Goal: Communication & Community: Answer question/provide support

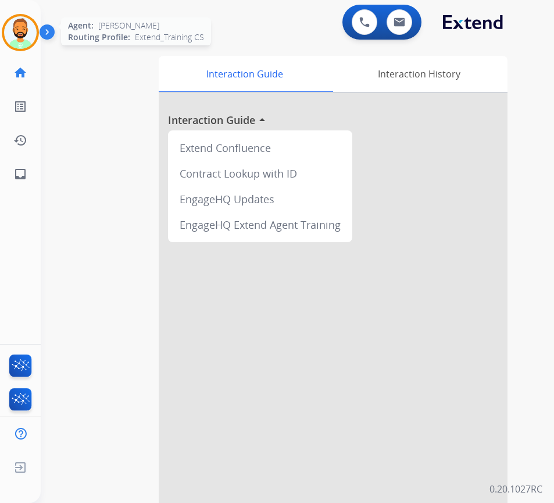
click at [27, 37] on img at bounding box center [20, 32] width 33 height 33
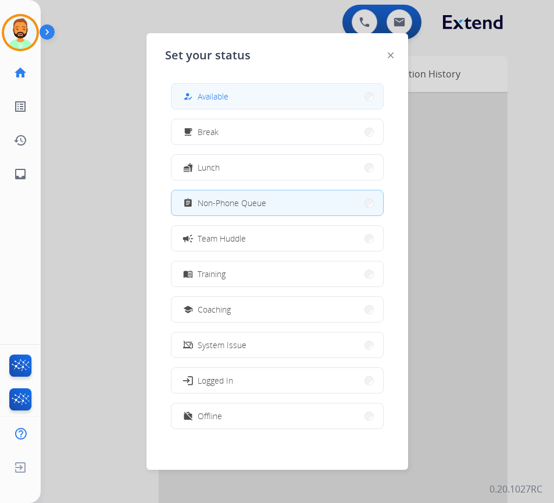
click at [201, 87] on button "how_to_reg Available" at bounding box center [278, 96] width 212 height 25
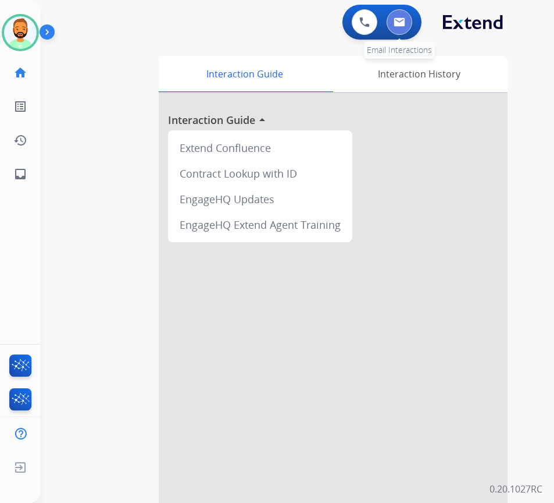
click at [397, 19] on img at bounding box center [400, 21] width 12 height 9
select select "**********"
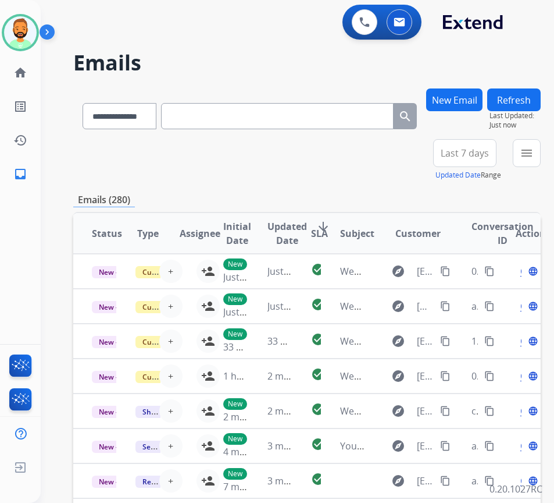
click at [489, 155] on span "Last 7 days" at bounding box center [465, 153] width 48 height 5
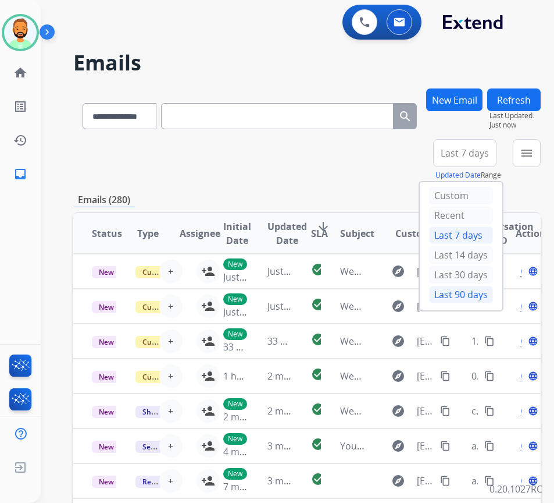
click at [480, 290] on div "Last 90 days" at bounding box center [461, 294] width 64 height 17
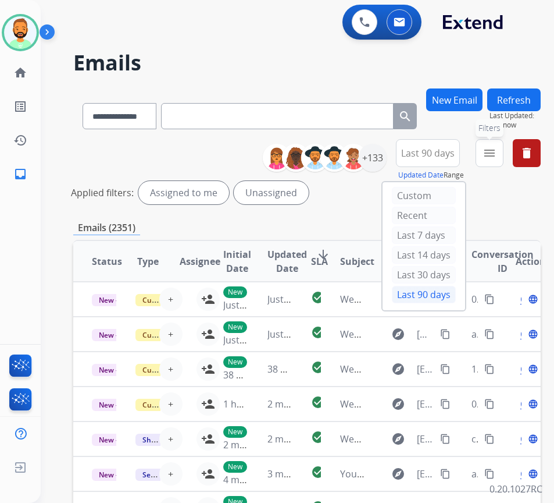
click at [504, 157] on button "menu Filters" at bounding box center [490, 153] width 28 height 28
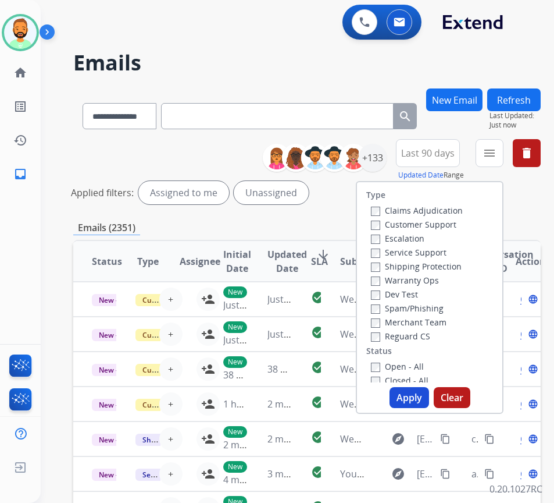
click at [426, 224] on label "Customer Support" at bounding box center [414, 224] width 86 height 11
click at [437, 268] on label "Shipping Protection" at bounding box center [416, 266] width 91 height 11
click at [419, 332] on label "Reguard CS" at bounding box center [400, 335] width 59 height 11
click at [423, 366] on label "Open - All" at bounding box center [397, 366] width 53 height 11
click at [414, 399] on button "Apply" at bounding box center [410, 397] width 40 height 21
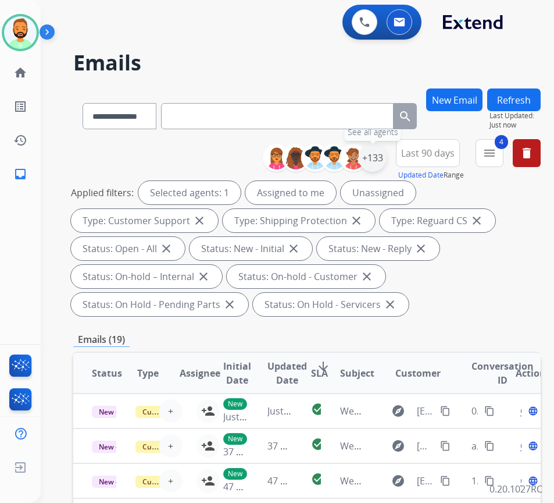
click at [387, 165] on div "+133" at bounding box center [373, 158] width 28 height 28
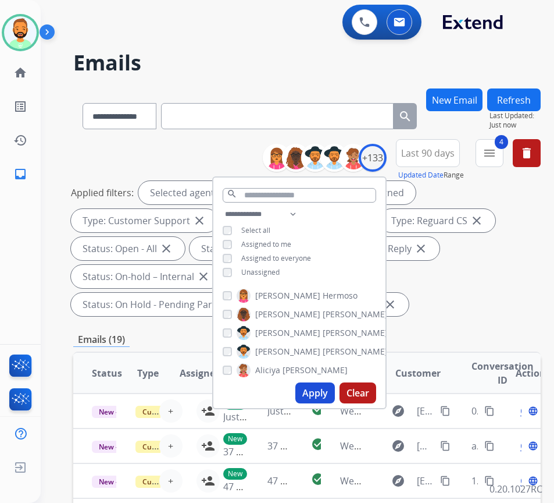
click at [280, 271] on span "Unassigned" at bounding box center [260, 272] width 38 height 10
click at [326, 391] on button "Apply" at bounding box center [315, 392] width 40 height 21
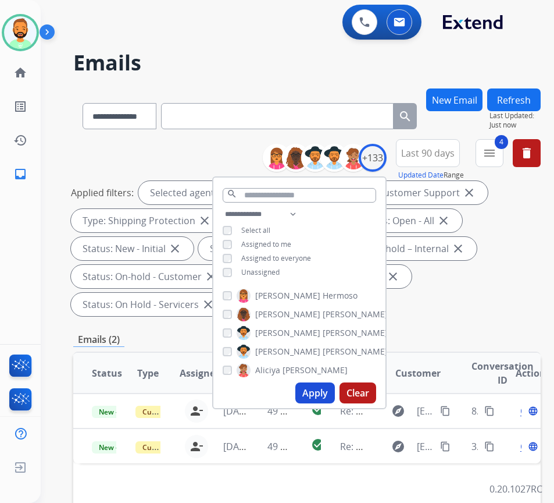
click at [489, 281] on div "Applied filters: Selected agents: 1 Assigned to me Type: Customer Support close…" at bounding box center [305, 248] width 468 height 135
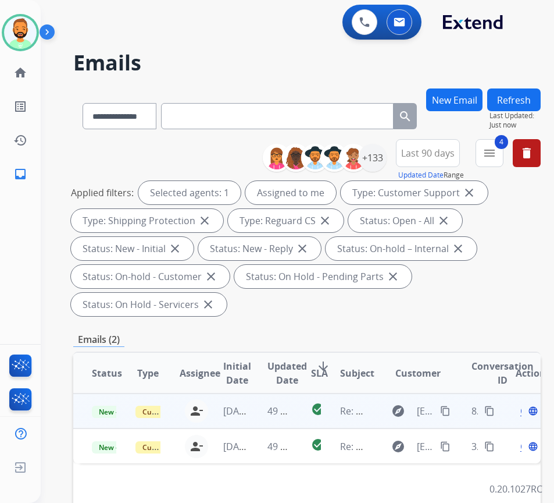
click at [259, 411] on td "49 minutes ago" at bounding box center [271, 410] width 44 height 35
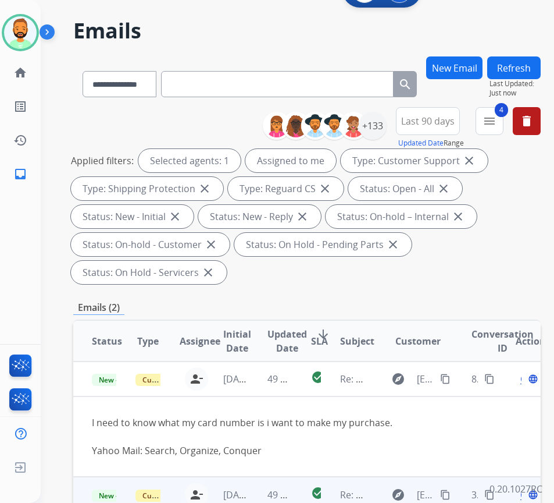
scroll to position [58, 0]
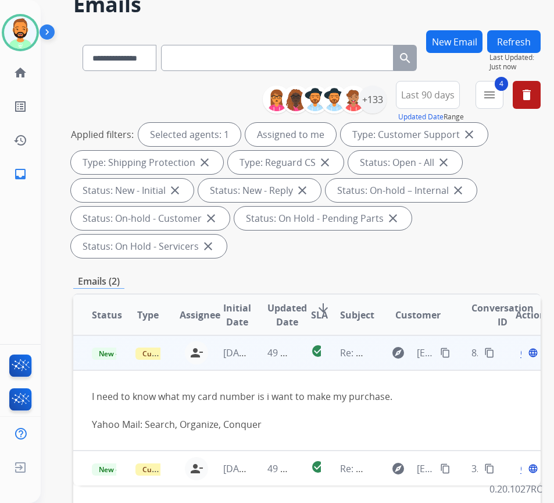
click at [448, 351] on mat-icon "content_copy" at bounding box center [445, 352] width 10 height 10
click at [525, 354] on span "Open" at bounding box center [533, 353] width 24 height 14
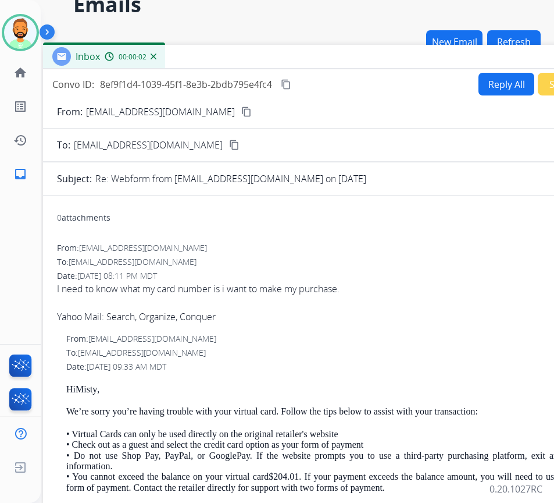
drag, startPoint x: 177, startPoint y: 20, endPoint x: 276, endPoint y: 52, distance: 103.4
click at [276, 52] on div "Inbox 00:00:02" at bounding box center [334, 57] width 582 height 24
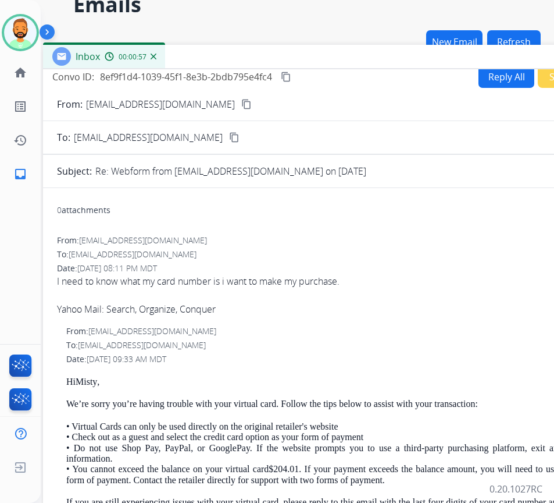
scroll to position [0, 0]
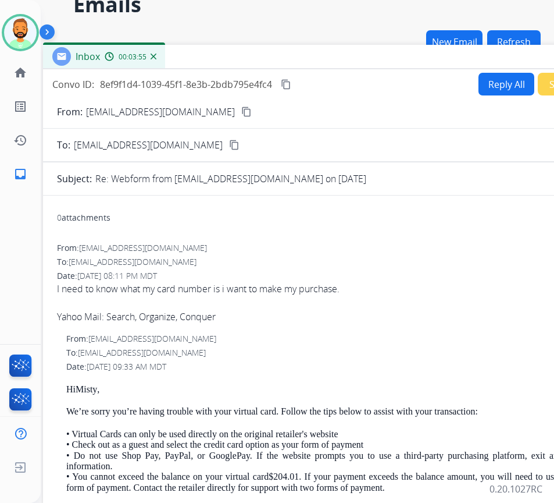
click at [500, 88] on button "Reply All" at bounding box center [507, 84] width 56 height 23
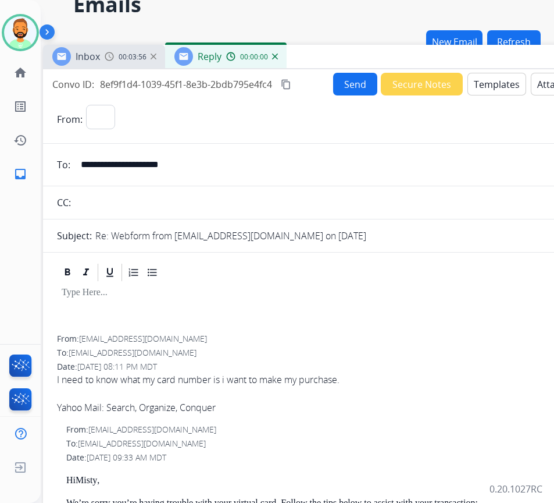
select select "**********"
click at [500, 88] on button "Templates" at bounding box center [497, 84] width 59 height 23
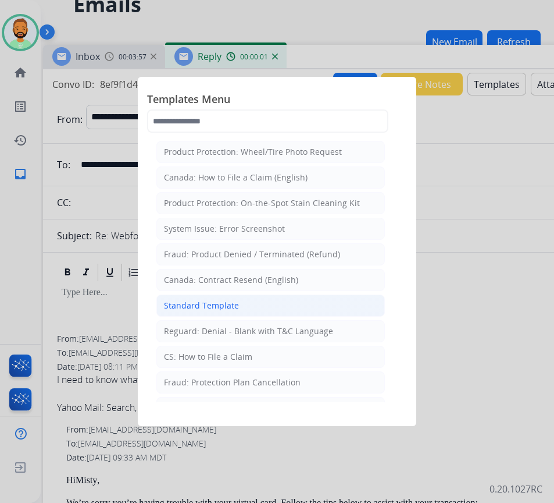
click at [270, 314] on li "Standard Template" at bounding box center [270, 305] width 229 height 22
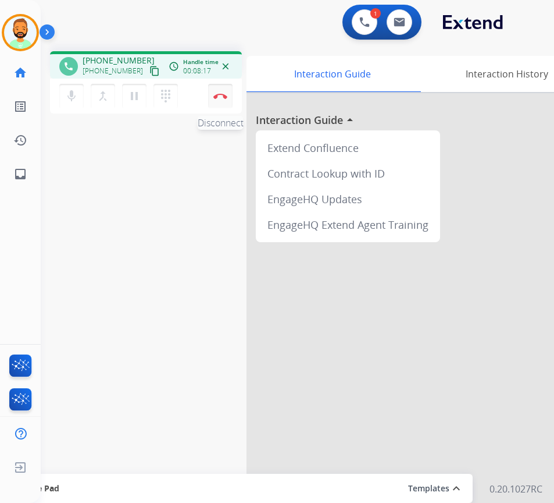
click at [222, 99] on button "Disconnect" at bounding box center [220, 96] width 24 height 24
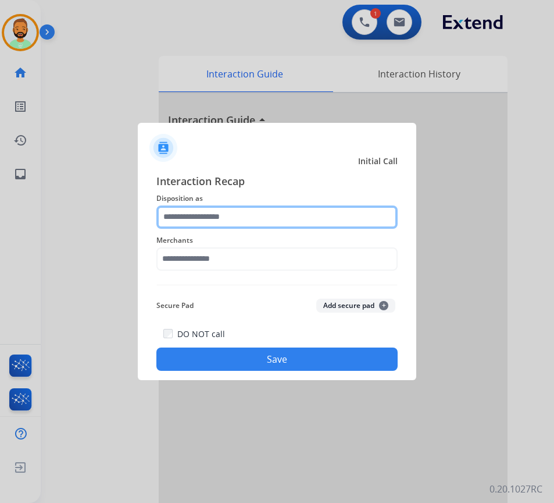
click at [252, 226] on input "text" at bounding box center [276, 216] width 241 height 23
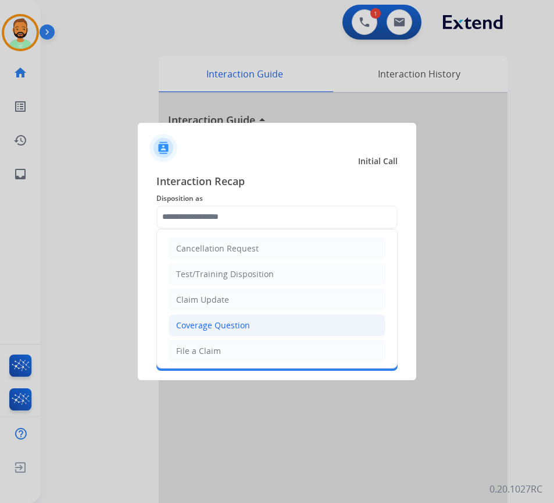
click at [236, 324] on div "Coverage Question" at bounding box center [213, 325] width 74 height 12
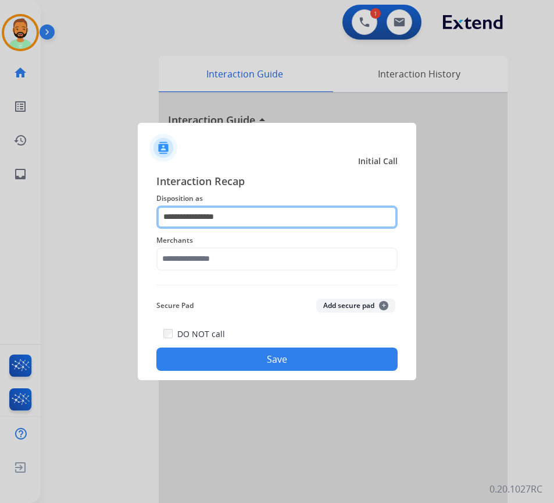
click at [260, 225] on input "**********" at bounding box center [276, 216] width 241 height 23
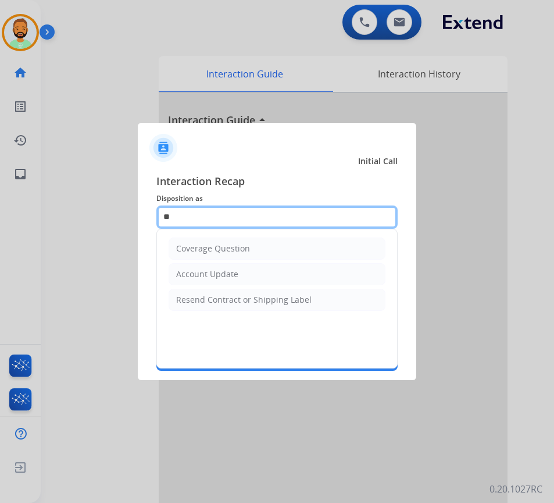
type input "*"
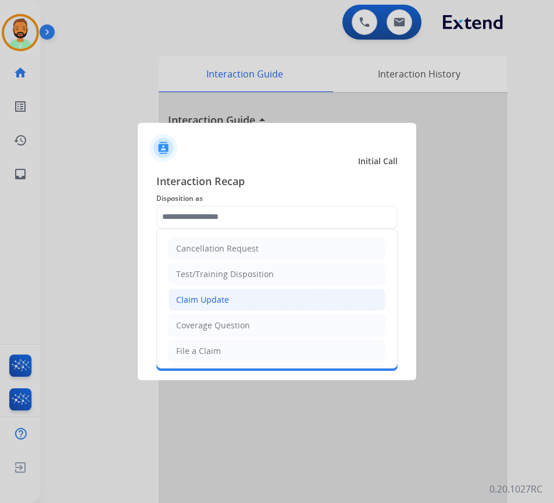
click at [219, 298] on div "Claim Update" at bounding box center [202, 300] width 53 height 12
type input "**********"
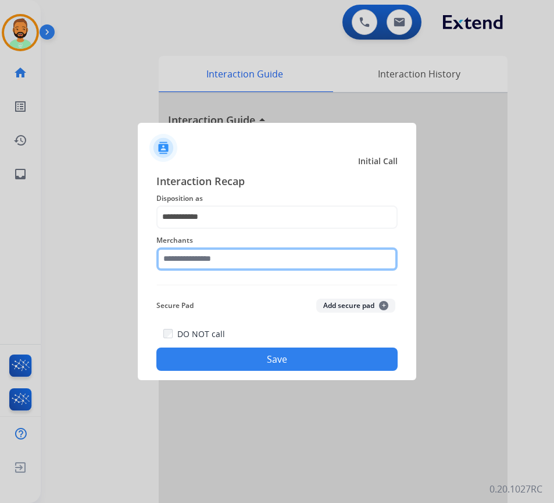
click at [241, 265] on input "text" at bounding box center [276, 258] width 241 height 23
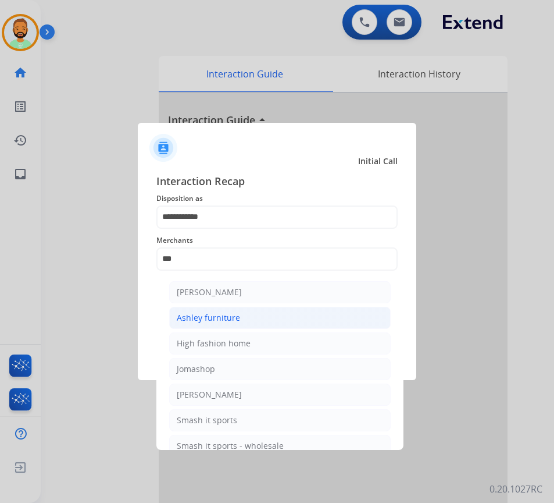
click at [247, 326] on li "Ashley furniture" at bounding box center [280, 318] width 222 height 22
type input "**********"
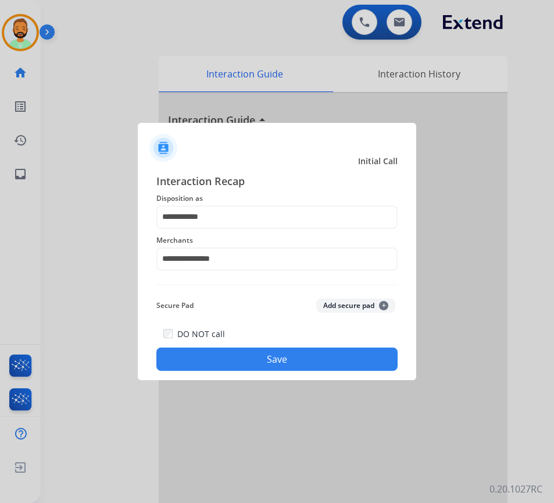
click at [280, 355] on button "Save" at bounding box center [276, 358] width 241 height 23
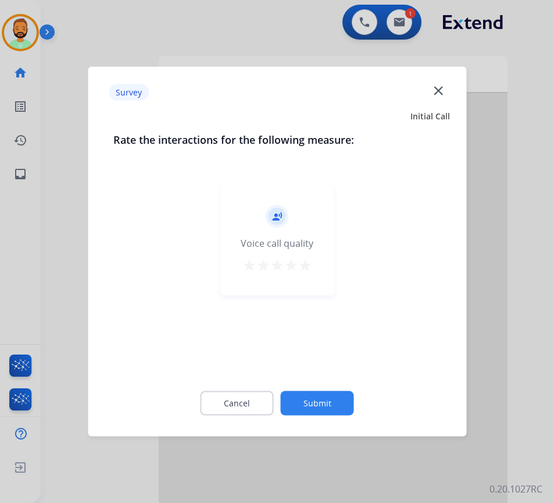
click at [346, 392] on button "Submit" at bounding box center [317, 403] width 73 height 24
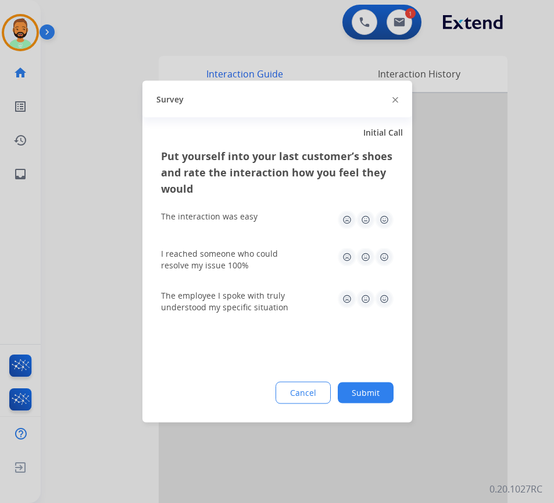
click at [346, 393] on button "Submit" at bounding box center [366, 392] width 56 height 21
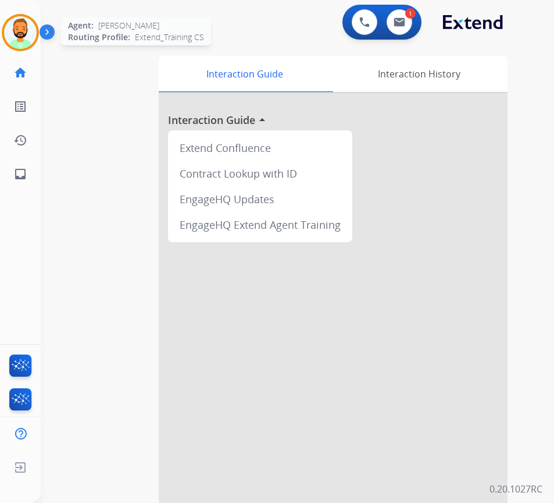
click at [31, 29] on img at bounding box center [20, 32] width 33 height 33
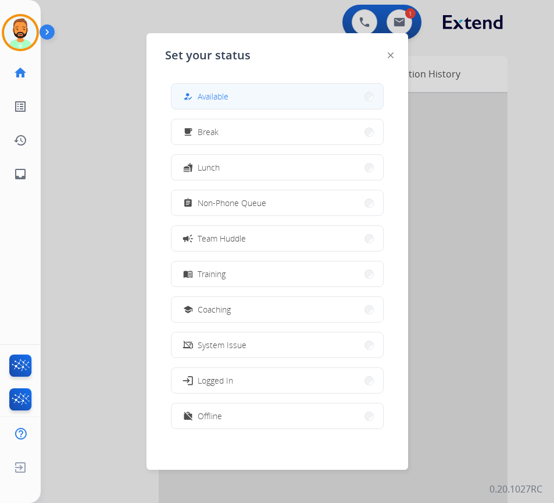
click at [214, 108] on div "how_to_reg Available" at bounding box center [277, 96] width 213 height 26
click at [304, 97] on button "how_to_reg Available" at bounding box center [278, 96] width 212 height 25
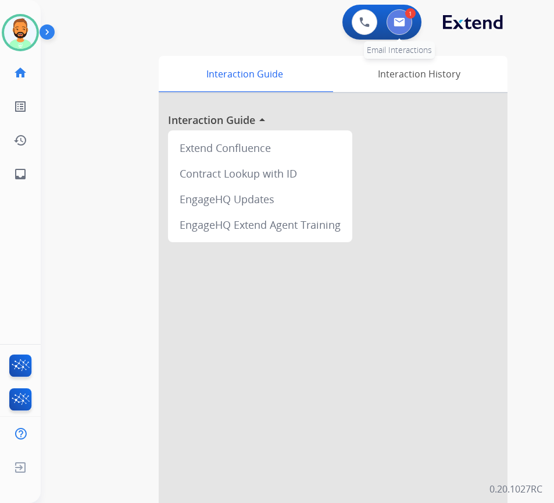
click at [406, 31] on button at bounding box center [400, 22] width 26 height 26
select select "**********"
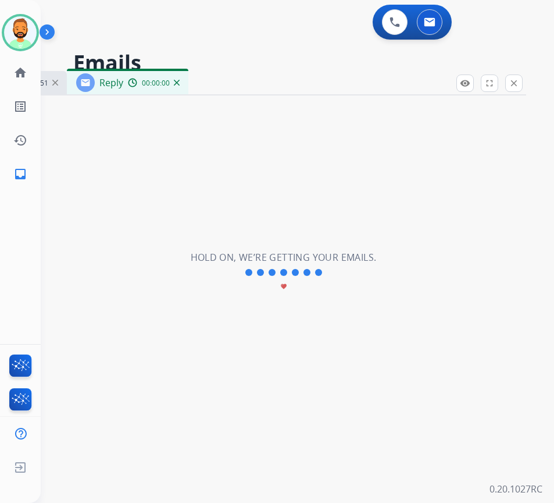
select select "**********"
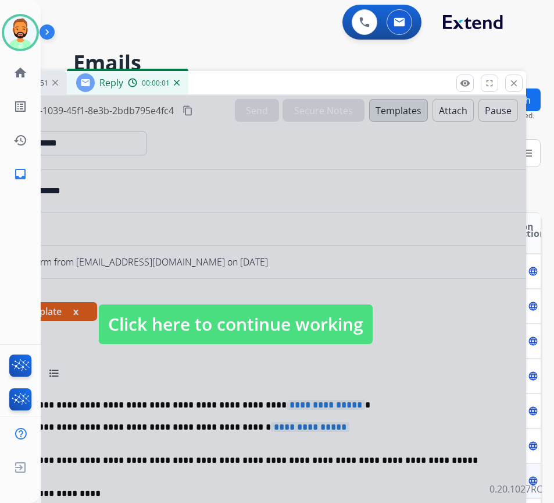
click at [230, 331] on span "Click here to continue working" at bounding box center [236, 324] width 274 height 40
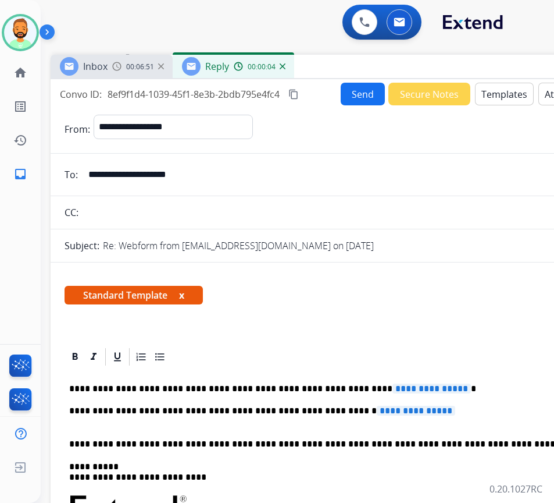
drag, startPoint x: 236, startPoint y: 88, endPoint x: 327, endPoint y: 86, distance: 91.3
click at [336, 69] on div "Inbox 00:06:51 Reply 00:00:04" at bounding box center [342, 67] width 582 height 24
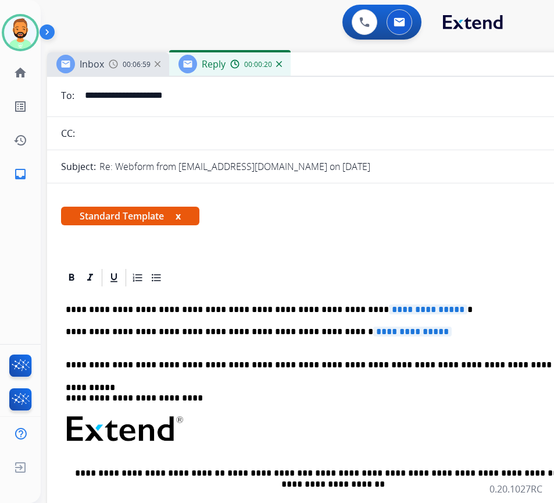
scroll to position [58, 0]
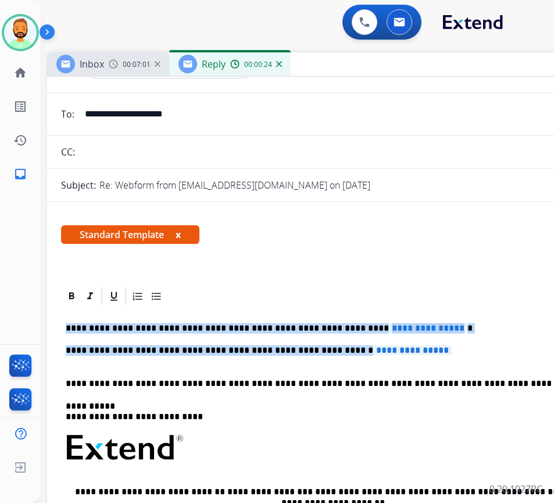
drag, startPoint x: 454, startPoint y: 348, endPoint x: 66, endPoint y: 332, distance: 388.3
click at [66, 332] on div "**********" at bounding box center [338, 475] width 554 height 337
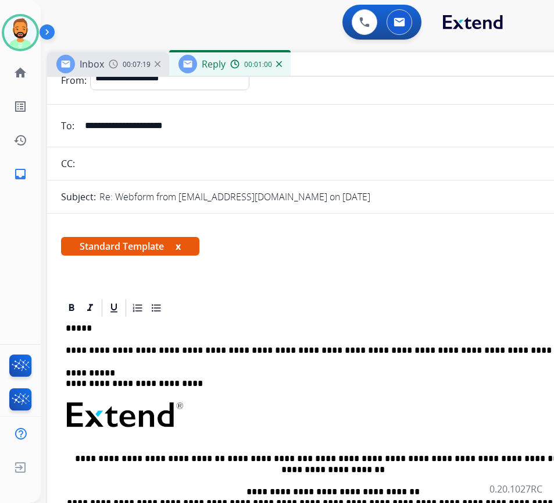
scroll to position [0, 0]
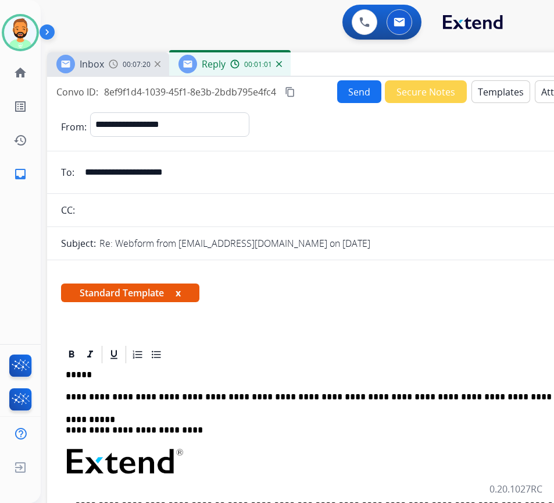
click at [150, 163] on input "**********" at bounding box center [346, 172] width 537 height 23
click at [152, 173] on input "**********" at bounding box center [346, 172] width 537 height 23
click at [280, 348] on div at bounding box center [338, 354] width 554 height 21
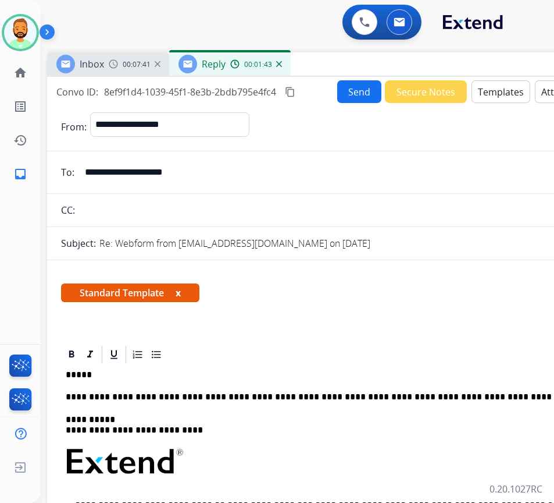
click at [276, 365] on div "**********" at bounding box center [338, 511] width 554 height 292
click at [181, 377] on p "**********" at bounding box center [333, 374] width 535 height 10
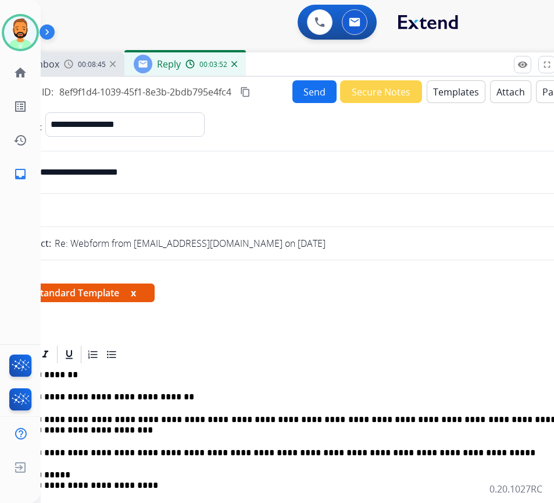
scroll to position [0, 34]
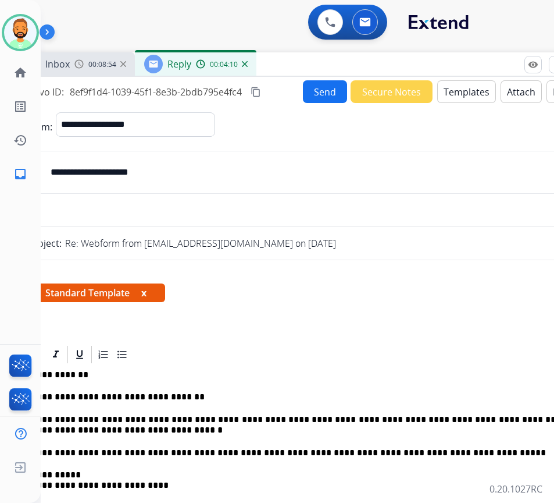
click at [318, 88] on button "Send" at bounding box center [325, 91] width 44 height 23
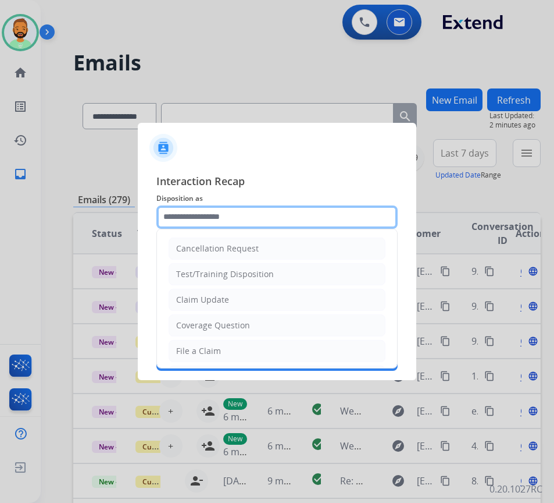
click at [229, 216] on input "text" at bounding box center [276, 216] width 241 height 23
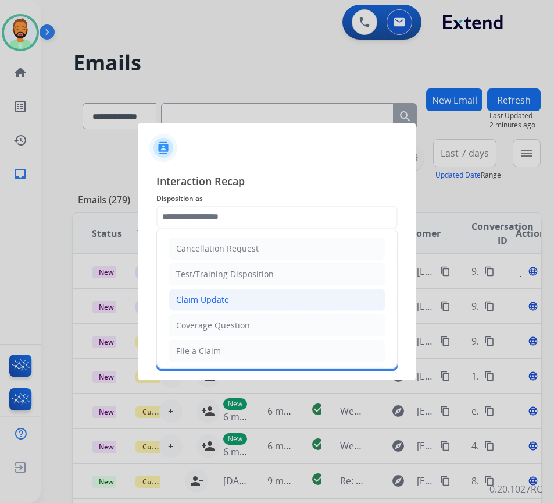
click at [233, 296] on li "Claim Update" at bounding box center [277, 300] width 217 height 22
type input "**********"
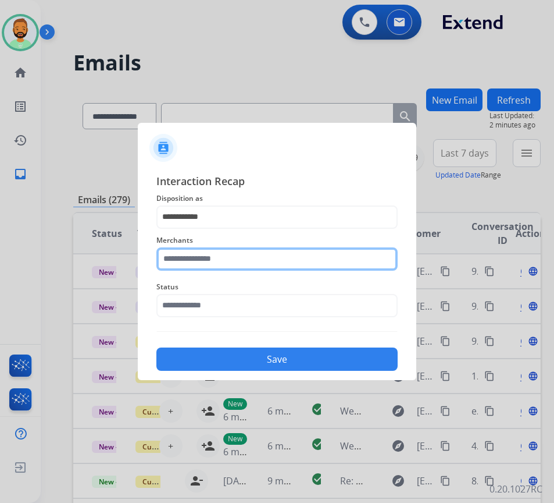
click at [226, 255] on input "text" at bounding box center [276, 258] width 241 height 23
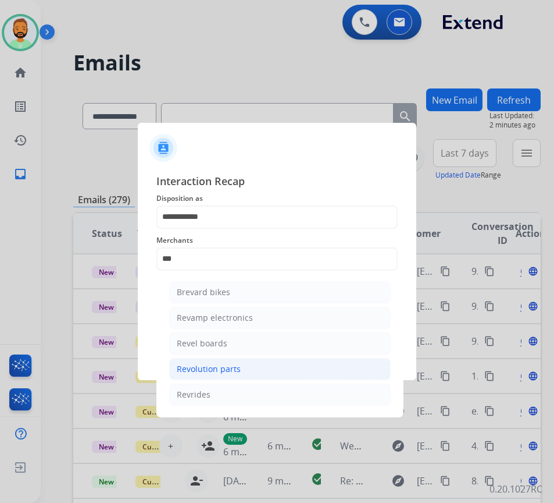
click at [232, 374] on div "Revolution parts" at bounding box center [209, 369] width 64 height 12
type input "**********"
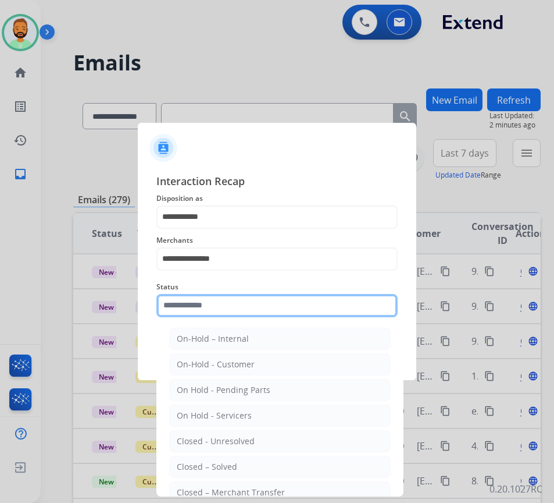
click at [257, 306] on input "text" at bounding box center [276, 305] width 241 height 23
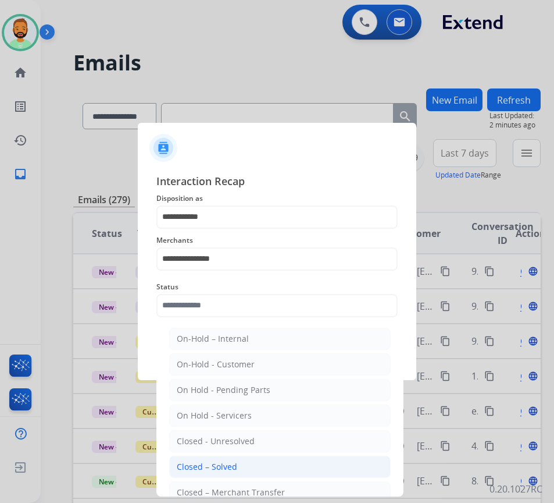
click at [236, 468] on div "Closed – Solved" at bounding box center [207, 467] width 60 height 12
type input "**********"
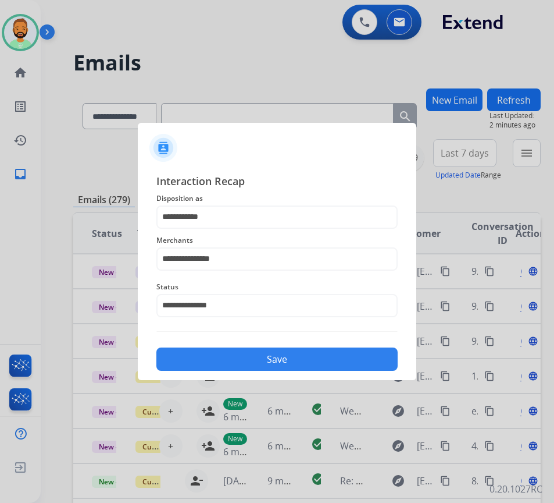
click at [248, 355] on button "Save" at bounding box center [276, 358] width 241 height 23
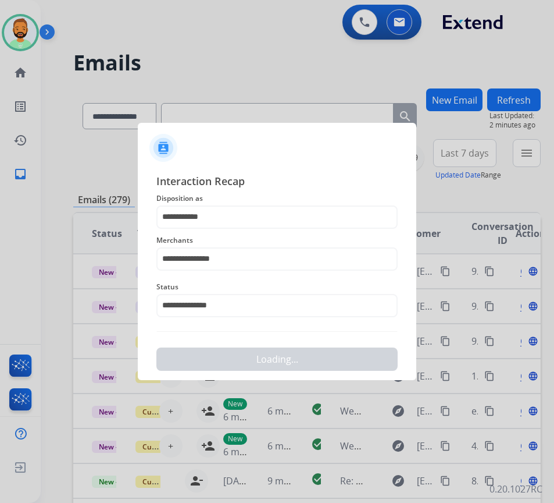
scroll to position [0, 0]
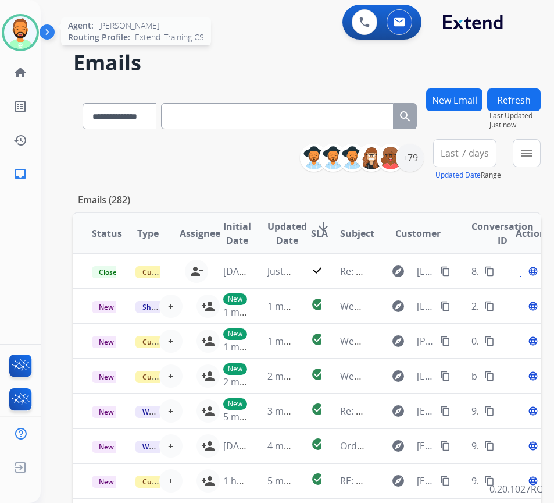
click at [22, 26] on img at bounding box center [20, 32] width 33 height 33
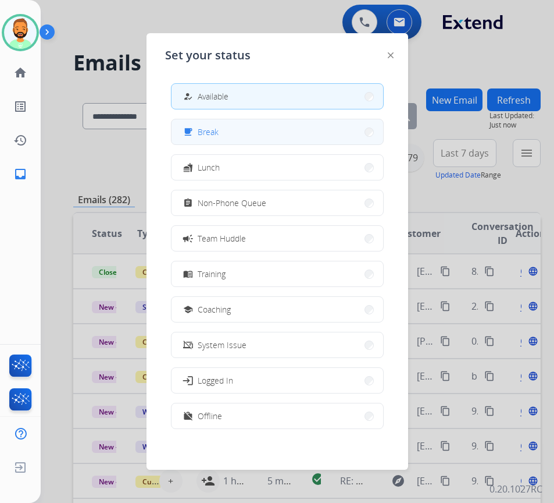
click at [229, 130] on button "free_breakfast Break" at bounding box center [278, 131] width 212 height 25
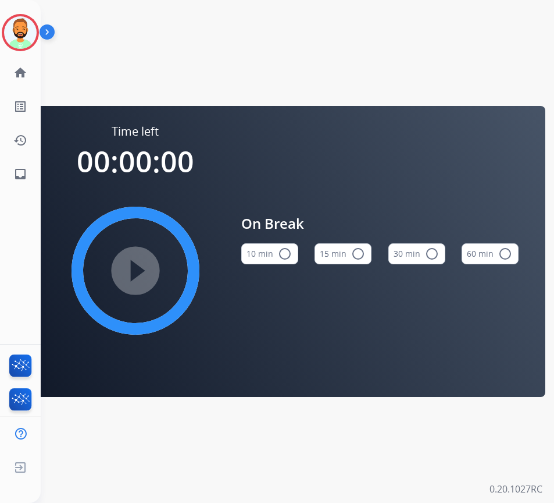
click at [258, 240] on div "10 min radio_button_unchecked" at bounding box center [269, 254] width 57 height 40
click at [260, 244] on button "10 min radio_button_unchecked" at bounding box center [269, 253] width 57 height 21
click at [132, 266] on mat-icon "play_circle_filled" at bounding box center [136, 270] width 14 height 14
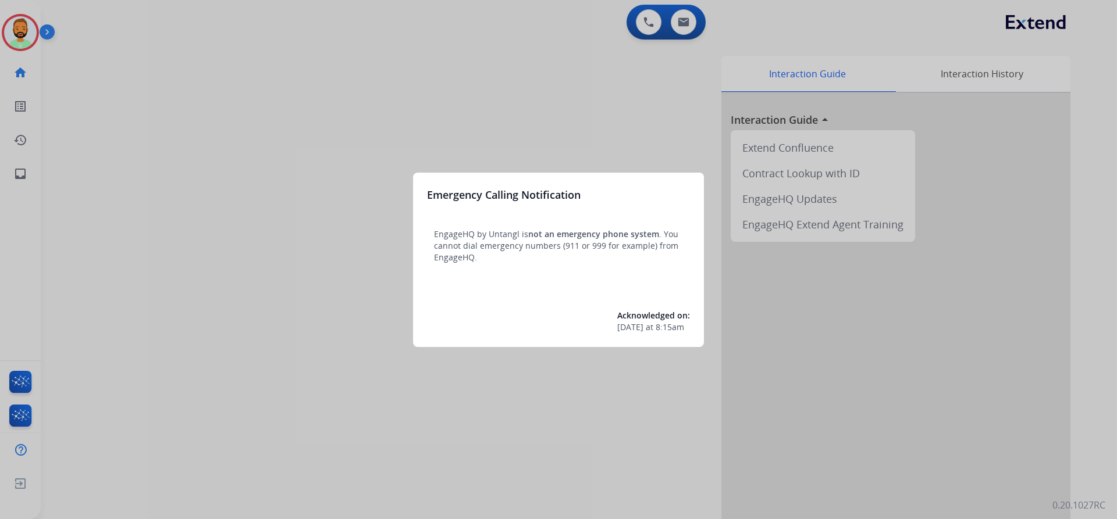
click at [19, 32] on div at bounding box center [558, 259] width 1117 height 519
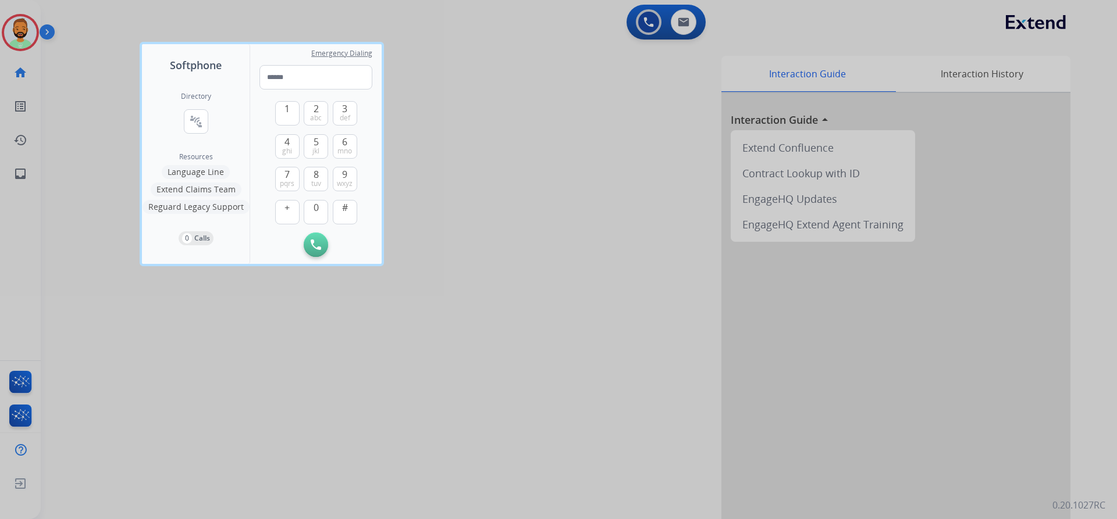
click at [20, 34] on div at bounding box center [558, 259] width 1117 height 519
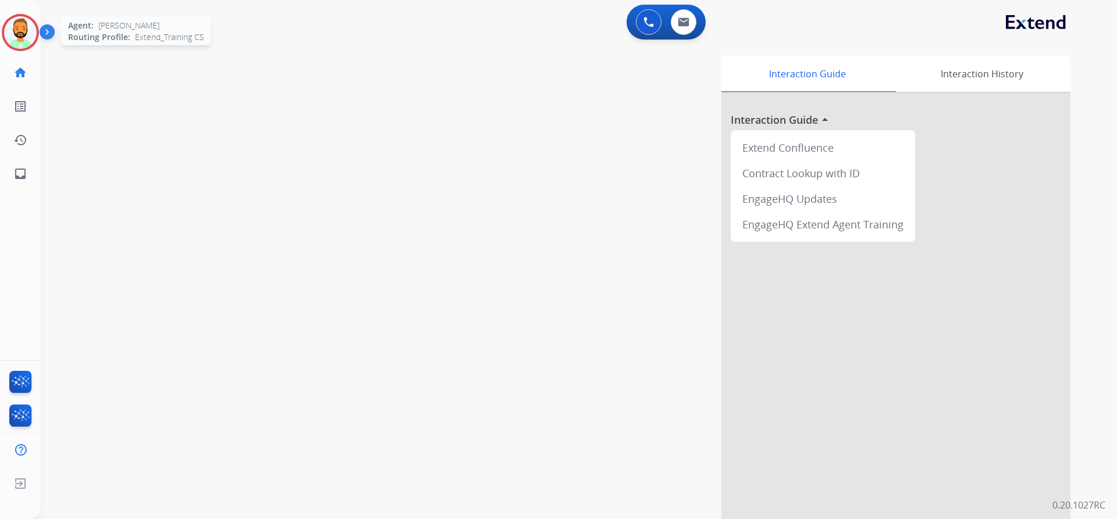
click at [31, 31] on img at bounding box center [20, 32] width 33 height 33
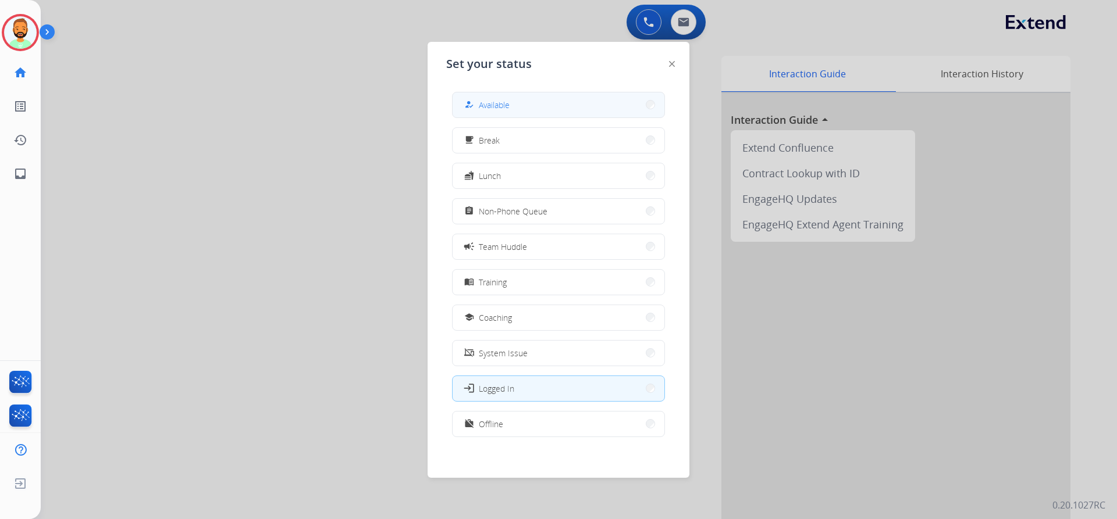
click at [486, 110] on span "Available" at bounding box center [494, 105] width 31 height 12
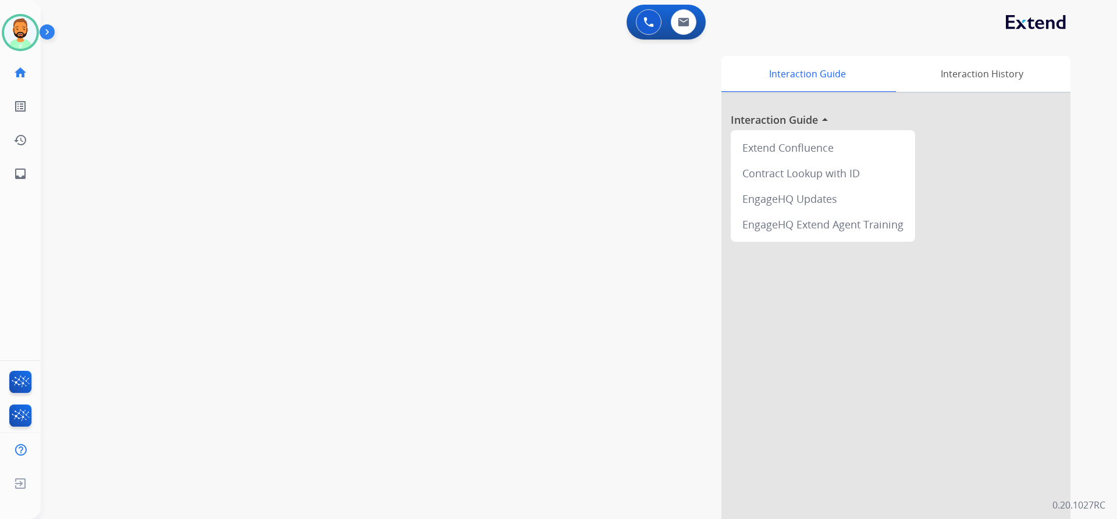
drag, startPoint x: 689, startPoint y: 527, endPoint x: 672, endPoint y: 547, distance: 26.0
click at [672, 519] on html "Outbound call Quit Outbound call Quit Schedule interaction + Add to my list Cus…" at bounding box center [558, 259] width 1117 height 519
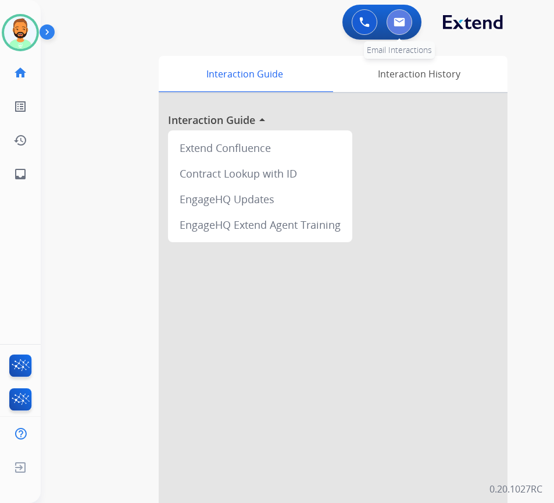
click at [397, 18] on img at bounding box center [400, 21] width 12 height 9
select select "**********"
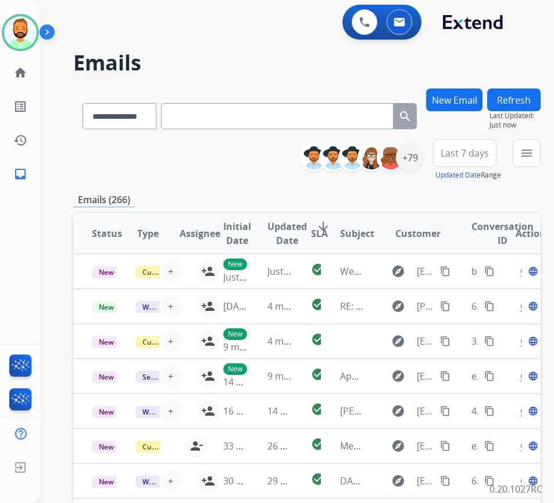
click at [489, 155] on span "Last 7 days" at bounding box center [465, 153] width 48 height 5
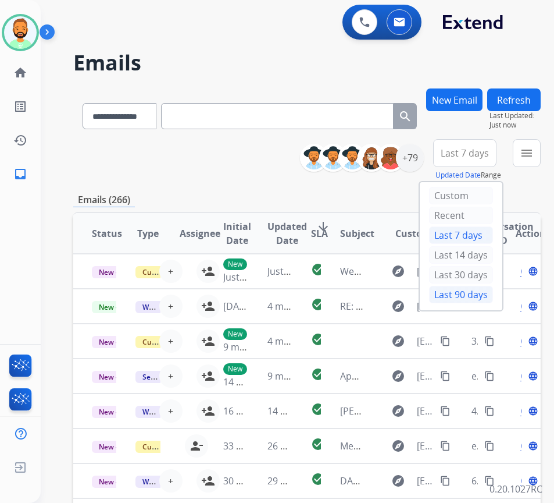
click at [472, 287] on div "Last 90 days" at bounding box center [461, 294] width 64 height 17
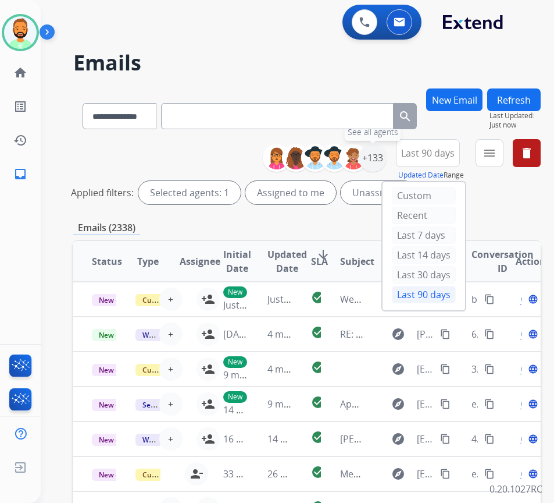
click at [387, 151] on div "+133" at bounding box center [373, 158] width 28 height 28
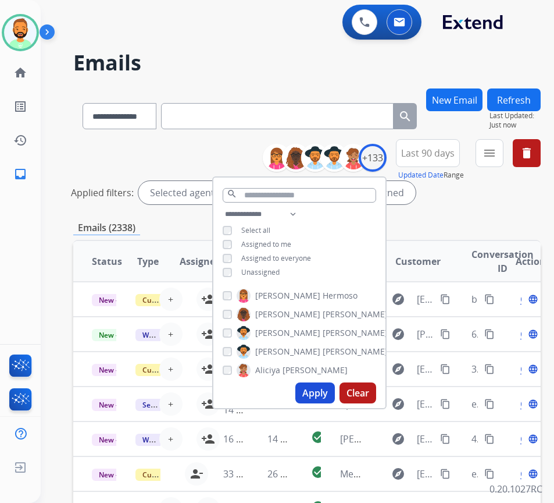
click at [263, 269] on span "Unassigned" at bounding box center [260, 272] width 38 height 10
click at [335, 391] on button "Apply" at bounding box center [315, 392] width 40 height 21
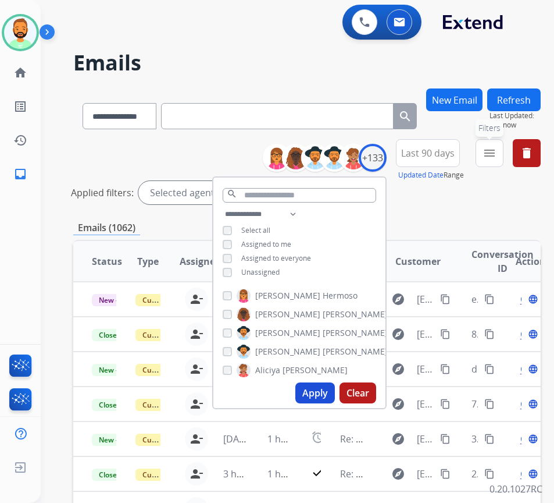
click at [497, 151] on mat-icon "menu" at bounding box center [490, 153] width 14 height 14
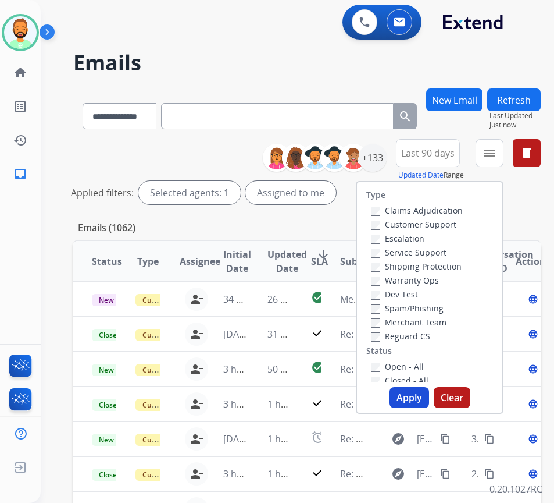
click at [436, 220] on label "Customer Support" at bounding box center [414, 224] width 86 height 11
click at [431, 263] on label "Shipping Protection" at bounding box center [416, 266] width 91 height 11
click at [427, 339] on label "Reguard CS" at bounding box center [400, 335] width 59 height 11
click at [424, 364] on label "Open - All" at bounding box center [397, 366] width 53 height 11
click at [421, 395] on button "Apply" at bounding box center [410, 397] width 40 height 21
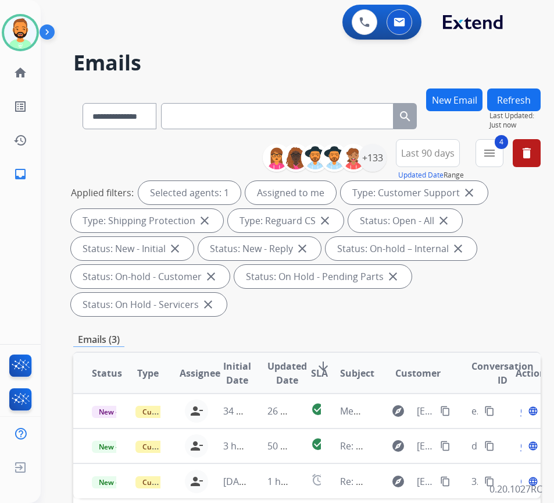
click at [419, 337] on div "Emails (3)" at bounding box center [307, 339] width 468 height 15
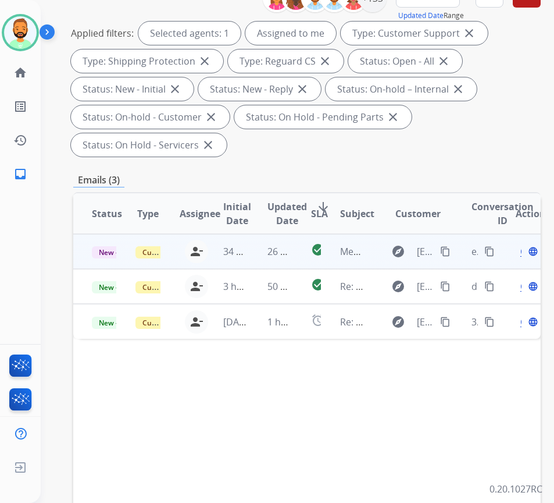
scroll to position [174, 0]
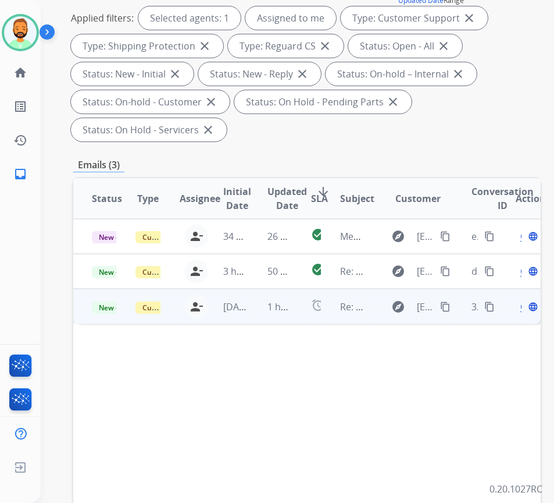
click at [257, 310] on td "1 hour ago" at bounding box center [271, 306] width 44 height 35
click at [451, 308] on mat-icon "content_copy" at bounding box center [445, 306] width 10 height 10
click at [525, 307] on span "Open" at bounding box center [533, 306] width 24 height 14
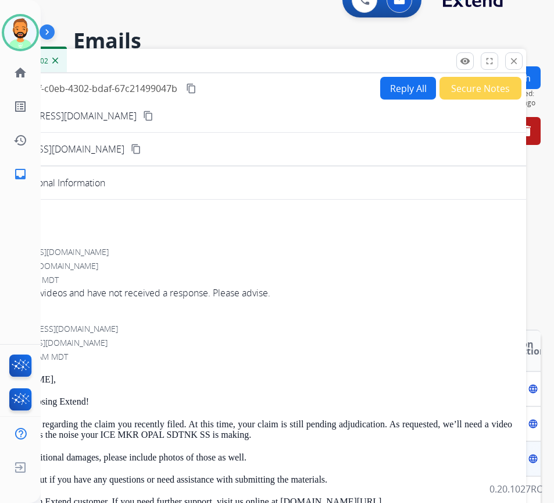
scroll to position [0, 0]
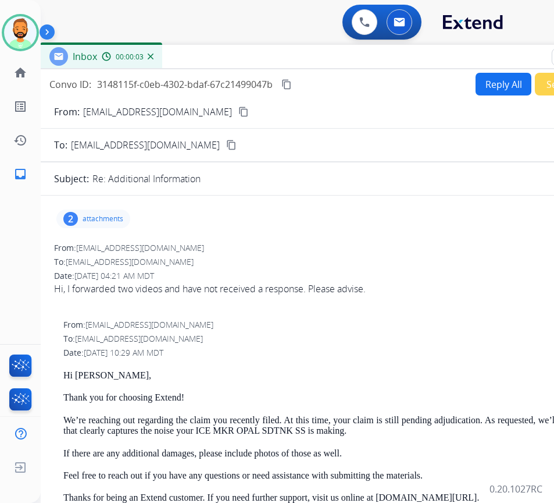
drag, startPoint x: 166, startPoint y: 84, endPoint x: 222, endPoint y: 49, distance: 65.8
click at [222, 49] on div "Inbox 00:00:03" at bounding box center [331, 57] width 582 height 24
click at [107, 214] on p "attachments" at bounding box center [103, 218] width 41 height 9
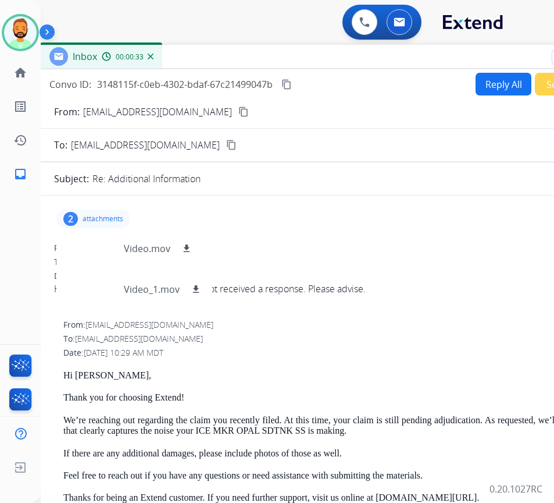
click at [486, 90] on button "Reply All" at bounding box center [504, 84] width 56 height 23
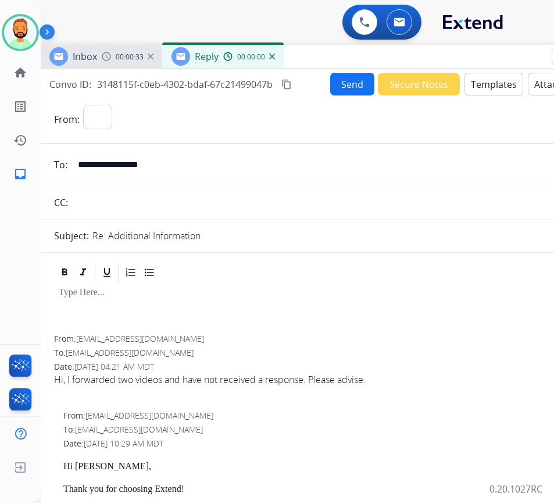
select select "**********"
click at [168, 274] on div at bounding box center [331, 272] width 554 height 21
click at [163, 287] on div at bounding box center [331, 309] width 554 height 52
click at [196, 302] on div at bounding box center [331, 309] width 554 height 52
click at [487, 86] on button "Templates" at bounding box center [494, 84] width 59 height 23
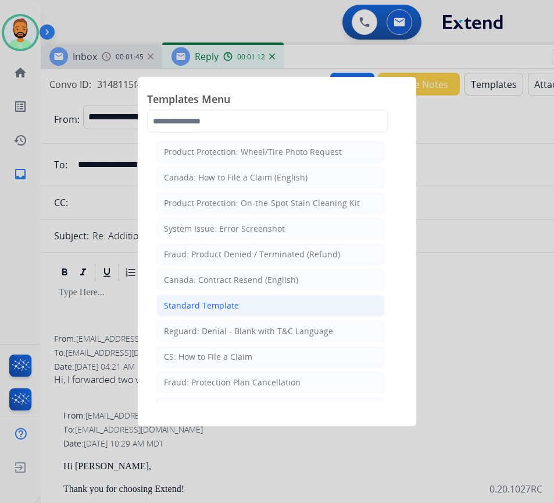
click at [234, 311] on li "Standard Template" at bounding box center [270, 305] width 229 height 22
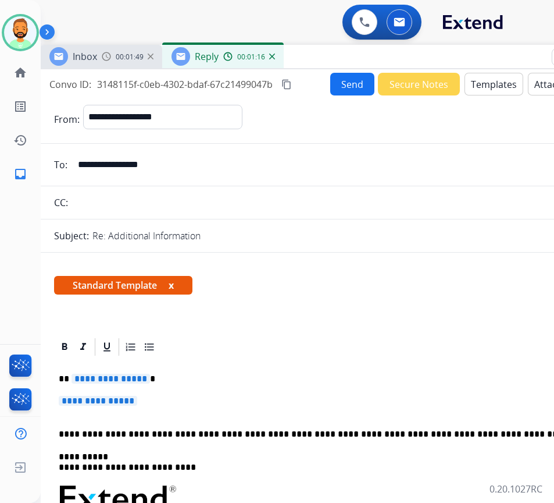
click at [249, 375] on p "**********" at bounding box center [326, 378] width 535 height 10
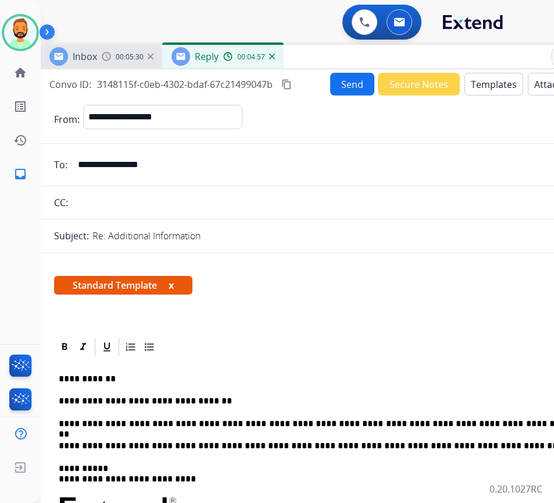
click at [521, 422] on p "**********" at bounding box center [326, 423] width 535 height 10
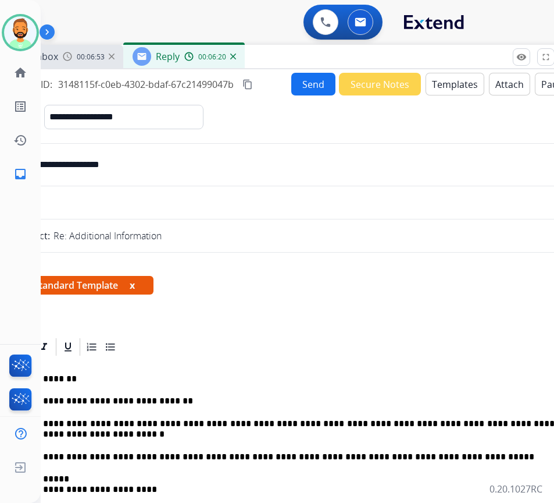
scroll to position [0, 26]
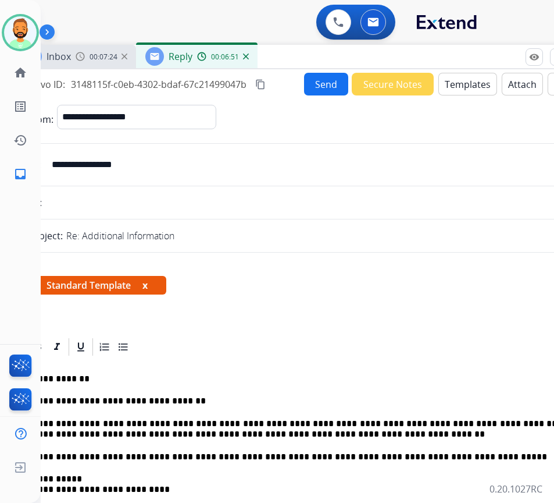
click at [318, 86] on button "Send" at bounding box center [326, 84] width 44 height 23
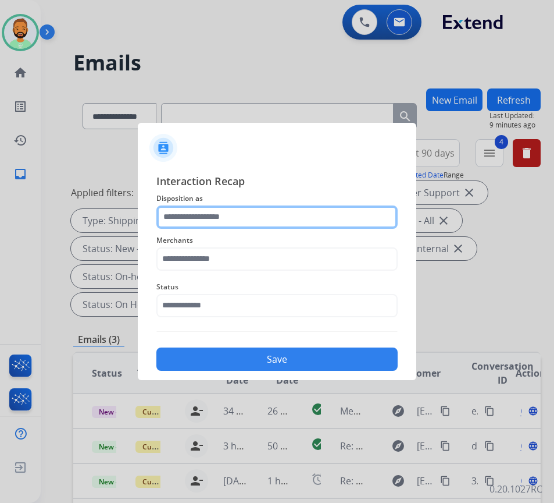
click at [252, 216] on input "text" at bounding box center [276, 216] width 241 height 23
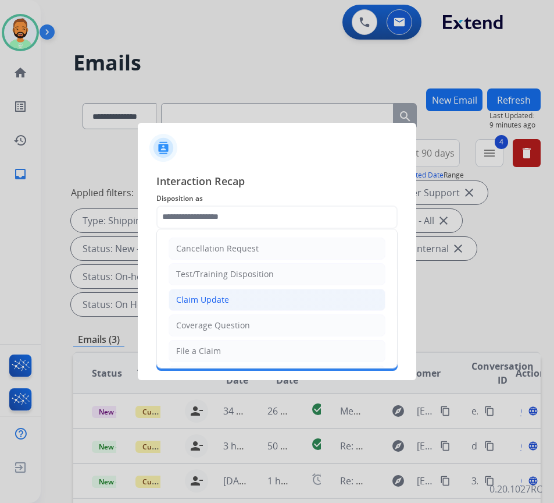
click at [241, 294] on li "Claim Update" at bounding box center [277, 300] width 217 height 22
type input "**********"
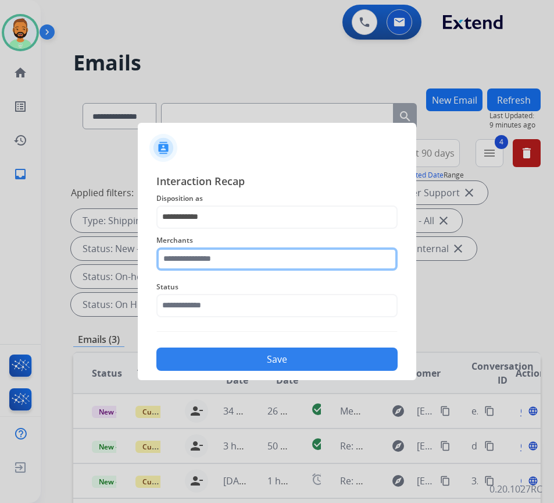
click at [225, 253] on input "text" at bounding box center [276, 258] width 241 height 23
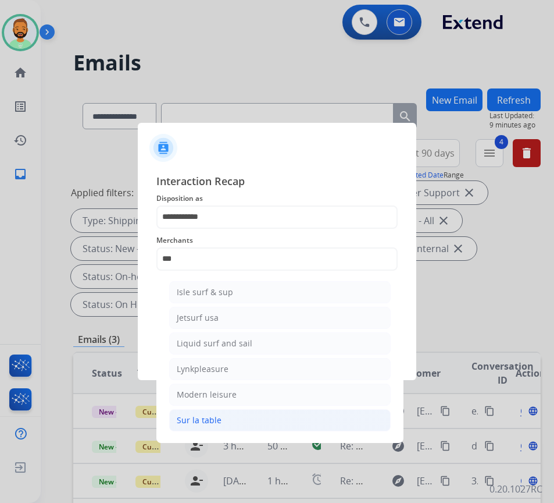
click at [234, 416] on li "Sur la table" at bounding box center [280, 420] width 222 height 22
type input "**********"
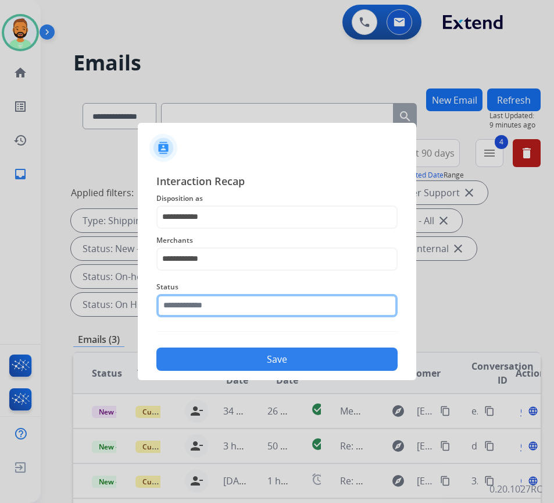
click at [252, 301] on input "text" at bounding box center [276, 305] width 241 height 23
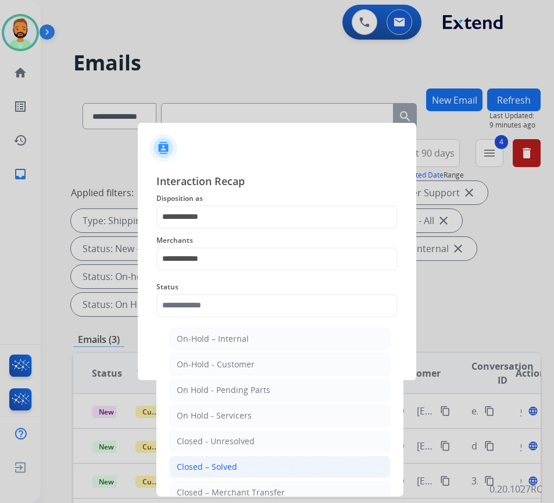
click at [269, 467] on li "Closed – Solved" at bounding box center [280, 466] width 222 height 22
type input "**********"
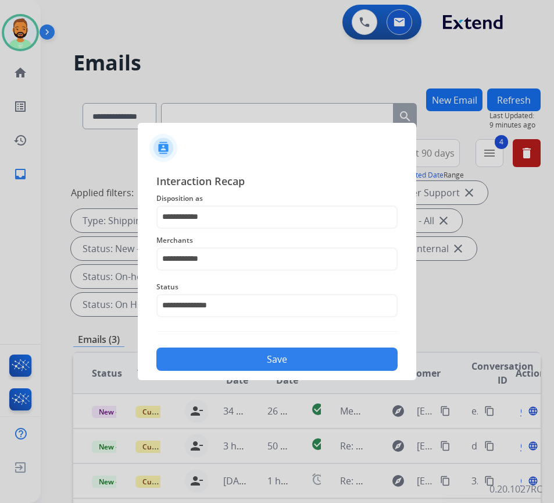
click at [288, 363] on button "Save" at bounding box center [276, 358] width 241 height 23
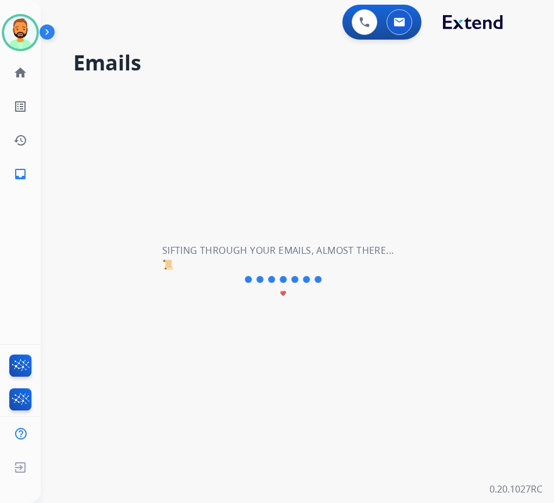
scroll to position [0, 0]
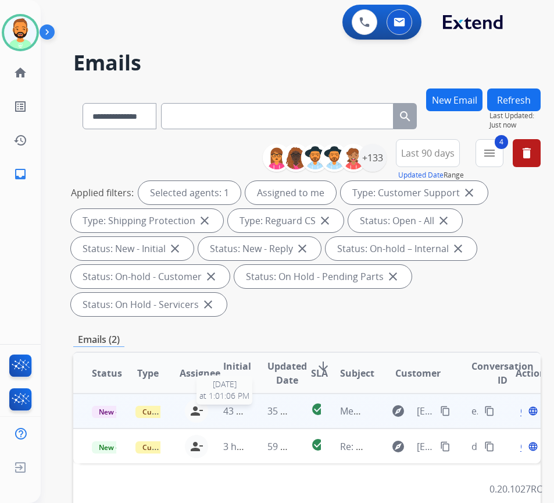
click at [240, 413] on span "43 minutes ago" at bounding box center [256, 410] width 67 height 13
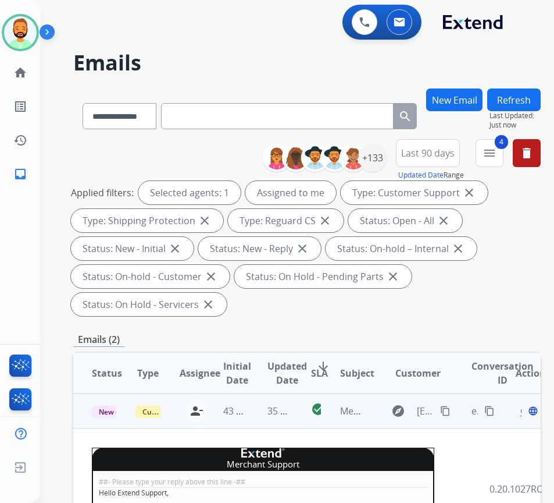
scroll to position [2, 0]
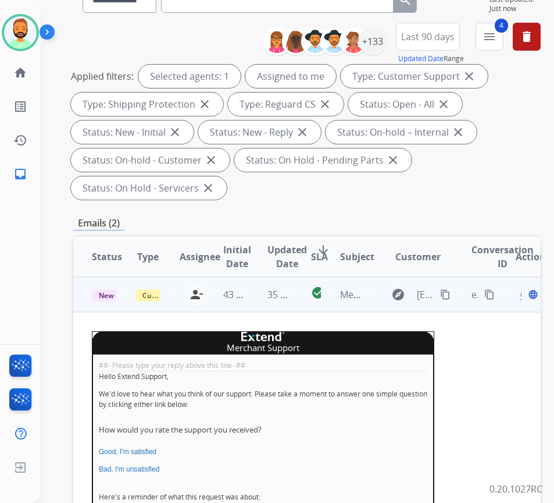
scroll to position [174, 0]
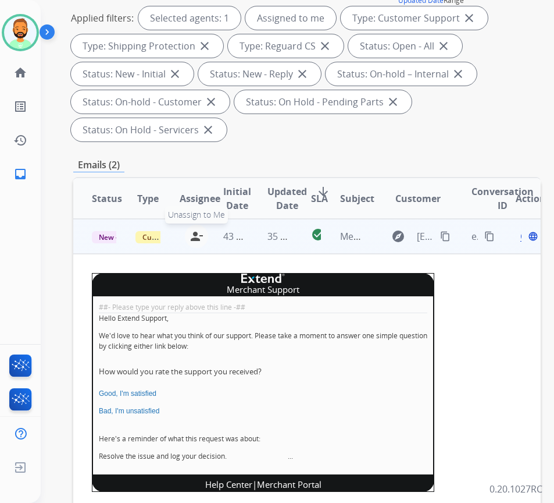
click at [202, 233] on mat-icon "person_remove" at bounding box center [197, 236] width 14 height 14
click at [144, 234] on span "Customer Support" at bounding box center [174, 237] width 76 height 12
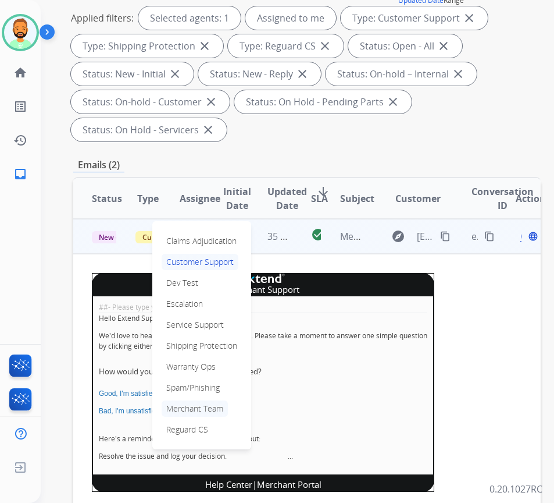
click at [195, 403] on p "Merchant Team" at bounding box center [195, 408] width 66 height 16
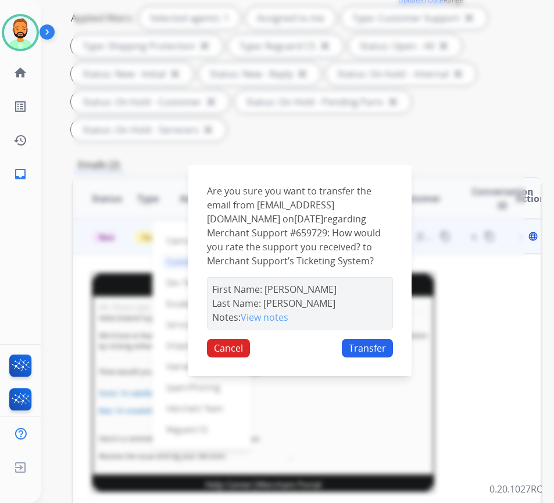
click at [377, 354] on button "Transfer" at bounding box center [367, 348] width 51 height 19
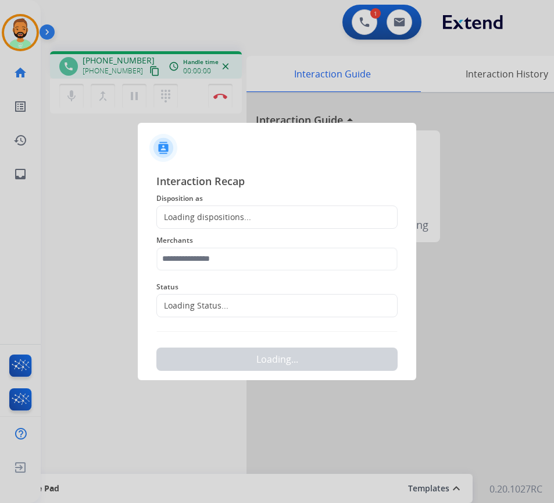
drag, startPoint x: 208, startPoint y: 216, endPoint x: 213, endPoint y: 210, distance: 8.3
click at [213, 210] on div "Loading dispositions..." at bounding box center [276, 216] width 241 height 23
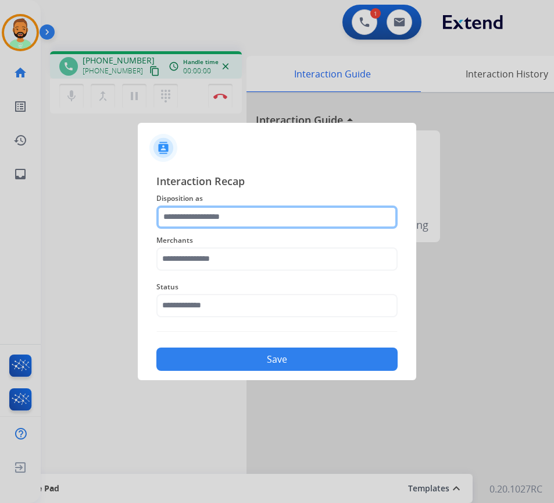
click at [225, 220] on input "text" at bounding box center [276, 216] width 241 height 23
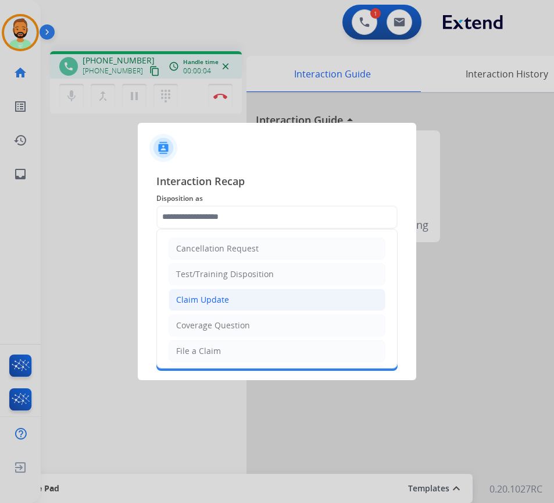
click at [205, 307] on li "Claim Update" at bounding box center [277, 300] width 217 height 22
type input "**********"
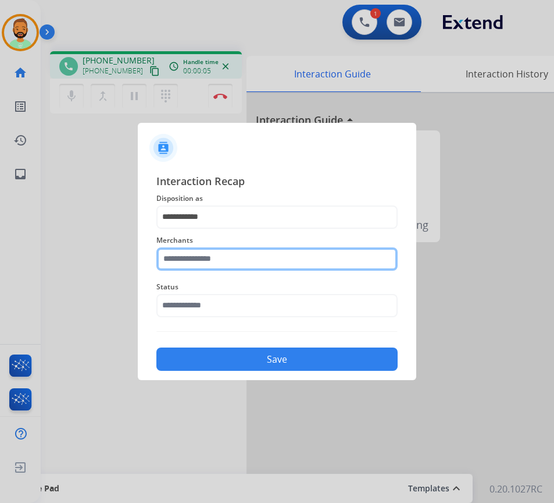
click at [227, 259] on input "text" at bounding box center [276, 258] width 241 height 23
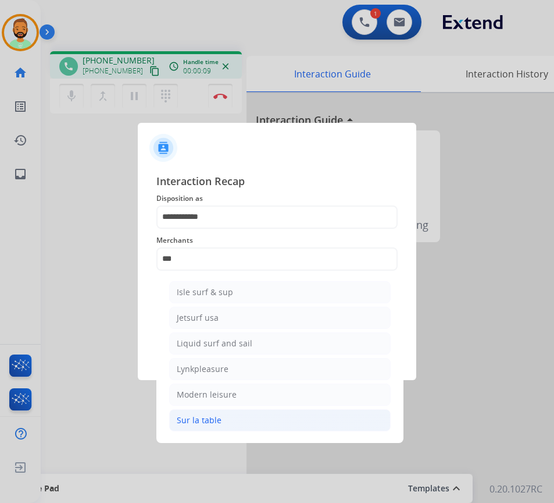
click at [238, 421] on li "Sur la table" at bounding box center [280, 420] width 222 height 22
type input "**********"
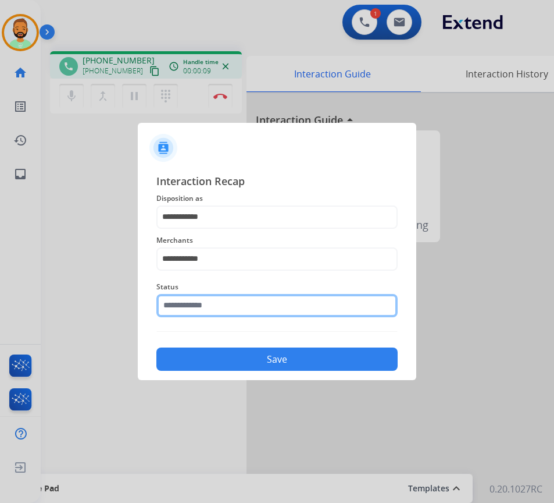
click at [237, 298] on input "text" at bounding box center [276, 305] width 241 height 23
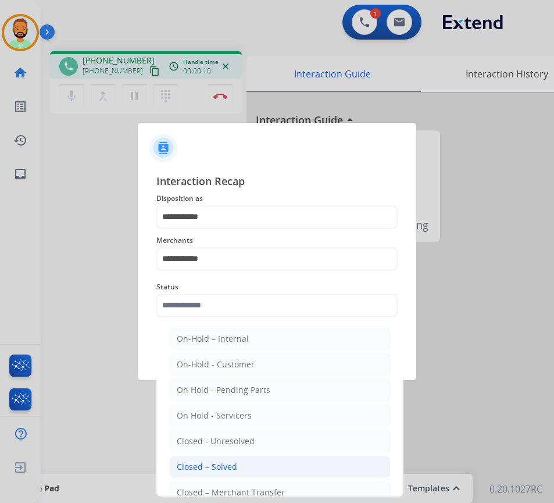
click at [243, 468] on li "Closed – Solved" at bounding box center [280, 466] width 222 height 22
type input "**********"
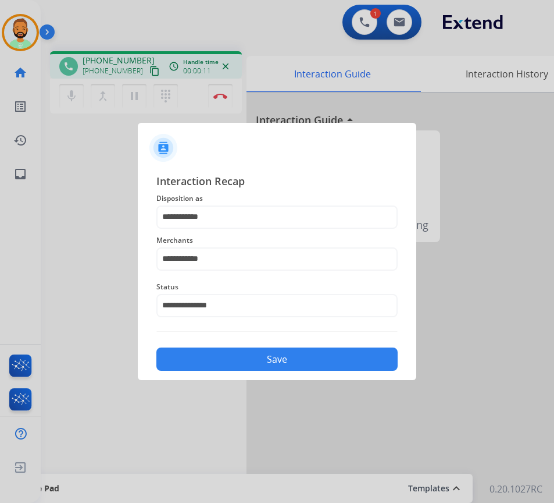
click at [280, 365] on button "Save" at bounding box center [276, 358] width 241 height 23
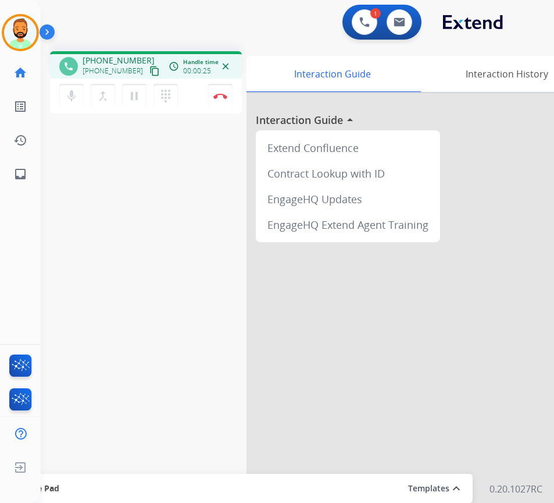
click at [267, 295] on div at bounding box center [421, 310] width 349 height 434
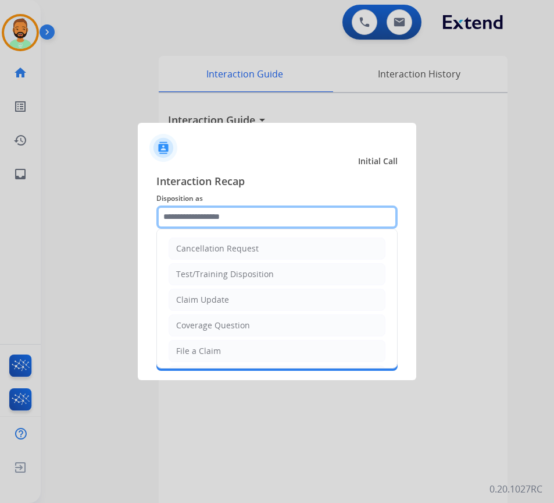
click at [304, 215] on input "text" at bounding box center [276, 216] width 241 height 23
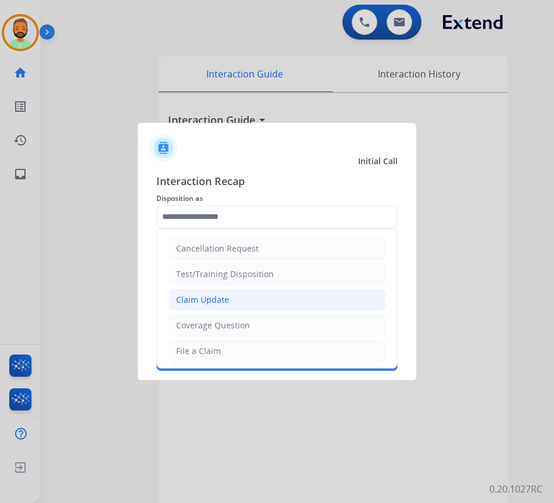
click at [269, 307] on li "Claim Update" at bounding box center [277, 300] width 217 height 22
type input "**********"
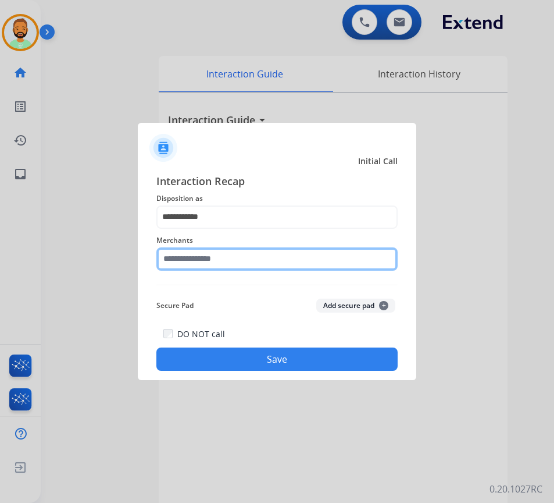
click at [263, 252] on input "text" at bounding box center [276, 258] width 241 height 23
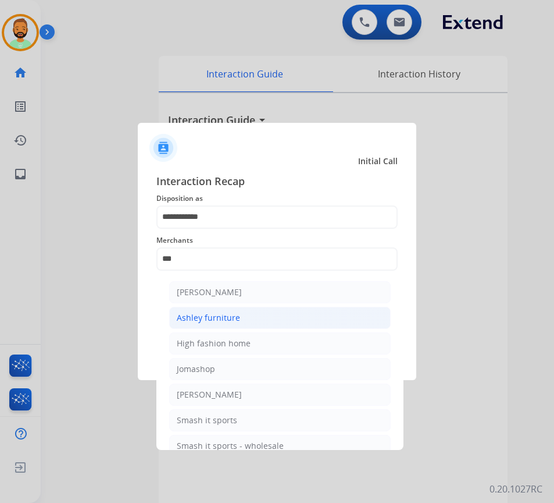
click at [264, 325] on li "Ashley furniture" at bounding box center [280, 318] width 222 height 22
type input "**********"
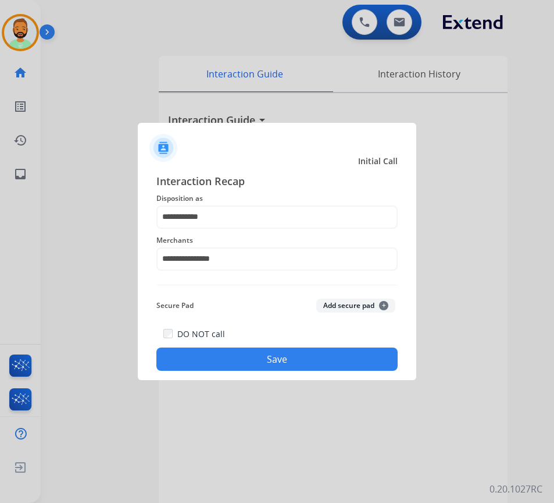
click at [272, 347] on div "DO NOT call Save" at bounding box center [276, 348] width 241 height 44
click at [297, 370] on div "DO NOT call Save" at bounding box center [276, 348] width 241 height 44
click at [325, 357] on button "Save" at bounding box center [276, 358] width 241 height 23
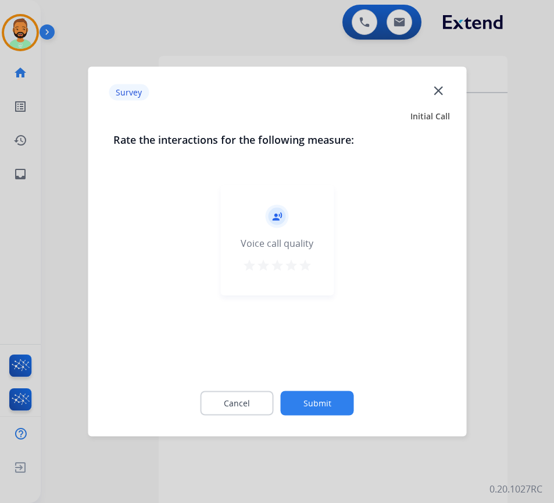
drag, startPoint x: 352, startPoint y: 386, endPoint x: 346, endPoint y: 393, distance: 10.3
click at [352, 386] on div "Cancel Submit" at bounding box center [276, 403] width 327 height 52
click at [343, 396] on button "Submit" at bounding box center [317, 403] width 73 height 24
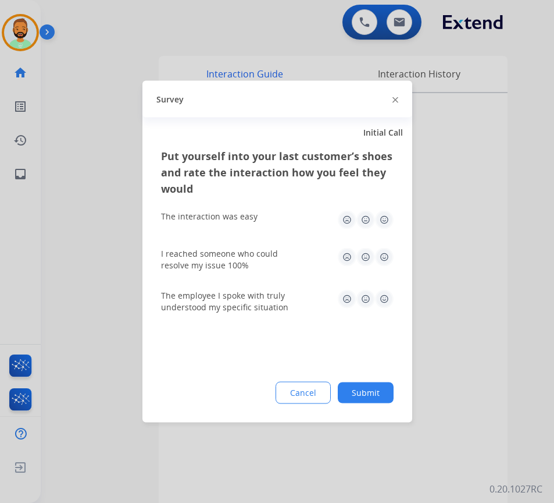
click at [361, 400] on button "Submit" at bounding box center [366, 392] width 56 height 21
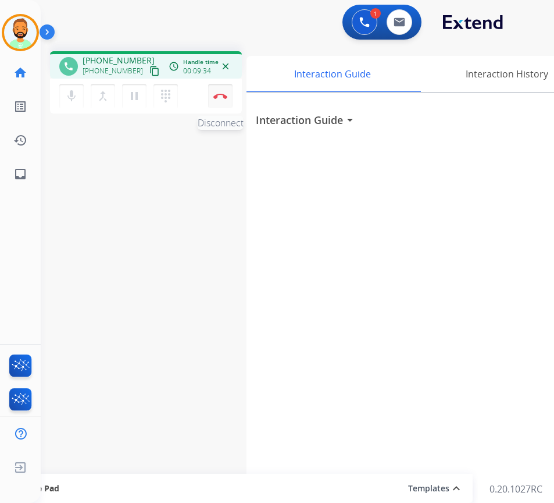
click at [220, 92] on button "Disconnect" at bounding box center [220, 96] width 24 height 24
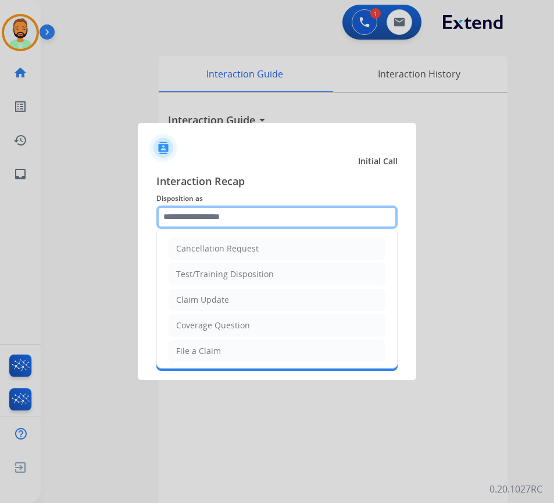
drag, startPoint x: 243, startPoint y: 217, endPoint x: 227, endPoint y: 218, distance: 16.3
click at [241, 219] on input "text" at bounding box center [276, 216] width 241 height 23
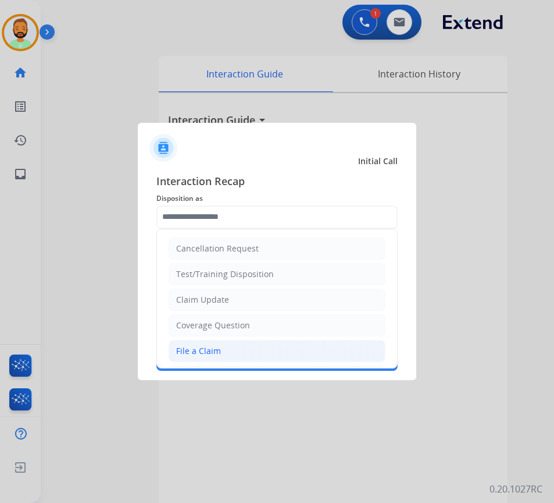
click at [234, 347] on li "File a Claim" at bounding box center [277, 351] width 217 height 22
type input "**********"
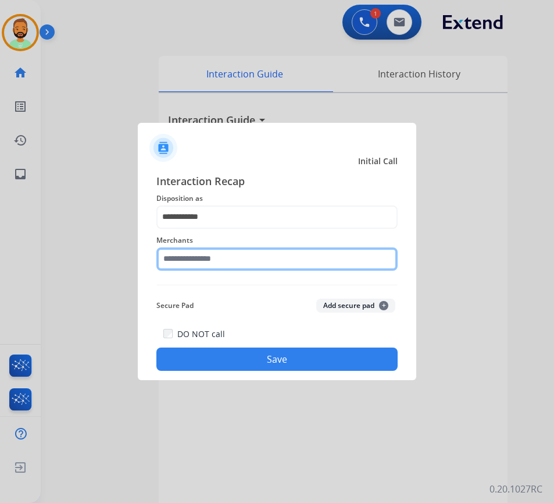
click at [243, 260] on input "text" at bounding box center [276, 258] width 241 height 23
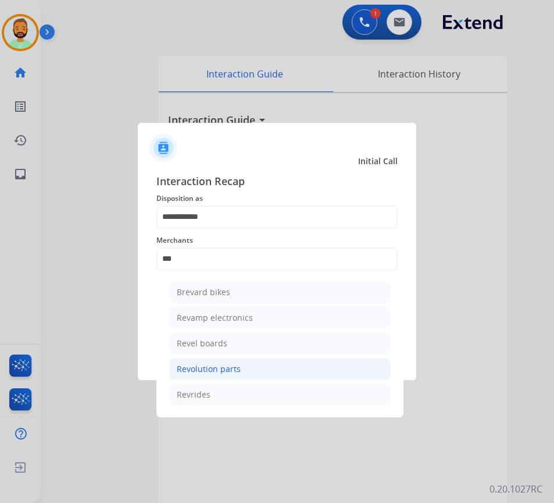
click at [276, 370] on li "Revolution parts" at bounding box center [280, 369] width 222 height 22
type input "**********"
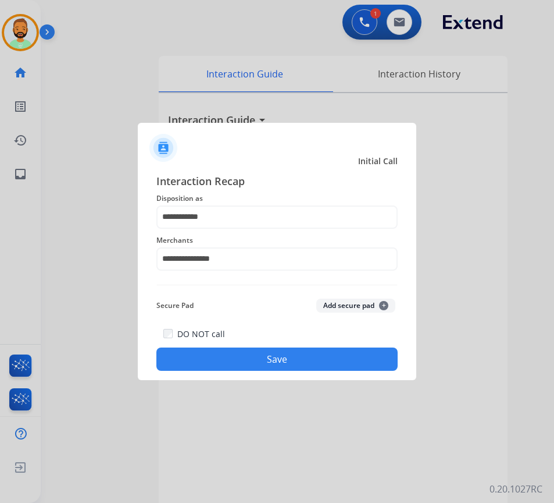
click at [297, 359] on button "Save" at bounding box center [276, 358] width 241 height 23
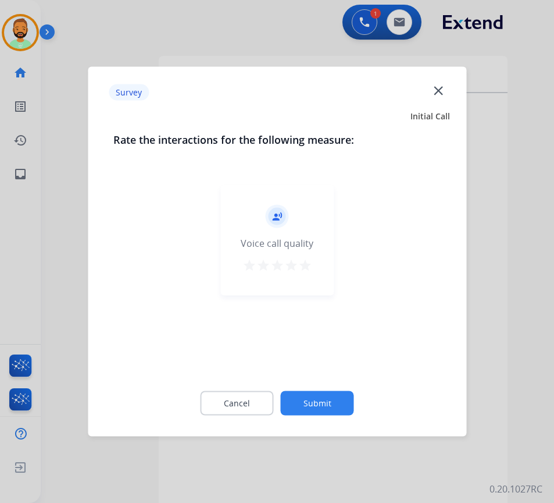
click at [309, 392] on button "Submit" at bounding box center [317, 403] width 73 height 24
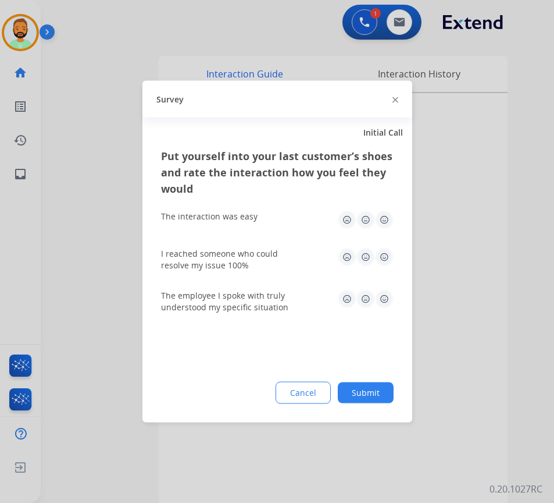
click at [382, 385] on button "Submit" at bounding box center [366, 392] width 56 height 21
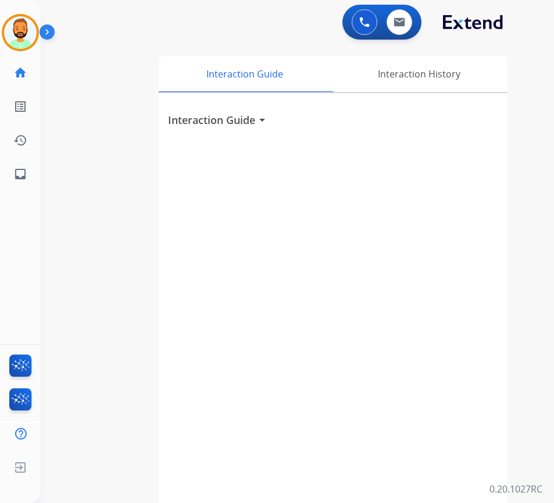
click at [39, 39] on div "[PERSON_NAME] AfterCallWork Edit Avatar Agent: [PERSON_NAME] Profile: Extend_Tr…" at bounding box center [20, 32] width 41 height 37
click at [36, 36] on img at bounding box center [20, 32] width 33 height 33
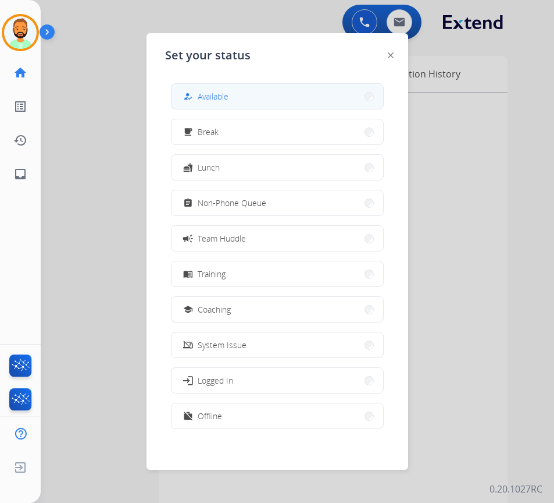
click at [249, 92] on button "how_to_reg Available" at bounding box center [278, 96] width 212 height 25
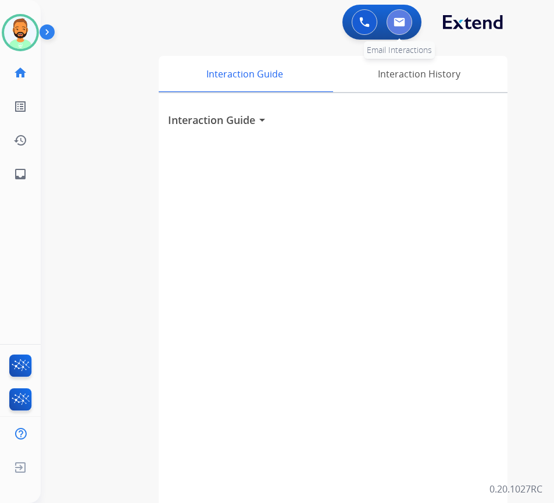
click at [409, 23] on button at bounding box center [400, 22] width 26 height 26
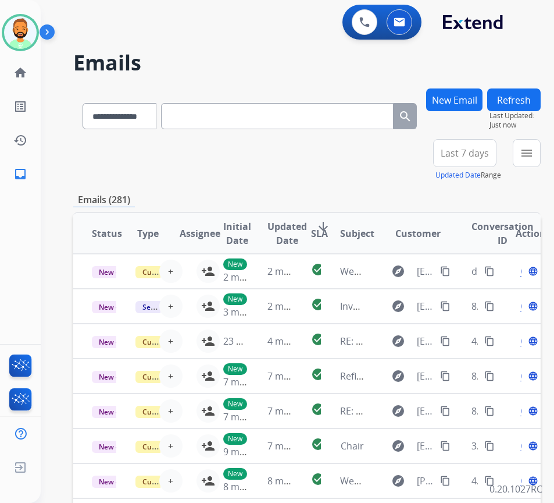
click at [458, 151] on span "Last 7 days" at bounding box center [465, 153] width 48 height 5
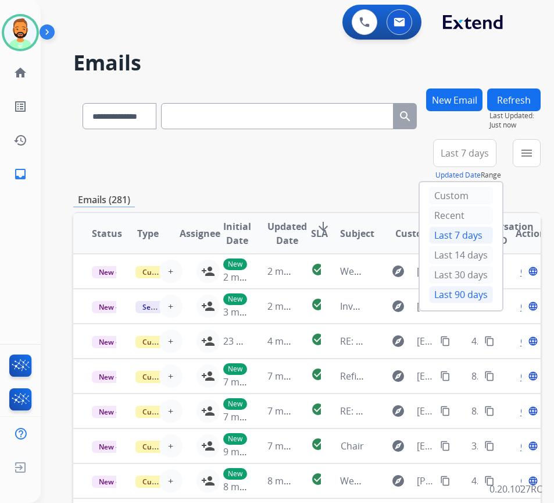
click at [461, 297] on div "Last 90 days" at bounding box center [461, 294] width 64 height 17
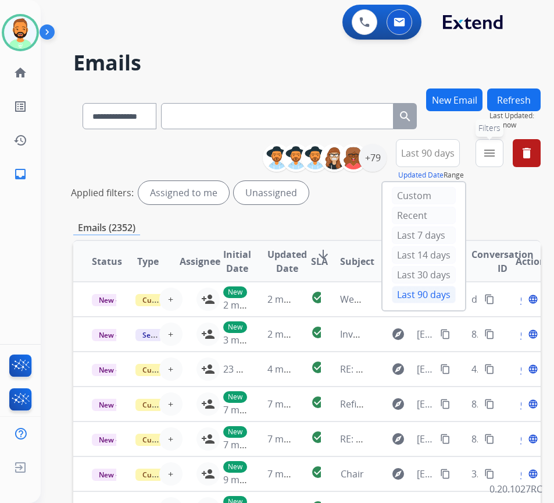
click at [497, 156] on mat-icon "menu" at bounding box center [490, 153] width 14 height 14
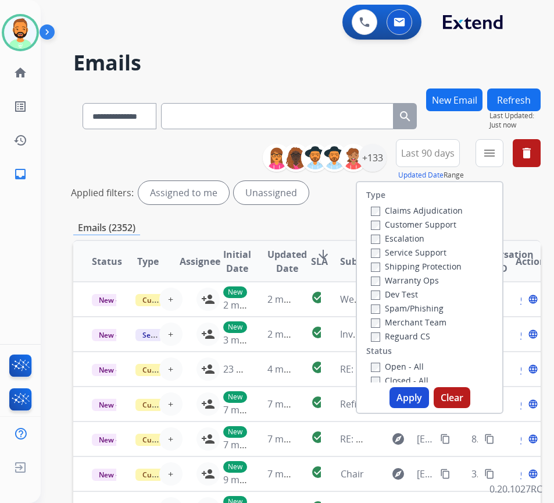
click at [428, 220] on label "Customer Support" at bounding box center [414, 224] width 86 height 11
click at [430, 268] on label "Shipping Protection" at bounding box center [416, 266] width 91 height 11
click at [423, 333] on label "Reguard CS" at bounding box center [400, 335] width 59 height 11
click at [415, 366] on label "Open - All" at bounding box center [397, 366] width 53 height 11
click at [411, 403] on button "Apply" at bounding box center [410, 397] width 40 height 21
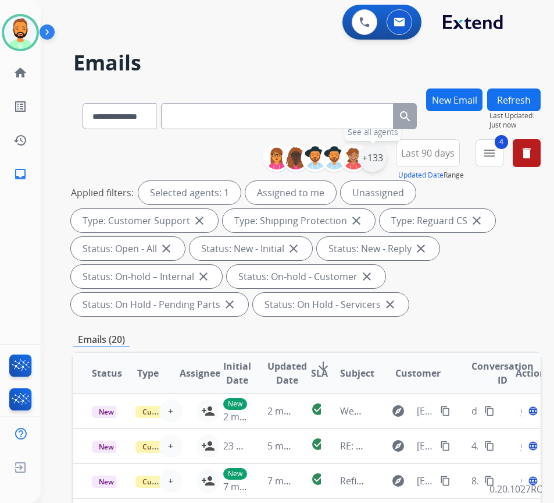
click at [386, 152] on div "+133" at bounding box center [373, 158] width 28 height 28
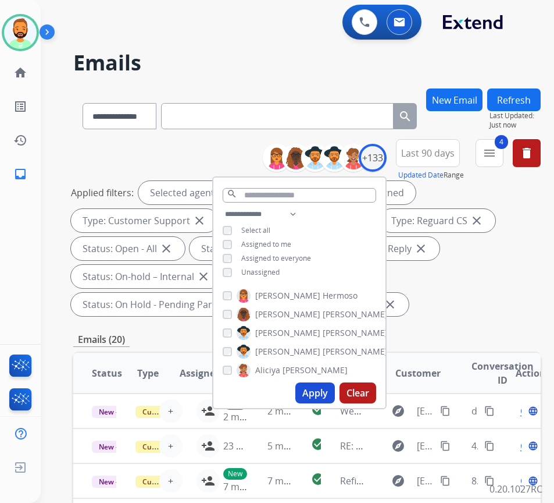
click at [266, 273] on span "Unassigned" at bounding box center [260, 272] width 38 height 10
click at [328, 389] on button "Apply" at bounding box center [315, 392] width 40 height 21
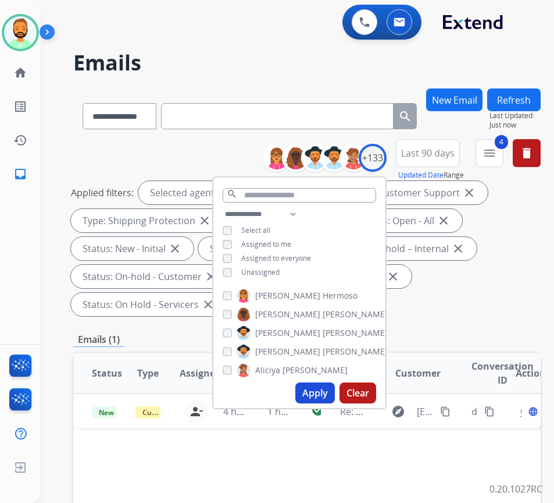
click at [523, 314] on div "Applied filters: Selected agents: 1 Assigned to me Type: Customer Support close…" at bounding box center [305, 248] width 468 height 135
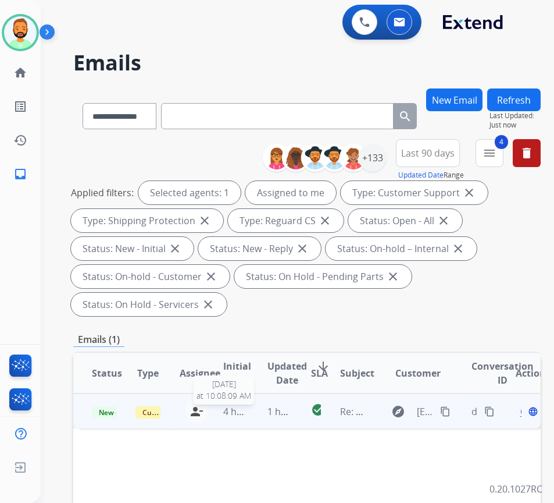
click at [244, 414] on span "4 hours ago" at bounding box center [249, 411] width 52 height 13
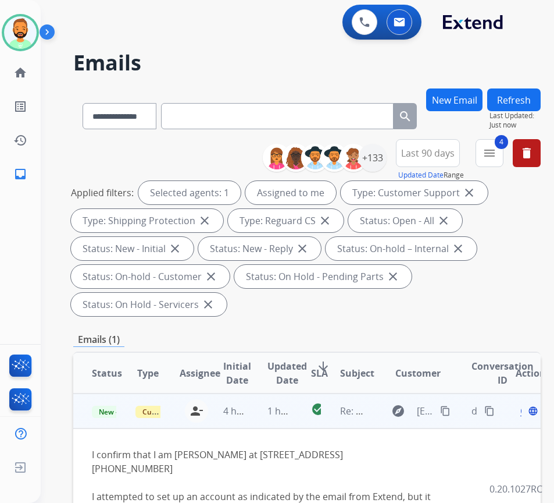
click at [526, 414] on span "Open" at bounding box center [533, 411] width 24 height 14
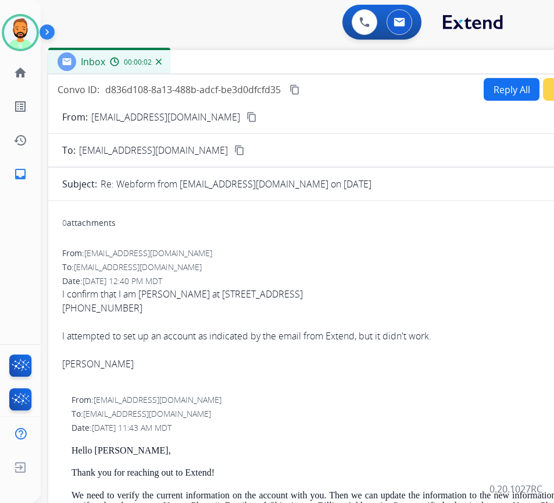
drag, startPoint x: 191, startPoint y: 90, endPoint x: 285, endPoint y: 69, distance: 96.4
click at [285, 69] on div "Inbox 00:00:02" at bounding box center [339, 62] width 582 height 24
click at [247, 117] on mat-icon "content_copy" at bounding box center [252, 117] width 10 height 10
click at [494, 85] on button "Reply All" at bounding box center [512, 89] width 56 height 23
select select "**********"
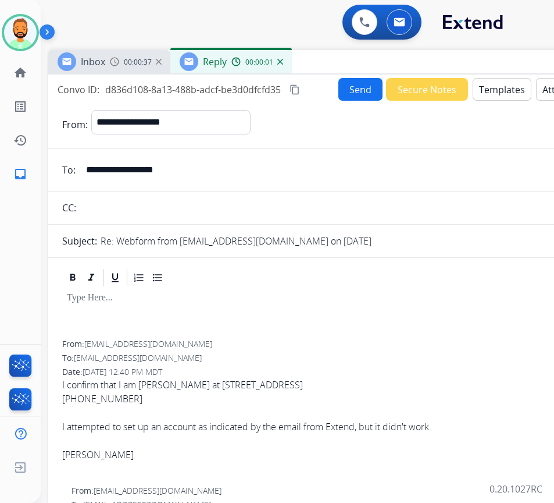
click at [486, 81] on button "Templates" at bounding box center [502, 89] width 59 height 23
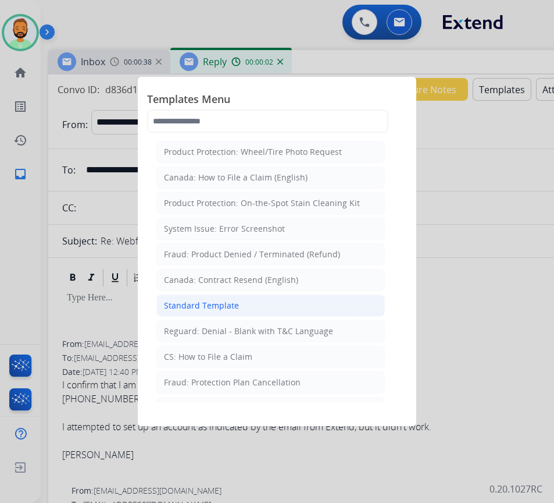
click at [308, 310] on li "Standard Template" at bounding box center [270, 305] width 229 height 22
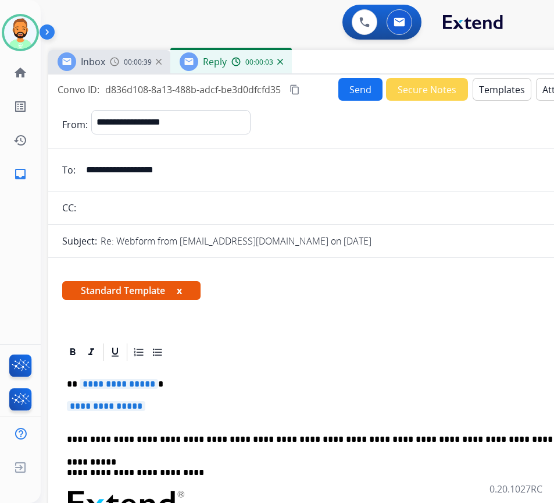
click at [252, 408] on p "**********" at bounding box center [339, 412] width 544 height 22
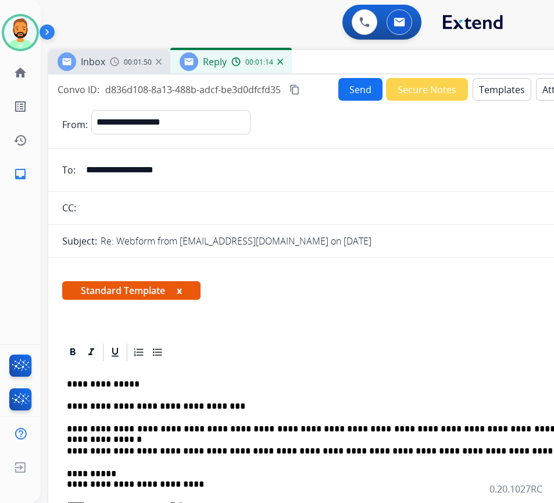
scroll to position [0, 1]
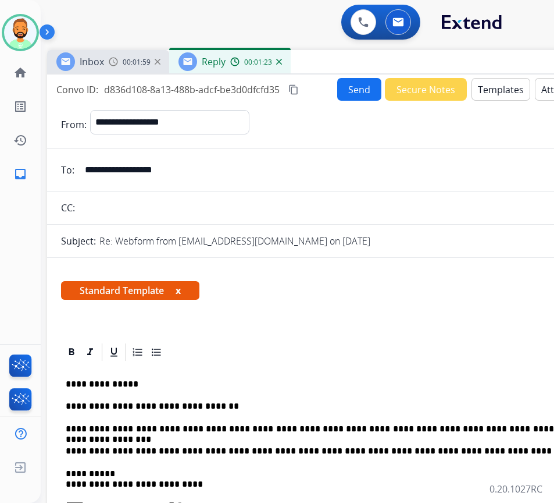
click at [355, 92] on button "Send" at bounding box center [359, 89] width 44 height 23
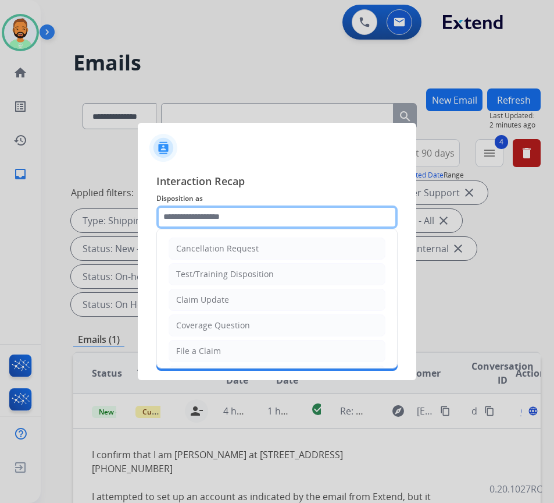
click at [284, 219] on input "text" at bounding box center [276, 216] width 241 height 23
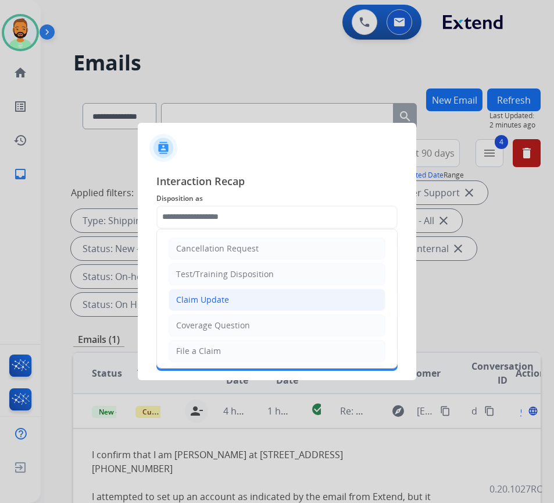
click at [260, 305] on li "Claim Update" at bounding box center [277, 300] width 217 height 22
type input "**********"
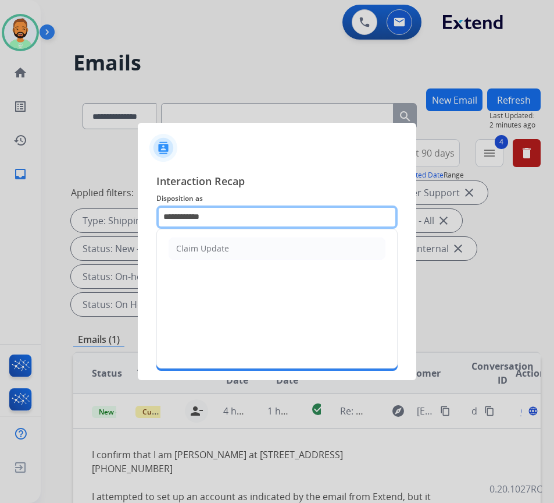
drag, startPoint x: 244, startPoint y: 215, endPoint x: 33, endPoint y: 214, distance: 210.6
click at [0, 216] on app-contact-recap-modal "**********" at bounding box center [0, 251] width 0 height 503
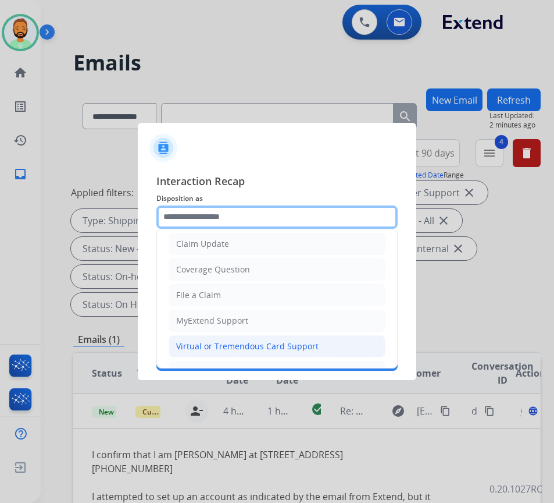
scroll to position [116, 0]
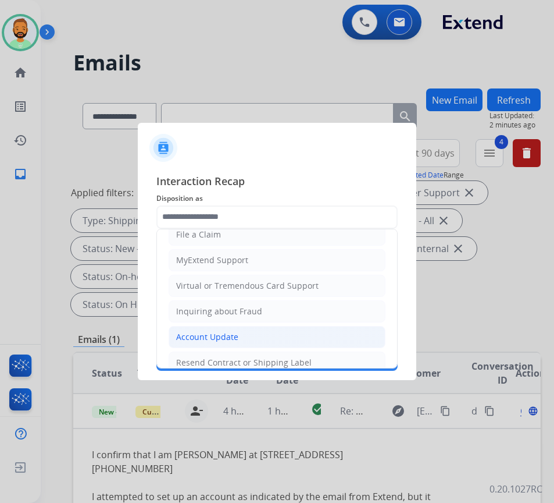
click at [219, 331] on div "Account Update" at bounding box center [207, 337] width 62 height 12
type input "**********"
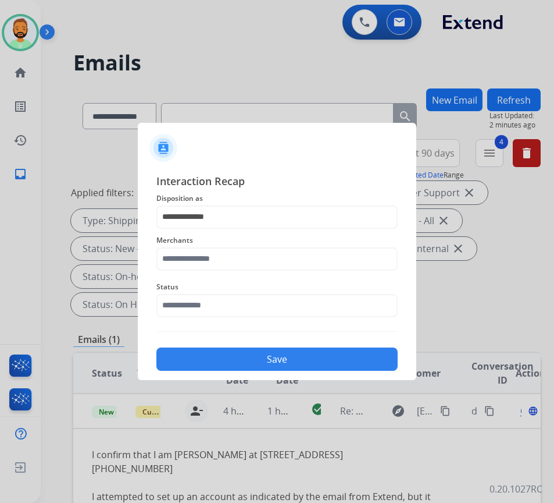
click at [223, 244] on span "Merchants" at bounding box center [276, 240] width 241 height 14
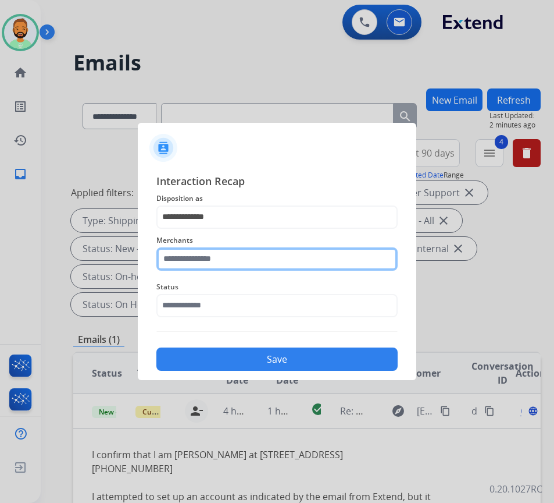
click at [223, 259] on input "text" at bounding box center [276, 258] width 241 height 23
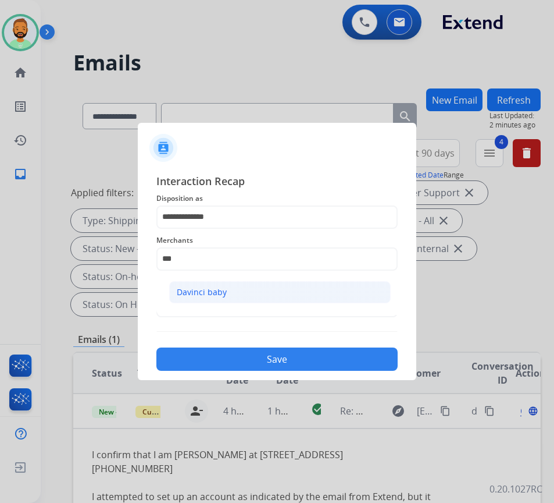
click at [227, 286] on li "Davinci baby" at bounding box center [280, 292] width 222 height 22
type input "**********"
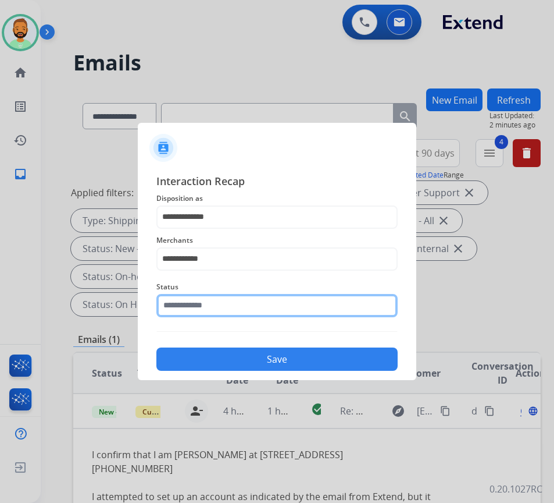
click at [233, 307] on input "text" at bounding box center [276, 305] width 241 height 23
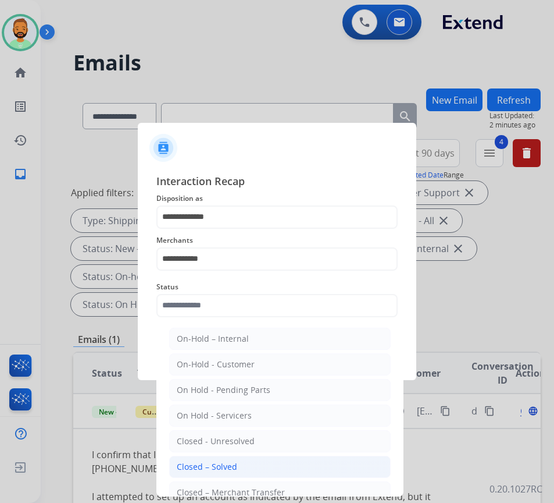
click at [255, 464] on li "Closed – Solved" at bounding box center [280, 466] width 222 height 22
type input "**********"
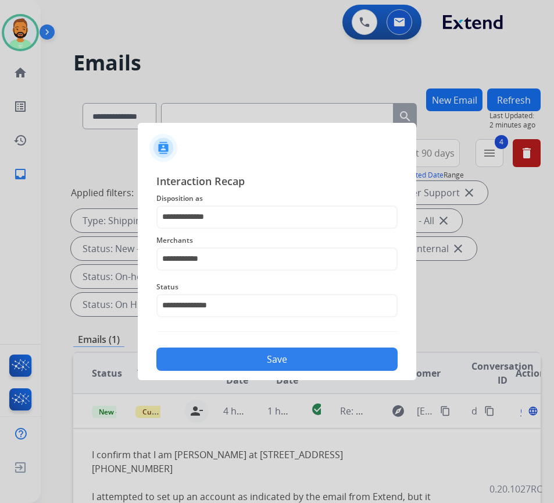
click at [289, 366] on button "Save" at bounding box center [276, 358] width 241 height 23
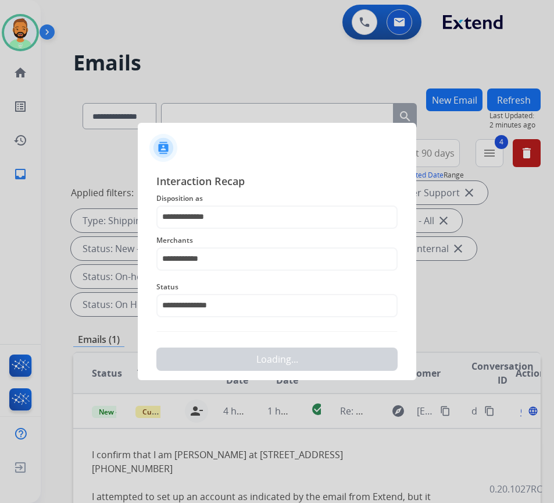
scroll to position [0, 0]
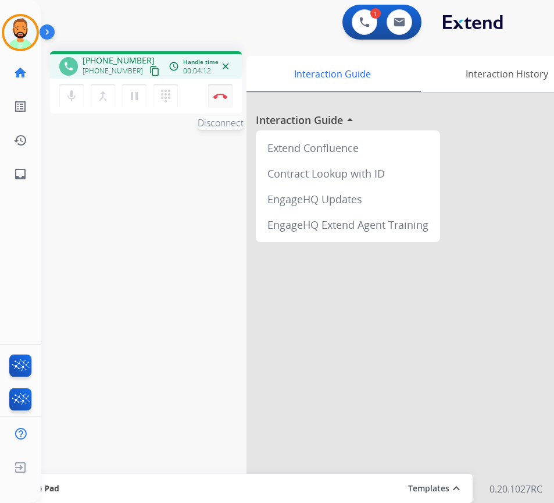
click at [221, 90] on button "Disconnect" at bounding box center [220, 96] width 24 height 24
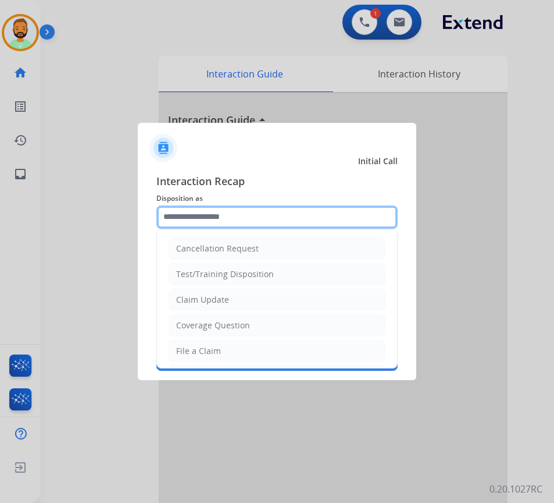
click at [258, 217] on input "text" at bounding box center [276, 216] width 241 height 23
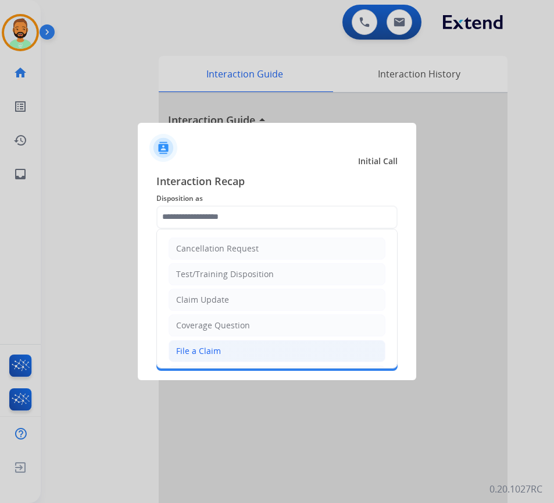
click at [236, 357] on li "File a Claim" at bounding box center [277, 351] width 217 height 22
type input "**********"
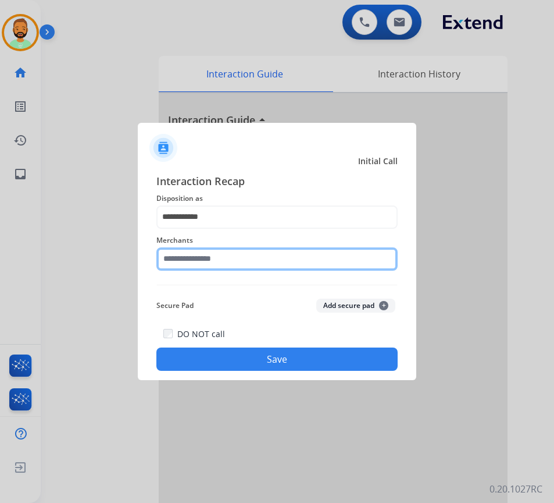
click at [225, 259] on input "text" at bounding box center [276, 258] width 241 height 23
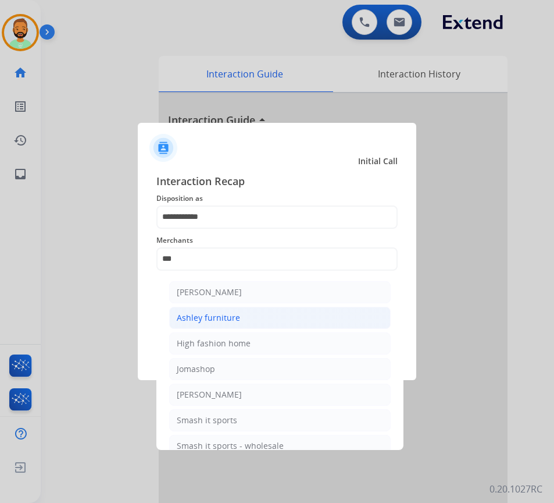
click at [229, 315] on div "Ashley furniture" at bounding box center [208, 318] width 63 height 12
type input "**********"
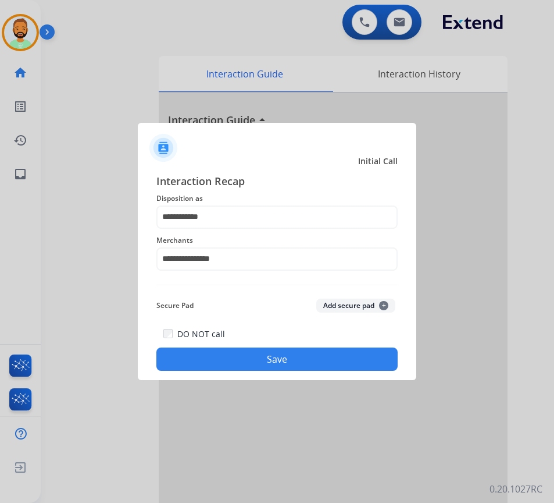
click at [273, 362] on button "Save" at bounding box center [276, 358] width 241 height 23
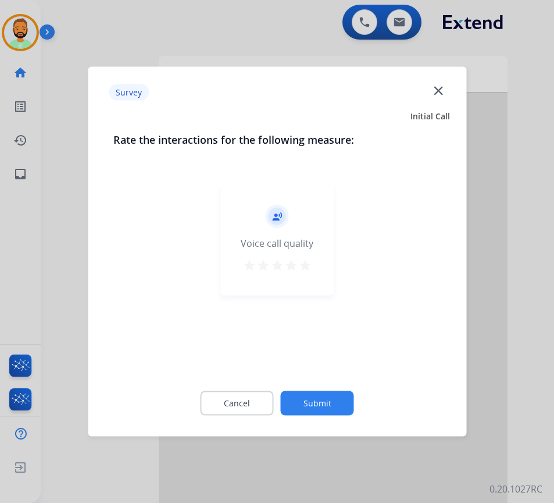
click at [328, 395] on button "Submit" at bounding box center [317, 403] width 73 height 24
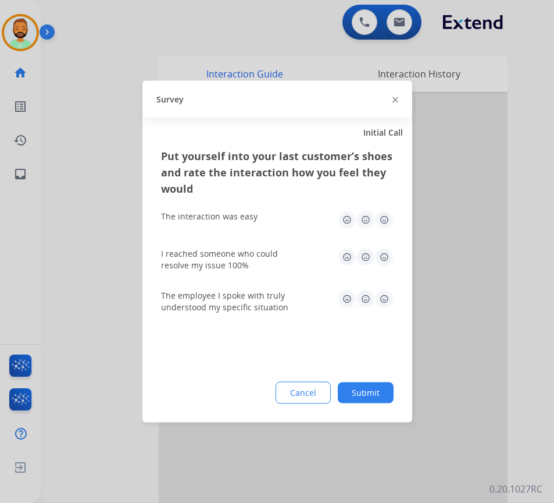
click at [368, 392] on button "Submit" at bounding box center [366, 392] width 56 height 21
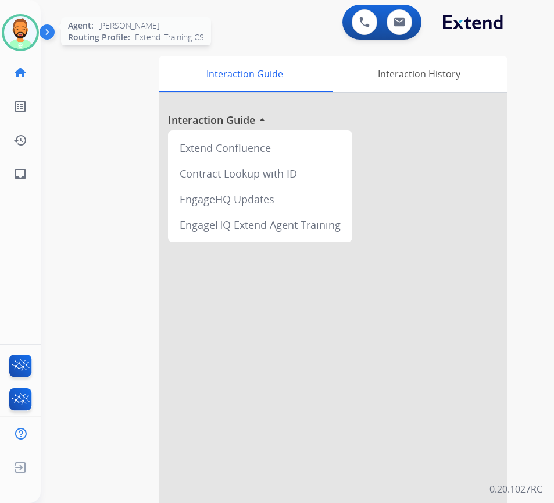
click at [30, 35] on img at bounding box center [20, 32] width 33 height 33
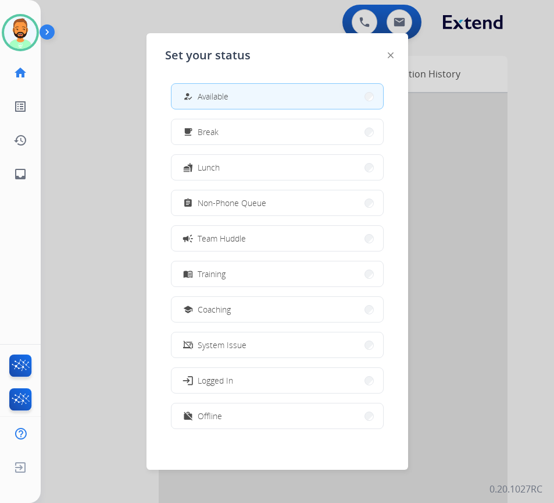
drag, startPoint x: 225, startPoint y: 317, endPoint x: 232, endPoint y: 320, distance: 8.3
click at [226, 318] on button "school Coaching" at bounding box center [278, 309] width 212 height 25
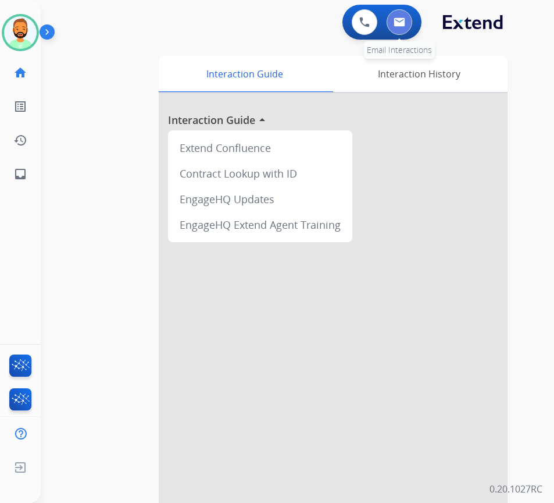
click at [391, 24] on button at bounding box center [400, 22] width 26 height 26
select select "**********"
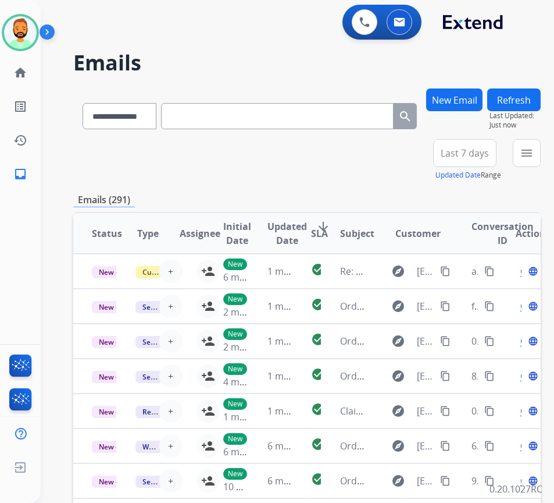
click at [480, 98] on button "New Email" at bounding box center [454, 99] width 56 height 23
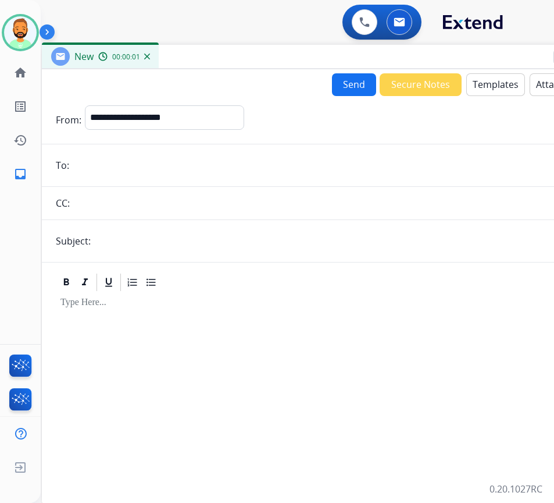
drag, startPoint x: 146, startPoint y: 80, endPoint x: 243, endPoint y: 54, distance: 100.6
click at [243, 54] on div "New 00:00:01" at bounding box center [333, 57] width 582 height 24
click at [191, 106] on select "**********" at bounding box center [164, 116] width 158 height 23
select select "**********"
click at [85, 105] on select "**********" at bounding box center [164, 116] width 158 height 23
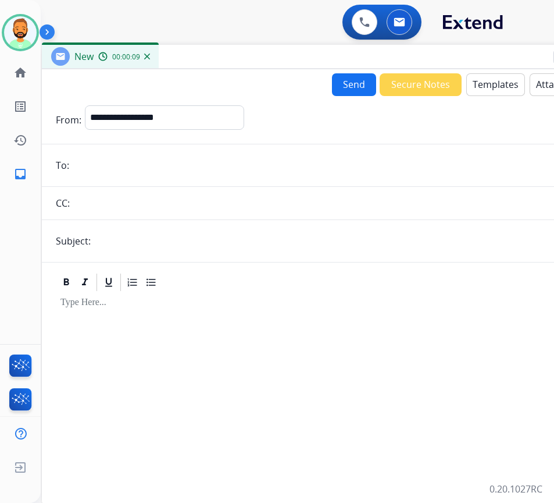
paste input "**********"
type input "**********"
click at [148, 235] on input "text" at bounding box center [351, 240] width 515 height 23
type input "**********"
click at [184, 325] on div at bounding box center [333, 393] width 554 height 200
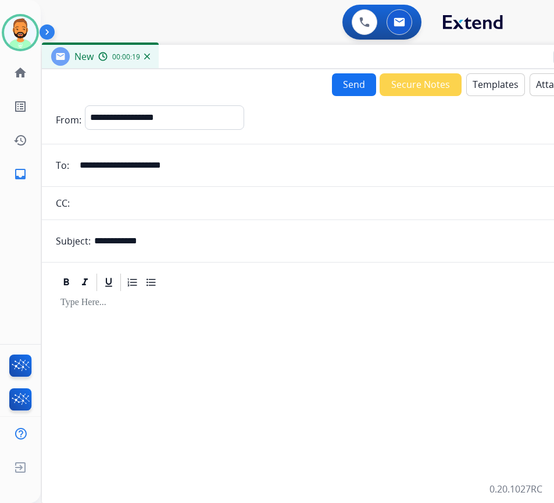
click at [489, 84] on button "Templates" at bounding box center [495, 84] width 59 height 23
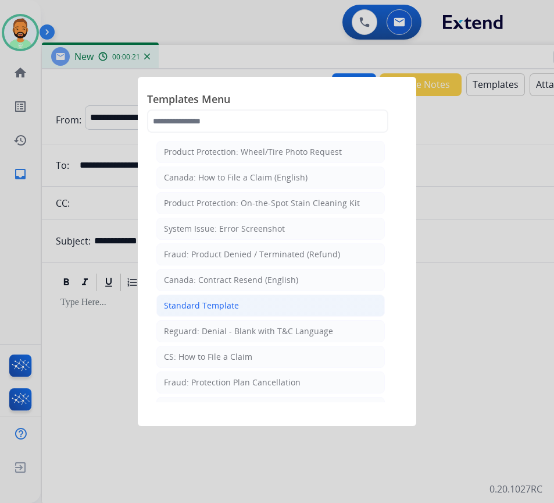
click at [267, 305] on li "Standard Template" at bounding box center [270, 305] width 229 height 22
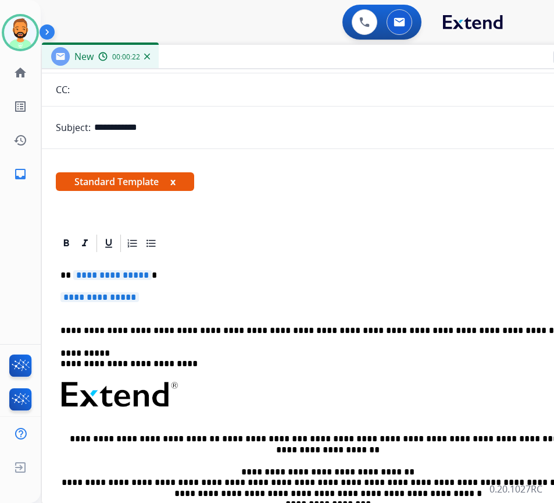
scroll to position [116, 0]
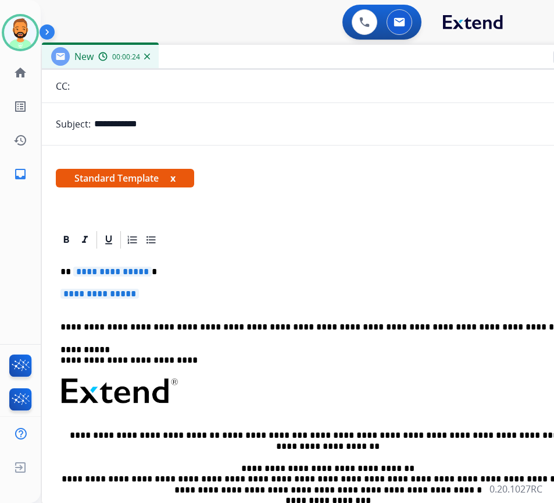
click at [189, 276] on p "**********" at bounding box center [327, 271] width 535 height 10
click at [252, 290] on p "**********" at bounding box center [332, 300] width 544 height 22
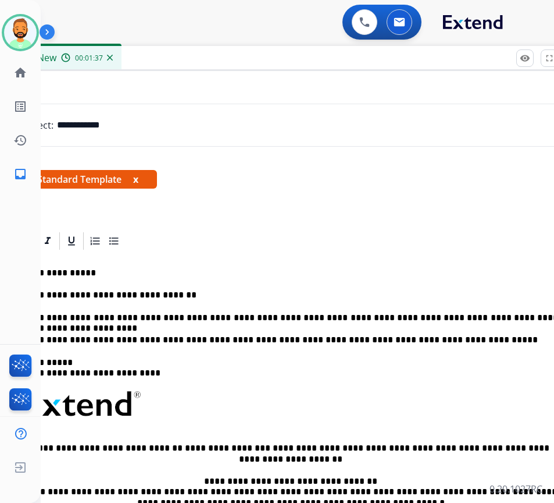
drag, startPoint x: 320, startPoint y: 59, endPoint x: 280, endPoint y: 62, distance: 39.6
click at [280, 62] on div "New 00:01:37" at bounding box center [296, 58] width 582 height 24
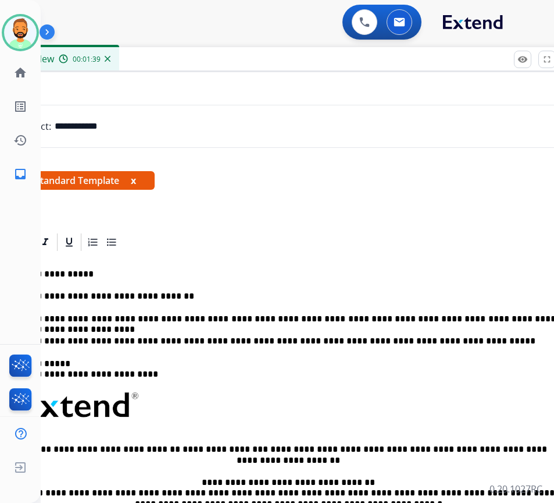
click at [551, 319] on p "**********" at bounding box center [288, 319] width 535 height 10
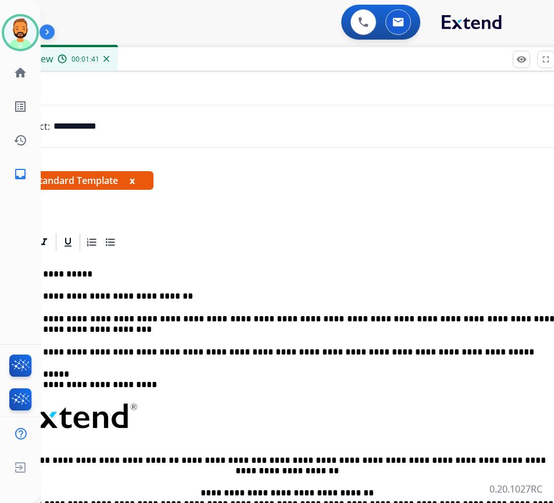
scroll to position [0, 0]
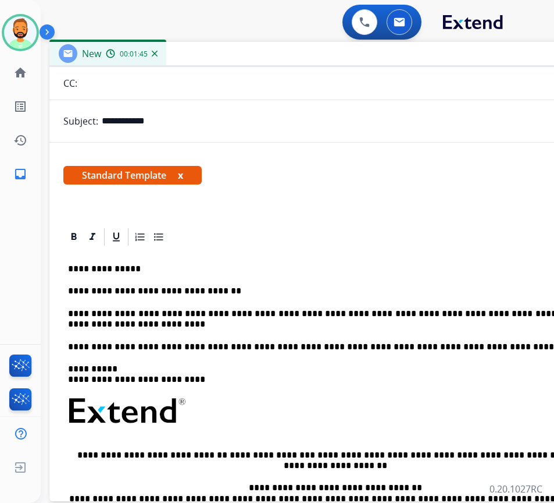
drag, startPoint x: 214, startPoint y: 52, endPoint x: 261, endPoint y: 47, distance: 47.4
click at [261, 47] on div "New 00:01:45" at bounding box center [340, 54] width 582 height 24
click at [186, 320] on p "**********" at bounding box center [335, 319] width 535 height 22
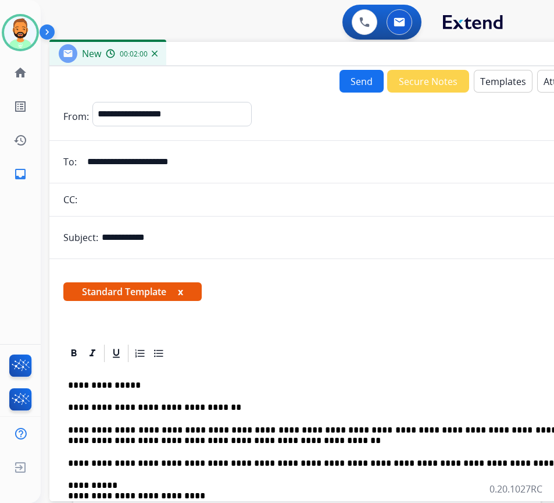
click at [350, 88] on button "Send" at bounding box center [362, 81] width 44 height 23
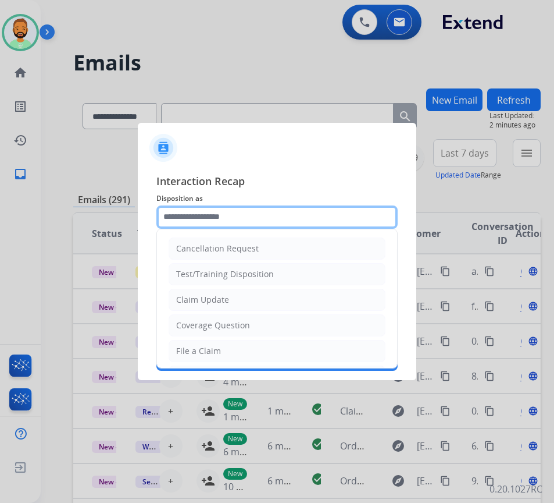
click at [205, 208] on input "text" at bounding box center [276, 216] width 241 height 23
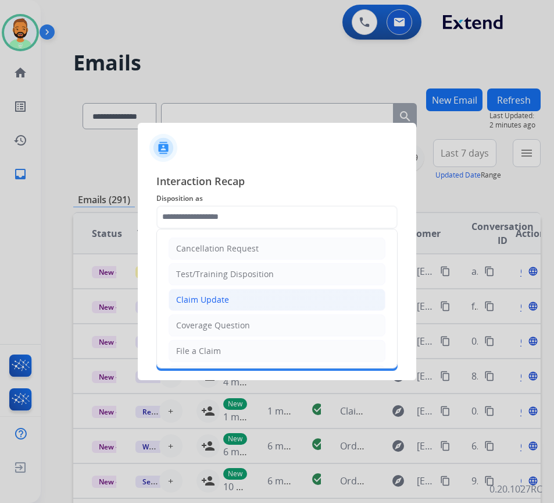
click at [219, 297] on div "Claim Update" at bounding box center [202, 300] width 53 height 12
type input "**********"
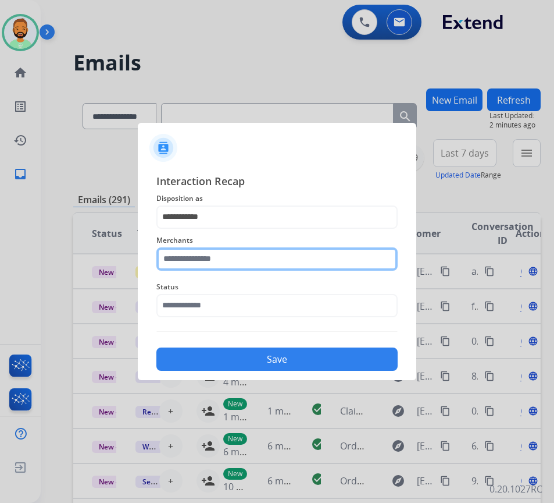
click at [218, 261] on input "text" at bounding box center [276, 258] width 241 height 23
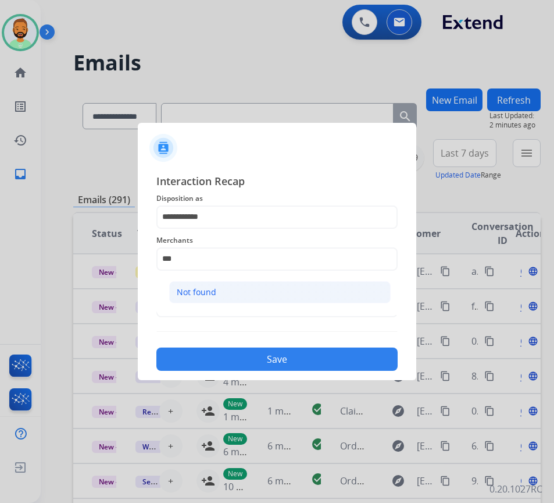
click at [223, 282] on li "Not found" at bounding box center [280, 292] width 222 height 22
type input "*********"
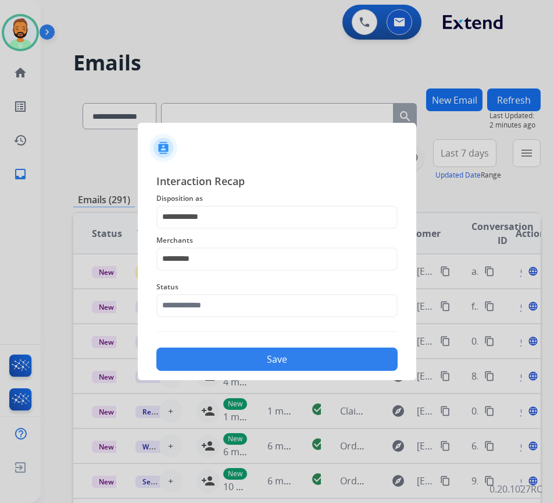
click at [232, 318] on div "Status" at bounding box center [276, 298] width 241 height 47
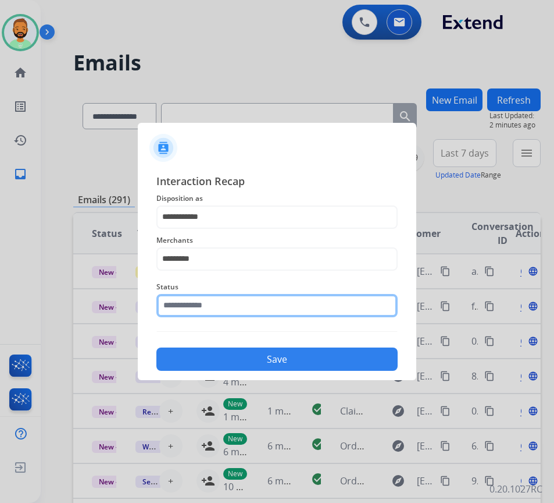
click at [249, 305] on input "text" at bounding box center [276, 305] width 241 height 23
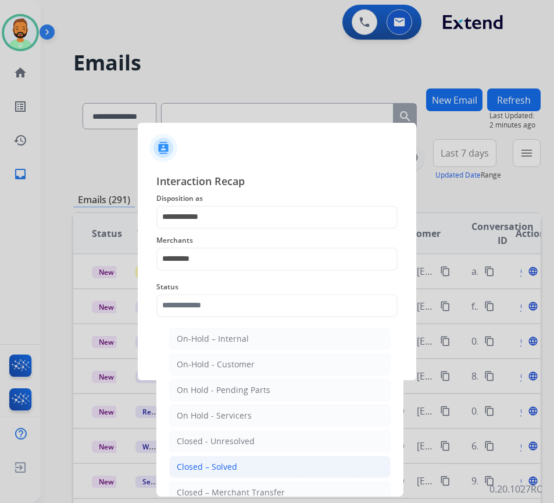
click at [254, 462] on li "Closed – Solved" at bounding box center [280, 466] width 222 height 22
type input "**********"
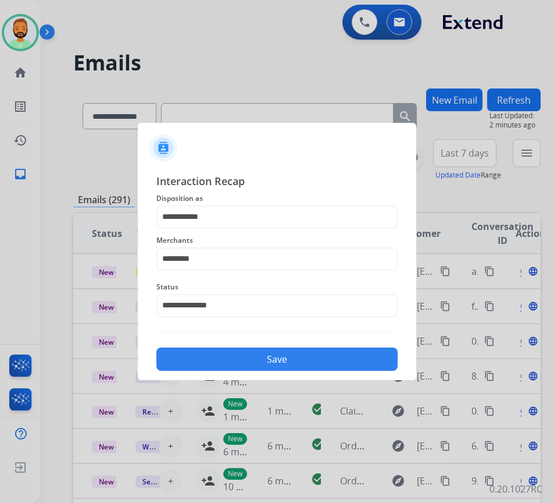
click at [273, 361] on button "Save" at bounding box center [276, 358] width 241 height 23
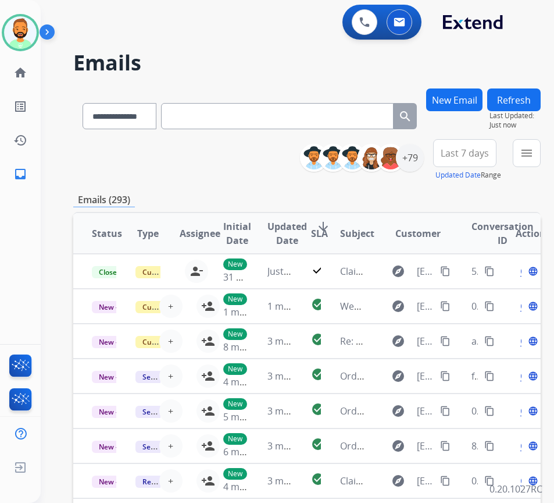
click at [504, 144] on div "Last 7 days Updated Date Range Custom Recent Last 7 days Last 14 days Last 30 d…" at bounding box center [468, 160] width 70 height 42
click at [489, 151] on span "Last 7 days" at bounding box center [465, 153] width 48 height 5
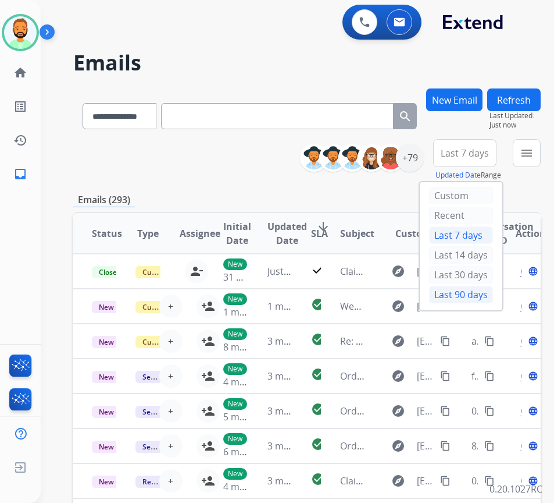
click at [457, 290] on div "Last 90 days" at bounding box center [461, 294] width 64 height 17
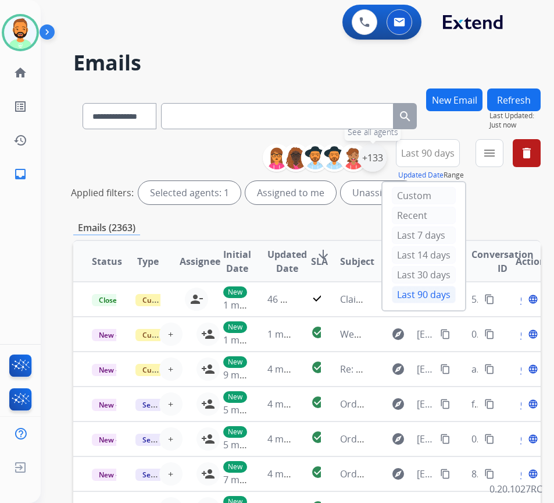
click at [387, 152] on div "+133" at bounding box center [373, 158] width 28 height 28
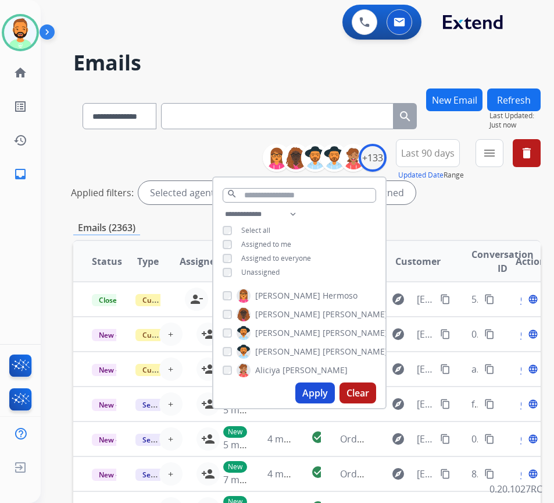
click at [277, 268] on span "Unassigned" at bounding box center [260, 272] width 38 height 10
click at [325, 391] on button "Apply" at bounding box center [315, 392] width 40 height 21
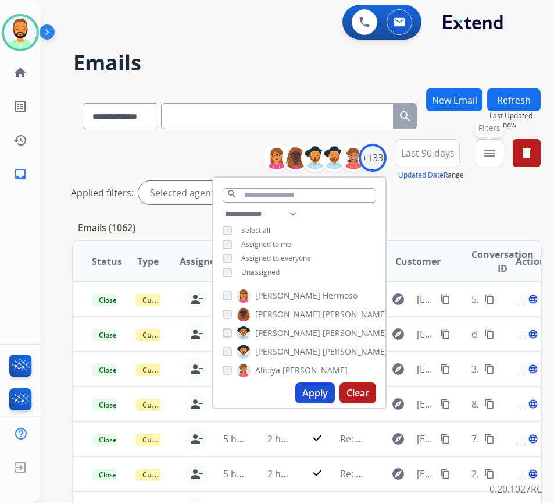
click at [493, 157] on button "menu Filters" at bounding box center [490, 153] width 28 height 28
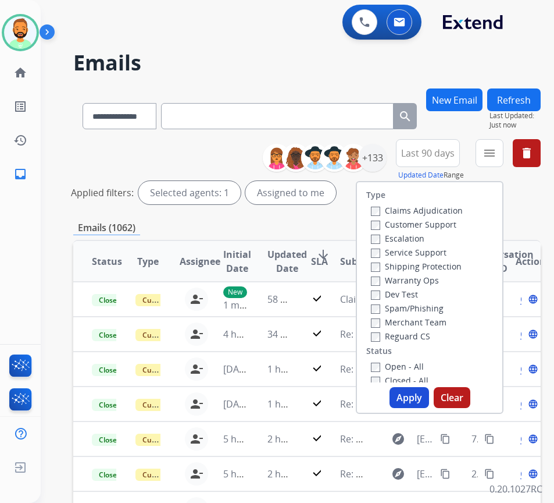
click at [446, 222] on label "Customer Support" at bounding box center [414, 224] width 86 height 11
click at [434, 265] on label "Shipping Protection" at bounding box center [416, 266] width 91 height 11
click at [431, 341] on div "Reguard CS" at bounding box center [417, 336] width 92 height 14
click at [430, 337] on label "Reguard CS" at bounding box center [400, 335] width 59 height 11
click at [424, 364] on label "Open - All" at bounding box center [397, 366] width 53 height 11
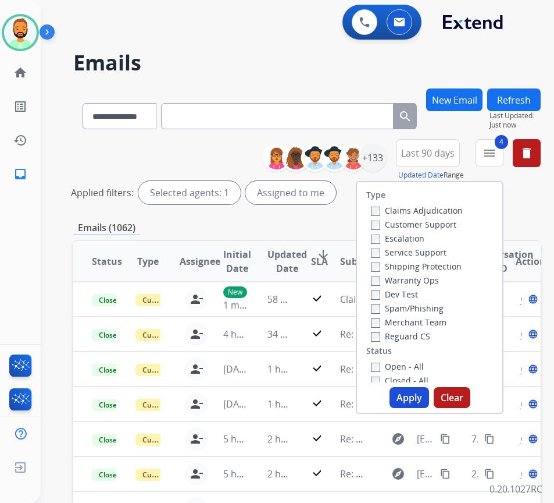
click at [424, 403] on button "Apply" at bounding box center [410, 397] width 40 height 21
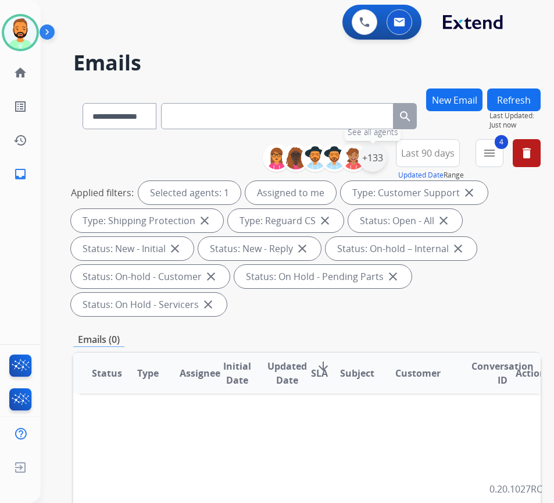
click at [382, 156] on div "+133" at bounding box center [373, 158] width 28 height 28
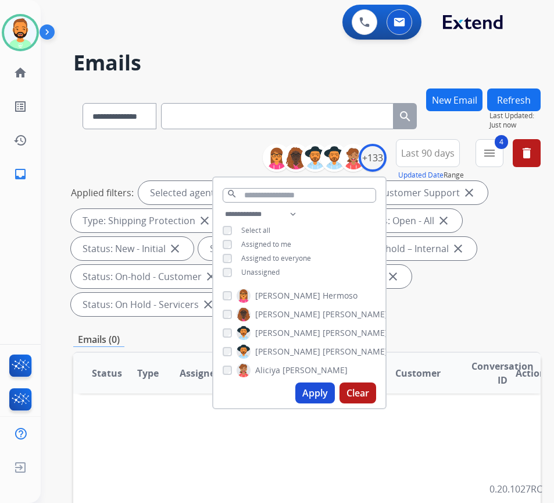
click at [428, 151] on span "Last 90 days" at bounding box center [428, 153] width 54 height 5
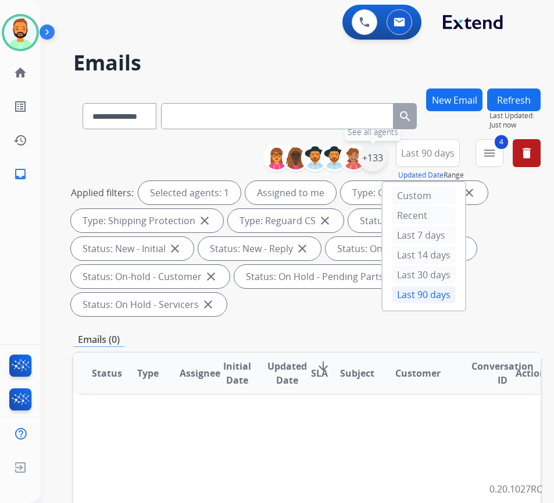
click at [387, 154] on div "+133" at bounding box center [373, 158] width 28 height 28
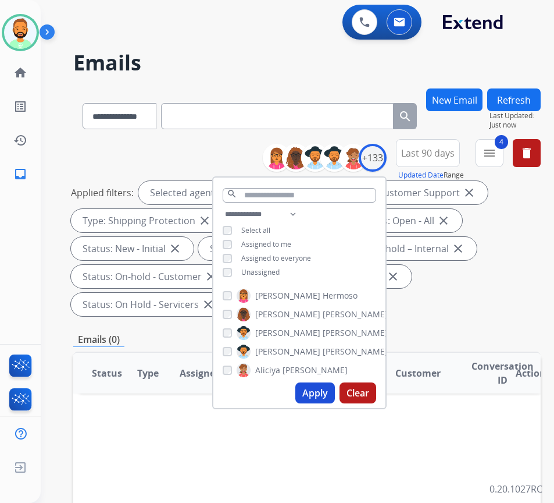
click at [280, 269] on span "Unassigned" at bounding box center [260, 272] width 38 height 10
click at [286, 245] on span "Assigned to me" at bounding box center [266, 244] width 50 height 10
click at [327, 396] on button "Apply" at bounding box center [315, 392] width 40 height 21
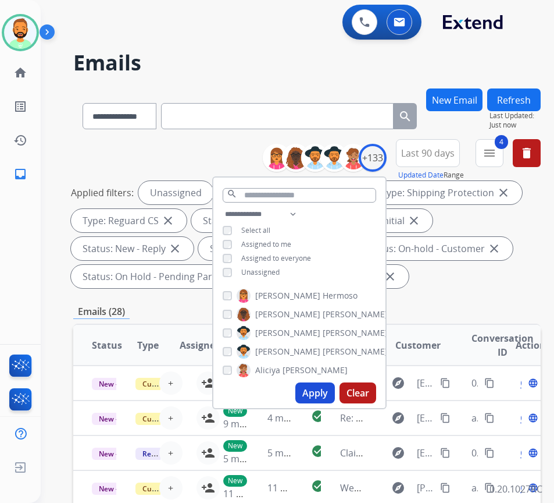
click at [445, 305] on div "Emails (28)" at bounding box center [307, 311] width 468 height 15
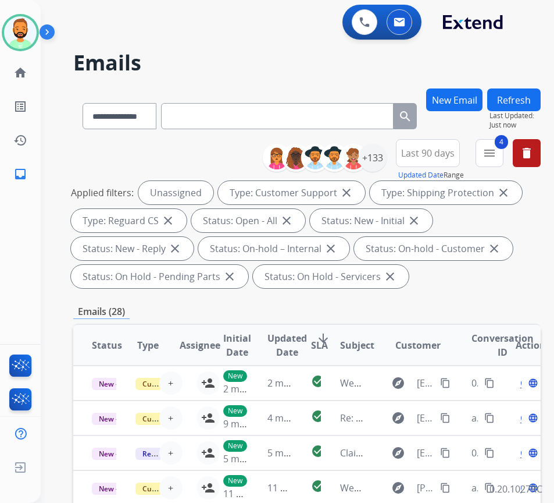
click at [325, 342] on span "SLA" at bounding box center [319, 345] width 17 height 14
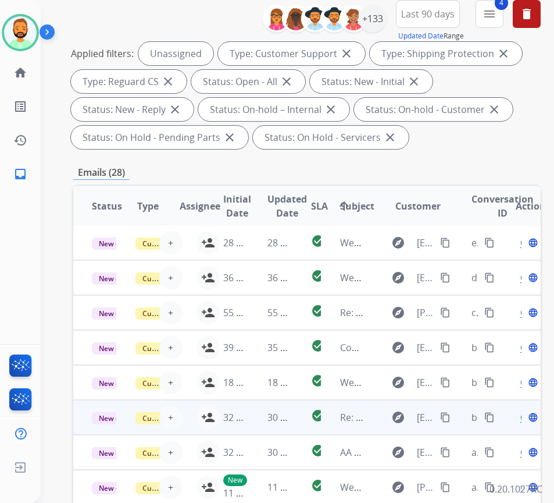
scroll to position [174, 0]
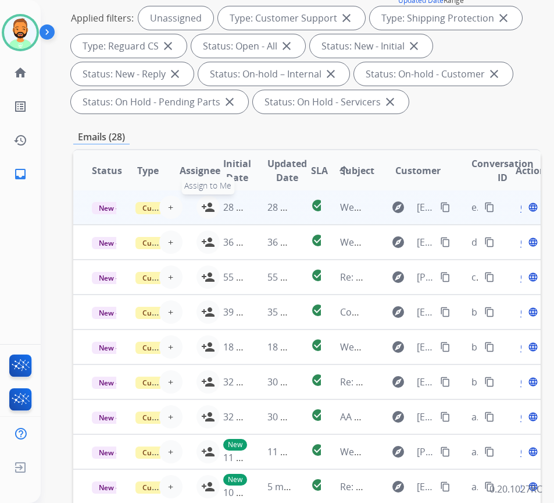
click at [204, 200] on mat-icon "person_add" at bounding box center [208, 207] width 14 height 14
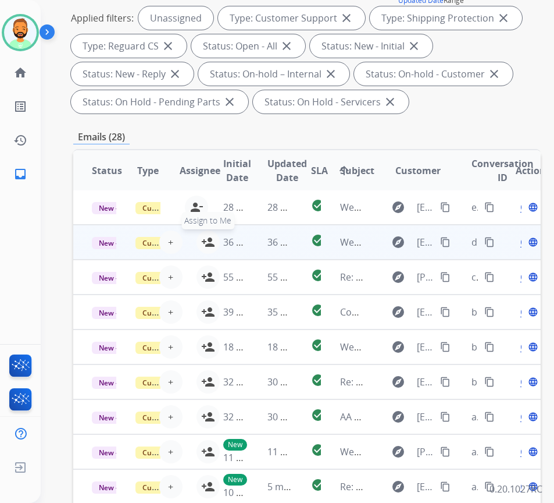
click at [202, 235] on button "person_add Assign to Me" at bounding box center [208, 241] width 23 height 23
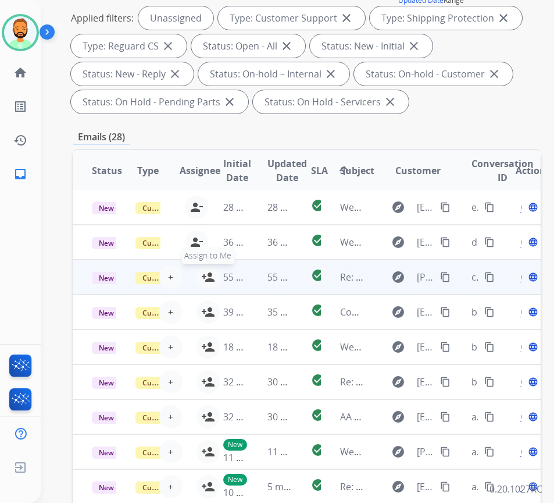
click at [205, 270] on mat-icon "person_add" at bounding box center [208, 277] width 14 height 14
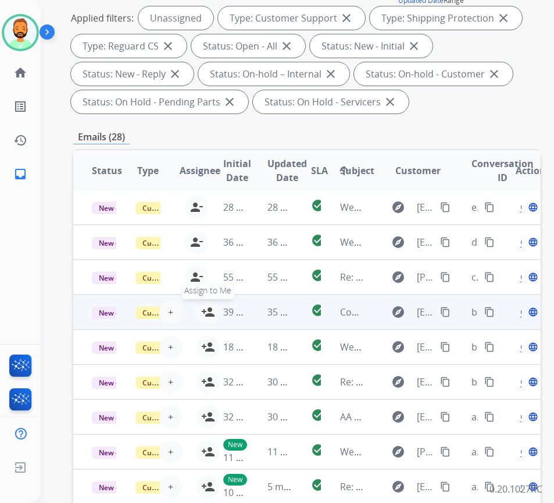
click at [201, 300] on button "person_add Assign to Me" at bounding box center [208, 311] width 23 height 23
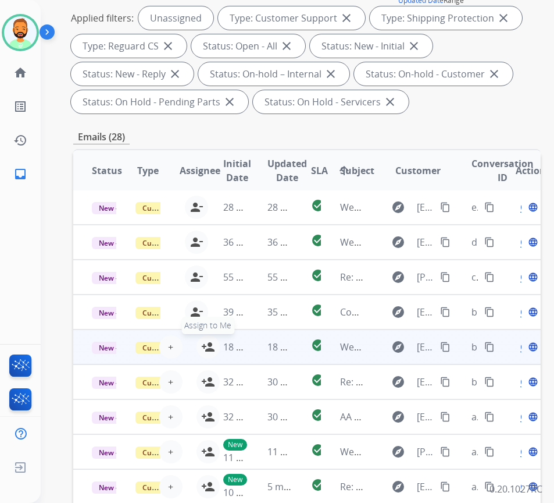
drag, startPoint x: 202, startPoint y: 334, endPoint x: 202, endPoint y: 347, distance: 12.8
click at [202, 340] on mat-icon "person_add" at bounding box center [208, 347] width 14 height 14
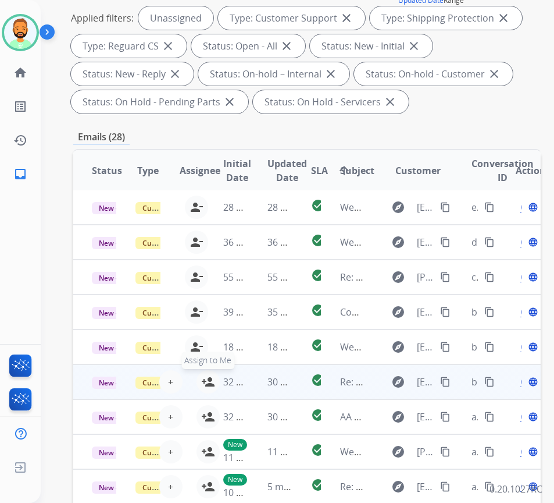
click at [203, 375] on mat-icon "person_add" at bounding box center [208, 382] width 14 height 14
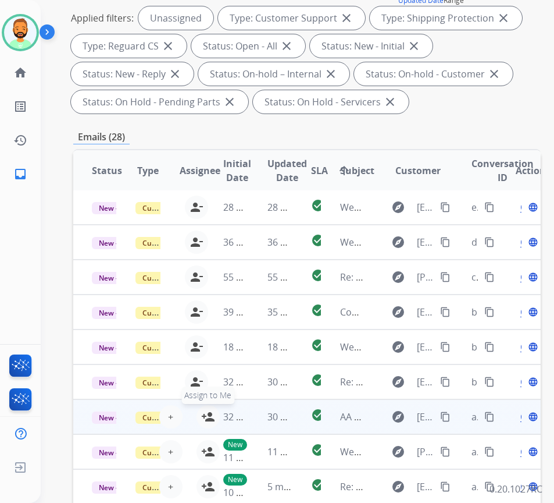
click at [201, 405] on button "person_add Assign to Me" at bounding box center [208, 416] width 23 height 23
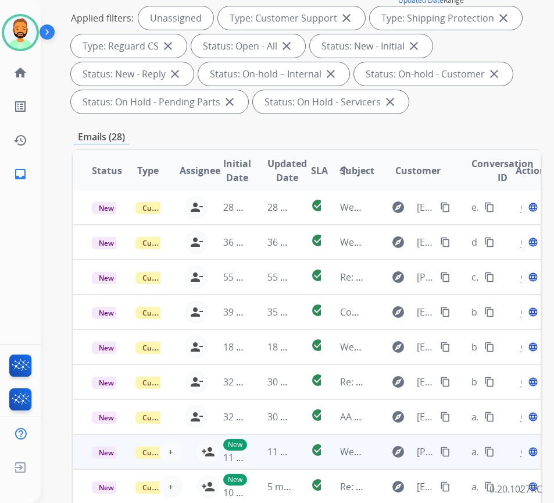
drag, startPoint x: 203, startPoint y: 441, endPoint x: 199, endPoint y: 457, distance: 16.2
click at [202, 444] on mat-icon "person_add" at bounding box center [208, 451] width 14 height 14
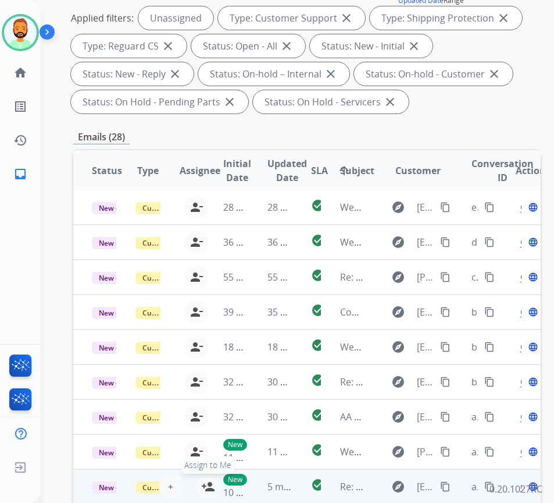
drag, startPoint x: 199, startPoint y: 480, endPoint x: 206, endPoint y: 472, distance: 10.7
click at [199, 481] on button "person_add Assign to Me" at bounding box center [208, 486] width 23 height 23
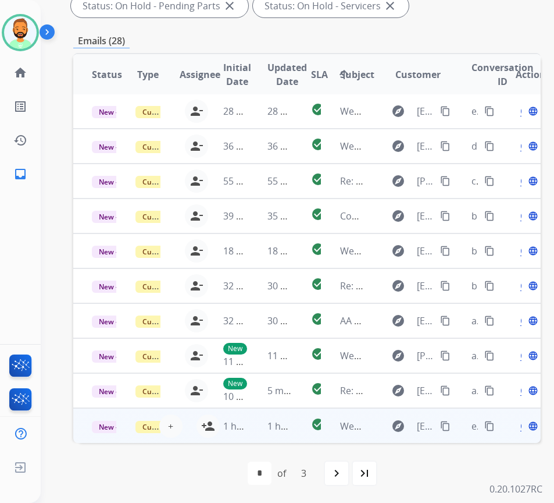
scroll to position [271, 0]
click at [204, 418] on mat-icon "person_add" at bounding box center [208, 425] width 14 height 14
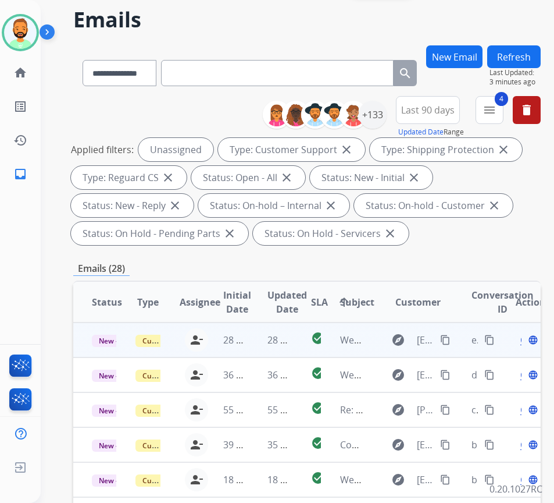
scroll to position [0, 0]
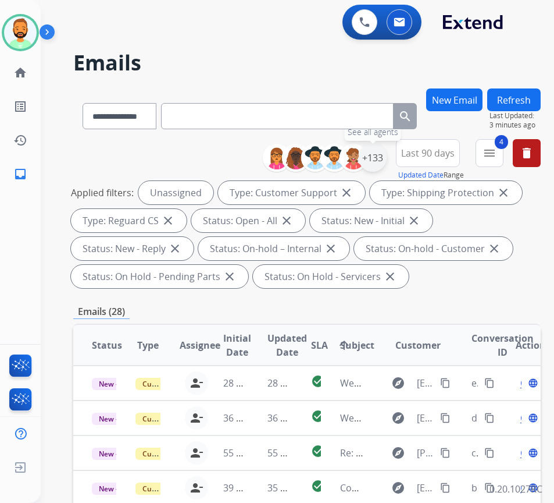
click at [387, 151] on div "+133" at bounding box center [373, 158] width 28 height 28
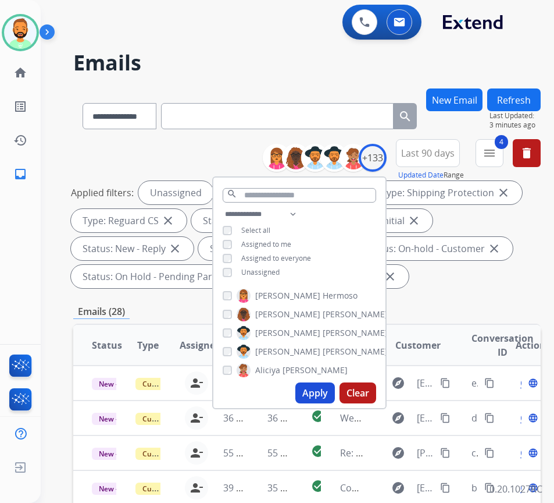
click at [265, 243] on span "Assigned to me" at bounding box center [266, 244] width 50 height 10
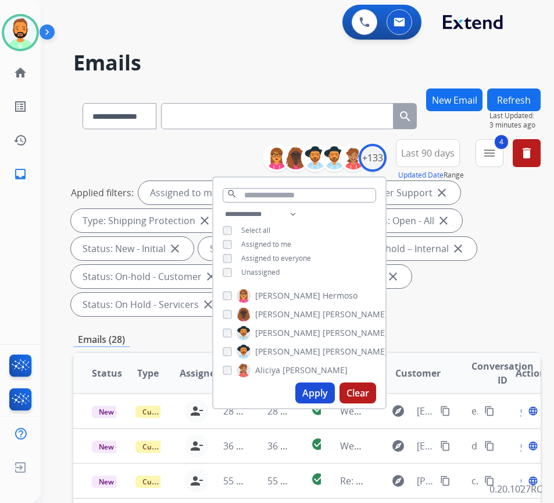
click at [266, 267] on span "Unassigned" at bounding box center [260, 272] width 38 height 10
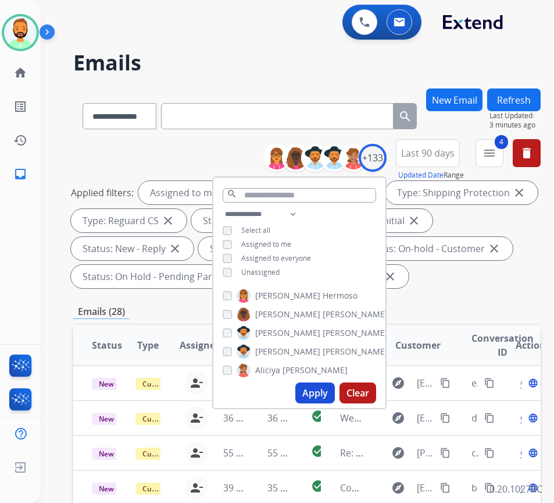
click at [326, 391] on button "Apply" at bounding box center [315, 392] width 40 height 21
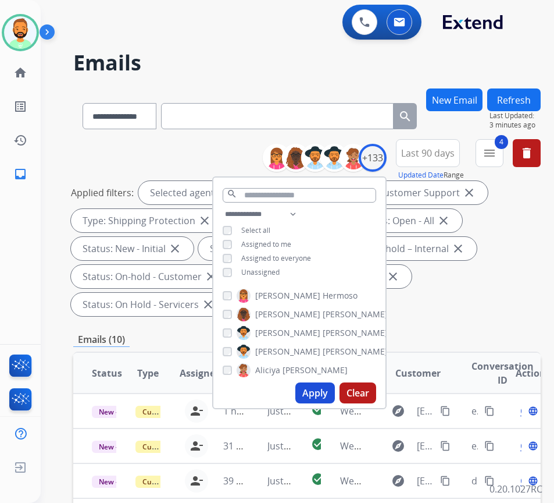
click at [465, 293] on div "Applied filters: Selected agents: 1 Assigned to me Type: Customer Support close…" at bounding box center [305, 248] width 468 height 135
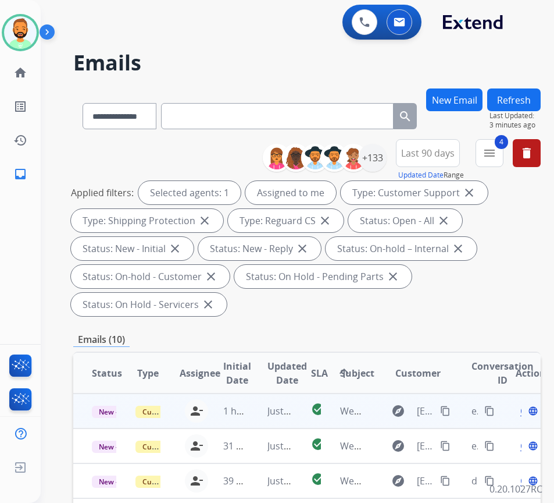
click at [255, 399] on td "Just now" at bounding box center [271, 410] width 44 height 35
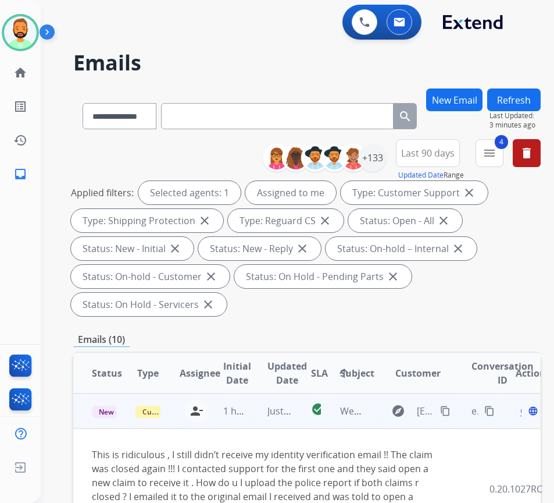
drag, startPoint x: 449, startPoint y: 412, endPoint x: 408, endPoint y: 420, distance: 41.4
click at [448, 412] on mat-icon "content_copy" at bounding box center [445, 410] width 10 height 10
click at [523, 409] on div "Open language" at bounding box center [528, 411] width 24 height 14
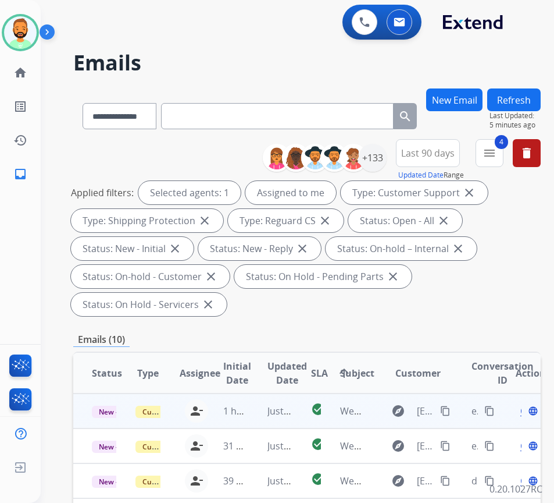
click at [526, 414] on span "Open" at bounding box center [533, 411] width 24 height 14
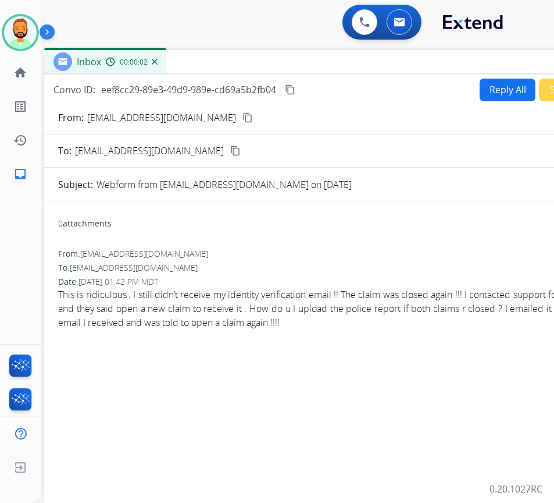
drag, startPoint x: 236, startPoint y: 75, endPoint x: 340, endPoint y: 54, distance: 106.8
click at [334, 54] on div "Inbox 00:00:02" at bounding box center [335, 62] width 582 height 24
click at [494, 82] on button "Reply All" at bounding box center [507, 90] width 56 height 23
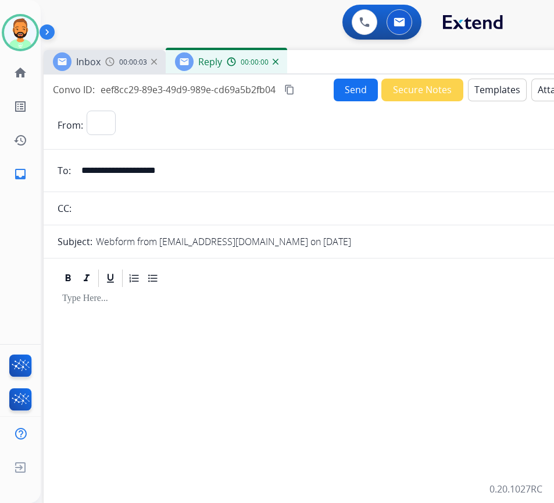
select select "**********"
click at [503, 90] on button "Templates" at bounding box center [497, 90] width 59 height 23
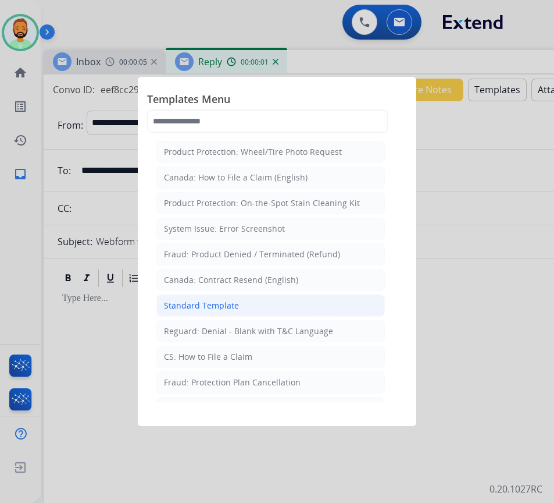
click at [238, 300] on li "Standard Template" at bounding box center [270, 305] width 229 height 22
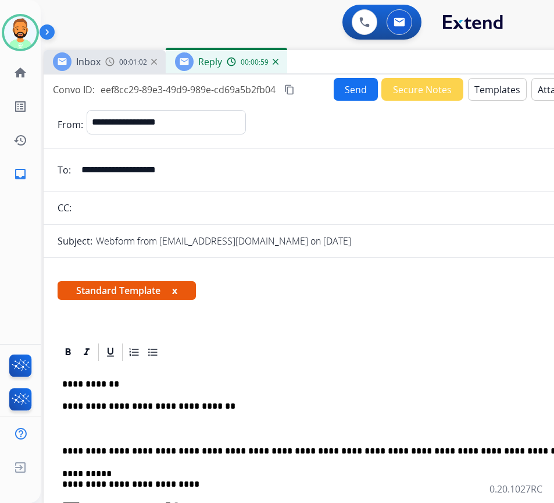
click at [155, 426] on p at bounding box center [334, 428] width 544 height 10
click at [126, 424] on p at bounding box center [334, 428] width 544 height 10
click at [334, 430] on p "**********" at bounding box center [329, 428] width 535 height 10
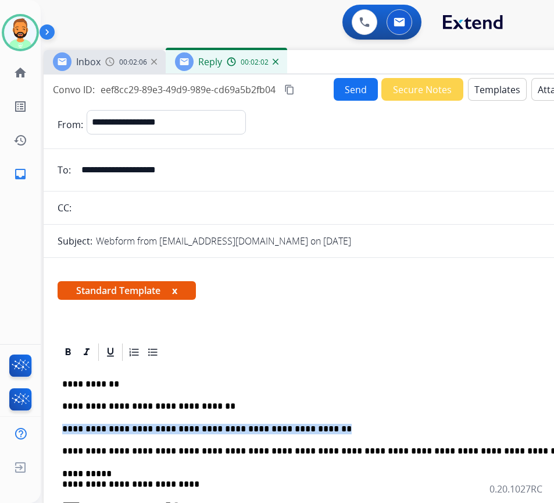
click at [334, 430] on p "**********" at bounding box center [329, 428] width 535 height 10
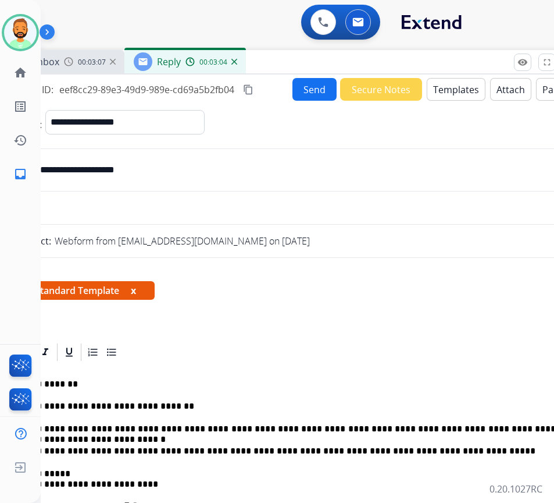
scroll to position [0, 24]
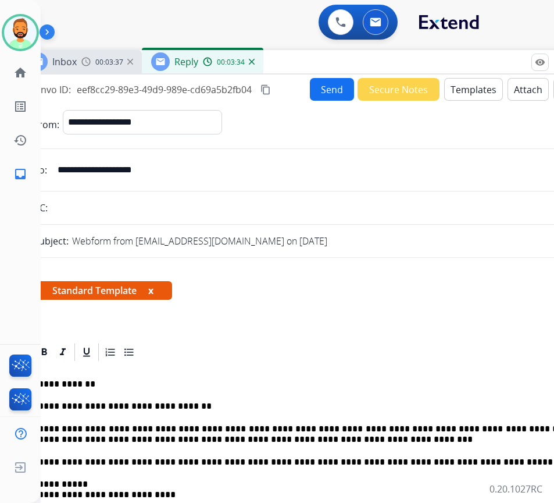
click at [330, 430] on p "**********" at bounding box center [305, 434] width 535 height 22
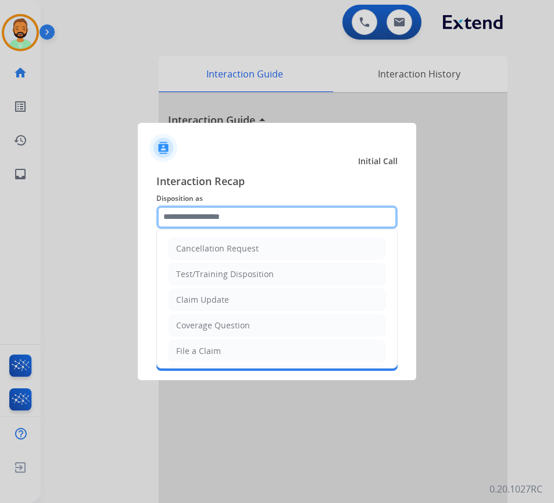
drag, startPoint x: 236, startPoint y: 217, endPoint x: 226, endPoint y: 220, distance: 9.8
click at [234, 219] on input "text" at bounding box center [276, 216] width 241 height 23
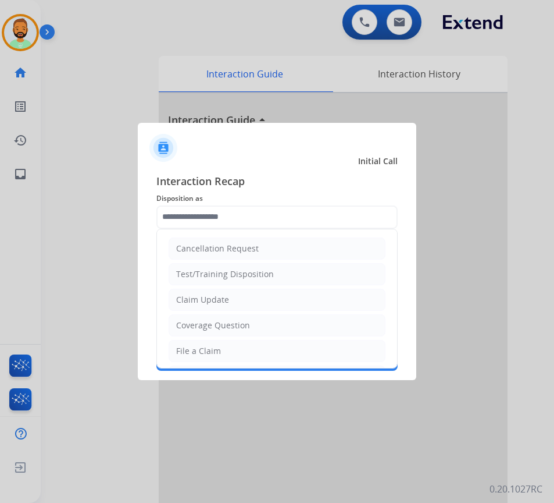
click at [224, 297] on div "Claim Update" at bounding box center [202, 300] width 53 height 12
type input "**********"
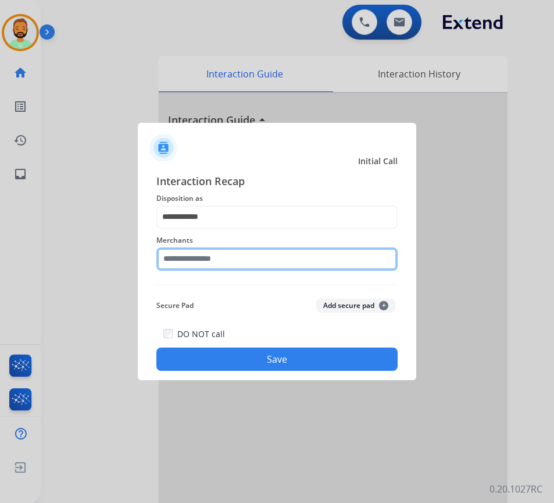
click at [222, 267] on input "text" at bounding box center [276, 258] width 241 height 23
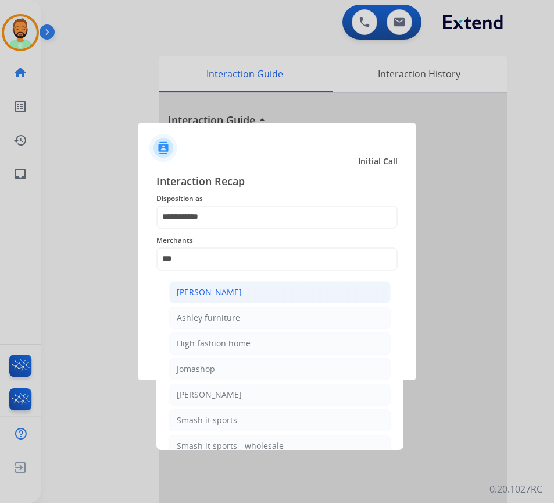
click at [237, 287] on div "[PERSON_NAME]" at bounding box center [209, 292] width 65 height 12
type input "**********"
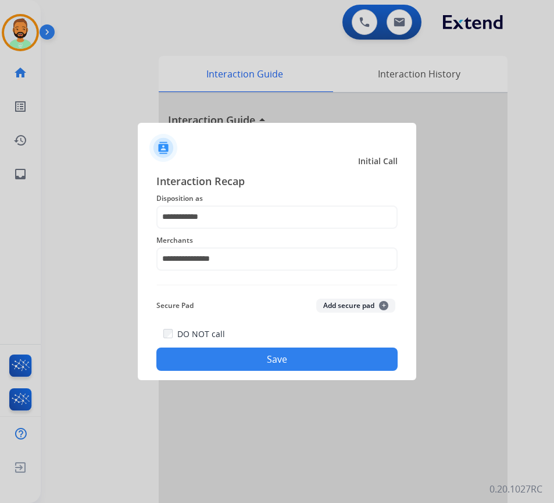
click at [249, 359] on button "Save" at bounding box center [276, 358] width 241 height 23
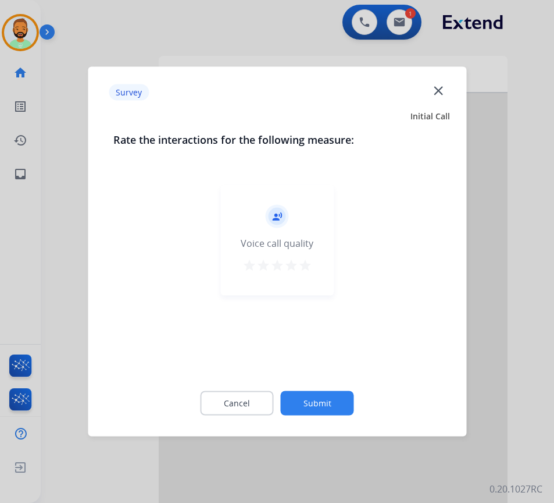
click at [303, 402] on button "Submit" at bounding box center [317, 403] width 73 height 24
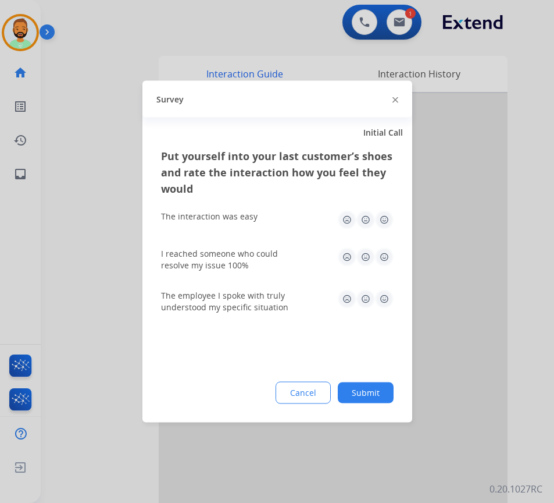
click at [353, 396] on button "Submit" at bounding box center [366, 392] width 56 height 21
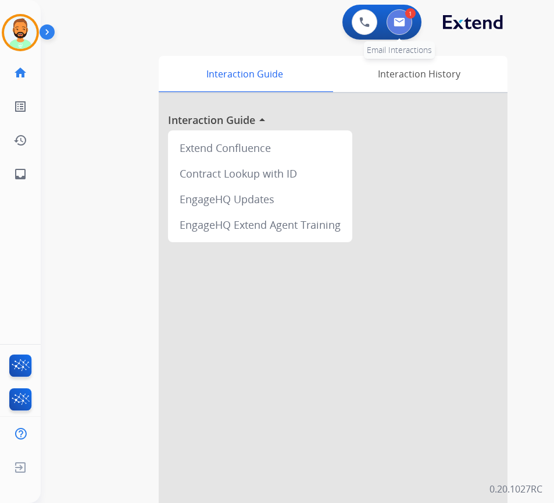
click at [395, 12] on button at bounding box center [400, 22] width 26 height 26
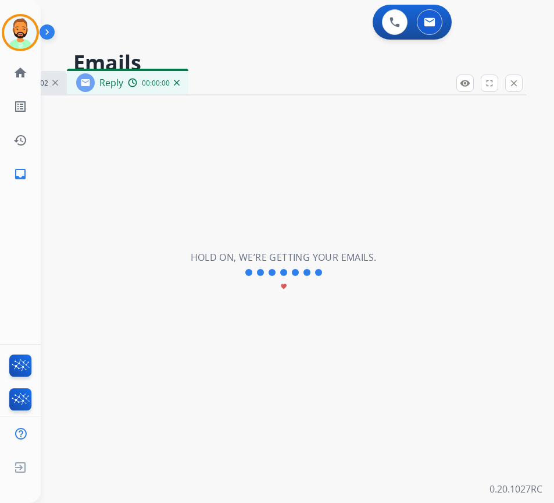
select select "**********"
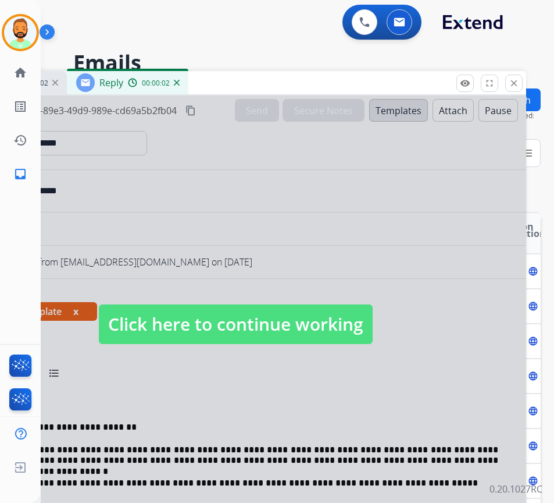
click at [296, 301] on div at bounding box center [236, 312] width 582 height 434
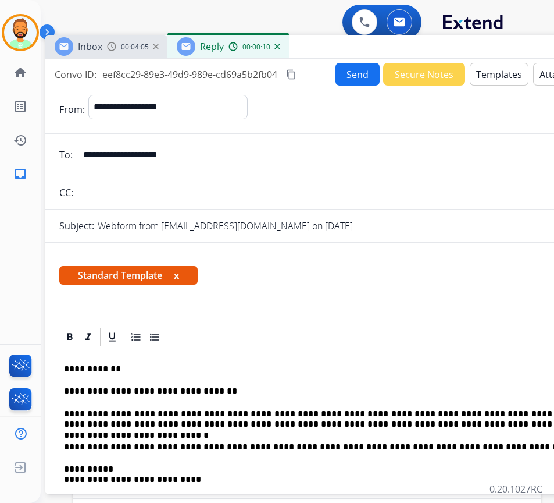
drag, startPoint x: 279, startPoint y: 88, endPoint x: 351, endPoint y: 46, distance: 83.4
click at [352, 46] on div "Inbox 00:04:05 Reply 00:00:10" at bounding box center [336, 47] width 582 height 24
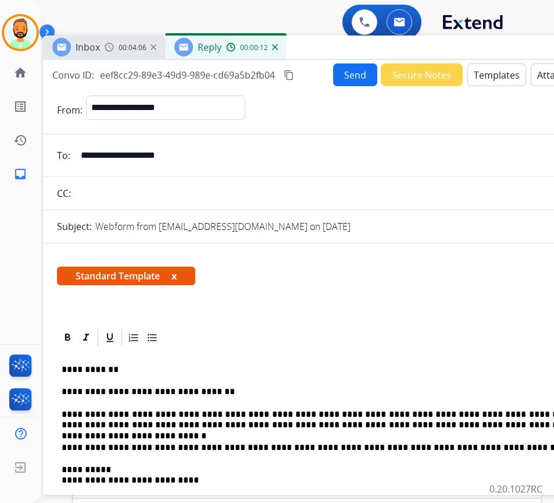
click at [355, 68] on button "Send" at bounding box center [355, 74] width 44 height 23
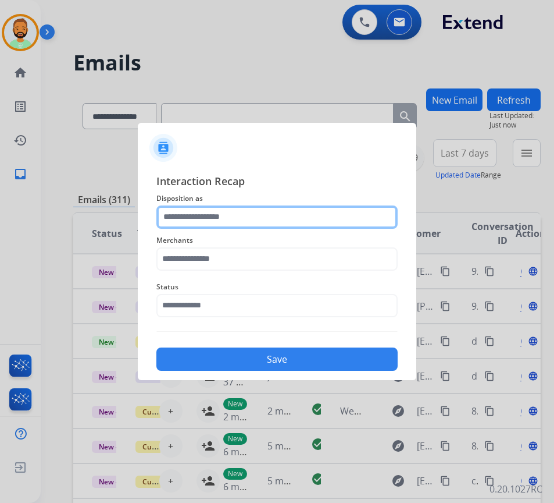
click at [202, 218] on input "text" at bounding box center [276, 216] width 241 height 23
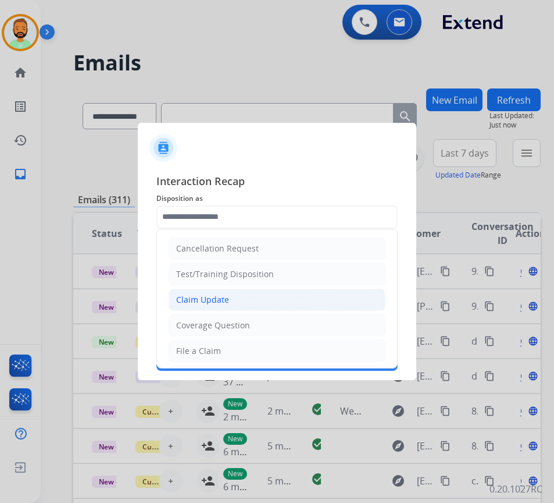
click at [220, 309] on li "Claim Update" at bounding box center [277, 300] width 217 height 22
type input "**********"
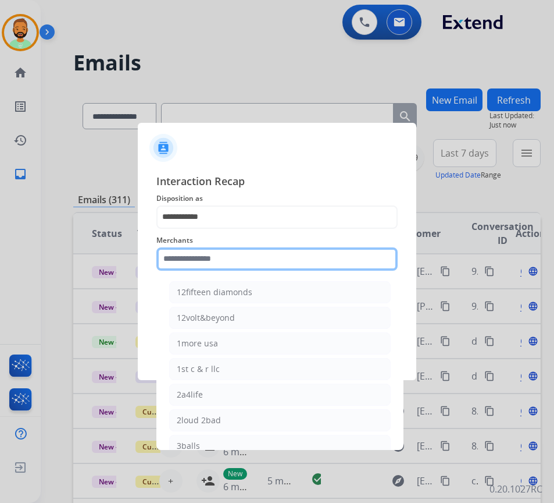
click at [238, 261] on input "text" at bounding box center [276, 258] width 241 height 23
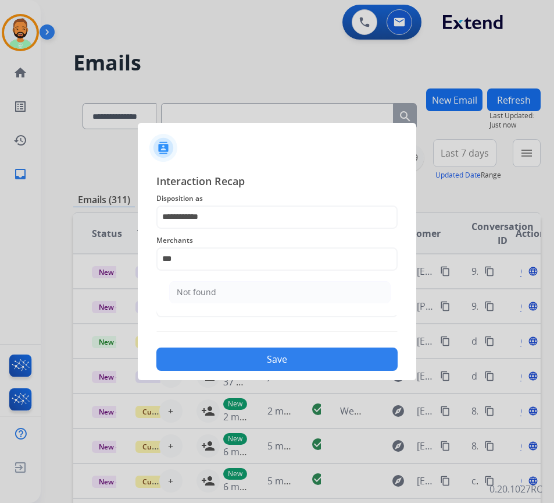
drag, startPoint x: 216, startPoint y: 286, endPoint x: 228, endPoint y: 289, distance: 12.1
click at [226, 287] on li "Not found" at bounding box center [280, 292] width 222 height 22
type input "*********"
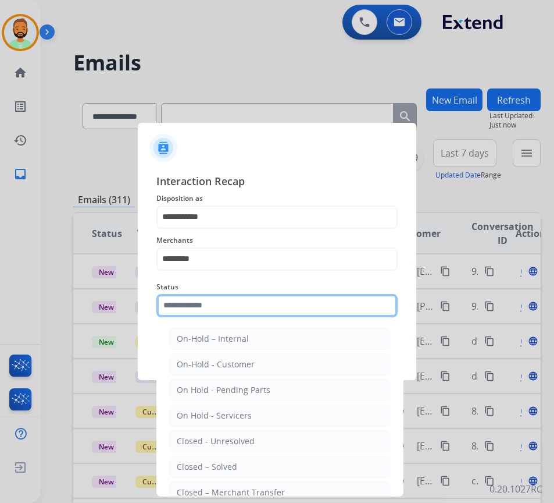
click at [233, 307] on input "text" at bounding box center [276, 305] width 241 height 23
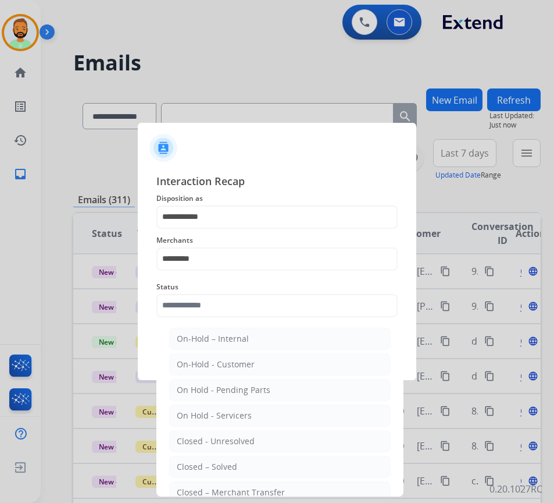
click at [265, 468] on li "Closed – Solved" at bounding box center [280, 466] width 222 height 22
type input "**********"
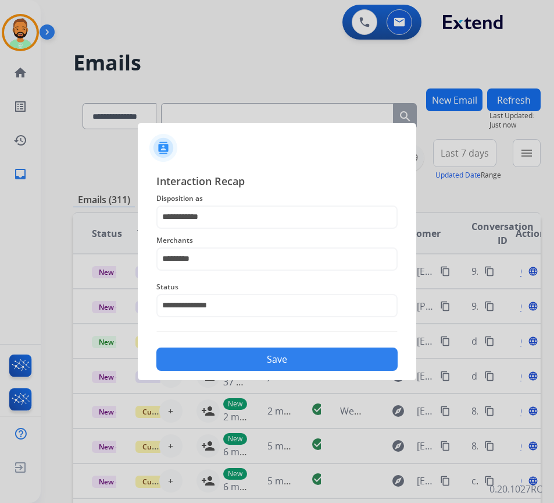
click at [309, 351] on button "Save" at bounding box center [276, 358] width 241 height 23
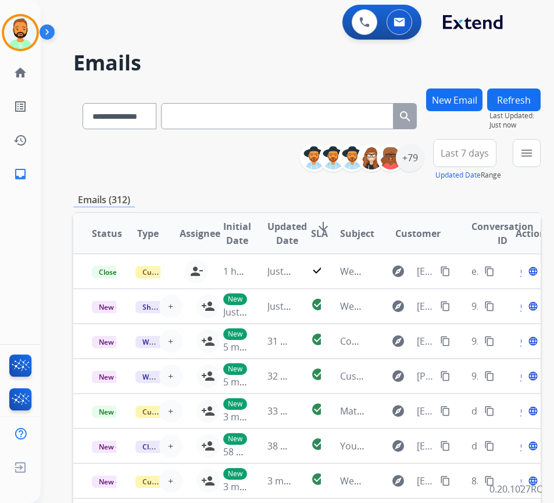
click at [483, 134] on div "New Email" at bounding box center [454, 113] width 56 height 51
click at [489, 151] on span "Last 7 days" at bounding box center [465, 153] width 48 height 5
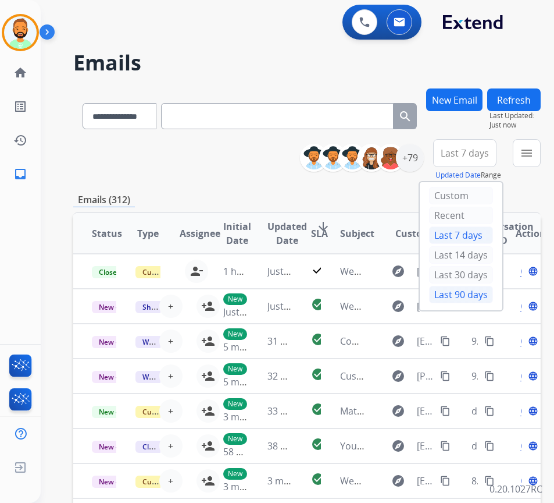
click at [476, 300] on div "Last 90 days" at bounding box center [461, 294] width 64 height 17
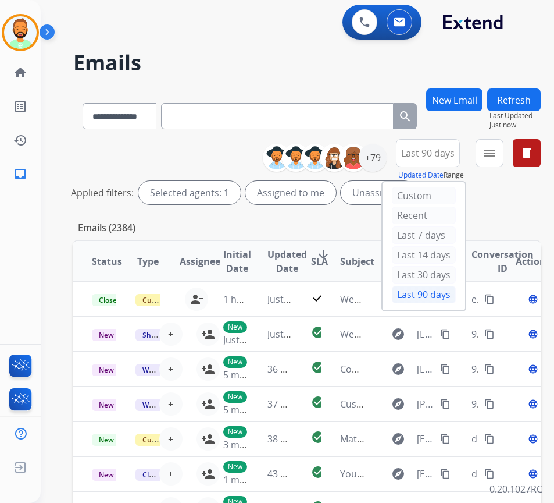
click at [515, 134] on div "New Email Refresh Last Updated: Just now" at bounding box center [483, 113] width 115 height 51
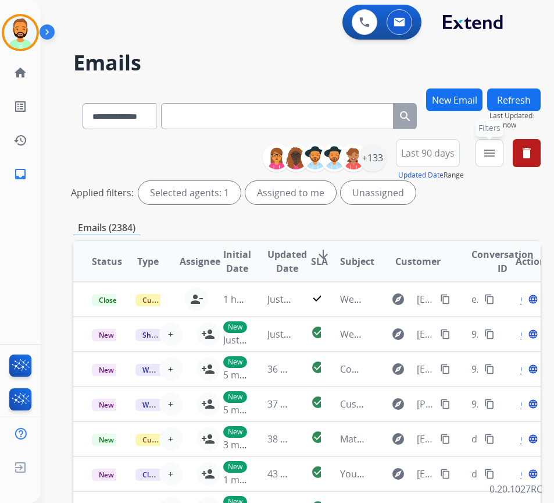
click at [497, 147] on mat-icon "menu" at bounding box center [490, 153] width 14 height 14
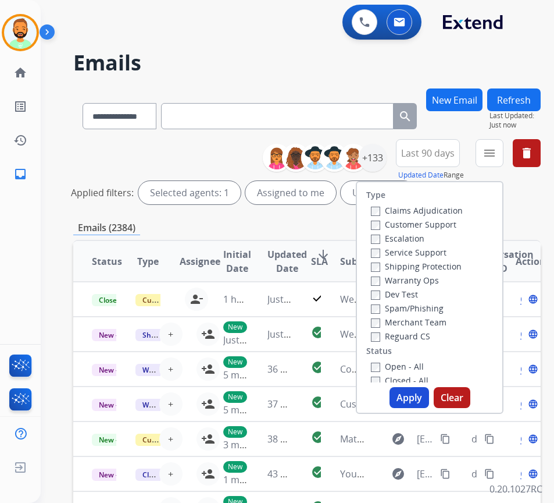
click at [430, 226] on label "Customer Support" at bounding box center [414, 224] width 86 height 11
click at [432, 263] on label "Shipping Protection" at bounding box center [416, 266] width 91 height 11
drag, startPoint x: 426, startPoint y: 336, endPoint x: 425, endPoint y: 344, distance: 8.2
click at [426, 337] on label "Reguard CS" at bounding box center [400, 335] width 59 height 11
drag, startPoint x: 421, startPoint y: 368, endPoint x: 416, endPoint y: 377, distance: 10.4
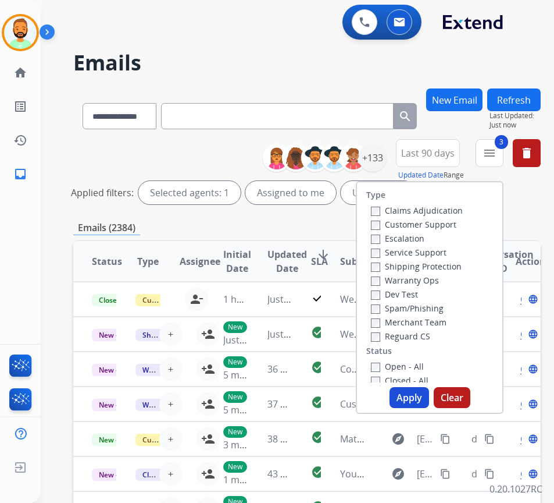
click at [421, 372] on div "Open - All" at bounding box center [432, 366] width 122 height 14
click at [420, 368] on label "Open - All" at bounding box center [397, 366] width 53 height 11
click at [418, 359] on div "Open - All" at bounding box center [432, 366] width 122 height 14
click at [419, 365] on label "Open - All" at bounding box center [397, 366] width 53 height 11
click at [420, 393] on button "Apply" at bounding box center [410, 397] width 40 height 21
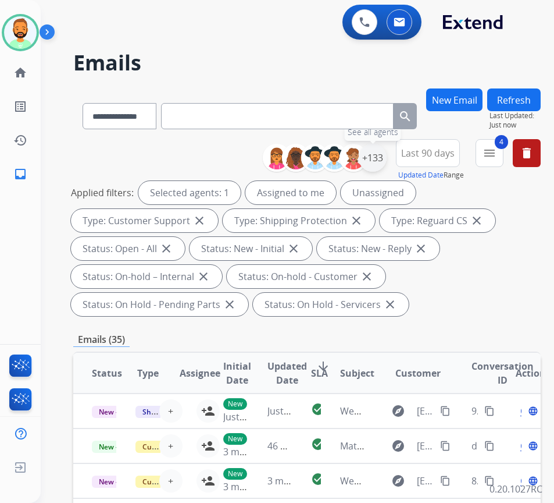
click at [387, 157] on div "+133" at bounding box center [373, 158] width 28 height 28
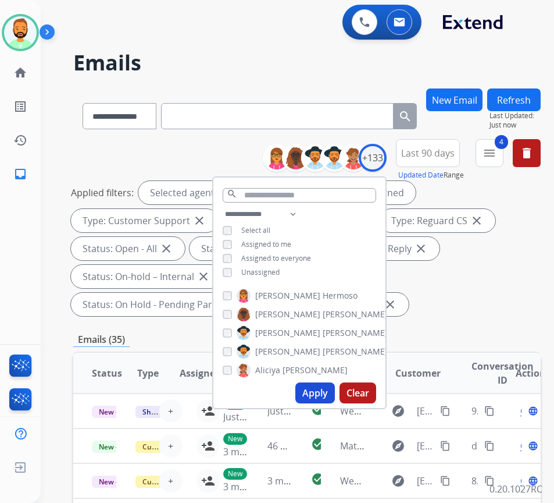
click at [269, 266] on div "**********" at bounding box center [299, 244] width 172 height 74
click at [269, 267] on span "Unassigned" at bounding box center [260, 272] width 38 height 10
click at [325, 391] on button "Apply" at bounding box center [315, 392] width 40 height 21
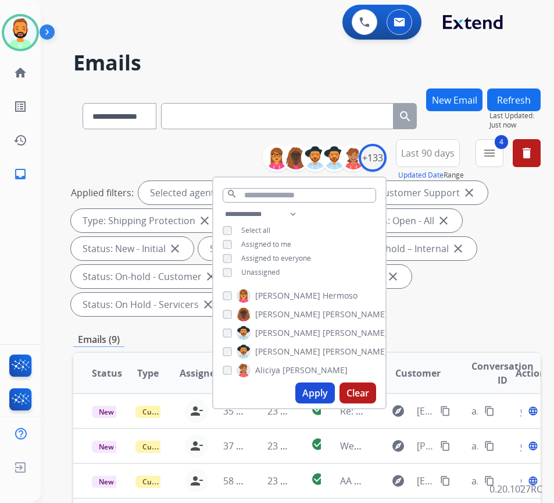
click at [537, 348] on div "**********" at bounding box center [307, 444] width 468 height 713
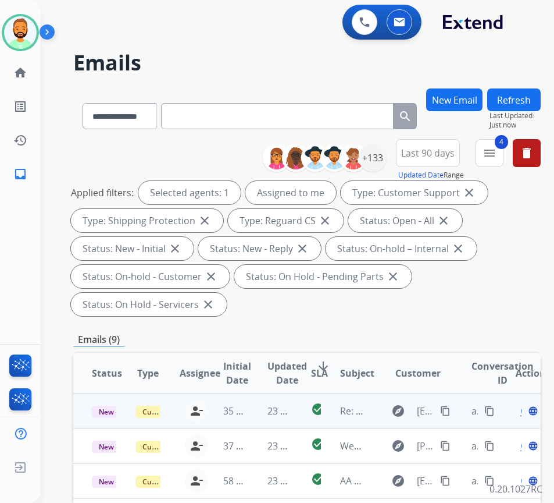
click at [259, 412] on td "23 minutes ago" at bounding box center [271, 410] width 44 height 35
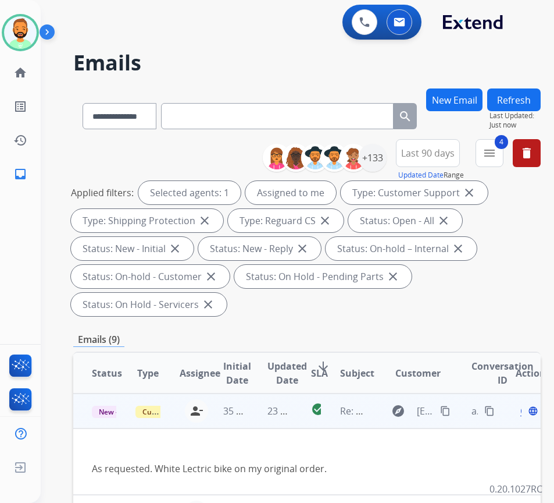
click at [526, 411] on span "Open" at bounding box center [533, 411] width 24 height 14
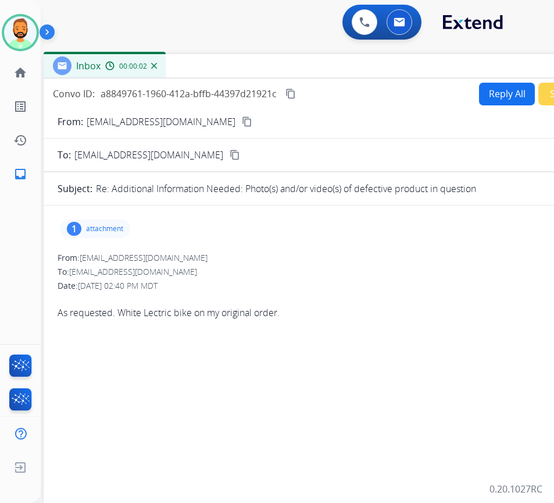
drag, startPoint x: 242, startPoint y: 95, endPoint x: 285, endPoint y: 74, distance: 47.9
click at [285, 74] on div "Inbox 00:00:02" at bounding box center [335, 66] width 582 height 24
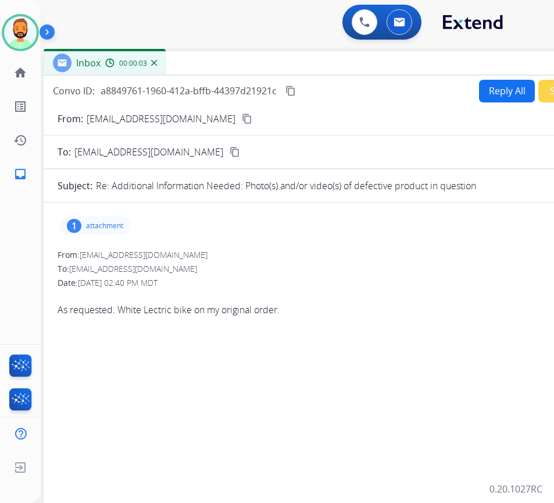
click at [242, 119] on mat-icon "content_copy" at bounding box center [247, 118] width 10 height 10
click at [500, 88] on button "Reply All" at bounding box center [507, 91] width 56 height 23
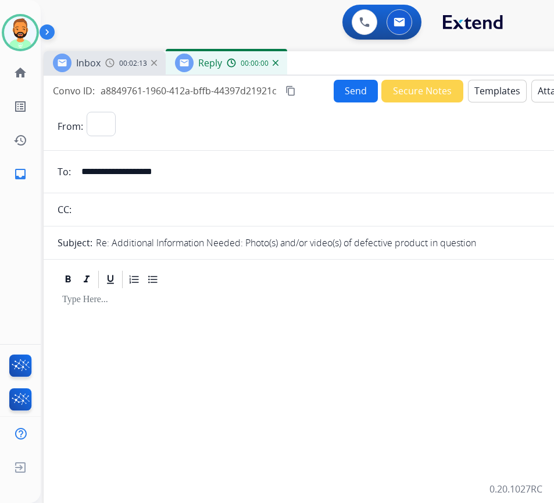
select select "**********"
click at [483, 85] on button "Templates" at bounding box center [497, 91] width 59 height 23
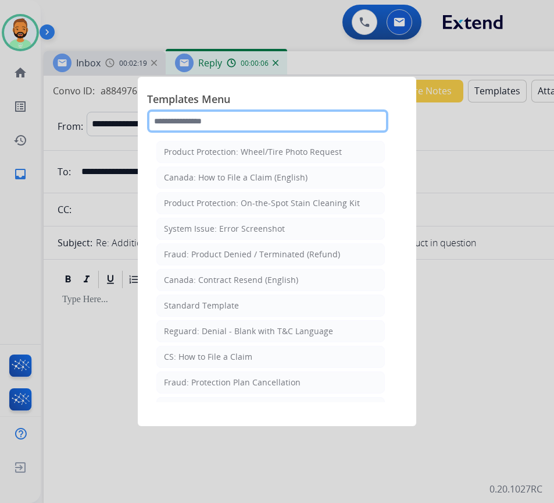
click at [170, 110] on input "text" at bounding box center [267, 120] width 241 height 23
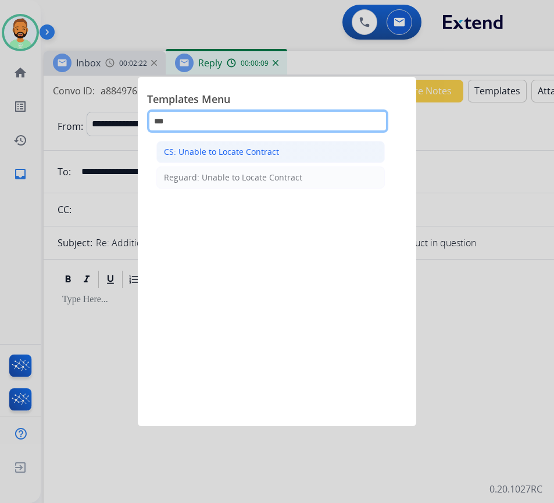
type input "***"
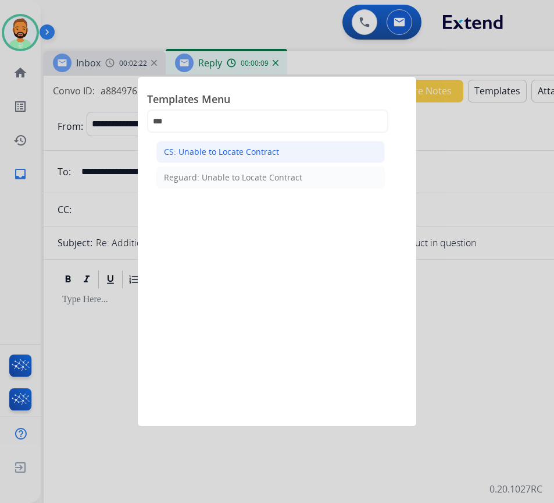
click at [277, 157] on li "CS: Unable to Locate Contract" at bounding box center [270, 152] width 229 height 22
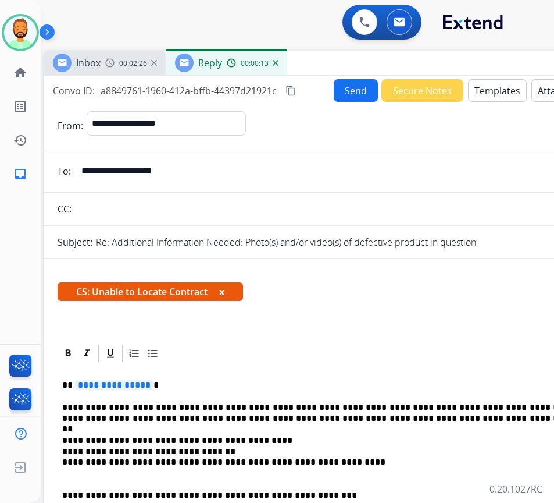
click at [346, 94] on button "Send" at bounding box center [356, 90] width 44 height 23
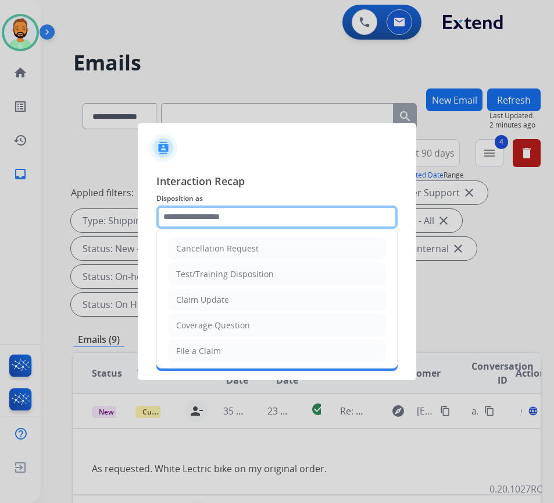
click at [248, 216] on input "text" at bounding box center [276, 216] width 241 height 23
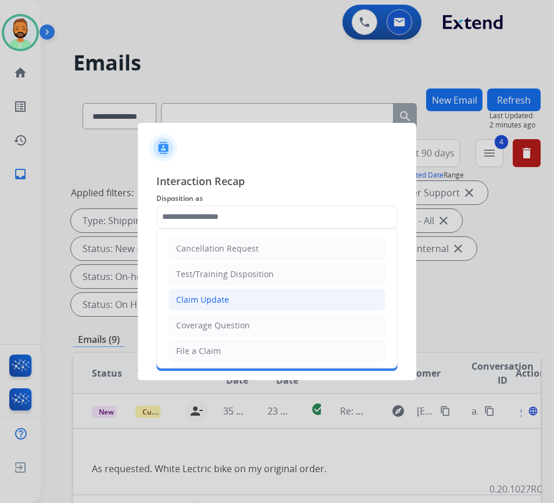
click at [248, 294] on li "Claim Update" at bounding box center [277, 300] width 217 height 22
type input "**********"
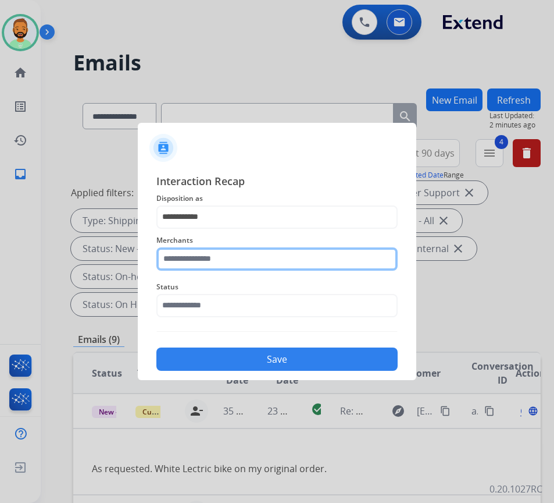
click at [242, 259] on input "text" at bounding box center [276, 258] width 241 height 23
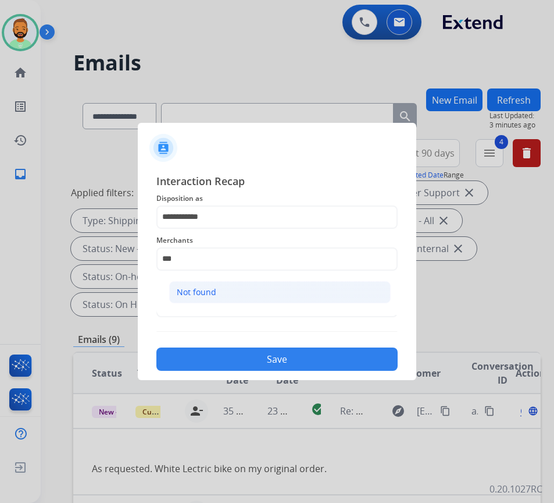
click at [260, 292] on li "Not found" at bounding box center [280, 292] width 222 height 22
type input "*********"
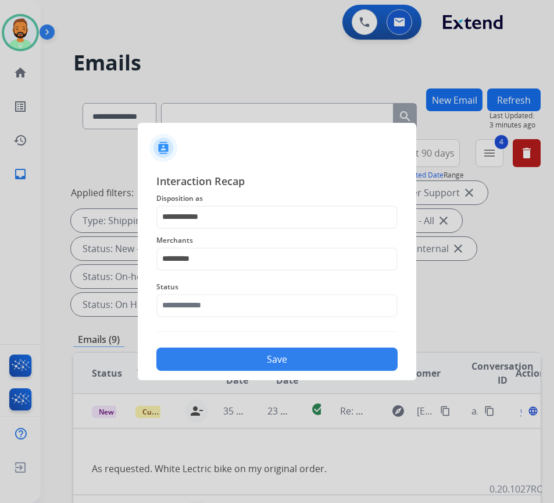
click at [291, 358] on button "Save" at bounding box center [276, 358] width 241 height 23
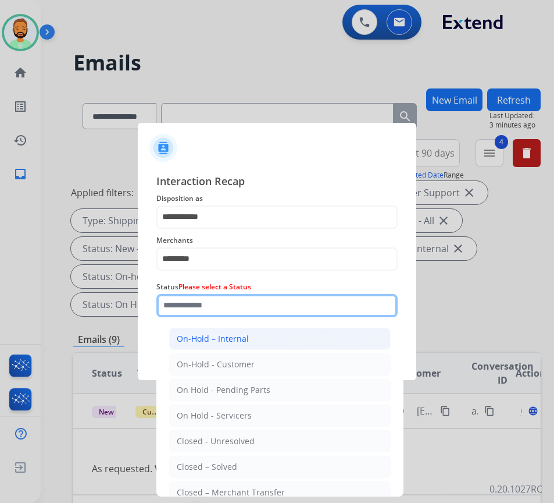
drag, startPoint x: 297, startPoint y: 312, endPoint x: 299, endPoint y: 332, distance: 19.9
click at [297, 314] on input "text" at bounding box center [276, 305] width 241 height 23
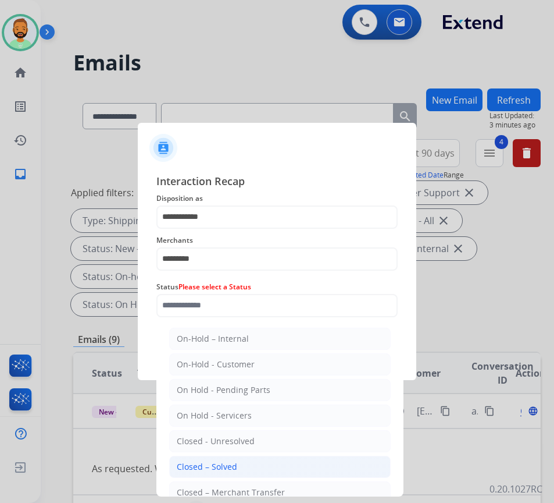
click at [314, 471] on li "Closed – Solved" at bounding box center [280, 466] width 222 height 22
type input "**********"
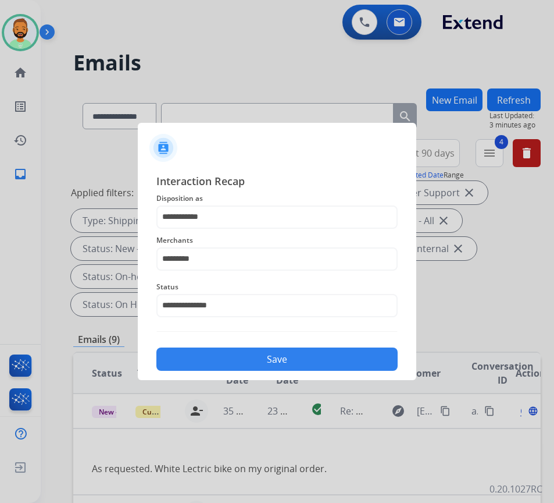
click at [314, 355] on button "Save" at bounding box center [276, 358] width 241 height 23
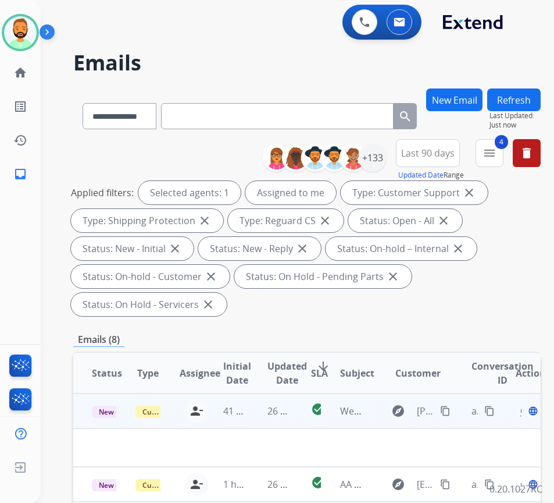
click at [255, 417] on td "26 minutes ago" at bounding box center [271, 410] width 44 height 35
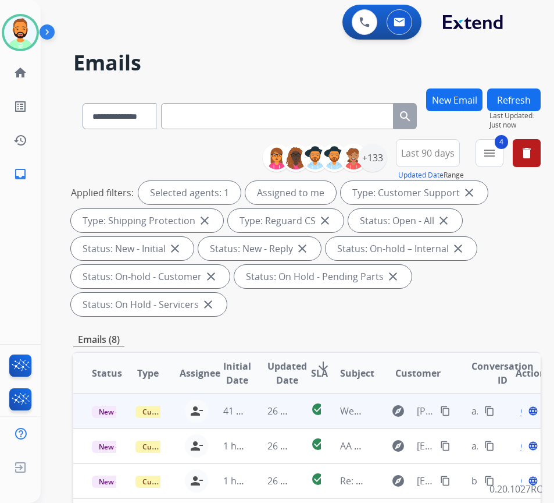
click at [255, 417] on td "26 minutes ago" at bounding box center [271, 410] width 44 height 35
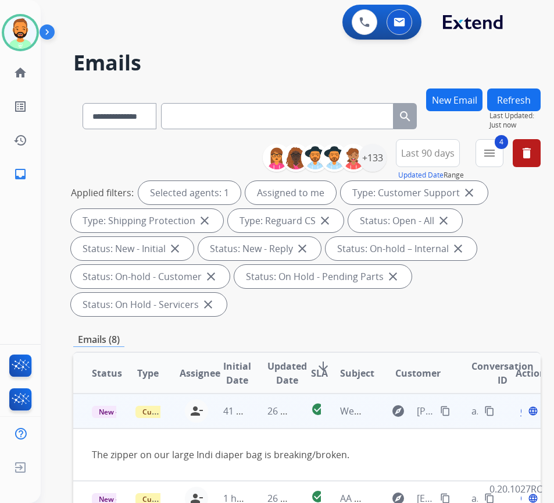
click at [526, 412] on span "Open" at bounding box center [533, 411] width 24 height 14
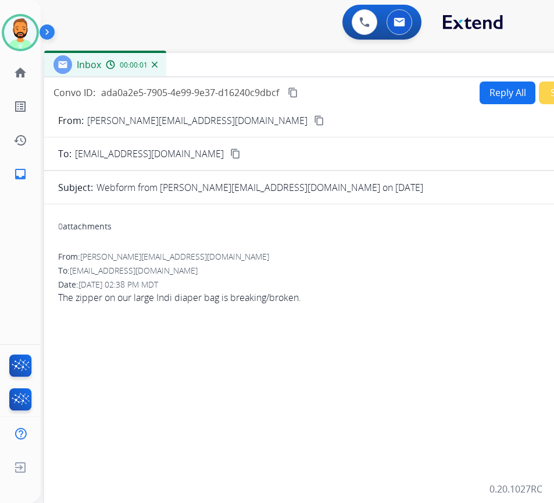
drag, startPoint x: 250, startPoint y: 83, endPoint x: 344, endPoint y: 62, distance: 95.8
click at [348, 62] on div "Inbox 00:00:01" at bounding box center [335, 65] width 582 height 24
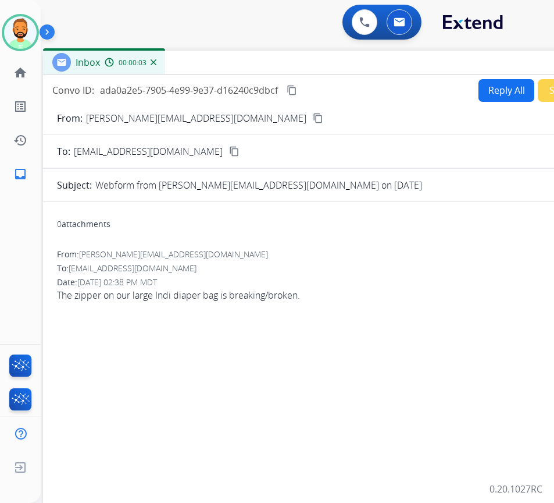
click at [313, 120] on mat-icon "content_copy" at bounding box center [318, 118] width 10 height 10
click at [490, 87] on button "Reply All" at bounding box center [507, 90] width 56 height 23
select select "**********"
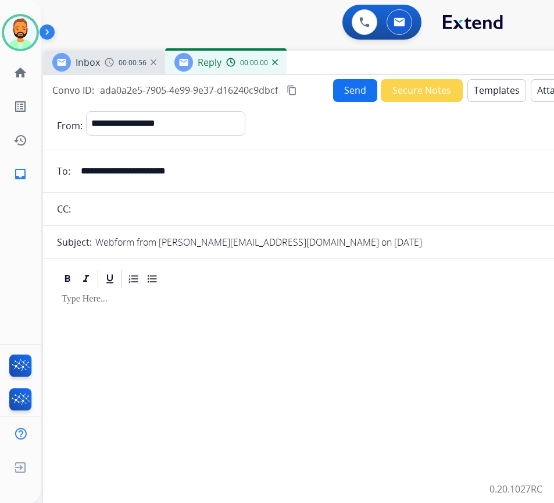
click at [489, 88] on button "Templates" at bounding box center [497, 90] width 59 height 23
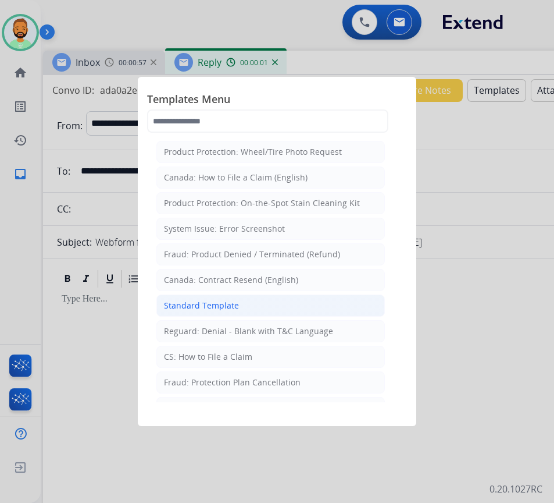
click at [257, 304] on li "Standard Template" at bounding box center [270, 305] width 229 height 22
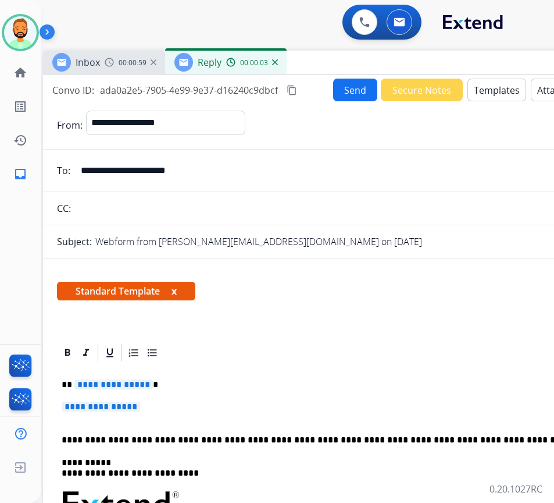
click at [338, 408] on p "**********" at bounding box center [334, 412] width 544 height 22
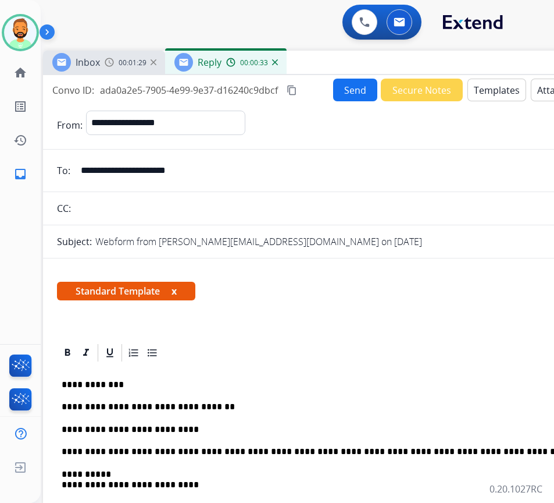
drag, startPoint x: 341, startPoint y: 100, endPoint x: 314, endPoint y: 151, distance: 58.0
click at [287, 160] on input "**********" at bounding box center [342, 170] width 537 height 23
click at [352, 74] on div "Inbox 00:01:30 Reply 00:00:34" at bounding box center [334, 63] width 582 height 24
click at [351, 97] on button "Send" at bounding box center [355, 90] width 44 height 23
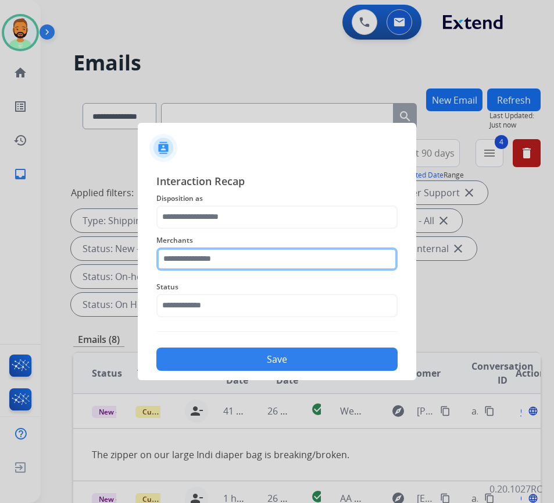
click at [216, 257] on input "text" at bounding box center [276, 258] width 241 height 23
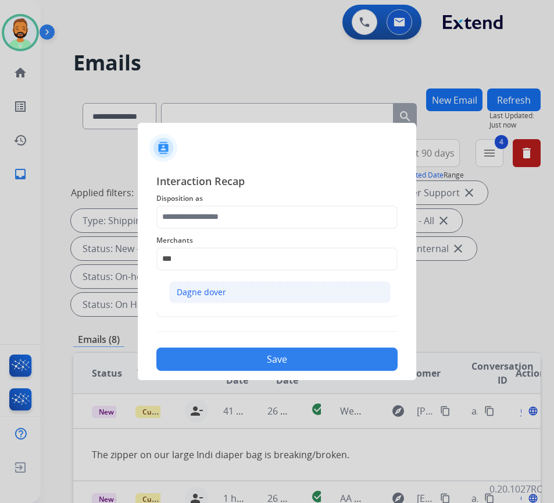
click at [239, 298] on li "Dagne dover" at bounding box center [280, 292] width 222 height 22
type input "**********"
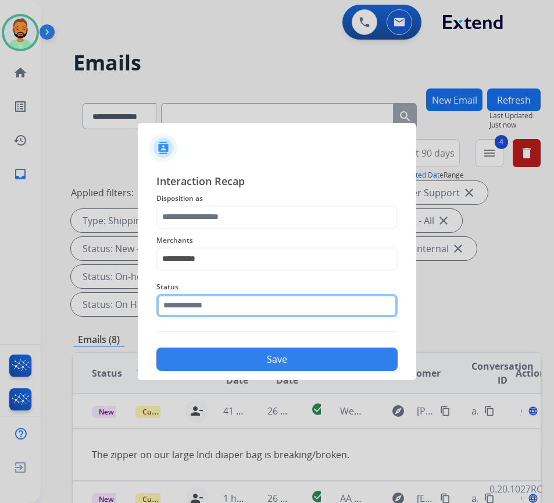
click at [251, 298] on input "text" at bounding box center [276, 305] width 241 height 23
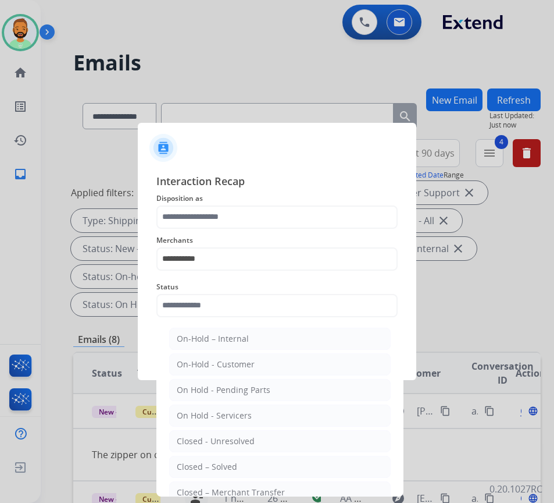
drag, startPoint x: 257, startPoint y: 468, endPoint x: 272, endPoint y: 440, distance: 32.0
click at [258, 468] on li "Closed – Solved" at bounding box center [280, 466] width 222 height 22
type input "**********"
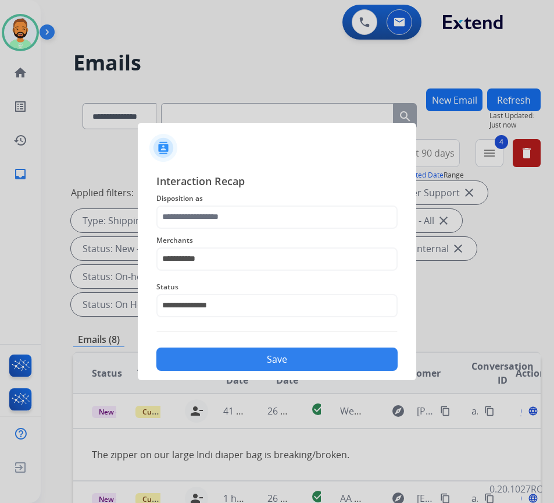
click at [313, 361] on button "Save" at bounding box center [276, 358] width 241 height 23
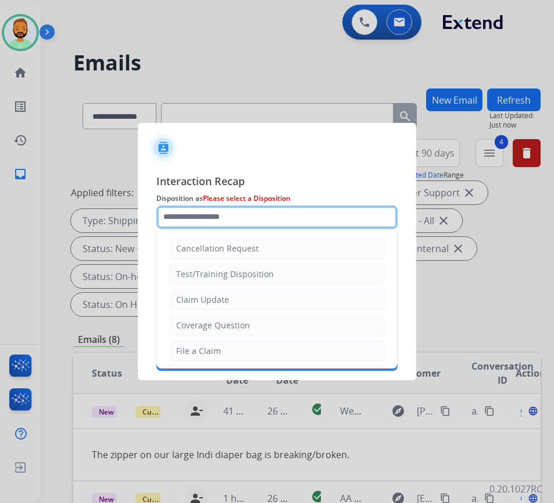
click at [213, 215] on input "text" at bounding box center [276, 216] width 241 height 23
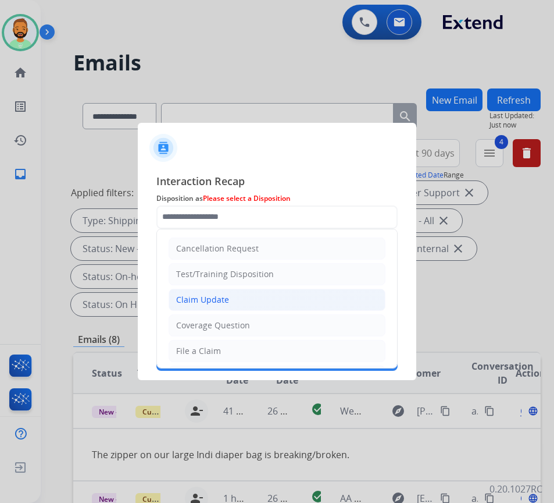
click at [238, 300] on li "Claim Update" at bounding box center [277, 300] width 217 height 22
type input "**********"
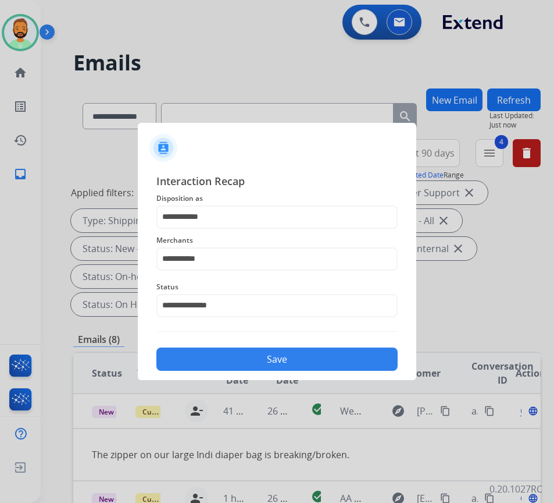
click at [271, 357] on button "Save" at bounding box center [276, 358] width 241 height 23
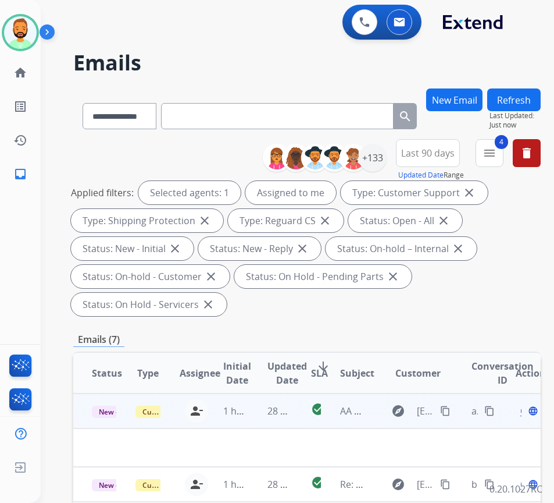
click at [255, 419] on td "28 minutes ago" at bounding box center [271, 410] width 44 height 35
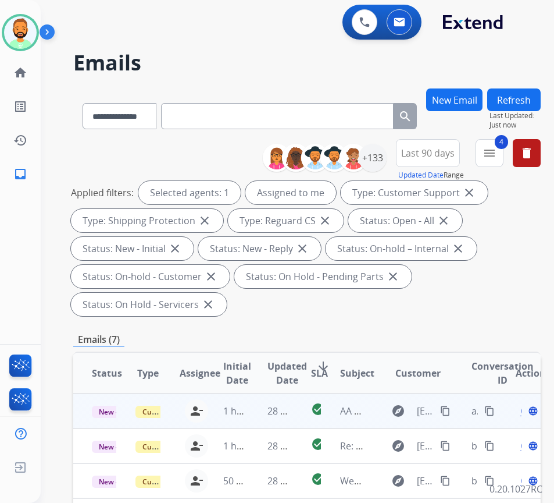
click at [255, 419] on td "28 minutes ago" at bounding box center [271, 410] width 44 height 35
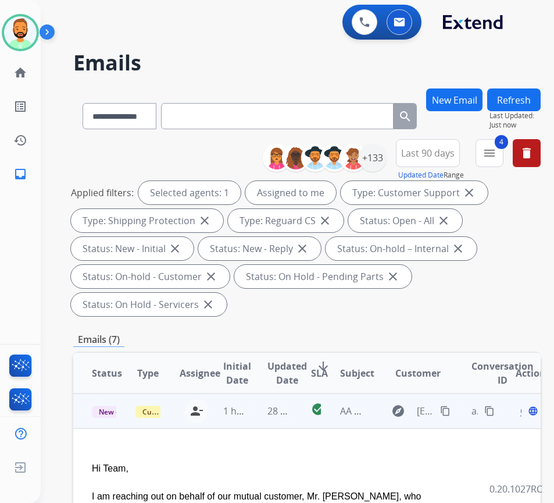
click at [526, 414] on span "Open" at bounding box center [533, 411] width 24 height 14
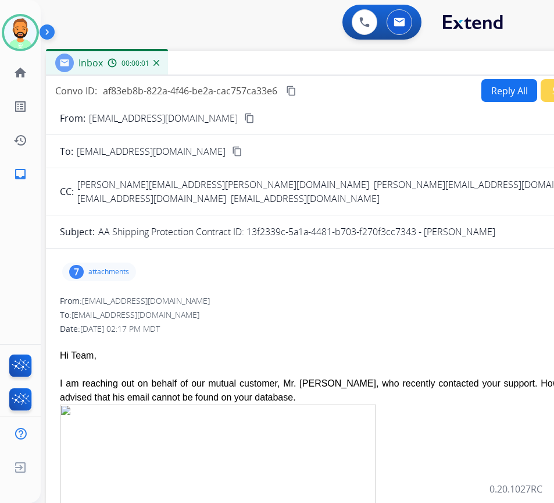
drag, startPoint x: 171, startPoint y: 88, endPoint x: 269, endPoint y: 70, distance: 99.4
click at [270, 68] on div "Inbox 00:00:01" at bounding box center [337, 63] width 582 height 24
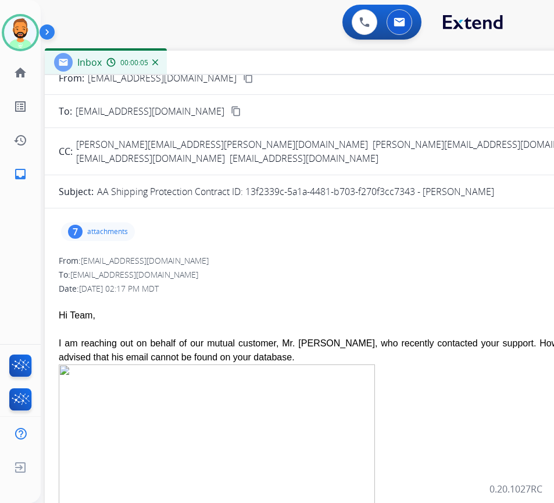
scroll to position [58, 0]
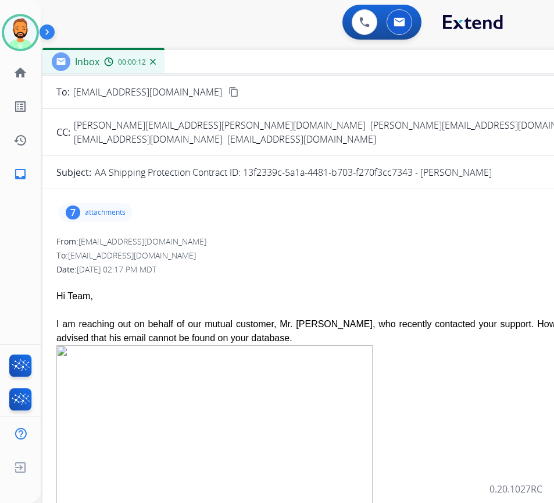
click at [322, 59] on div "Inbox 00:00:12" at bounding box center [333, 62] width 582 height 24
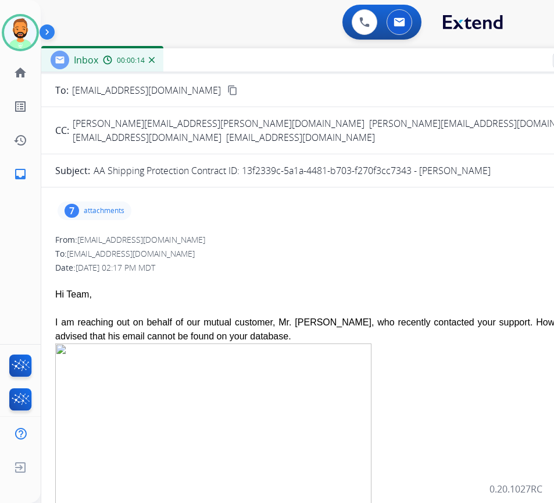
scroll to position [0, 0]
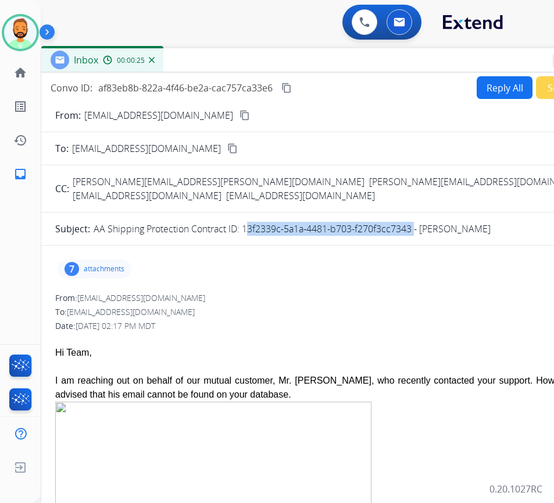
drag, startPoint x: 244, startPoint y: 217, endPoint x: 413, endPoint y: 217, distance: 169.3
click at [413, 222] on p "AA Shipping Protection Contract ID: 13f2339c-5a1a-4481-b703-f270f3cc7343 - [PER…" at bounding box center [292, 229] width 397 height 14
copy p "13f2339c-5a1a-4481-b703-f270f3cc7343"
click at [97, 261] on div "7 attachments" at bounding box center [95, 268] width 74 height 19
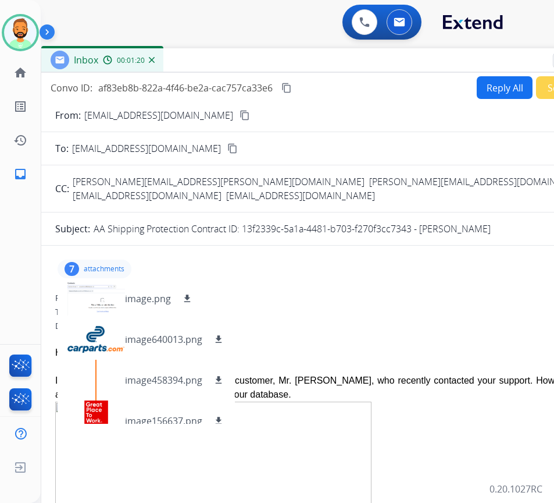
drag, startPoint x: 113, startPoint y: 256, endPoint x: 119, endPoint y: 255, distance: 5.8
click at [113, 264] on p "attachments" at bounding box center [104, 268] width 41 height 9
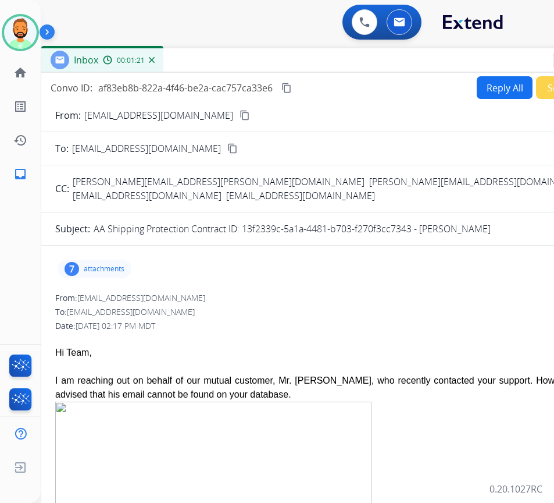
click at [493, 94] on button "Reply All" at bounding box center [505, 87] width 56 height 23
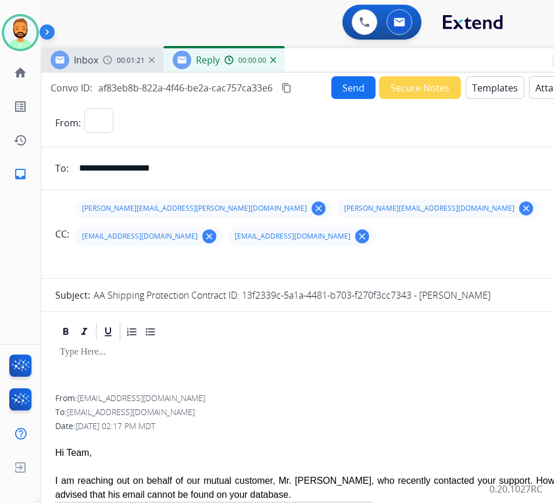
select select "**********"
click at [492, 90] on button "Templates" at bounding box center [495, 87] width 59 height 23
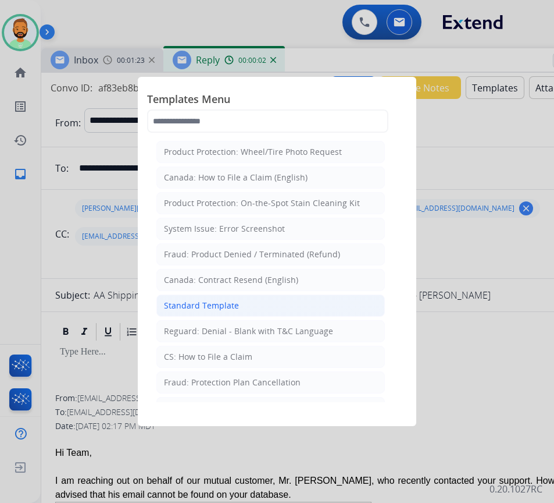
click at [277, 301] on li "Standard Template" at bounding box center [270, 305] width 229 height 22
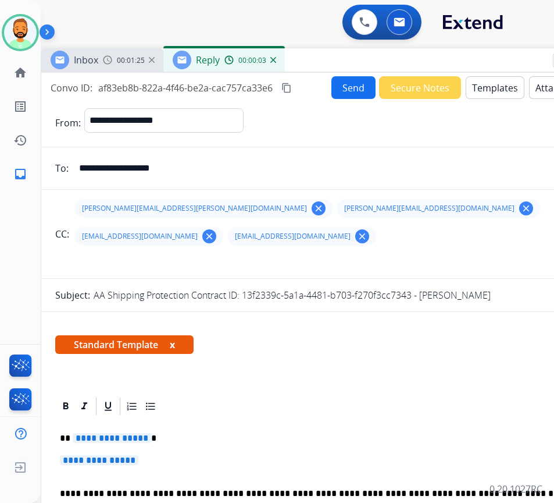
click at [197, 433] on p "**********" at bounding box center [327, 438] width 535 height 10
click at [259, 455] on p "**********" at bounding box center [332, 466] width 544 height 22
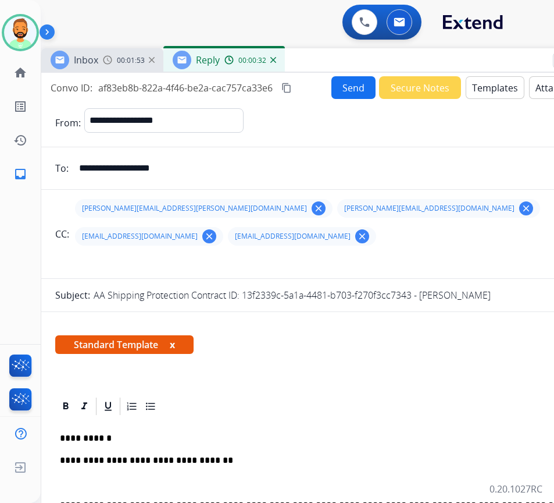
click at [234, 250] on input "text" at bounding box center [341, 261] width 536 height 23
type input "**********"
click at [322, 337] on div "Standard Template x" at bounding box center [332, 349] width 582 height 56
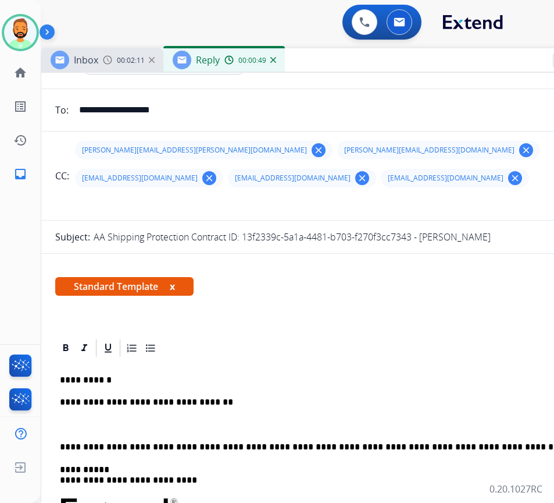
click at [282, 407] on p "**********" at bounding box center [327, 402] width 535 height 10
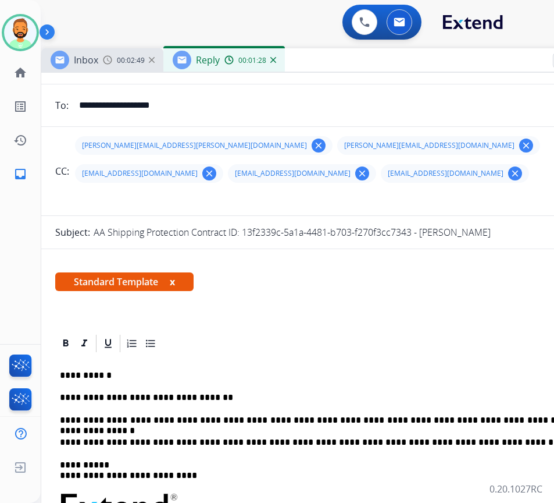
scroll to position [0, 0]
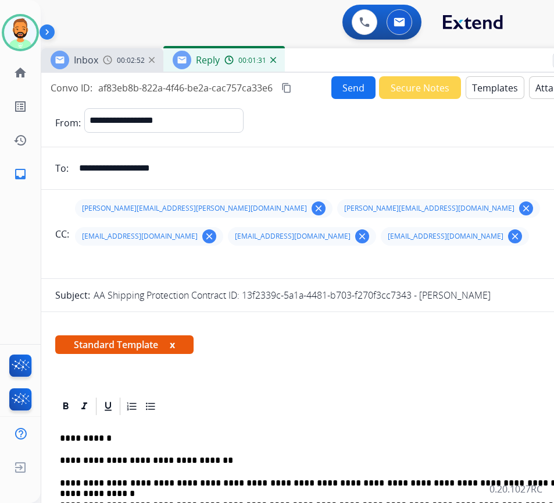
click at [355, 88] on button "Send" at bounding box center [354, 87] width 44 height 23
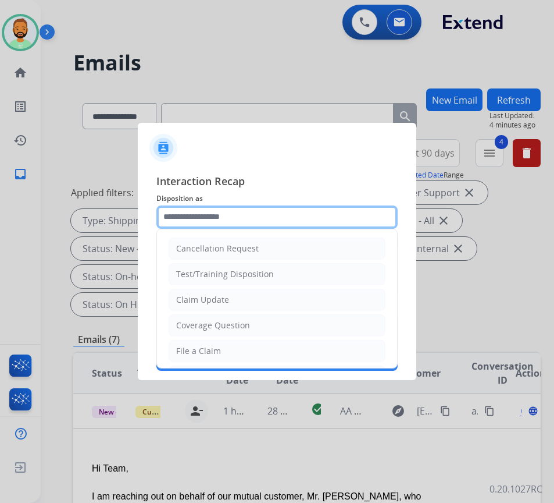
click at [255, 213] on input "text" at bounding box center [276, 216] width 241 height 23
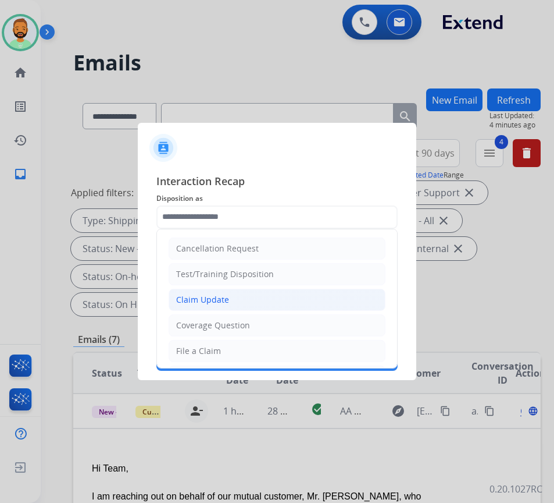
click at [244, 297] on li "Claim Update" at bounding box center [277, 300] width 217 height 22
type input "**********"
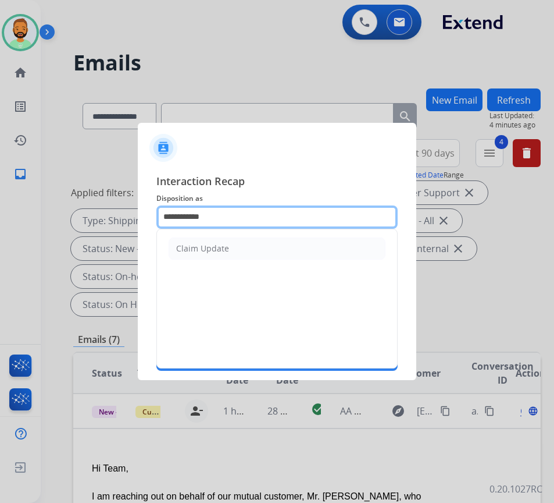
drag, startPoint x: 182, startPoint y: 219, endPoint x: 65, endPoint y: 236, distance: 118.2
click at [0, 236] on app-contact-recap-modal "**********" at bounding box center [0, 251] width 0 height 503
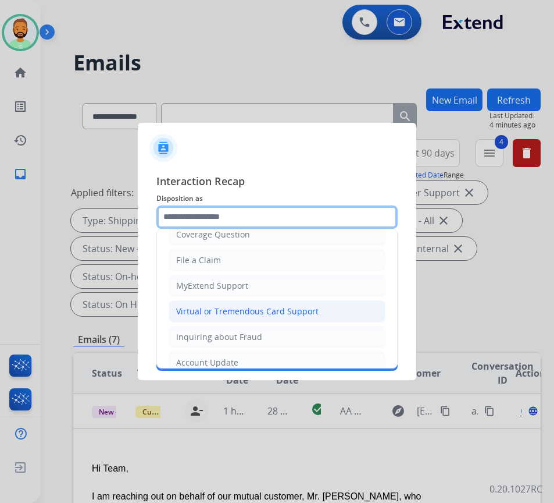
scroll to position [116, 0]
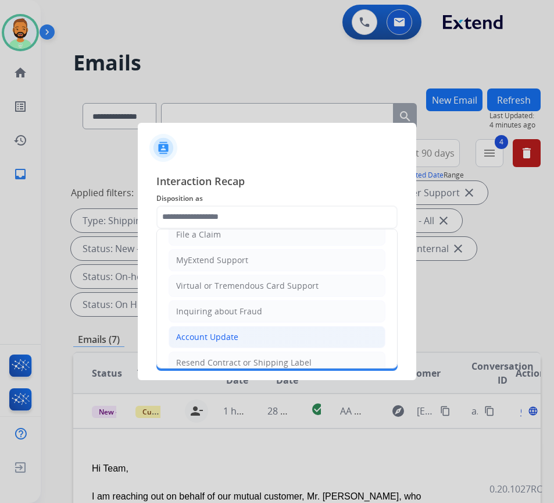
click at [223, 332] on div "Account Update" at bounding box center [207, 337] width 62 height 12
type input "**********"
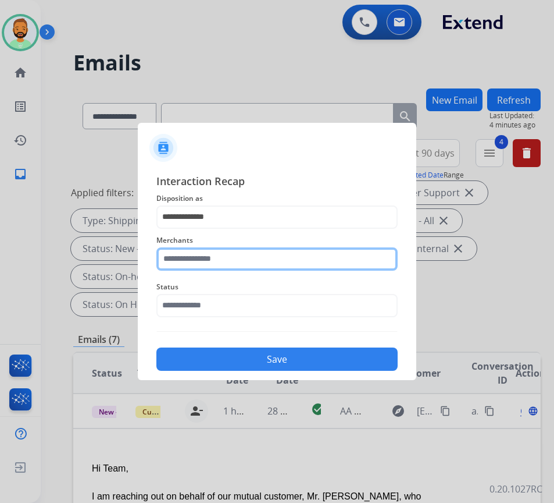
click at [257, 263] on input "text" at bounding box center [276, 258] width 241 height 23
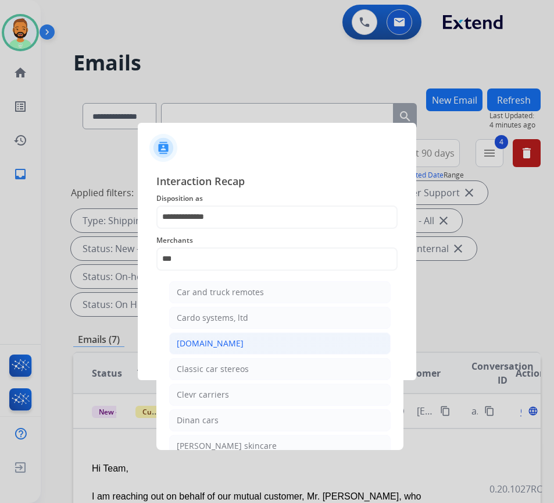
click at [252, 343] on li "[DOMAIN_NAME]" at bounding box center [280, 343] width 222 height 22
type input "**********"
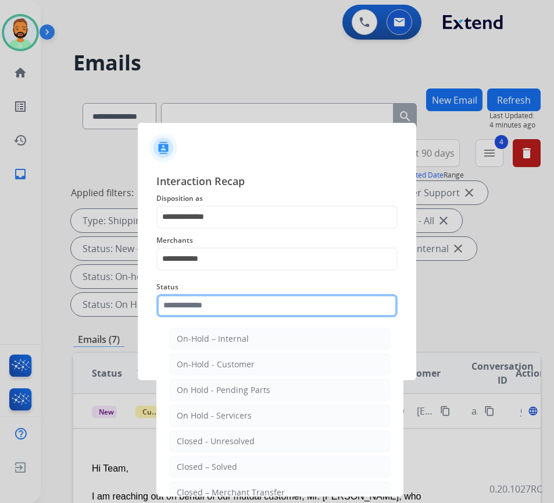
drag, startPoint x: 264, startPoint y: 305, endPoint x: 272, endPoint y: 309, distance: 8.9
click at [272, 309] on input "text" at bounding box center [276, 305] width 241 height 23
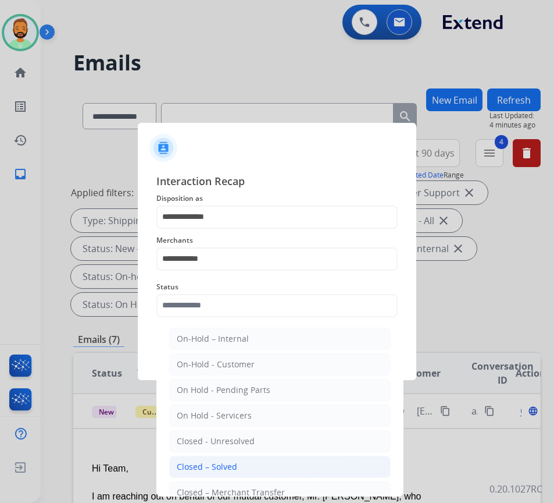
click at [245, 462] on li "Closed – Solved" at bounding box center [280, 466] width 222 height 22
type input "**********"
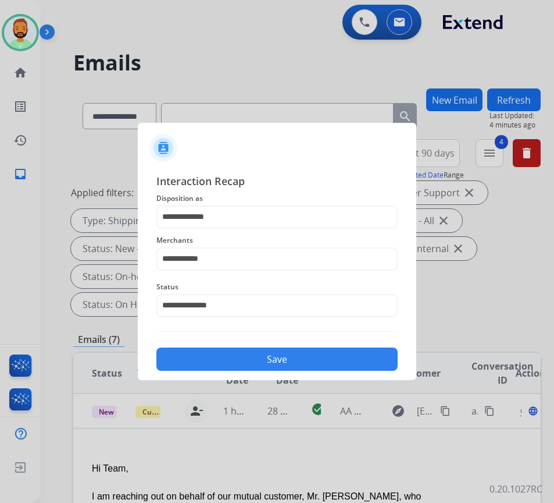
click at [286, 357] on button "Save" at bounding box center [276, 358] width 241 height 23
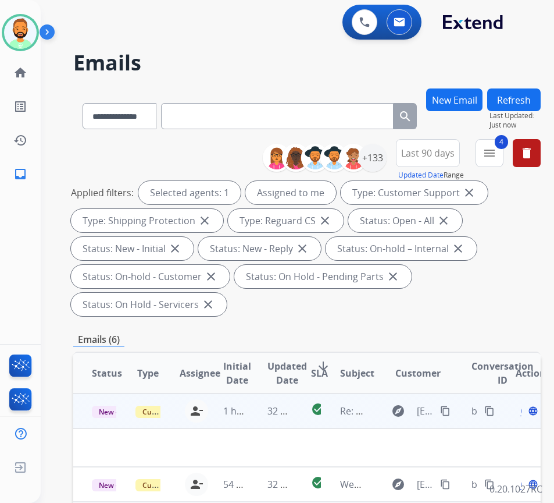
click at [262, 413] on td "32 minutes ago" at bounding box center [271, 410] width 44 height 35
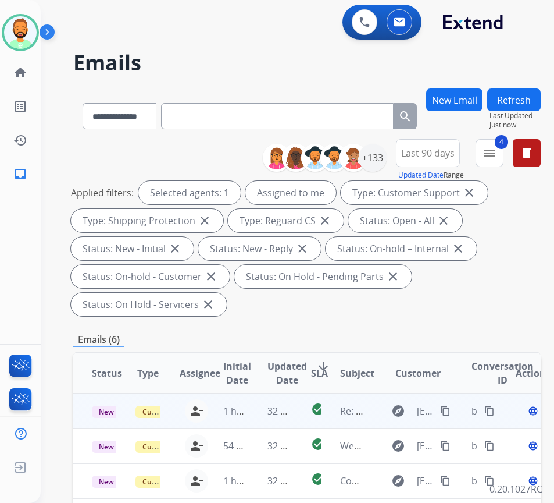
click at [265, 413] on td "32 minutes ago" at bounding box center [271, 410] width 44 height 35
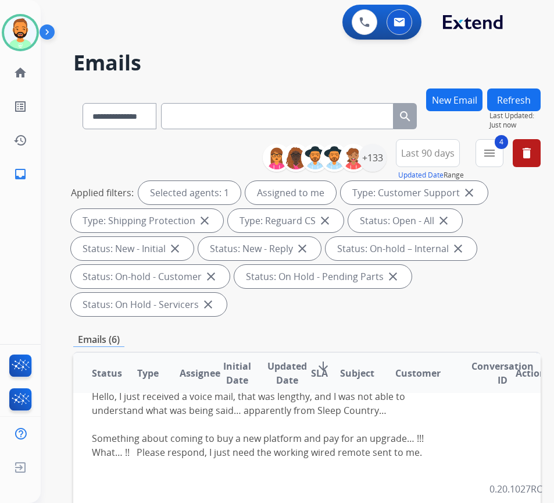
scroll to position [0, 0]
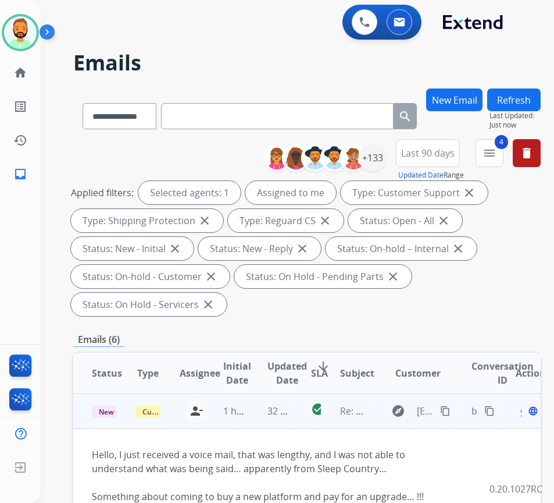
click at [451, 409] on mat-icon "content_copy" at bounding box center [445, 410] width 10 height 10
click at [526, 412] on span "Open" at bounding box center [533, 411] width 24 height 14
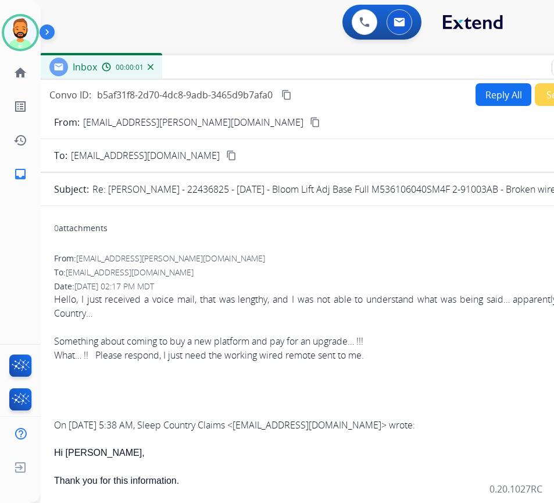
drag, startPoint x: 226, startPoint y: 82, endPoint x: 308, endPoint y: 70, distance: 82.8
click at [322, 63] on div "Inbox 00:00:01" at bounding box center [331, 67] width 582 height 24
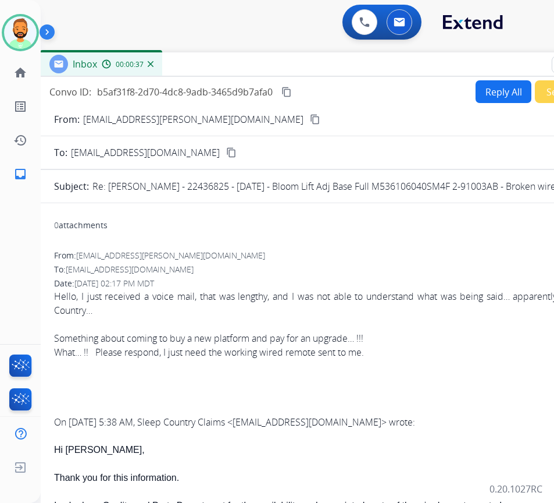
click at [500, 91] on button "Reply All" at bounding box center [504, 91] width 56 height 23
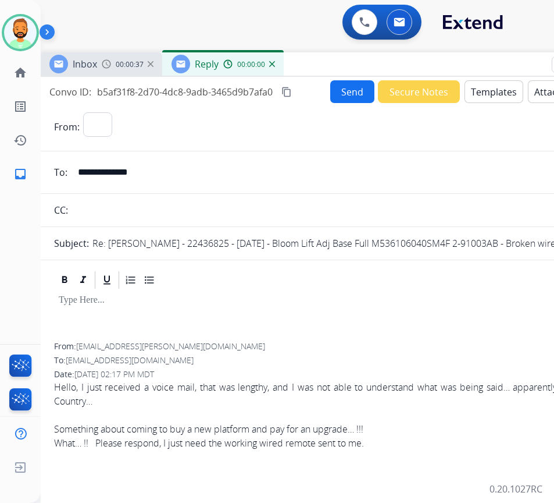
select select "**********"
click at [475, 96] on button "Templates" at bounding box center [494, 91] width 59 height 23
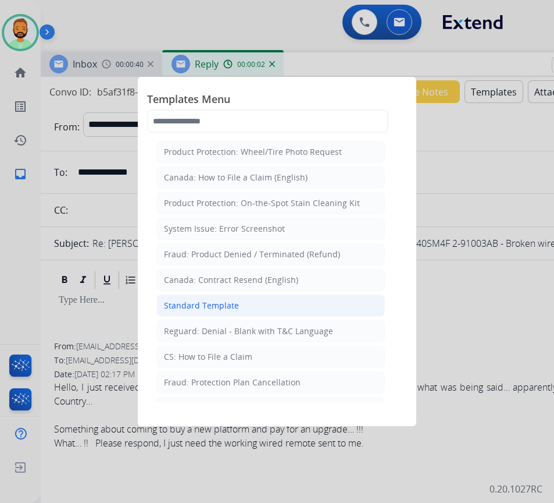
click at [303, 300] on li "Standard Template" at bounding box center [270, 305] width 229 height 22
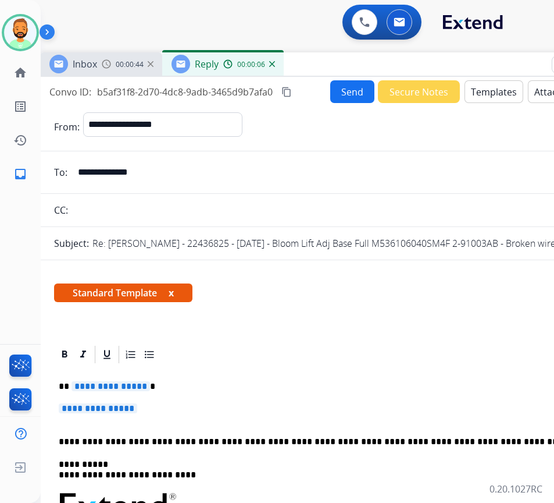
click at [206, 383] on p "**********" at bounding box center [326, 386] width 535 height 10
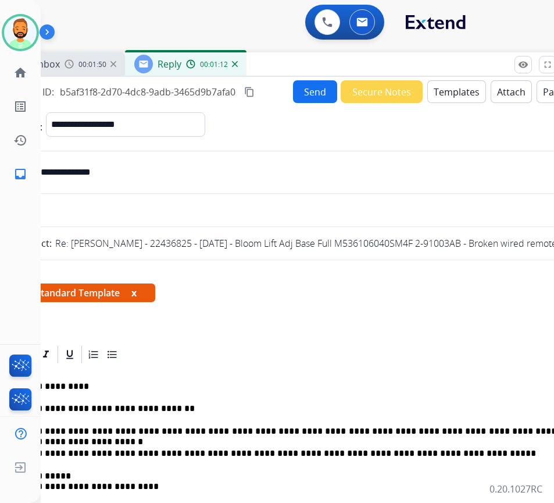
scroll to position [0, 23]
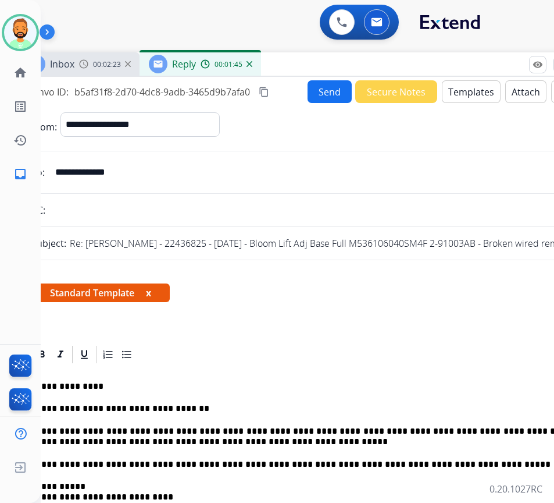
click at [252, 444] on p "**********" at bounding box center [303, 437] width 535 height 22
click at [215, 443] on p "**********" at bounding box center [303, 437] width 535 height 22
click at [322, 84] on button "Send" at bounding box center [330, 91] width 44 height 23
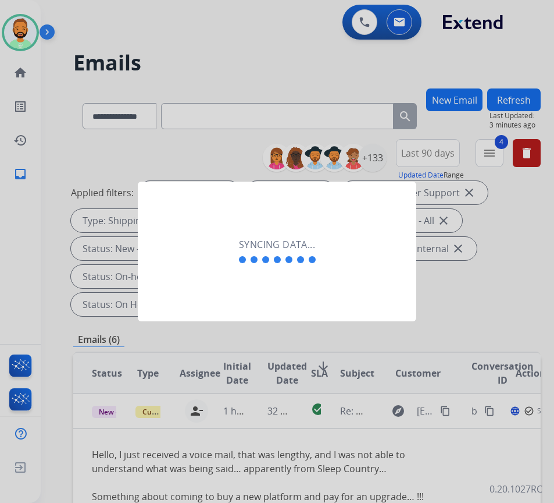
scroll to position [0, 2]
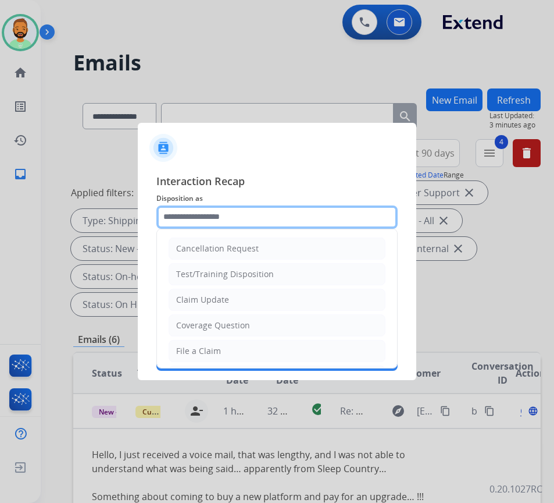
click at [233, 216] on input "text" at bounding box center [276, 216] width 241 height 23
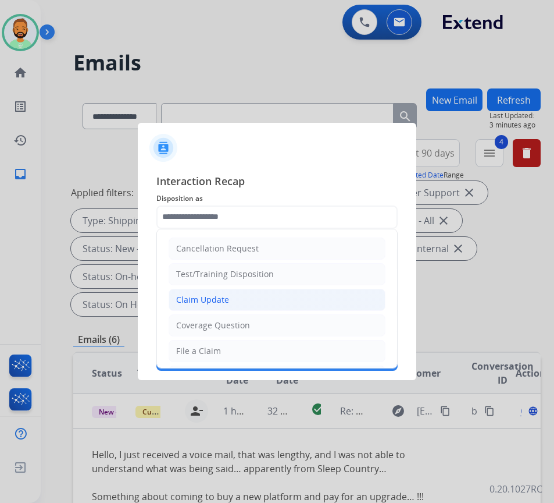
click at [229, 295] on li "Claim Update" at bounding box center [277, 300] width 217 height 22
type input "**********"
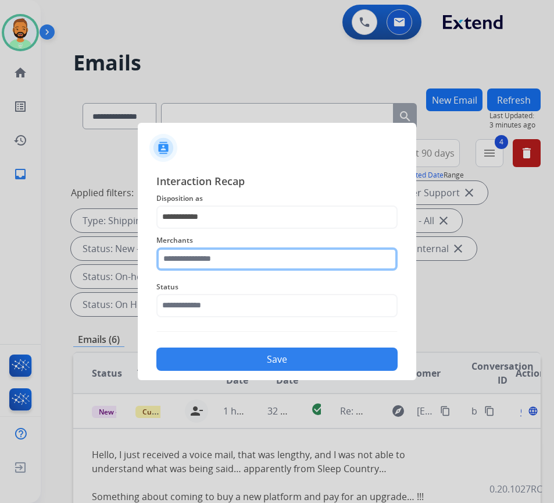
click at [233, 258] on input "text" at bounding box center [276, 258] width 241 height 23
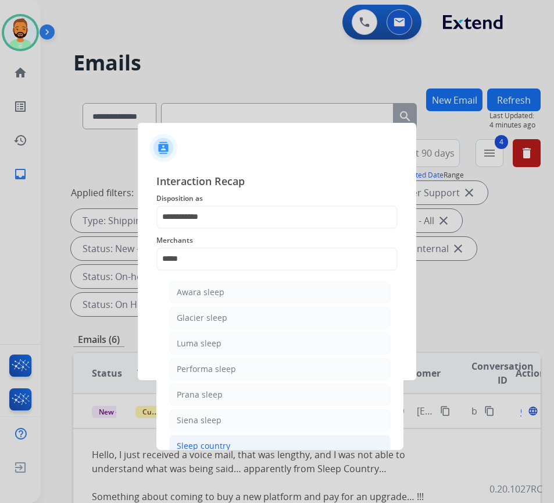
click at [249, 441] on li "Sleep country" at bounding box center [280, 445] width 222 height 22
type input "**********"
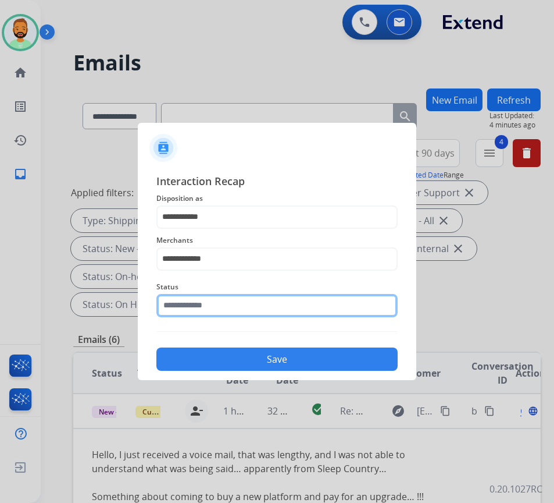
click at [244, 312] on input "text" at bounding box center [276, 305] width 241 height 23
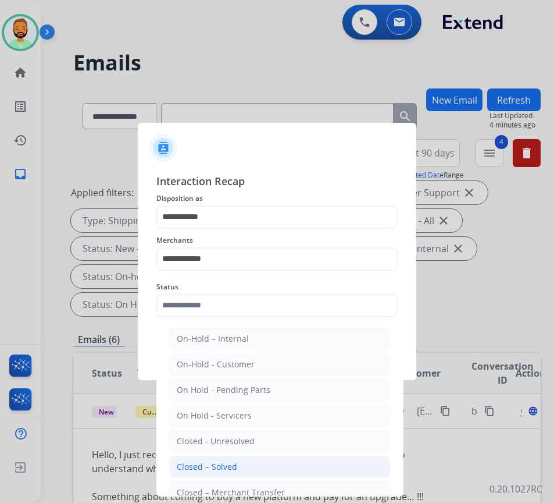
click at [240, 464] on li "Closed – Solved" at bounding box center [280, 466] width 222 height 22
type input "**********"
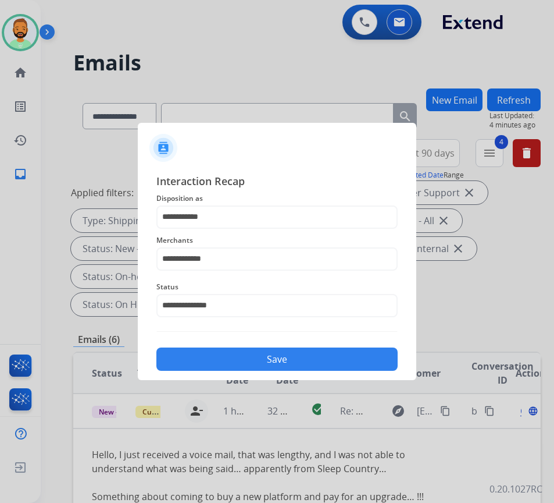
click at [257, 347] on div "Save" at bounding box center [276, 355] width 241 height 30
click at [262, 359] on button "Save" at bounding box center [276, 358] width 241 height 23
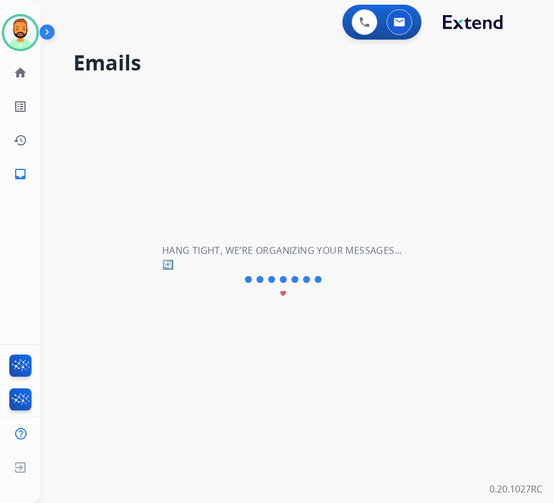
scroll to position [0, 0]
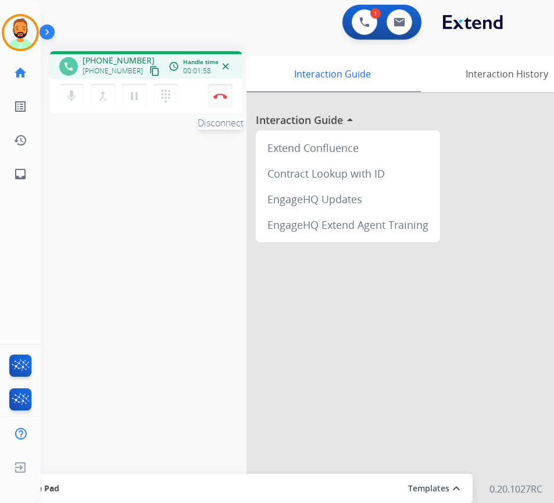
click at [218, 97] on img at bounding box center [220, 96] width 14 height 6
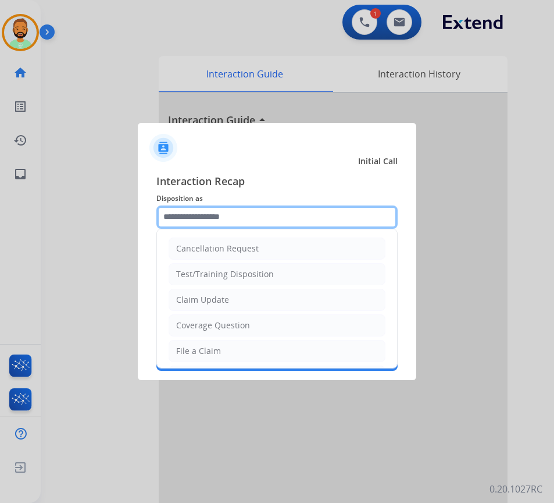
click at [261, 227] on input "text" at bounding box center [276, 216] width 241 height 23
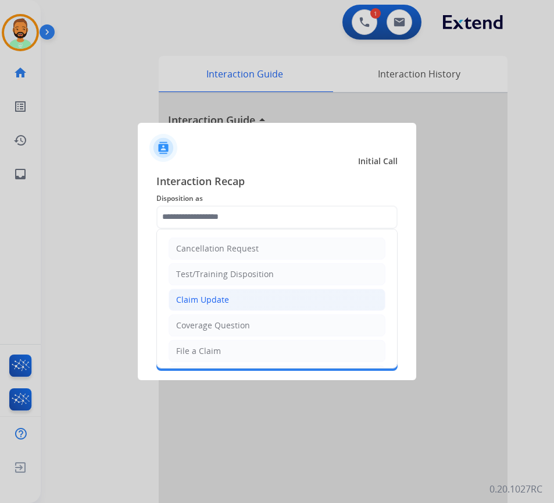
click at [245, 304] on li "Claim Update" at bounding box center [277, 300] width 217 height 22
type input "**********"
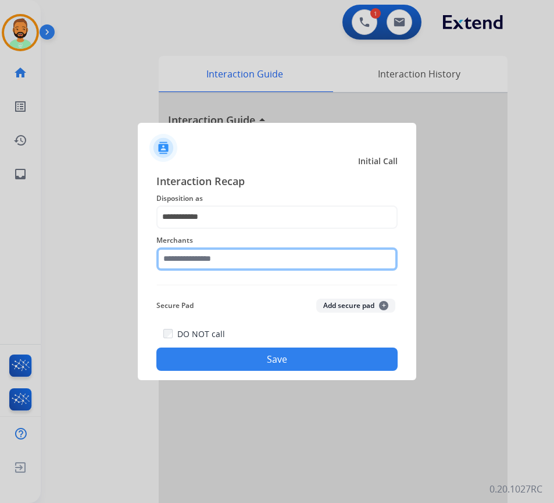
click at [245, 265] on input "text" at bounding box center [276, 258] width 241 height 23
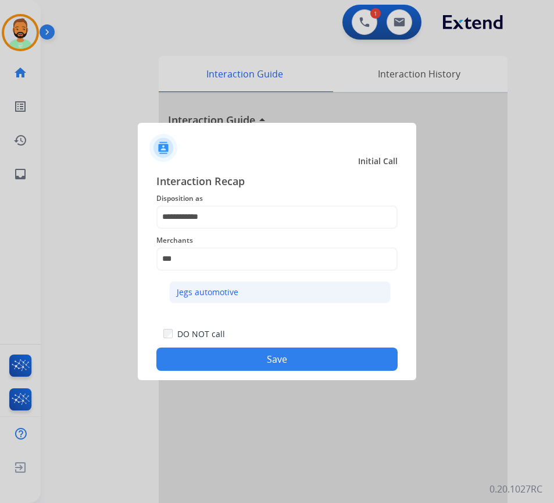
click at [250, 288] on li "Jegs automotive" at bounding box center [280, 292] width 222 height 22
type input "**********"
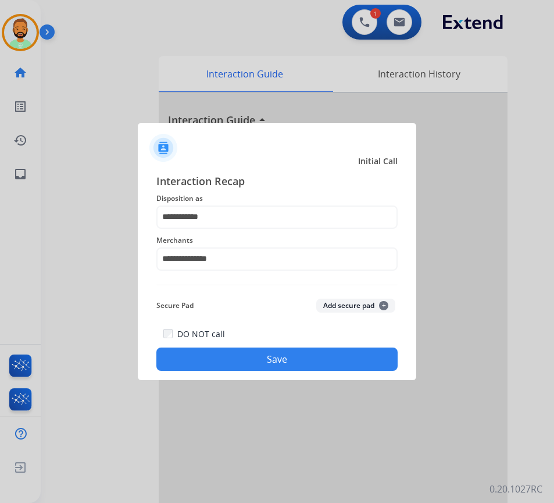
click at [287, 357] on button "Save" at bounding box center [276, 358] width 241 height 23
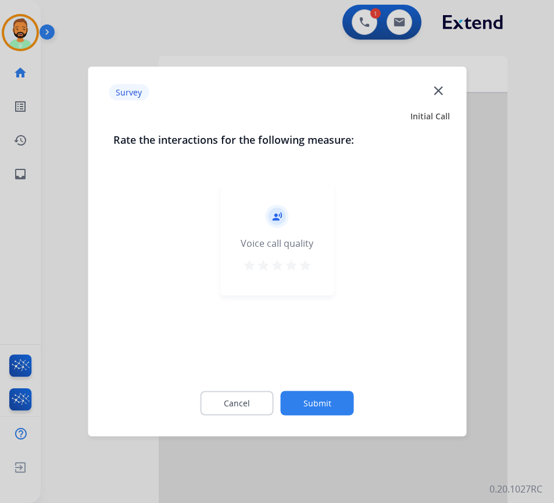
click at [326, 397] on button "Submit" at bounding box center [317, 403] width 73 height 24
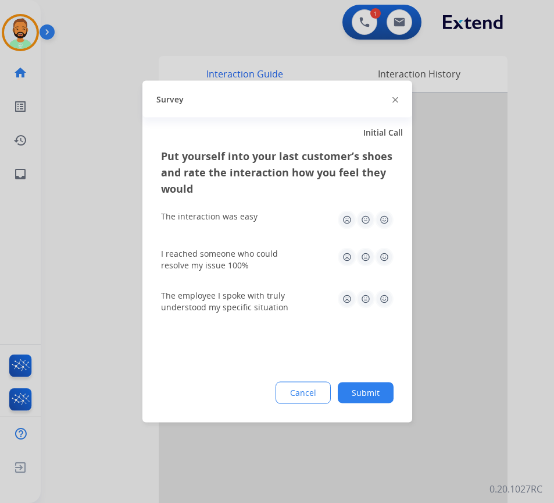
click at [365, 394] on button "Submit" at bounding box center [366, 392] width 56 height 21
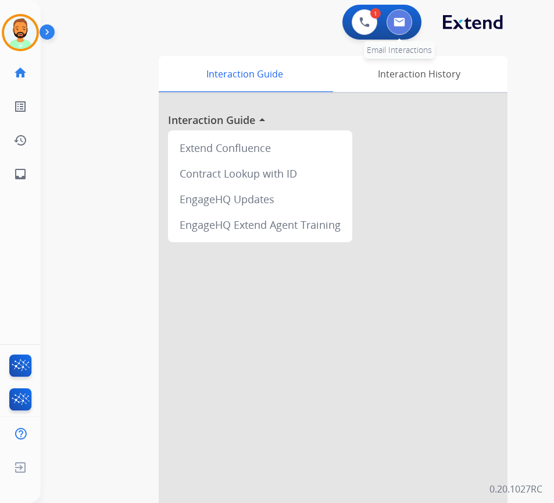
click at [404, 22] on img at bounding box center [400, 21] width 12 height 9
select select "**********"
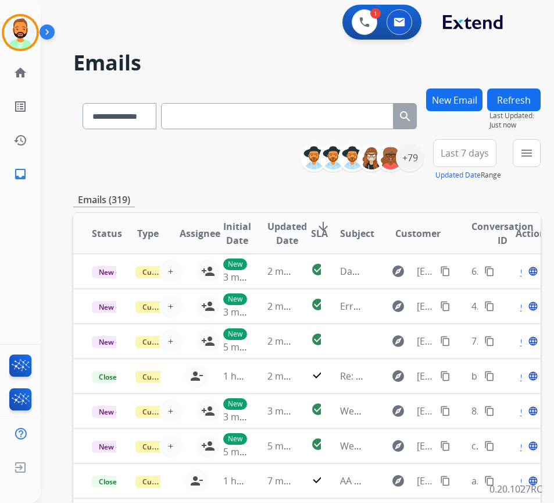
click at [472, 155] on span "Last 7 days" at bounding box center [465, 153] width 48 height 5
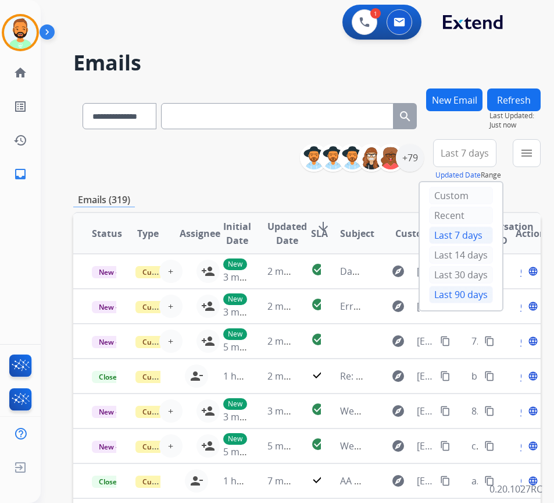
click at [468, 298] on div "Last 90 days" at bounding box center [461, 294] width 64 height 17
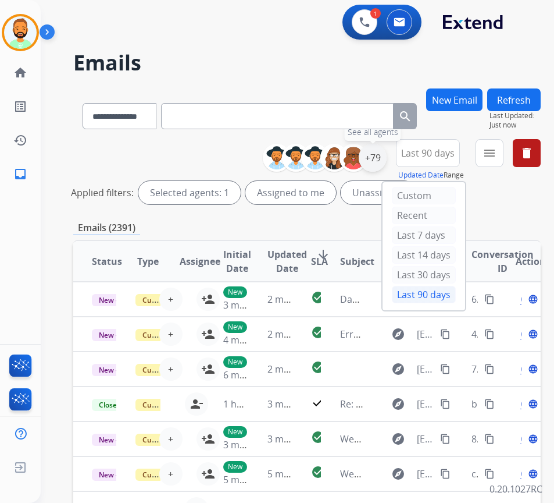
click at [387, 154] on div "+79" at bounding box center [373, 158] width 28 height 28
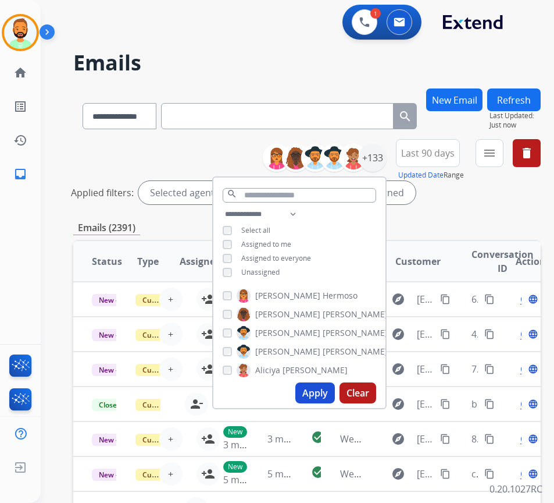
click at [275, 270] on span "Unassigned" at bounding box center [260, 272] width 38 height 10
drag, startPoint x: 333, startPoint y: 393, endPoint x: 337, endPoint y: 376, distance: 17.4
click at [335, 391] on button "Apply" at bounding box center [315, 392] width 40 height 21
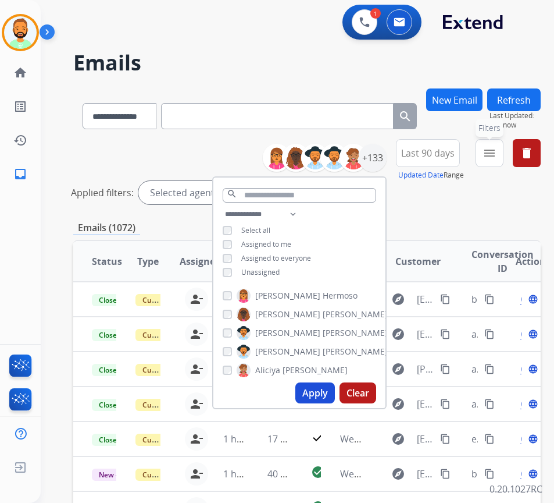
click at [497, 149] on mat-icon "menu" at bounding box center [490, 153] width 14 height 14
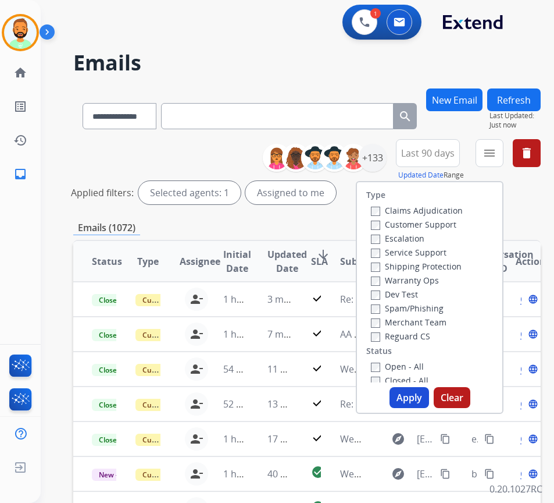
click at [455, 220] on label "Customer Support" at bounding box center [414, 224] width 86 height 11
click at [450, 270] on label "Shipping Protection" at bounding box center [416, 266] width 91 height 11
drag, startPoint x: 432, startPoint y: 336, endPoint x: 432, endPoint y: 342, distance: 6.4
click at [430, 337] on label "Reguard CS" at bounding box center [400, 335] width 59 height 11
click at [416, 364] on label "Open - All" at bounding box center [397, 366] width 53 height 11
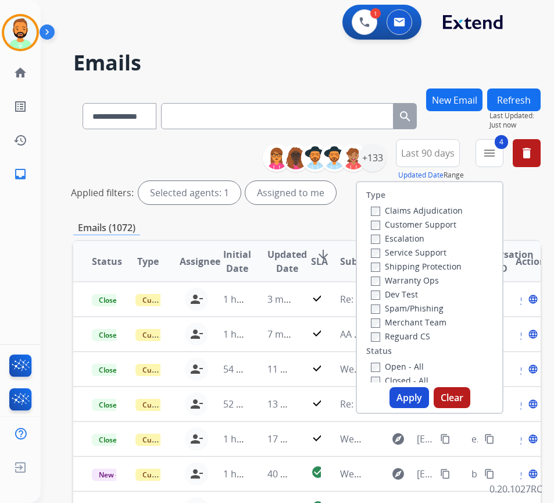
drag, startPoint x: 422, startPoint y: 397, endPoint x: 428, endPoint y: 398, distance: 5.9
click at [423, 398] on button "Apply" at bounding box center [410, 397] width 40 height 21
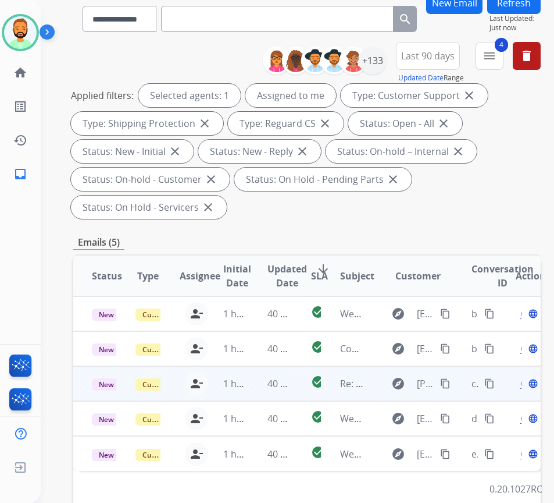
scroll to position [174, 0]
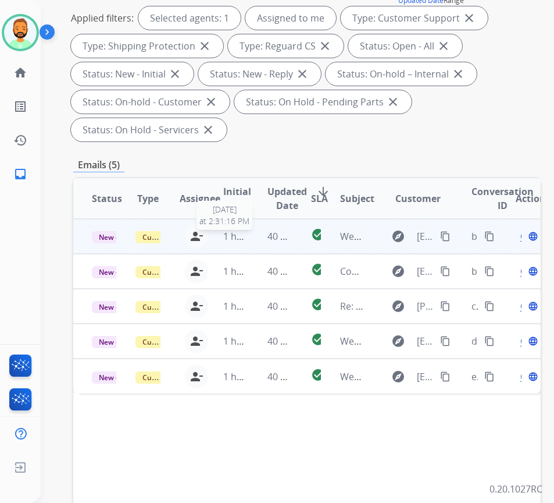
click at [243, 230] on span "1 hour ago" at bounding box center [247, 236] width 48 height 13
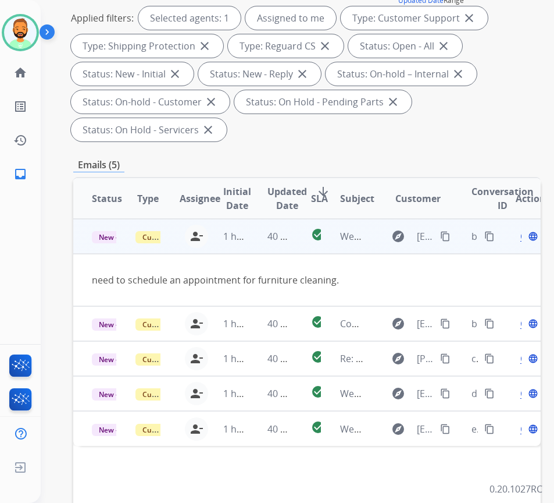
click at [525, 237] on span "Open" at bounding box center [533, 236] width 24 height 14
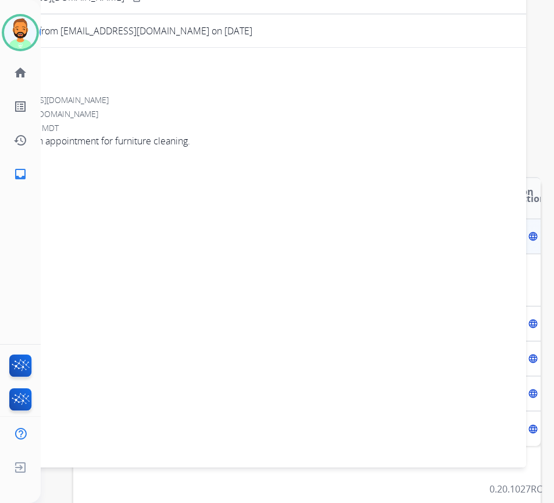
scroll to position [0, 0]
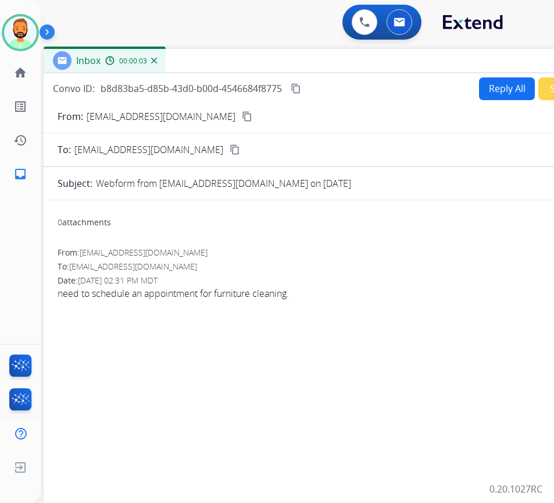
drag, startPoint x: 269, startPoint y: 83, endPoint x: 368, endPoint y: 61, distance: 100.8
click at [368, 61] on div "Inbox 00:00:03" at bounding box center [335, 61] width 582 height 24
click at [507, 87] on button "Reply All" at bounding box center [507, 88] width 56 height 23
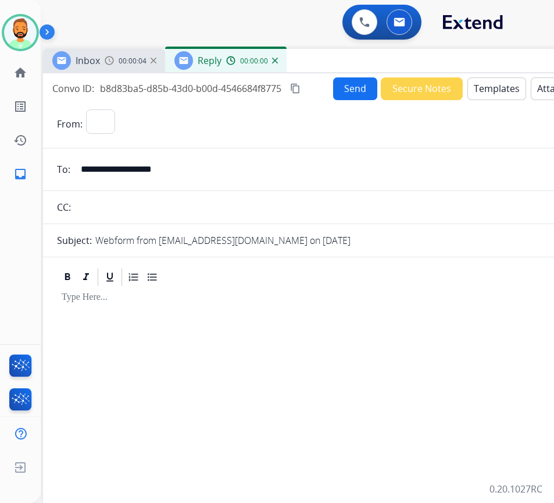
select select "**********"
click at [485, 79] on button "Templates" at bounding box center [497, 88] width 59 height 23
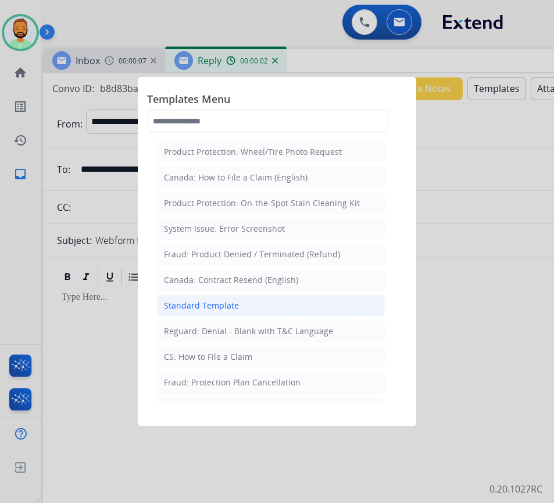
click at [248, 306] on li "Standard Template" at bounding box center [270, 305] width 229 height 22
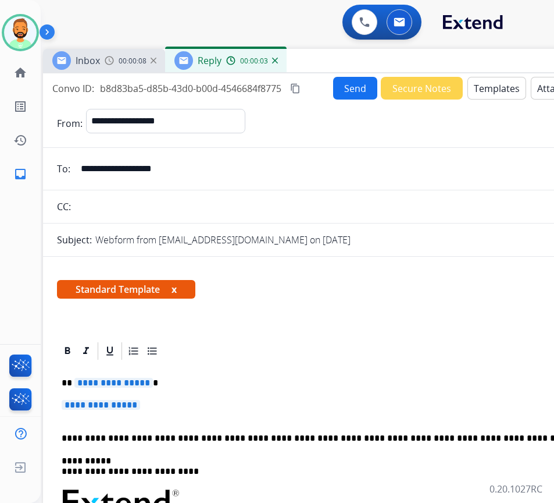
click at [219, 386] on p "**********" at bounding box center [329, 382] width 535 height 10
drag, startPoint x: 129, startPoint y: 382, endPoint x: 153, endPoint y: 391, distance: 25.6
click at [149, 388] on p "**********" at bounding box center [329, 382] width 535 height 10
click at [183, 405] on p "**********" at bounding box center [334, 411] width 544 height 22
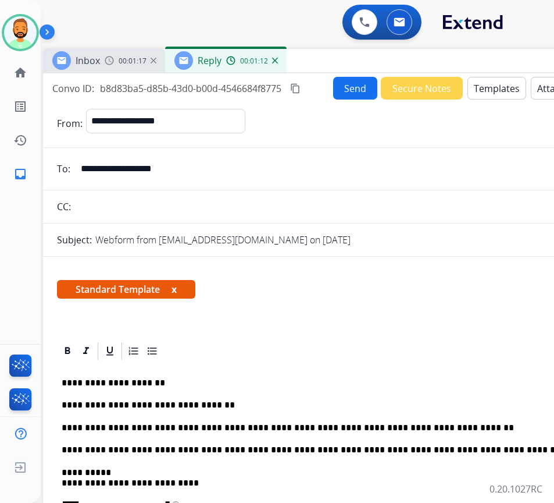
click at [344, 89] on button "Send" at bounding box center [355, 88] width 44 height 23
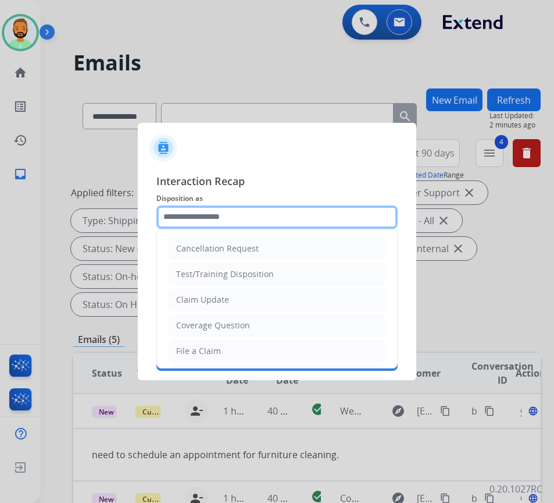
click at [236, 212] on input "text" at bounding box center [276, 216] width 241 height 23
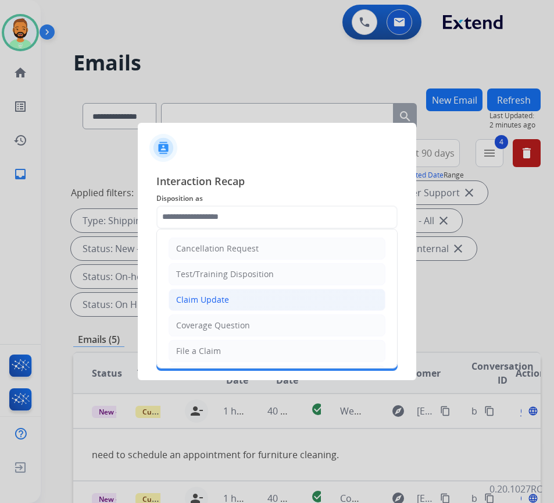
click at [233, 299] on li "Claim Update" at bounding box center [277, 300] width 217 height 22
type input "**********"
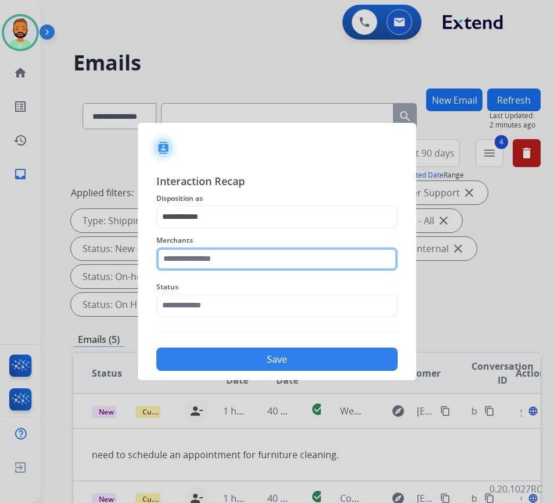
click at [231, 256] on input "text" at bounding box center [276, 258] width 241 height 23
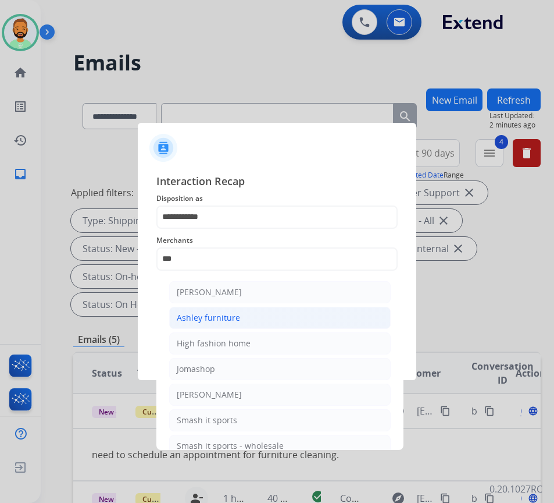
click at [230, 309] on li "Ashley furniture" at bounding box center [280, 318] width 222 height 22
type input "**********"
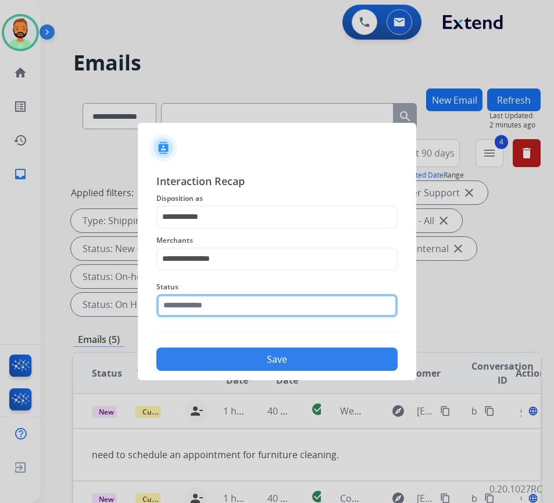
click at [230, 309] on input "text" at bounding box center [276, 305] width 241 height 23
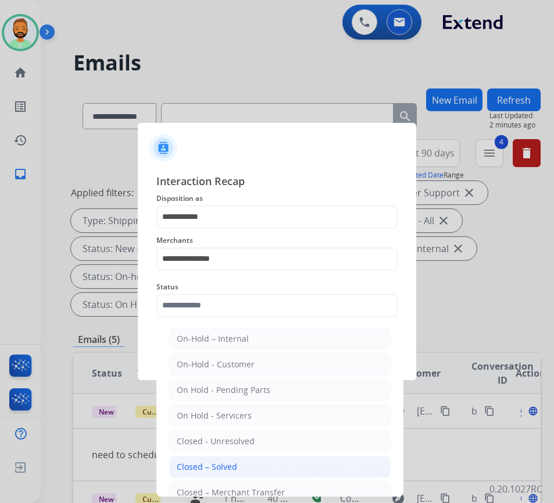
click at [250, 473] on li "Closed – Solved" at bounding box center [280, 466] width 222 height 22
type input "**********"
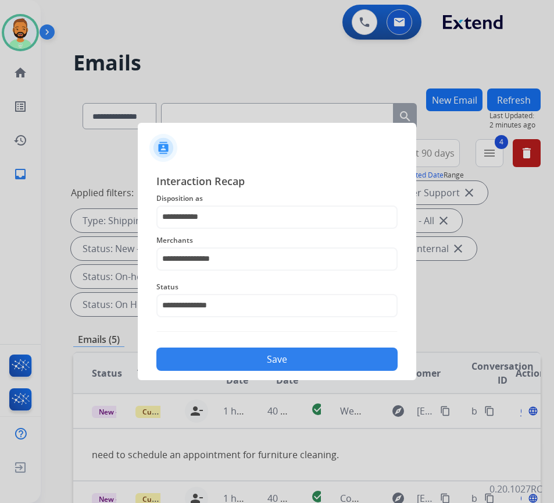
click at [298, 362] on button "Save" at bounding box center [276, 358] width 241 height 23
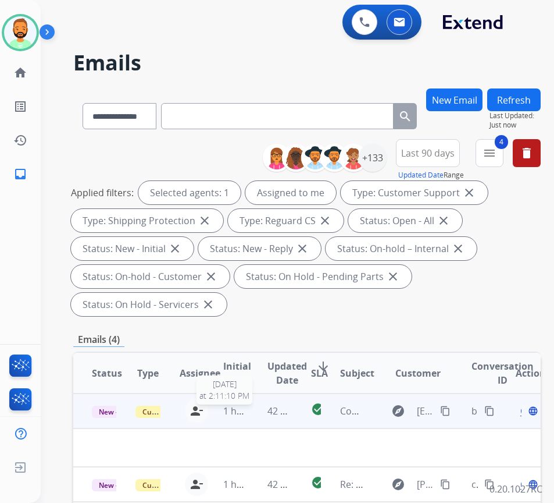
click at [234, 412] on span "1 hour ago" at bounding box center [247, 410] width 48 height 13
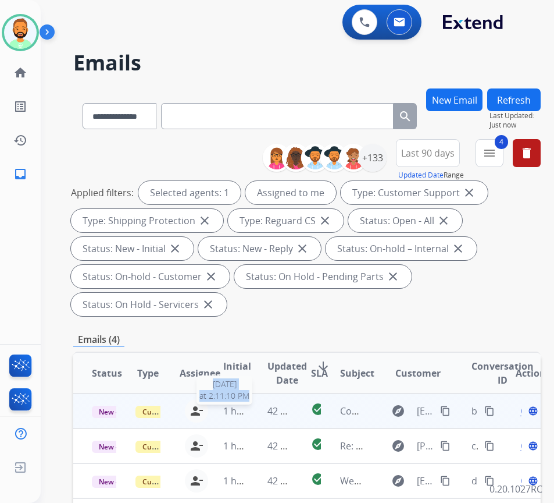
click at [251, 412] on tr "New - Initial Customer Support [PERSON_NAME][EMAIL_ADDRESS][PERSON_NAME][DOMAIN…" at bounding box center [307, 410] width 468 height 35
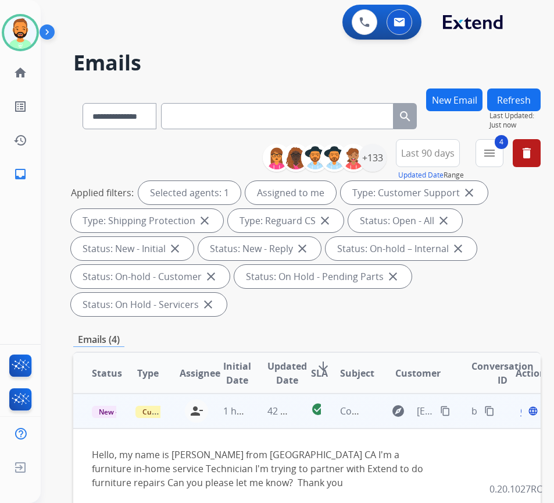
scroll to position [58, 0]
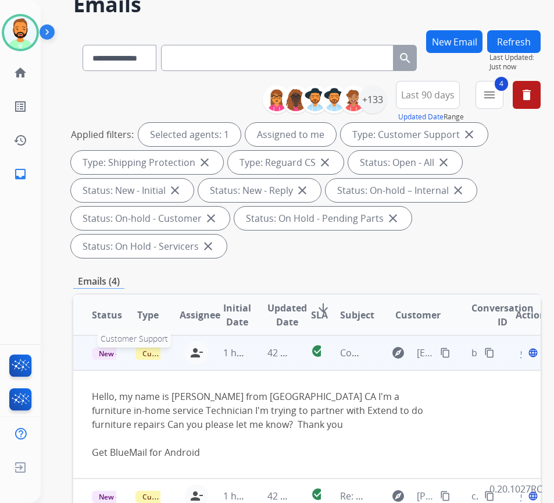
click at [148, 354] on span "Customer Support" at bounding box center [174, 353] width 76 height 12
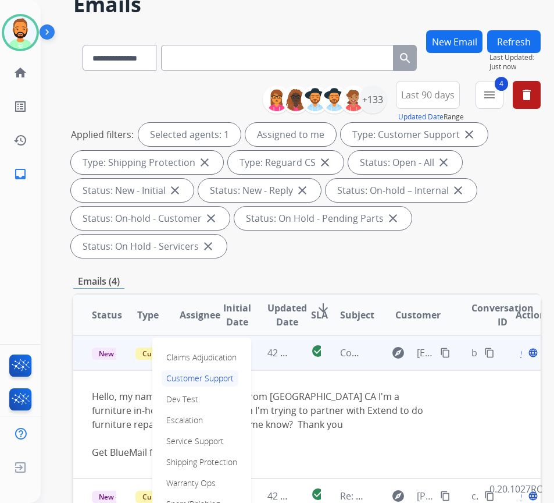
click at [107, 420] on div "Hello, my name is [PERSON_NAME] from [GEOGRAPHIC_DATA] CA I'm a furniture in-ho…" at bounding box center [263, 417] width 343 height 56
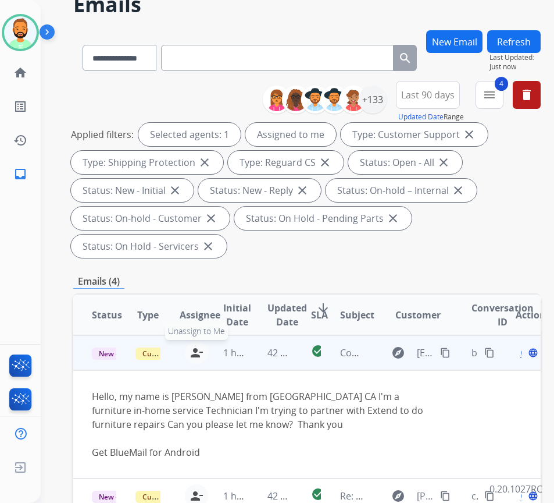
click at [198, 349] on mat-icon "person_remove" at bounding box center [197, 353] width 14 height 14
click at [151, 352] on span "Customer Support" at bounding box center [174, 353] width 76 height 12
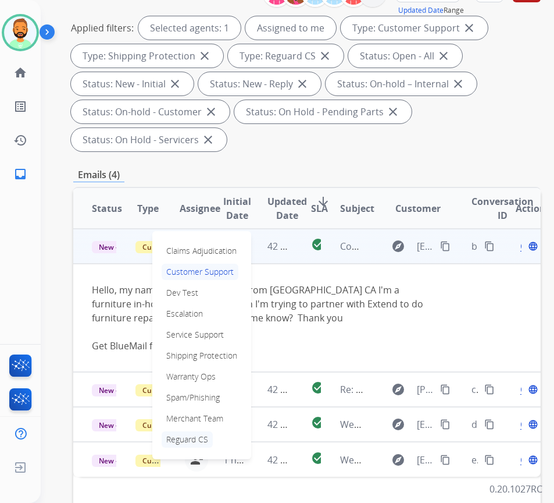
scroll to position [174, 0]
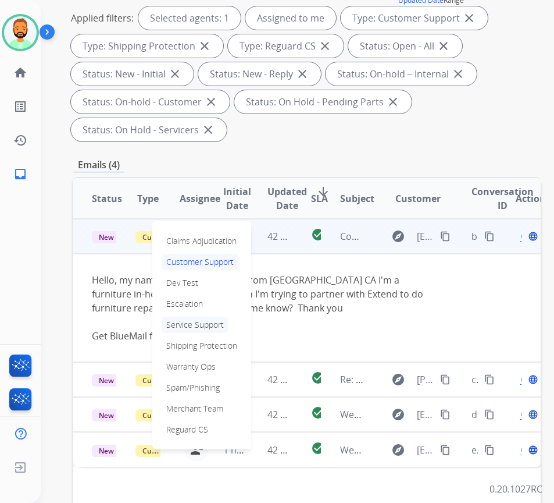
click at [209, 323] on p "Service Support" at bounding box center [195, 324] width 67 height 16
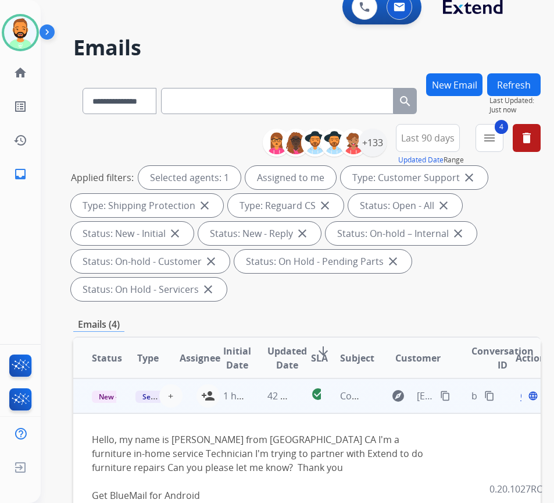
scroll to position [0, 0]
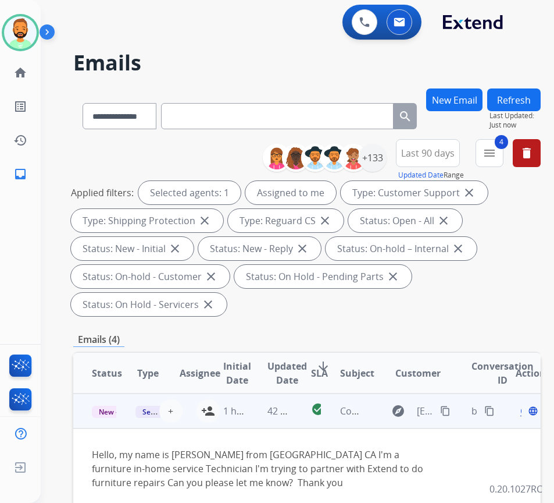
click at [521, 98] on button "Refresh" at bounding box center [514, 99] width 54 height 23
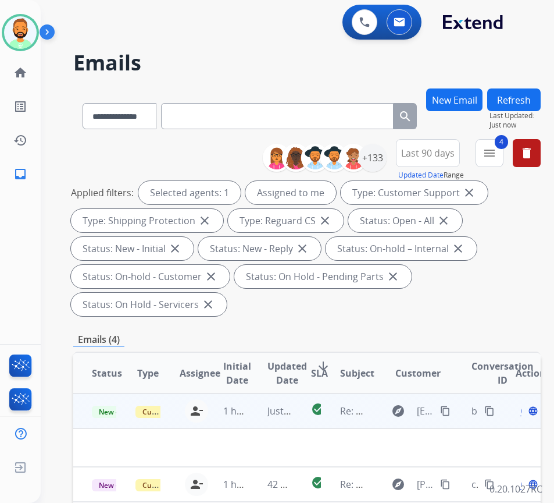
click at [253, 409] on td "Just now" at bounding box center [271, 410] width 44 height 35
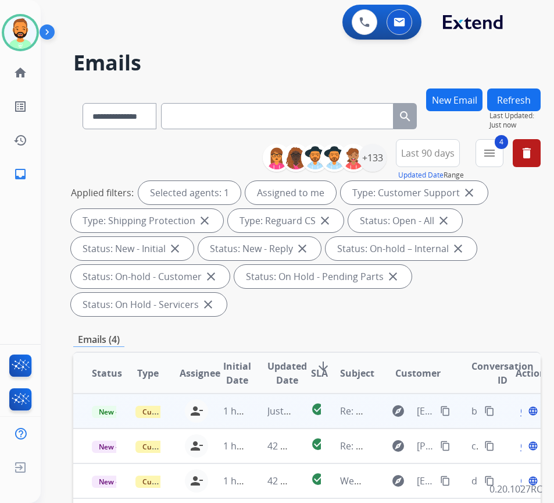
click at [253, 409] on td "Just now" at bounding box center [271, 410] width 44 height 35
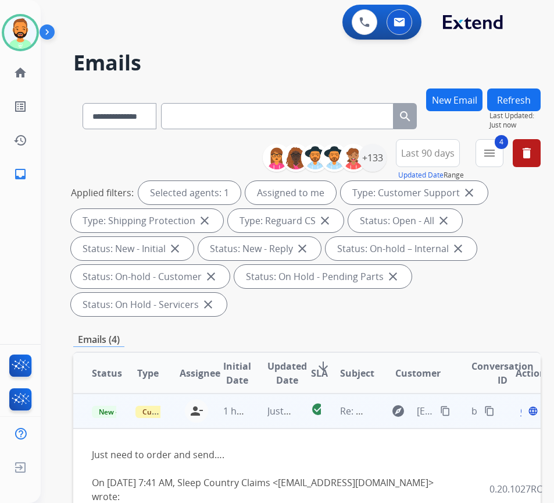
click at [525, 412] on span "Open" at bounding box center [533, 411] width 24 height 14
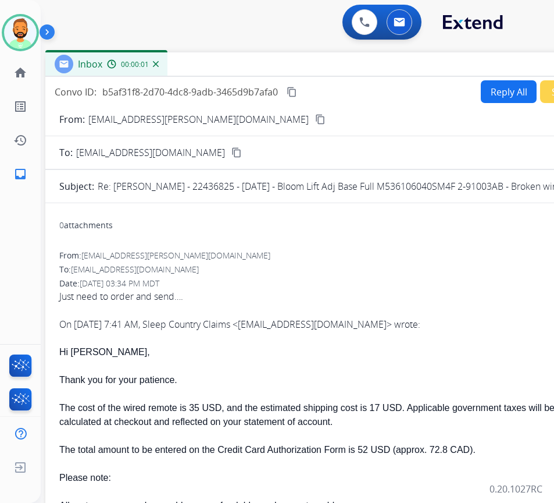
drag, startPoint x: 252, startPoint y: 78, endPoint x: 397, endPoint y: 77, distance: 144.8
click at [351, 59] on div "Inbox 00:00:01" at bounding box center [336, 64] width 582 height 24
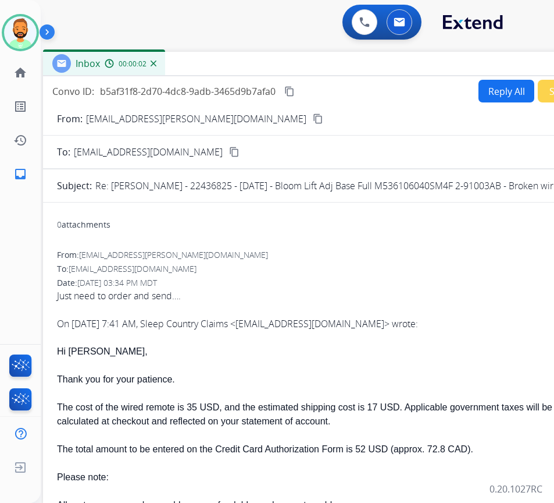
click at [517, 92] on button "Reply All" at bounding box center [507, 91] width 56 height 23
select select "**********"
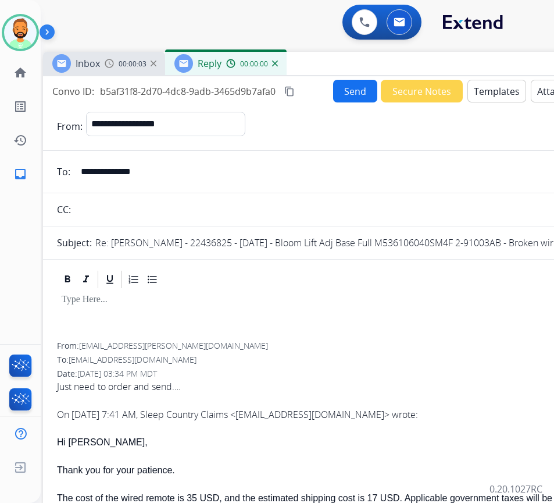
click at [248, 326] on div at bounding box center [334, 316] width 554 height 52
click at [512, 92] on button "Templates" at bounding box center [497, 91] width 59 height 23
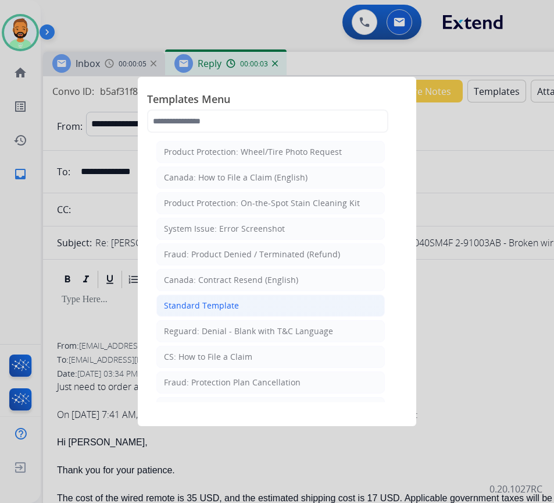
click at [269, 305] on li "Standard Template" at bounding box center [270, 305] width 229 height 22
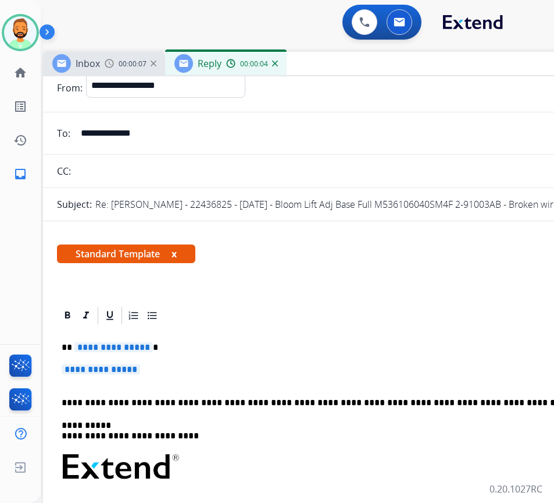
scroll to position [58, 0]
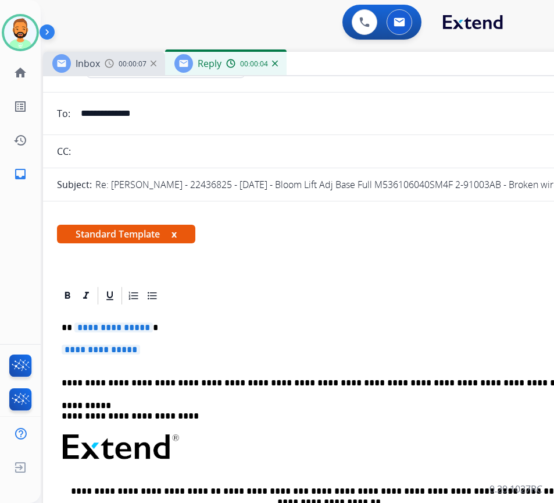
click at [273, 325] on p "**********" at bounding box center [329, 327] width 535 height 10
click at [274, 351] on p "**********" at bounding box center [334, 355] width 544 height 22
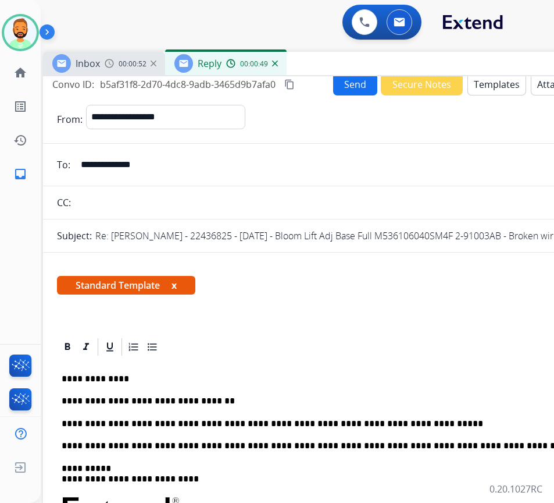
scroll to position [0, 0]
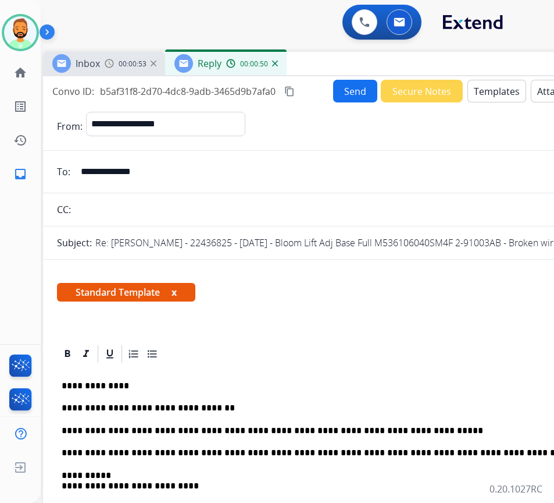
click at [342, 79] on div "**********" at bounding box center [334, 347] width 582 height 542
click at [346, 90] on button "Send" at bounding box center [355, 91] width 44 height 23
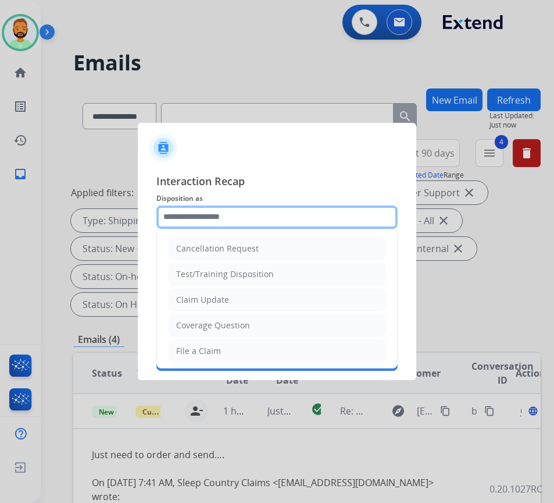
click at [259, 215] on input "text" at bounding box center [276, 216] width 241 height 23
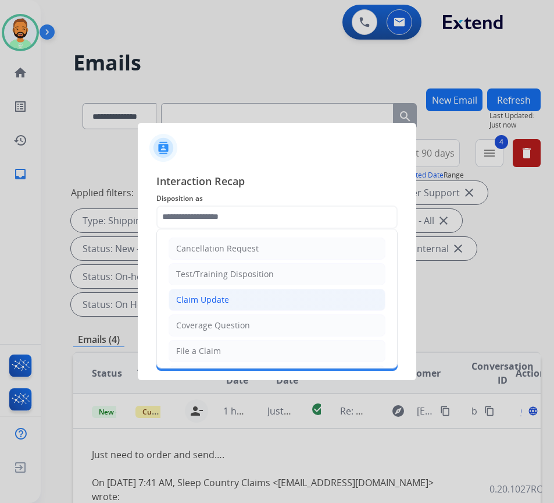
click at [259, 300] on li "Claim Update" at bounding box center [277, 300] width 217 height 22
type input "**********"
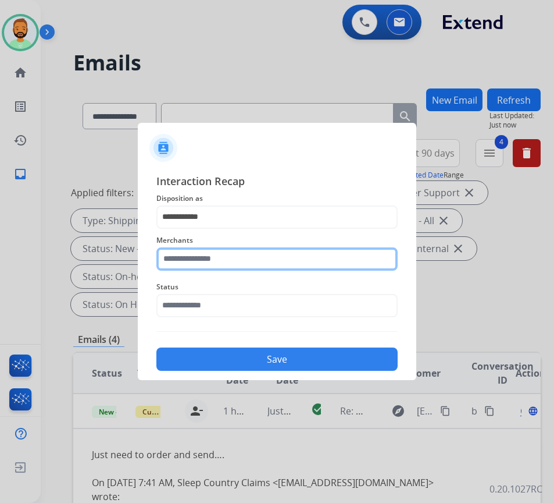
click at [251, 270] on input "text" at bounding box center [276, 258] width 241 height 23
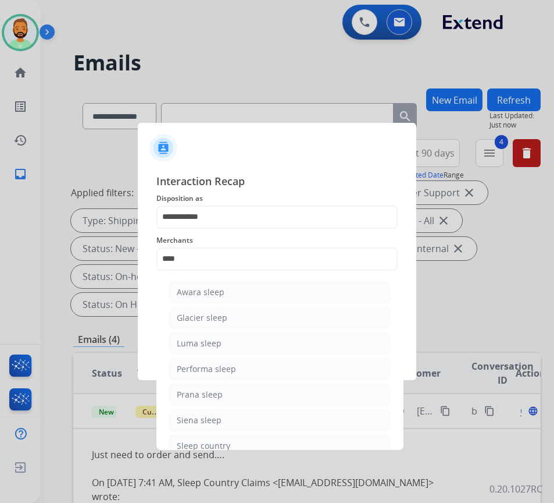
click at [256, 450] on div at bounding box center [277, 251] width 554 height 503
click at [266, 435] on li "Sleep country" at bounding box center [280, 445] width 222 height 22
type input "**********"
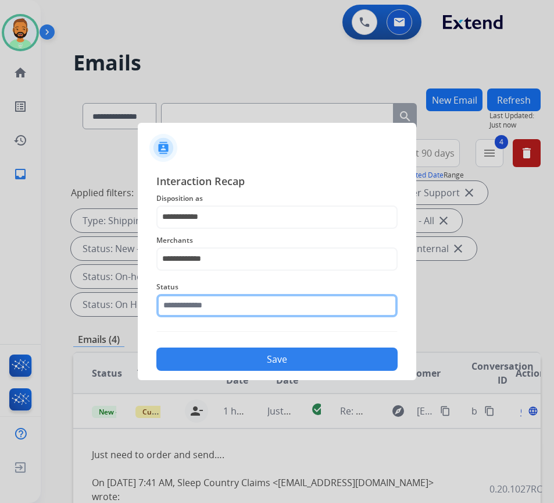
click at [279, 309] on input "text" at bounding box center [276, 305] width 241 height 23
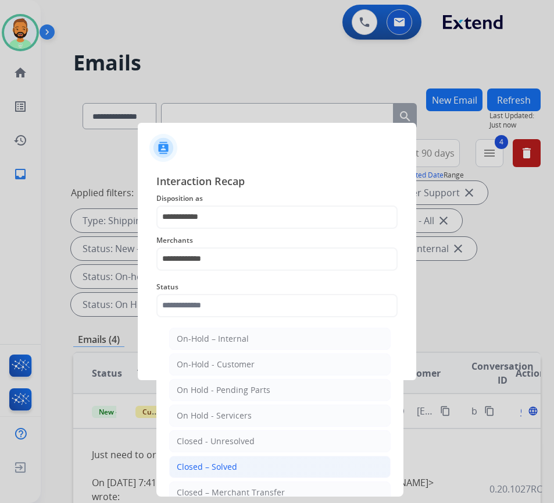
click at [266, 462] on li "Closed – Solved" at bounding box center [280, 466] width 222 height 22
type input "**********"
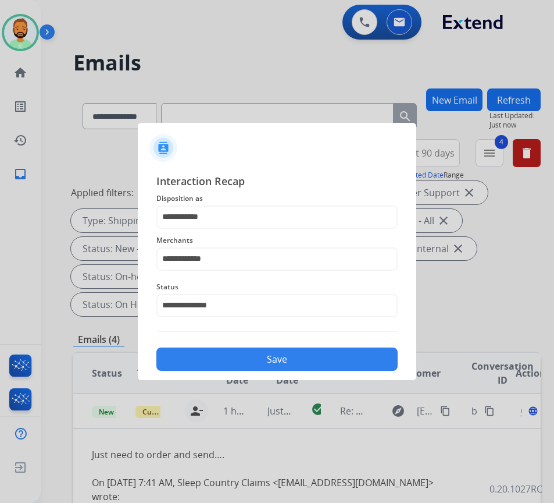
click at [279, 368] on button "Save" at bounding box center [276, 358] width 241 height 23
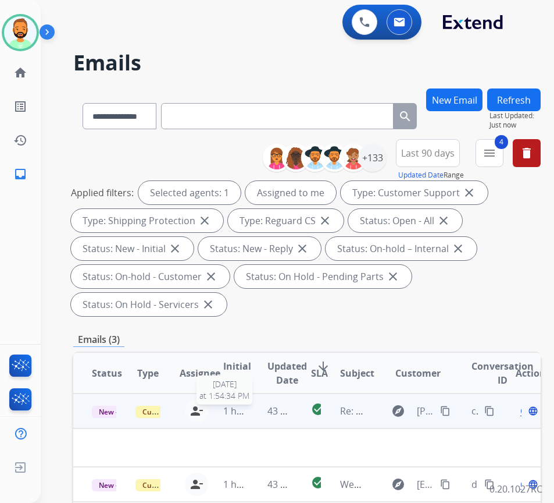
click at [249, 411] on span "1 hour ago" at bounding box center [247, 410] width 48 height 13
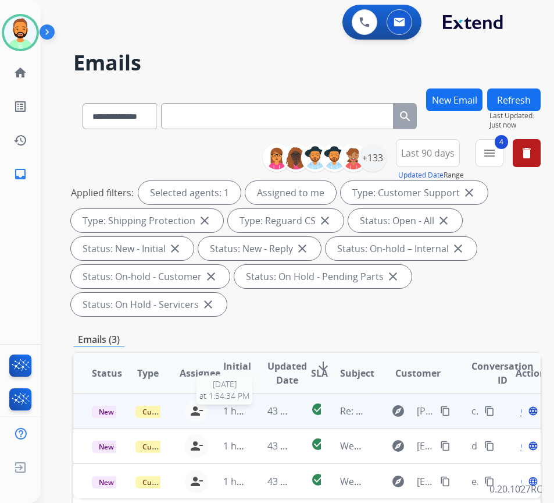
click at [249, 411] on span "1 hour ago" at bounding box center [247, 410] width 48 height 13
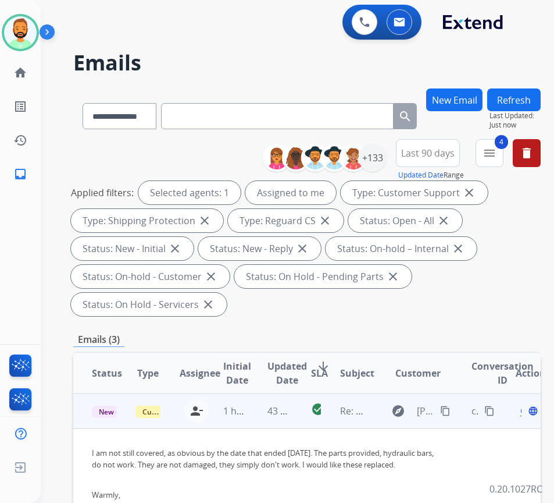
click at [526, 412] on span "Open" at bounding box center [533, 411] width 24 height 14
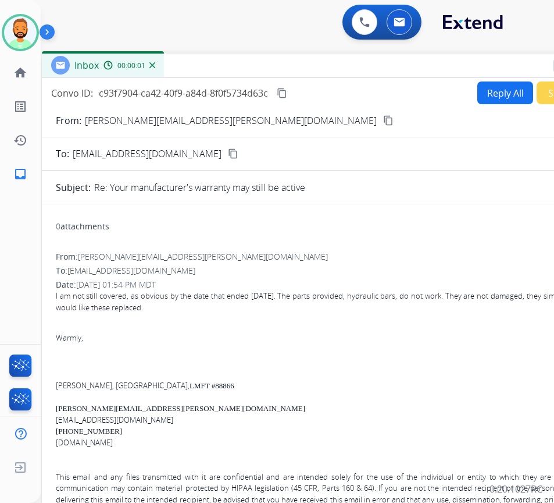
drag, startPoint x: 303, startPoint y: 81, endPoint x: 400, endPoint y: 64, distance: 98.7
click at [400, 64] on div "Inbox 00:00:01" at bounding box center [333, 66] width 582 height 24
click at [511, 92] on button "Reply All" at bounding box center [506, 92] width 56 height 23
select select "**********"
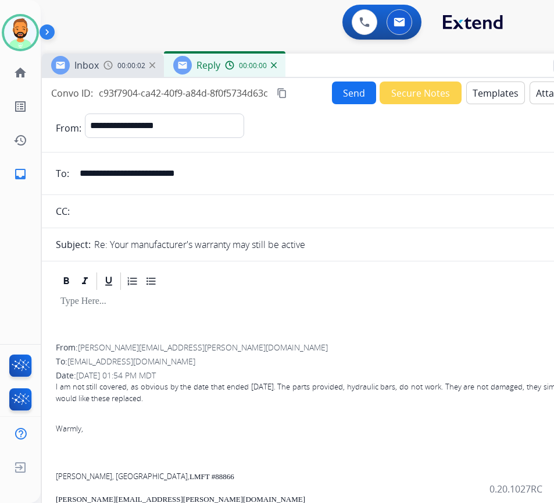
click at [511, 92] on button "Templates" at bounding box center [495, 92] width 59 height 23
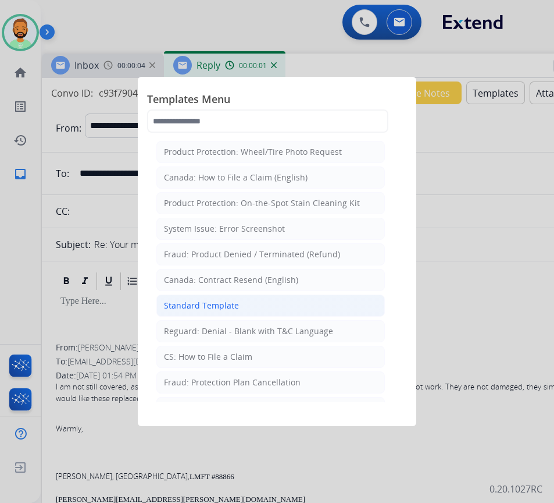
click at [278, 298] on li "Standard Template" at bounding box center [270, 305] width 229 height 22
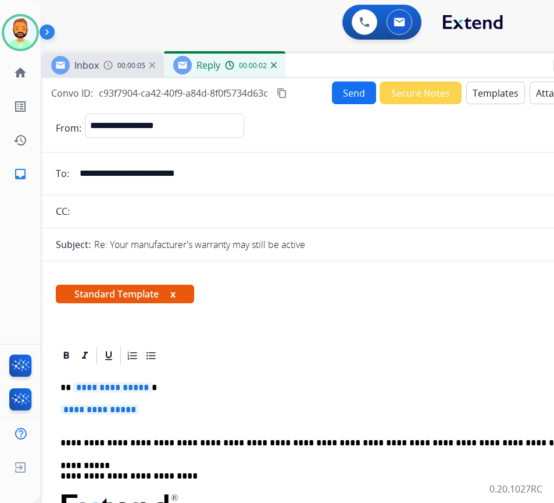
click at [237, 391] on p "**********" at bounding box center [327, 387] width 535 height 10
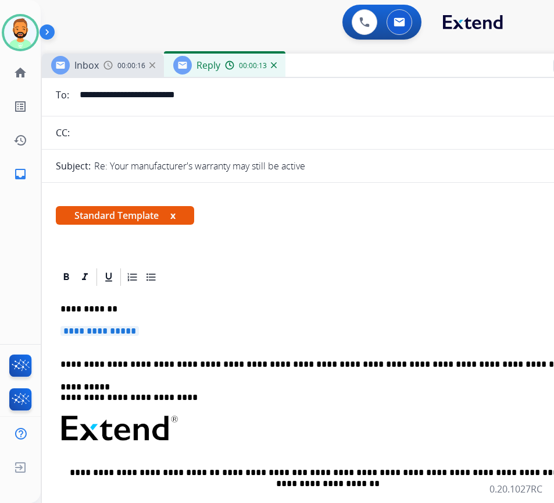
scroll to position [58, 0]
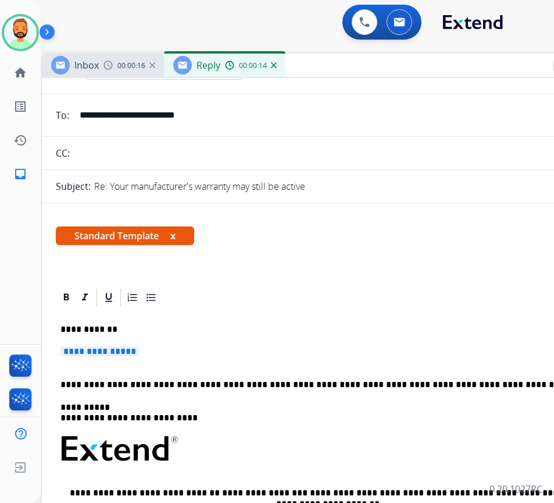
click at [265, 325] on p "**********" at bounding box center [327, 329] width 535 height 10
click at [254, 361] on p "**********" at bounding box center [332, 357] width 544 height 22
click at [253, 361] on p "**********" at bounding box center [332, 357] width 544 height 22
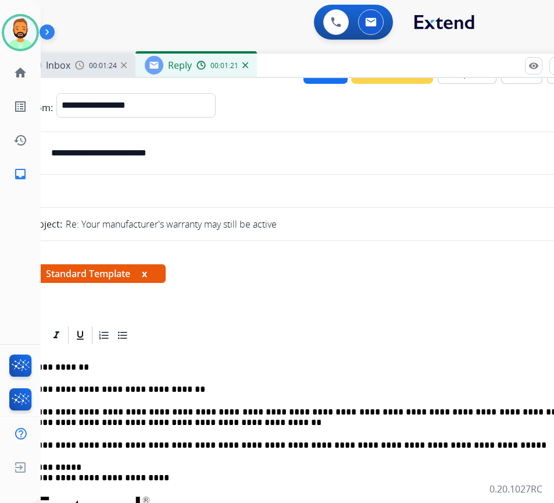
scroll to position [0, 0]
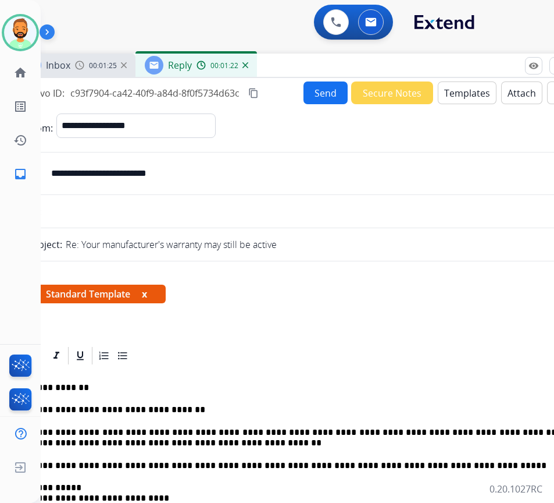
click at [326, 97] on button "Send" at bounding box center [326, 92] width 44 height 23
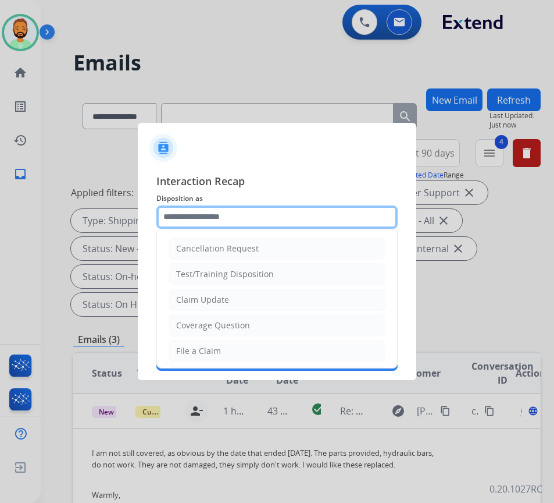
click at [261, 216] on input "text" at bounding box center [276, 216] width 241 height 23
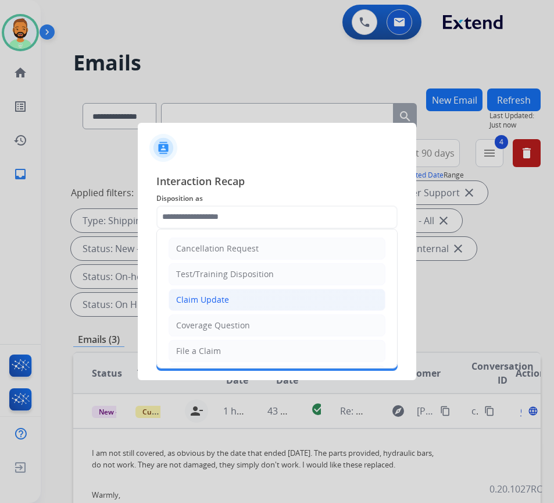
click at [263, 297] on li "Claim Update" at bounding box center [277, 300] width 217 height 22
type input "**********"
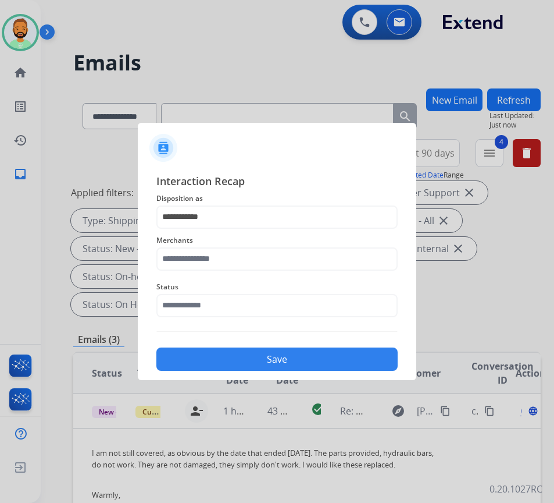
click at [240, 271] on div "Merchants" at bounding box center [276, 252] width 241 height 47
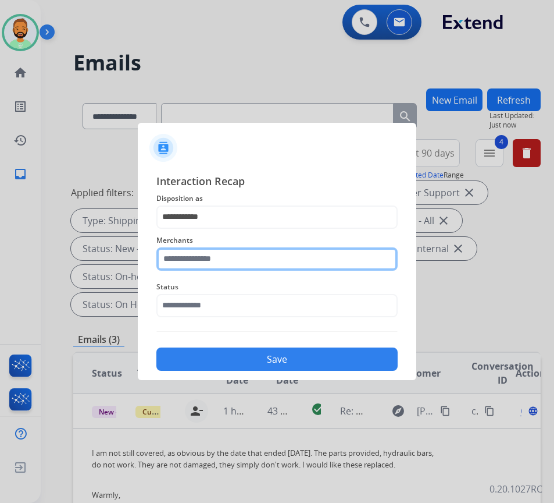
click at [244, 259] on input "text" at bounding box center [276, 258] width 241 height 23
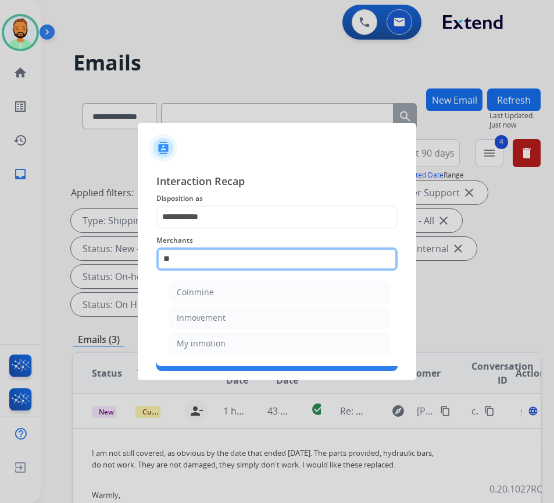
type input "*"
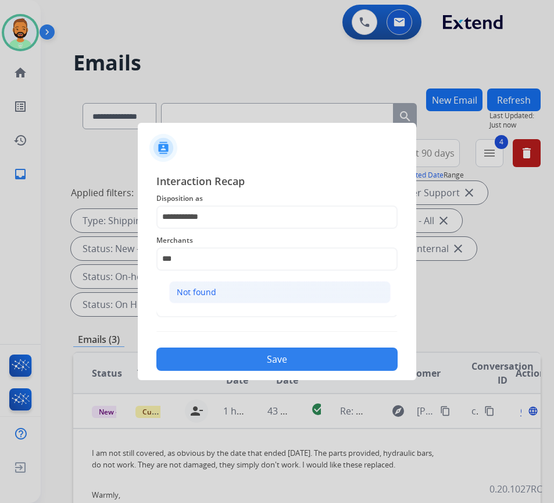
click at [247, 297] on li "Not found" at bounding box center [280, 292] width 222 height 22
type input "*********"
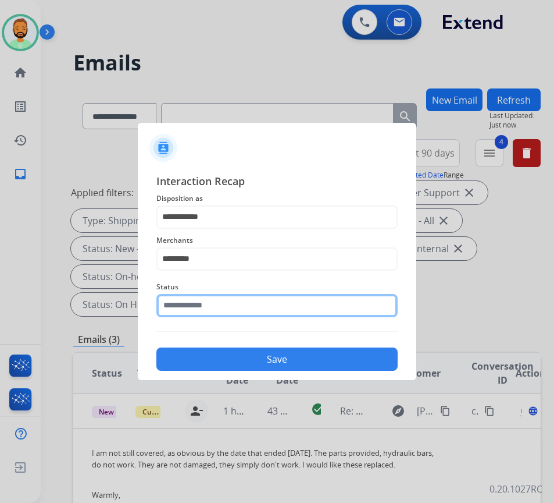
click at [247, 297] on input "text" at bounding box center [276, 305] width 241 height 23
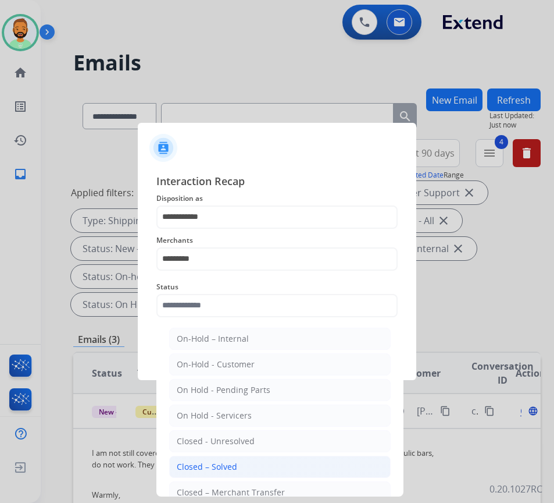
click at [269, 466] on li "Closed – Solved" at bounding box center [280, 466] width 222 height 22
type input "**********"
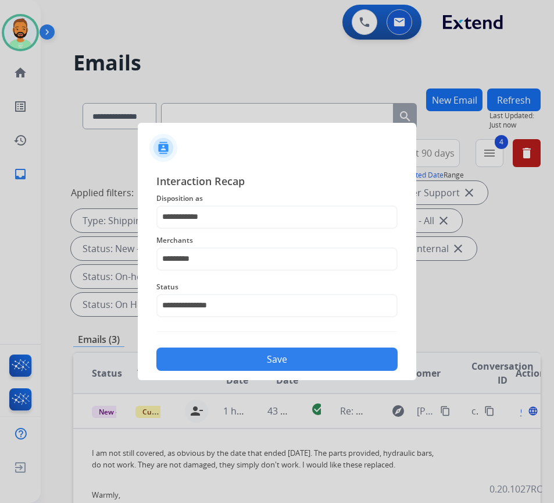
click at [311, 346] on div "Save" at bounding box center [276, 355] width 241 height 30
click at [314, 360] on button "Save" at bounding box center [276, 358] width 241 height 23
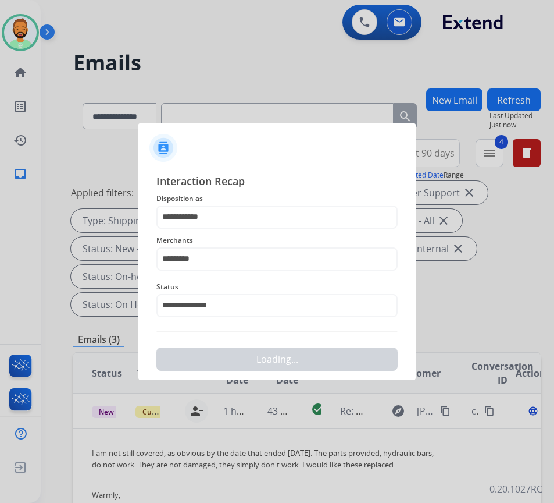
scroll to position [0, 0]
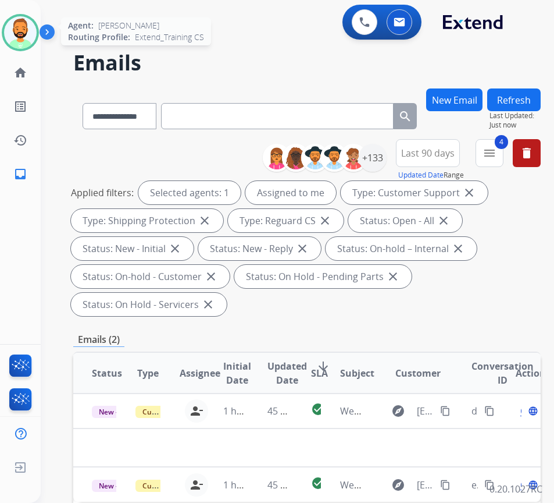
click at [13, 33] on img at bounding box center [20, 32] width 33 height 33
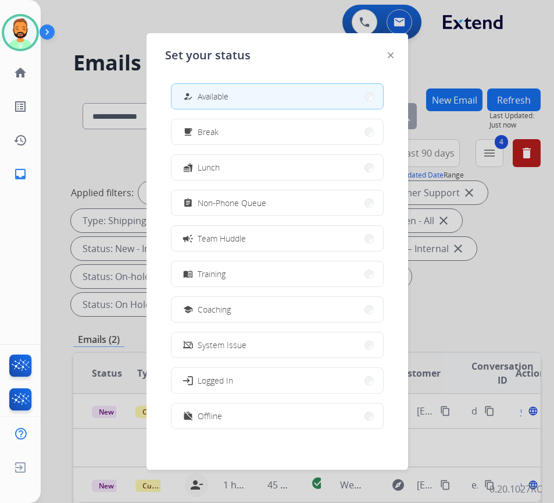
drag, startPoint x: 241, startPoint y: 198, endPoint x: 254, endPoint y: 206, distance: 15.4
click at [243, 200] on span "Non-Phone Queue" at bounding box center [232, 203] width 69 height 12
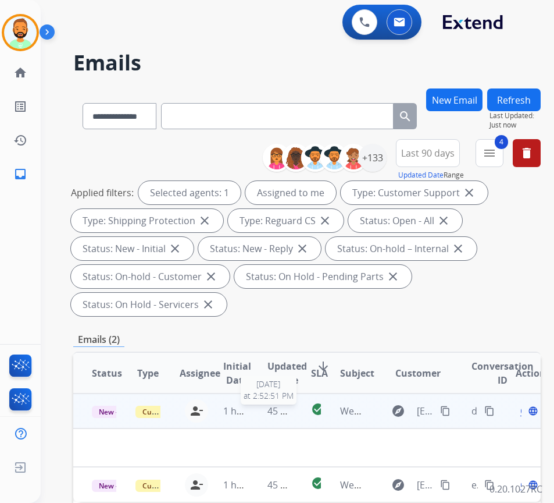
click at [277, 415] on span "45 minutes ago" at bounding box center [301, 410] width 67 height 13
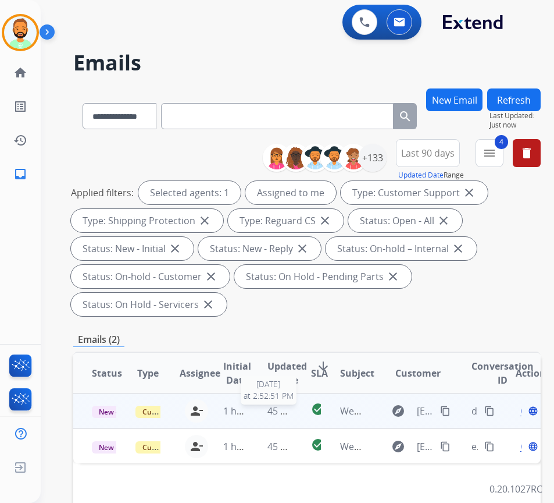
click at [279, 415] on span "45 minutes ago" at bounding box center [301, 410] width 67 height 13
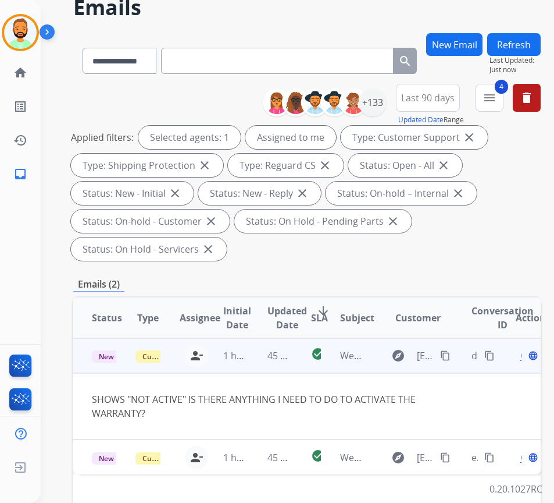
scroll to position [58, 0]
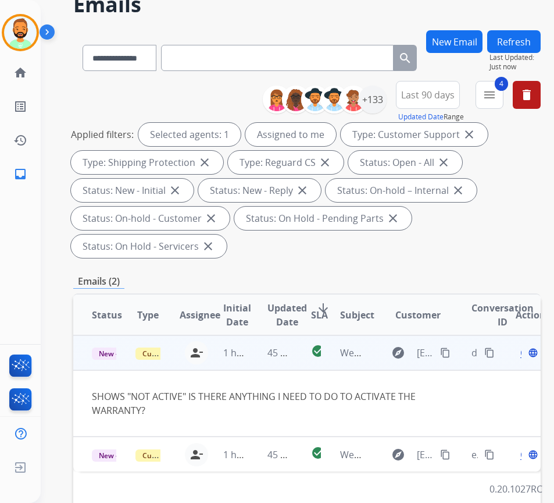
click at [451, 352] on mat-icon "content_copy" at bounding box center [445, 352] width 10 height 10
click at [528, 355] on div "Open language" at bounding box center [528, 353] width 24 height 14
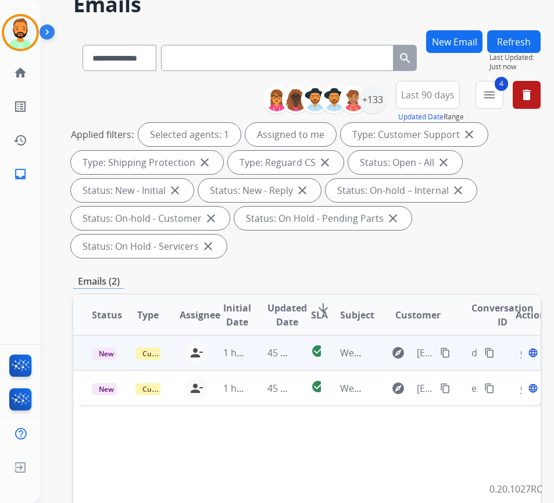
click at [525, 356] on span "Open" at bounding box center [533, 353] width 24 height 14
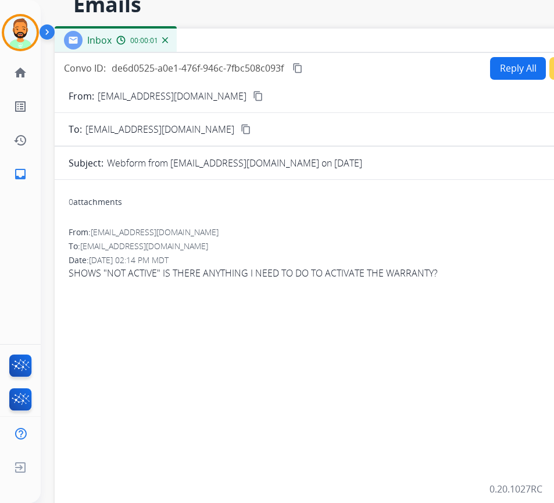
drag, startPoint x: 327, startPoint y: 27, endPoint x: 438, endPoint y: 42, distance: 111.6
click at [438, 42] on div "Inbox 00:00:01" at bounding box center [346, 41] width 582 height 24
click at [494, 65] on button "Reply All" at bounding box center [519, 68] width 56 height 23
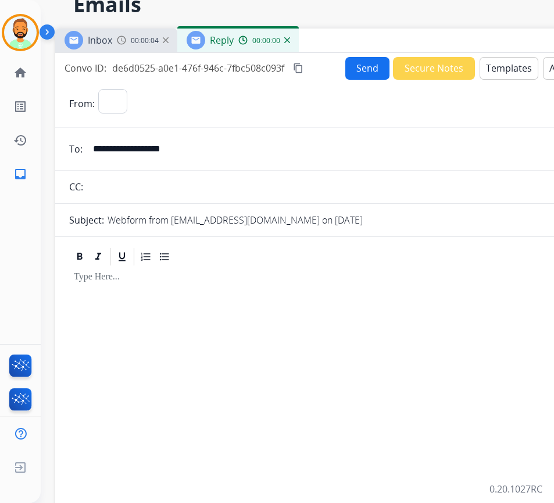
select select "**********"
click at [498, 72] on button "Templates" at bounding box center [509, 68] width 59 height 23
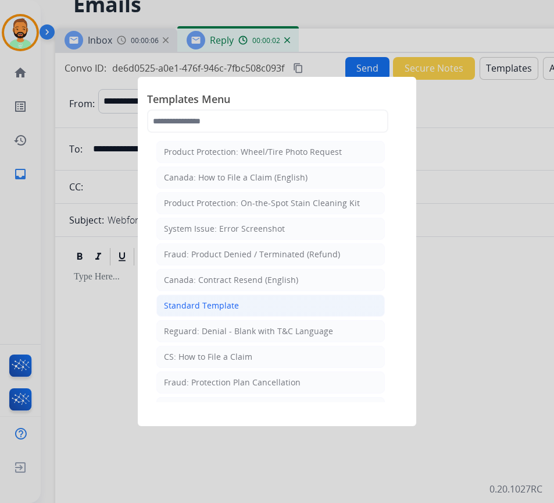
click at [283, 303] on li "Standard Template" at bounding box center [270, 305] width 229 height 22
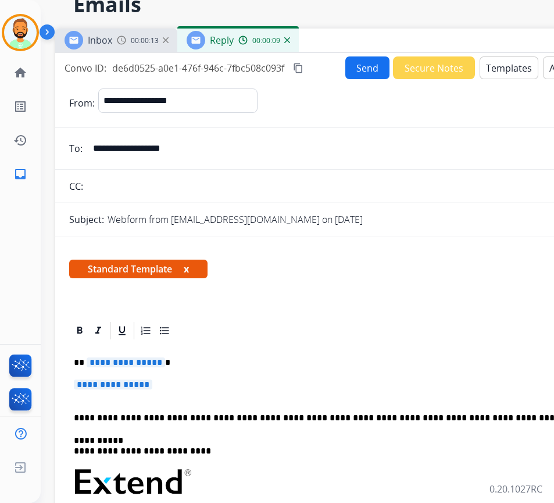
drag, startPoint x: 240, startPoint y: 352, endPoint x: 250, endPoint y: 355, distance: 9.6
click at [241, 354] on div "**********" at bounding box center [346, 509] width 554 height 337
click at [241, 375] on div "**********" at bounding box center [346, 509] width 554 height 337
click at [241, 377] on div "**********" at bounding box center [346, 509] width 554 height 337
click at [242, 394] on p "**********" at bounding box center [346, 390] width 544 height 22
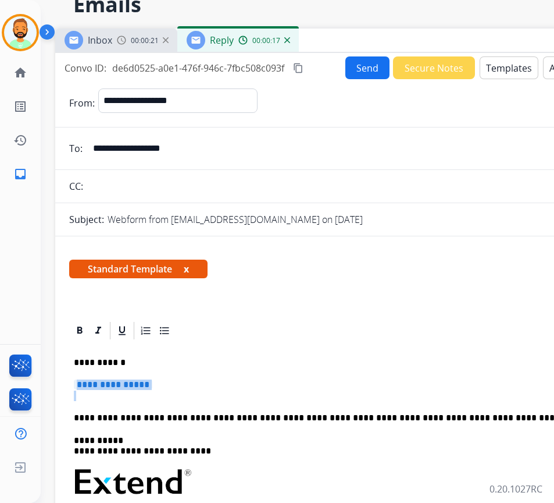
click at [242, 394] on p "**********" at bounding box center [346, 390] width 544 height 22
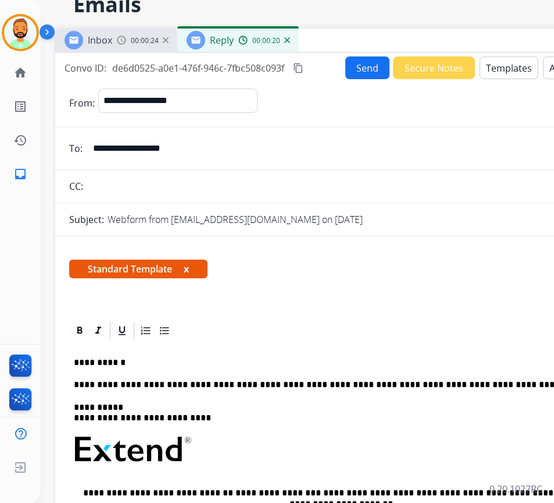
click at [272, 368] on div "**********" at bounding box center [346, 493] width 554 height 304
click at [273, 362] on p "**********" at bounding box center [341, 362] width 535 height 10
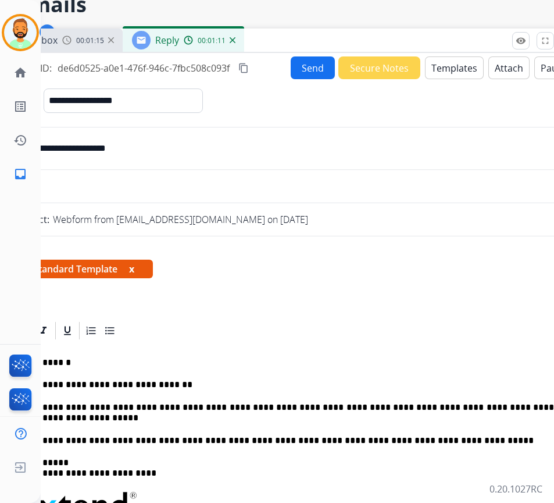
scroll to position [58, 35]
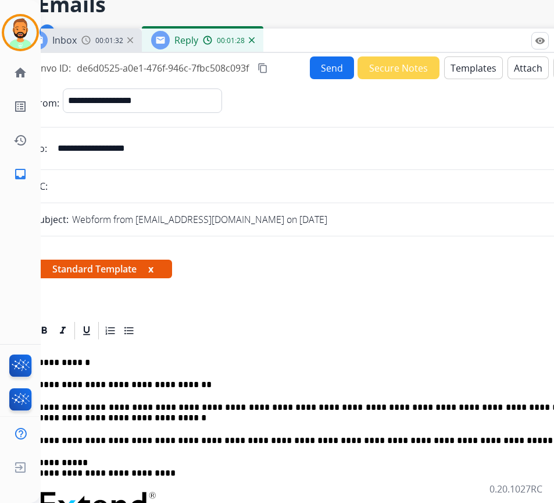
click at [328, 74] on button "Send" at bounding box center [332, 67] width 44 height 23
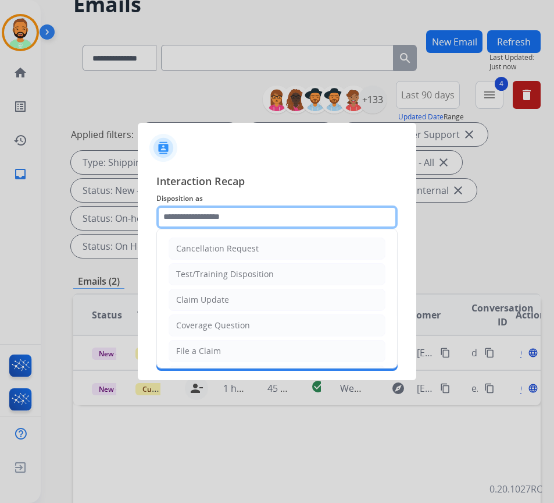
click at [193, 225] on input "text" at bounding box center [276, 216] width 241 height 23
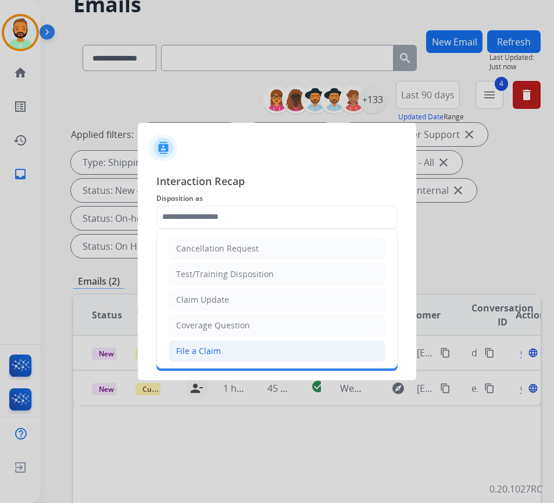
click at [204, 345] on div "File a Claim" at bounding box center [198, 351] width 45 height 12
type input "**********"
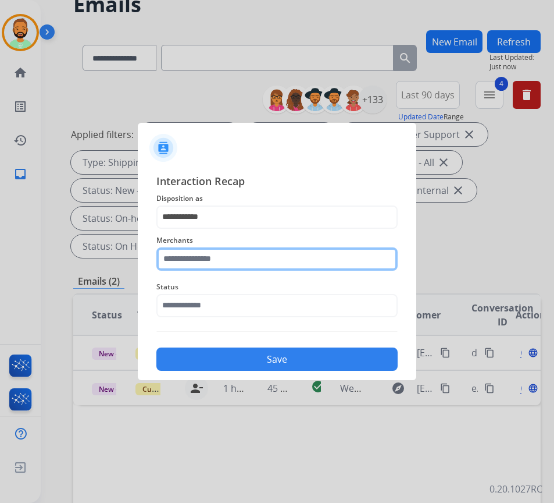
click at [223, 257] on input "text" at bounding box center [276, 258] width 241 height 23
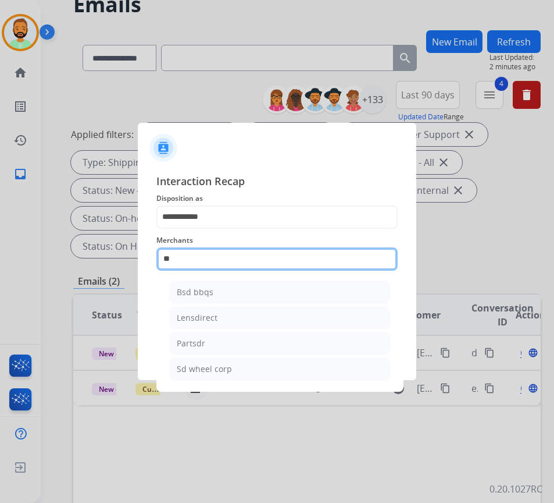
type input "*"
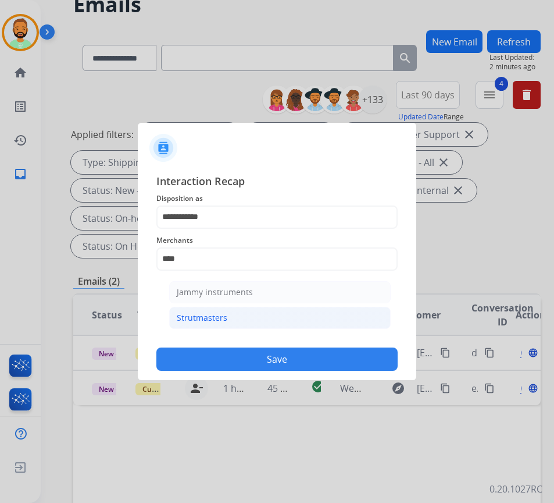
click at [250, 311] on li "Strutmasters" at bounding box center [280, 318] width 222 height 22
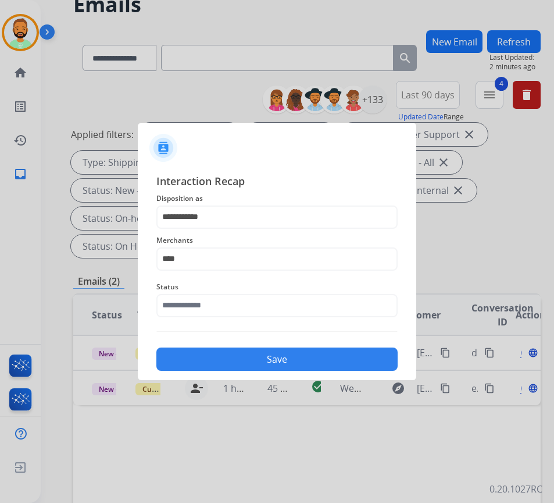
type input "**********"
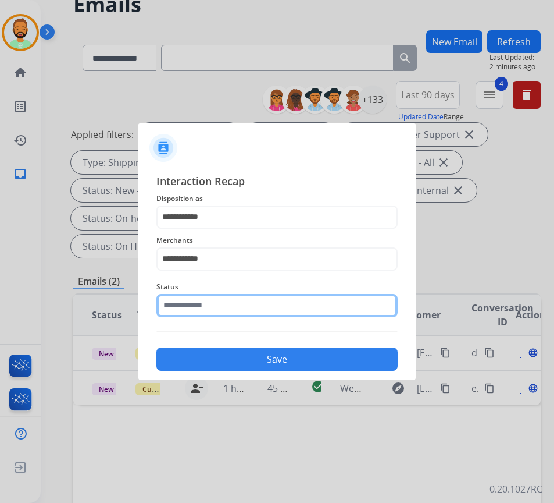
click at [247, 307] on input "text" at bounding box center [276, 305] width 241 height 23
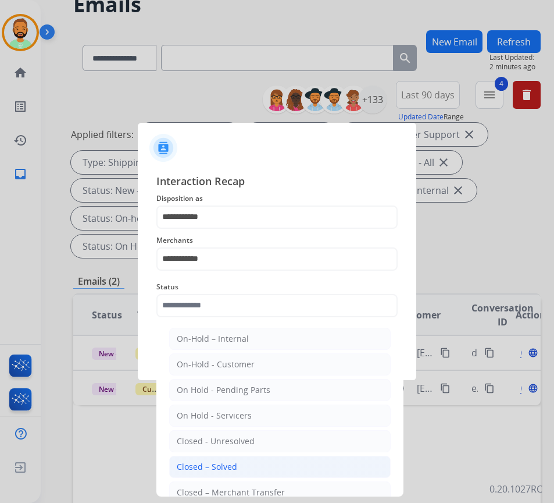
click at [280, 470] on li "Closed – Solved" at bounding box center [280, 466] width 222 height 22
type input "**********"
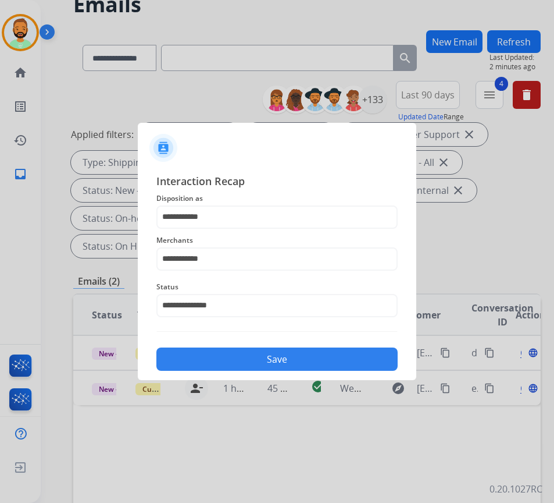
click at [257, 347] on div "Save" at bounding box center [276, 355] width 241 height 30
click at [257, 354] on button "Save" at bounding box center [276, 358] width 241 height 23
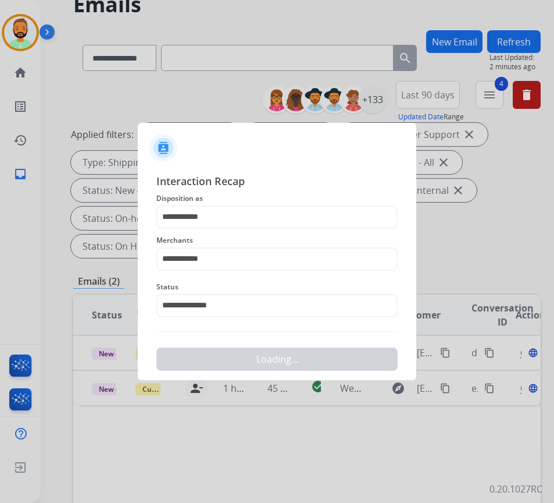
scroll to position [0, 0]
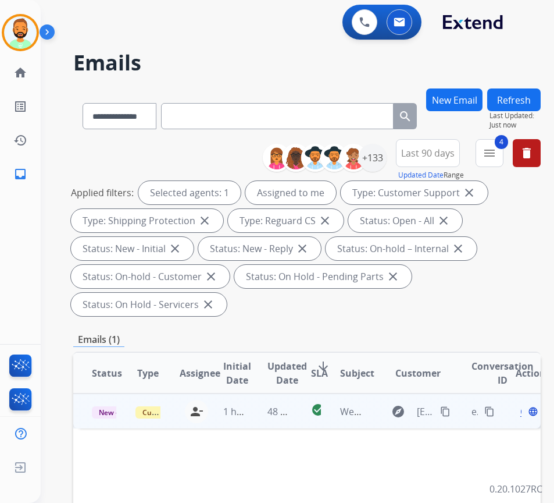
click at [248, 419] on td "1 hour ago" at bounding box center [227, 410] width 44 height 35
click at [445, 409] on mat-icon "content_copy" at bounding box center [445, 410] width 10 height 10
click at [451, 414] on mat-icon "content_copy" at bounding box center [445, 410] width 10 height 10
click at [523, 415] on div "Open language" at bounding box center [528, 411] width 24 height 14
click at [526, 414] on span "Open" at bounding box center [533, 411] width 24 height 14
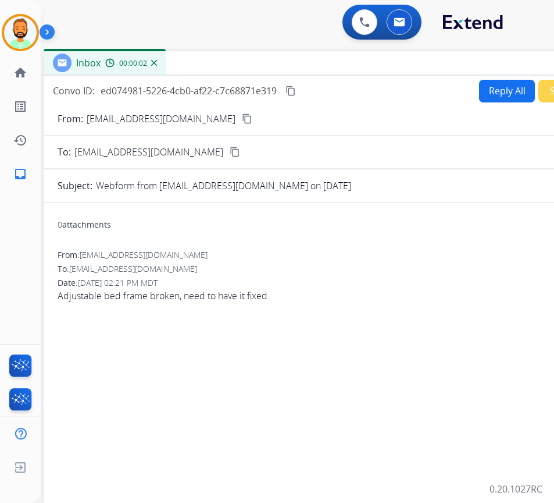
drag, startPoint x: 341, startPoint y: 88, endPoint x: 440, endPoint y: 68, distance: 100.8
click at [440, 68] on div "Inbox 00:00:02" at bounding box center [335, 63] width 582 height 24
click at [504, 83] on button "Reply All" at bounding box center [507, 91] width 56 height 23
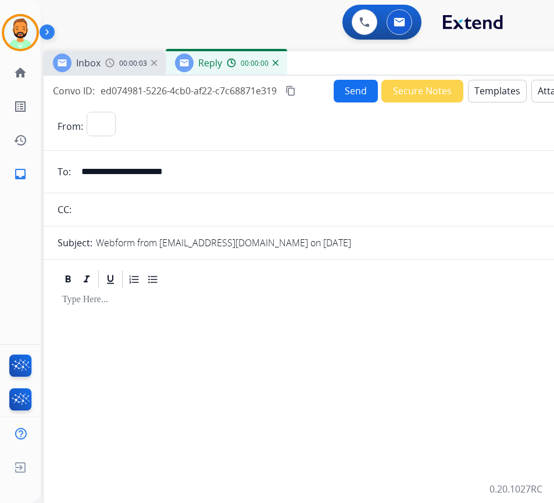
select select "**********"
click at [505, 91] on button "Templates" at bounding box center [497, 91] width 59 height 23
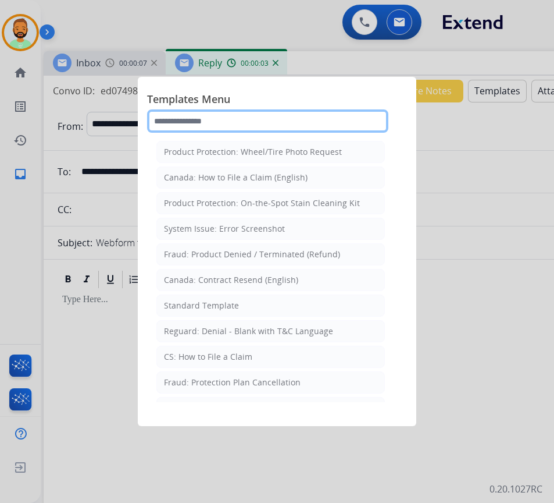
click at [276, 112] on input "text" at bounding box center [267, 120] width 241 height 23
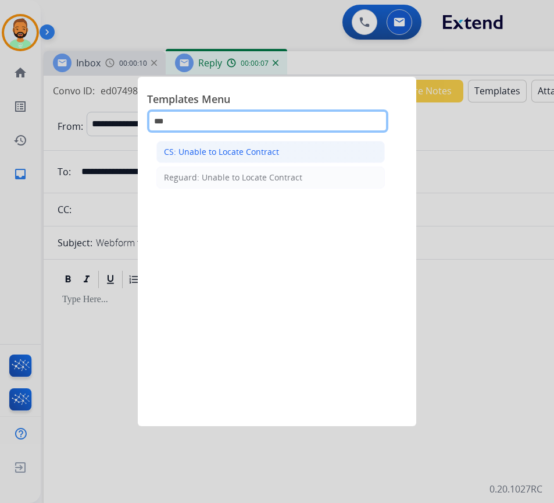
type input "***"
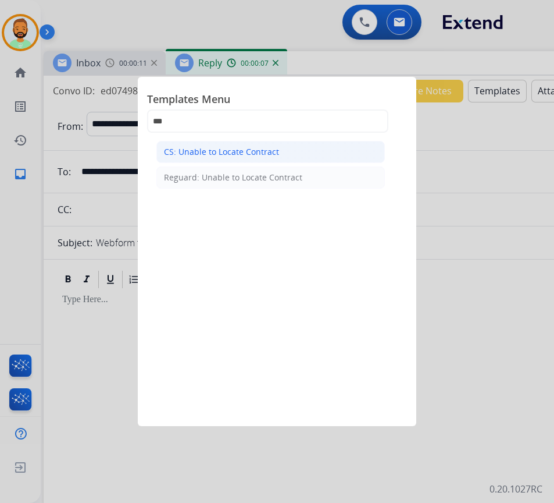
click at [280, 158] on li "CS: Unable to Locate Contract" at bounding box center [270, 152] width 229 height 22
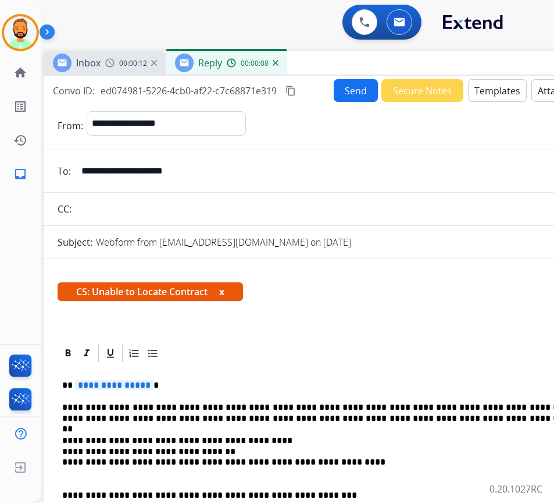
click at [353, 98] on button "Send" at bounding box center [356, 90] width 44 height 23
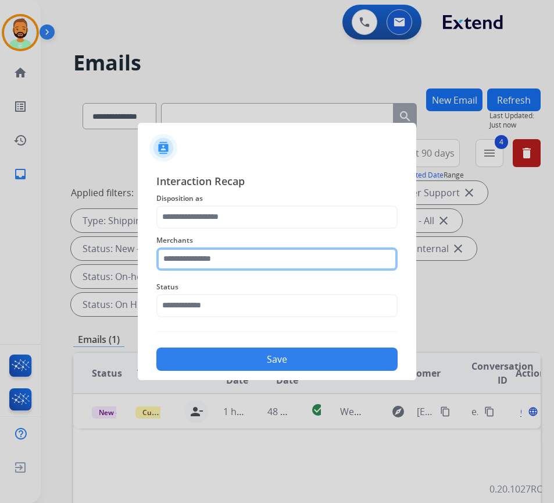
click at [258, 251] on input "text" at bounding box center [276, 258] width 241 height 23
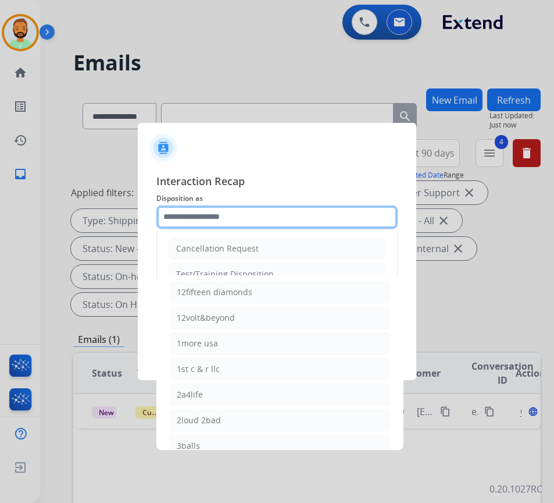
click at [266, 221] on input "text" at bounding box center [276, 216] width 241 height 23
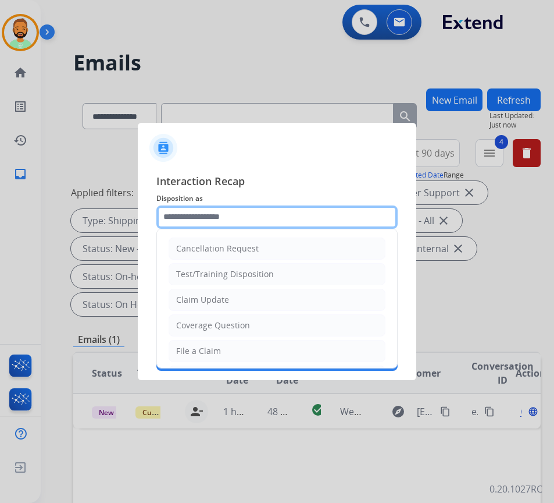
click at [245, 208] on input "text" at bounding box center [276, 216] width 241 height 23
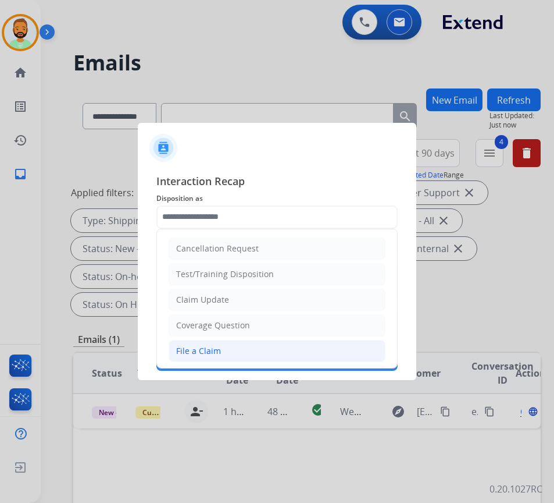
click at [236, 348] on li "File a Claim" at bounding box center [277, 351] width 217 height 22
type input "**********"
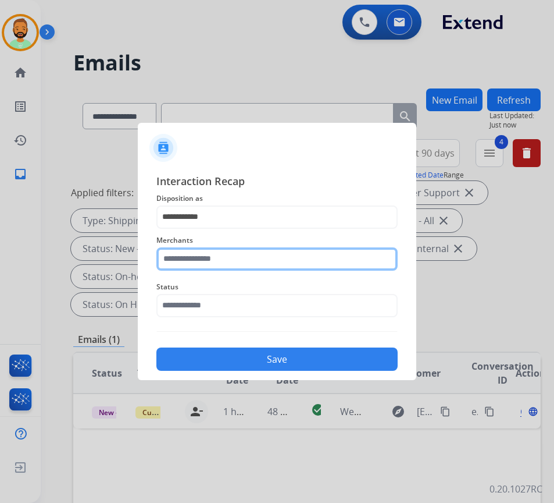
click at [236, 258] on input "text" at bounding box center [276, 258] width 241 height 23
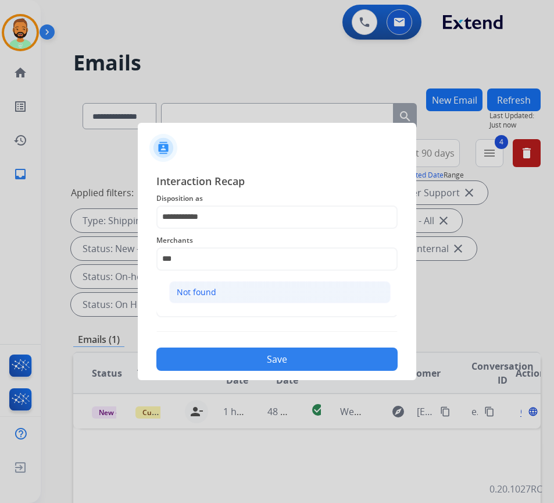
click at [239, 287] on li "Not found" at bounding box center [280, 292] width 222 height 22
type input "*********"
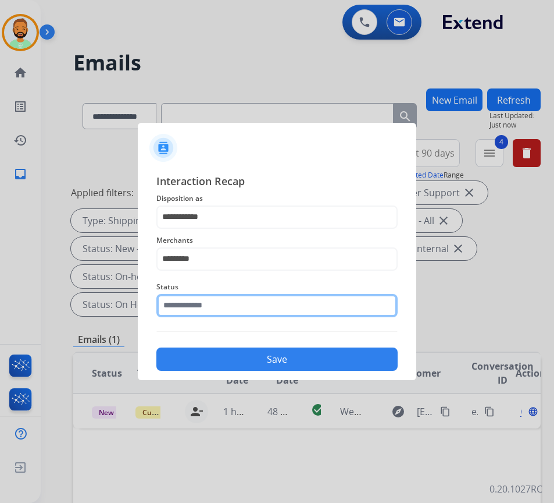
click at [236, 300] on input "text" at bounding box center [276, 305] width 241 height 23
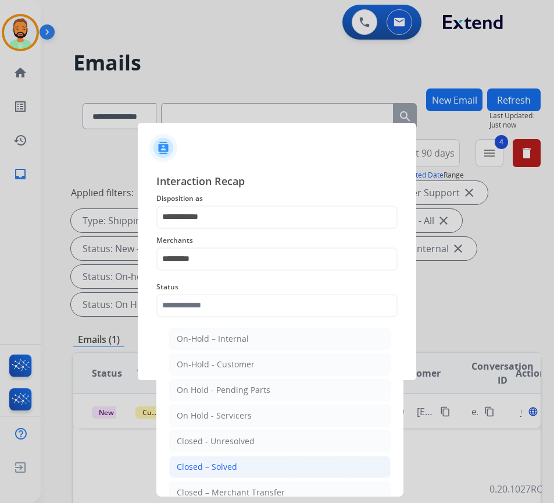
click at [227, 468] on div "Closed – Solved" at bounding box center [207, 467] width 60 height 12
type input "**********"
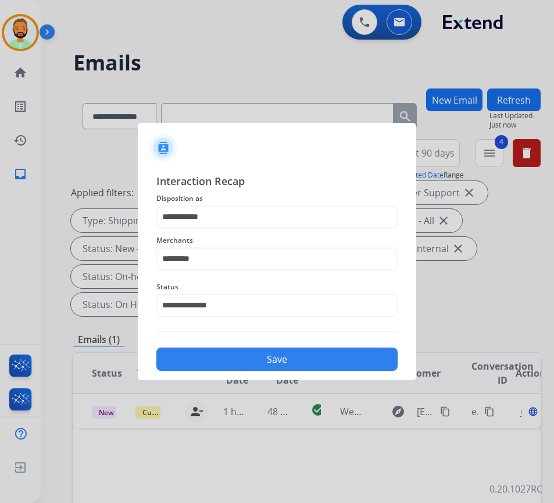
click at [275, 370] on div "Save" at bounding box center [276, 355] width 241 height 30
click at [304, 354] on button "Save" at bounding box center [276, 358] width 241 height 23
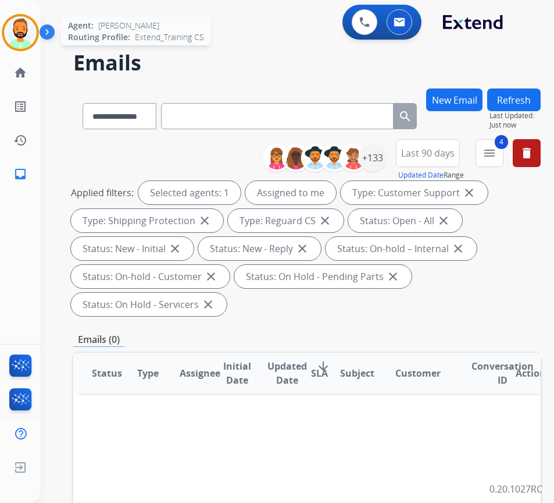
click at [28, 22] on img at bounding box center [20, 32] width 33 height 33
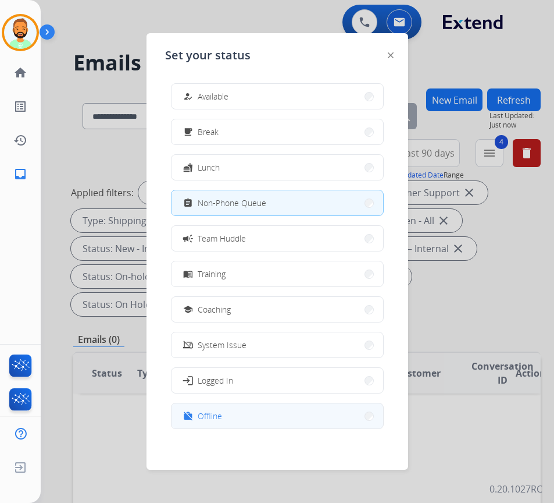
click at [288, 412] on button "work_off Offline" at bounding box center [278, 415] width 212 height 25
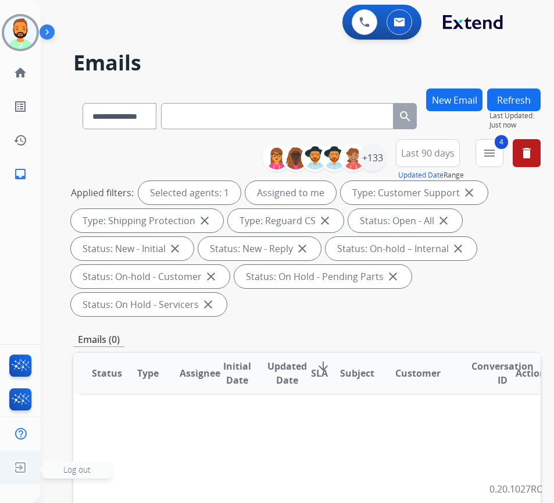
click at [73, 469] on span "Log out" at bounding box center [76, 469] width 27 height 11
